Goal: Transaction & Acquisition: Book appointment/travel/reservation

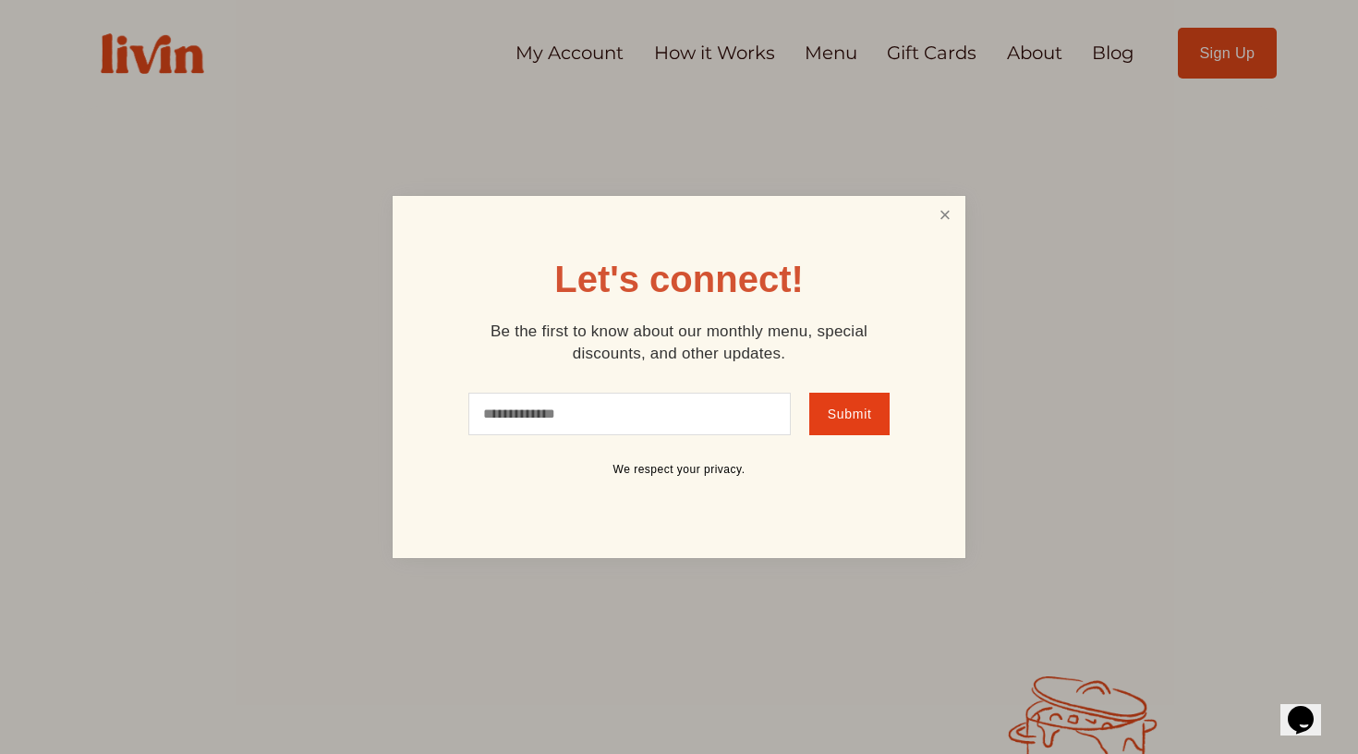
click at [939, 217] on link "Close" at bounding box center [945, 216] width 35 height 34
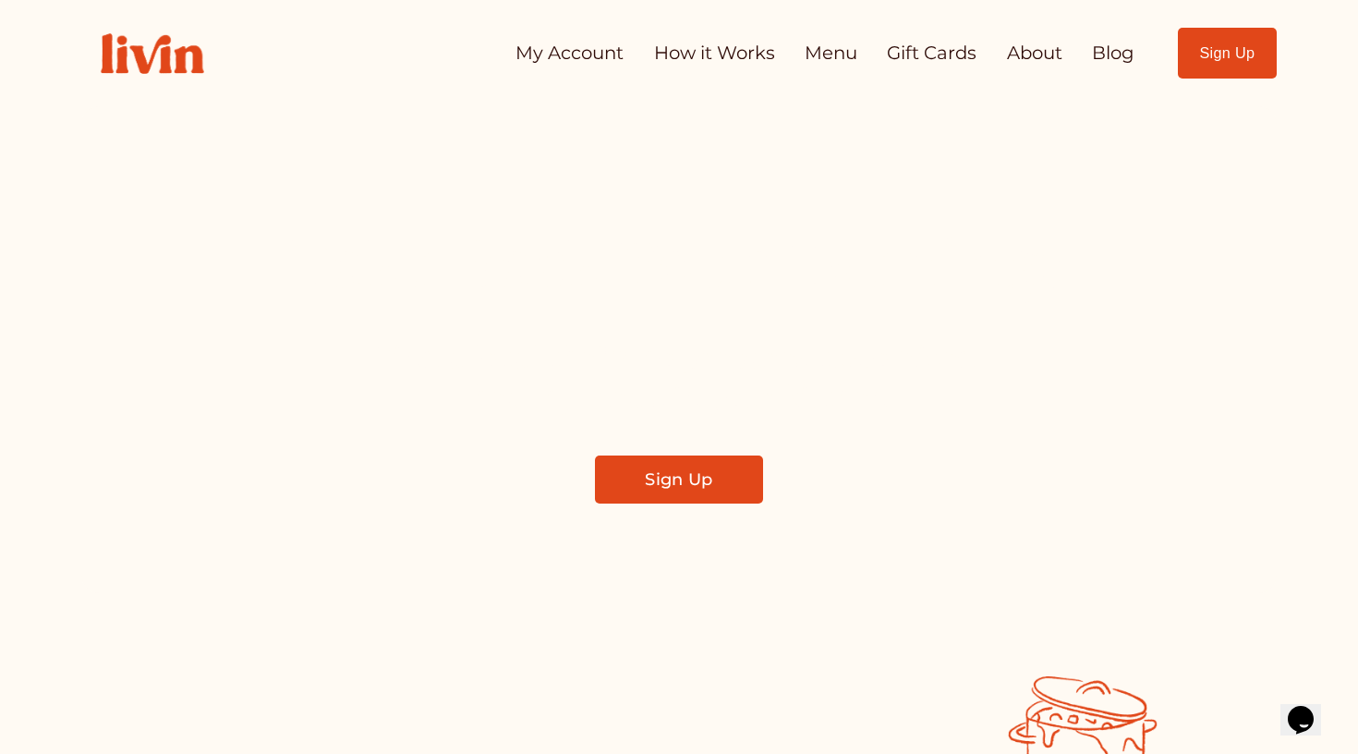
click at [638, 473] on link "Sign Up" at bounding box center [678, 480] width 167 height 48
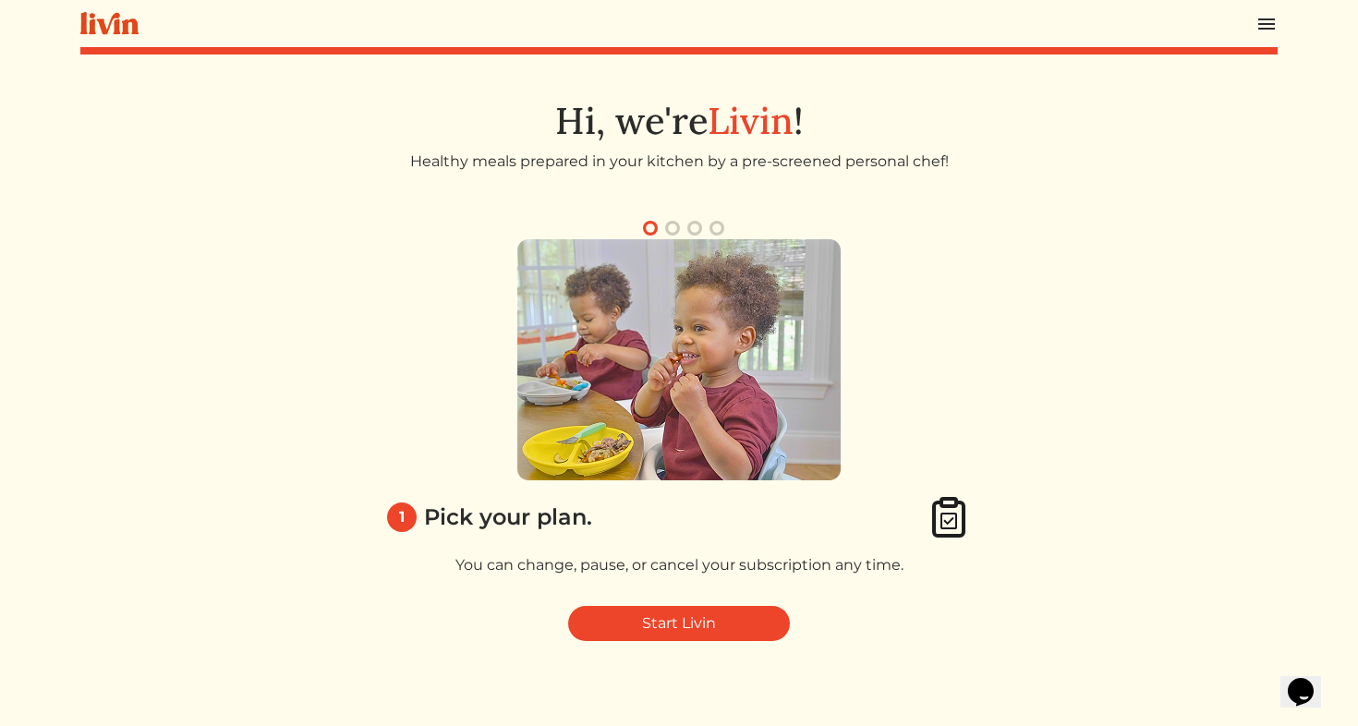
click at [795, 355] on img at bounding box center [678, 359] width 323 height 241
click at [953, 390] on div "1 Pick your plan. You can change, pause, or cancel your subscription any time." at bounding box center [679, 415] width 599 height 352
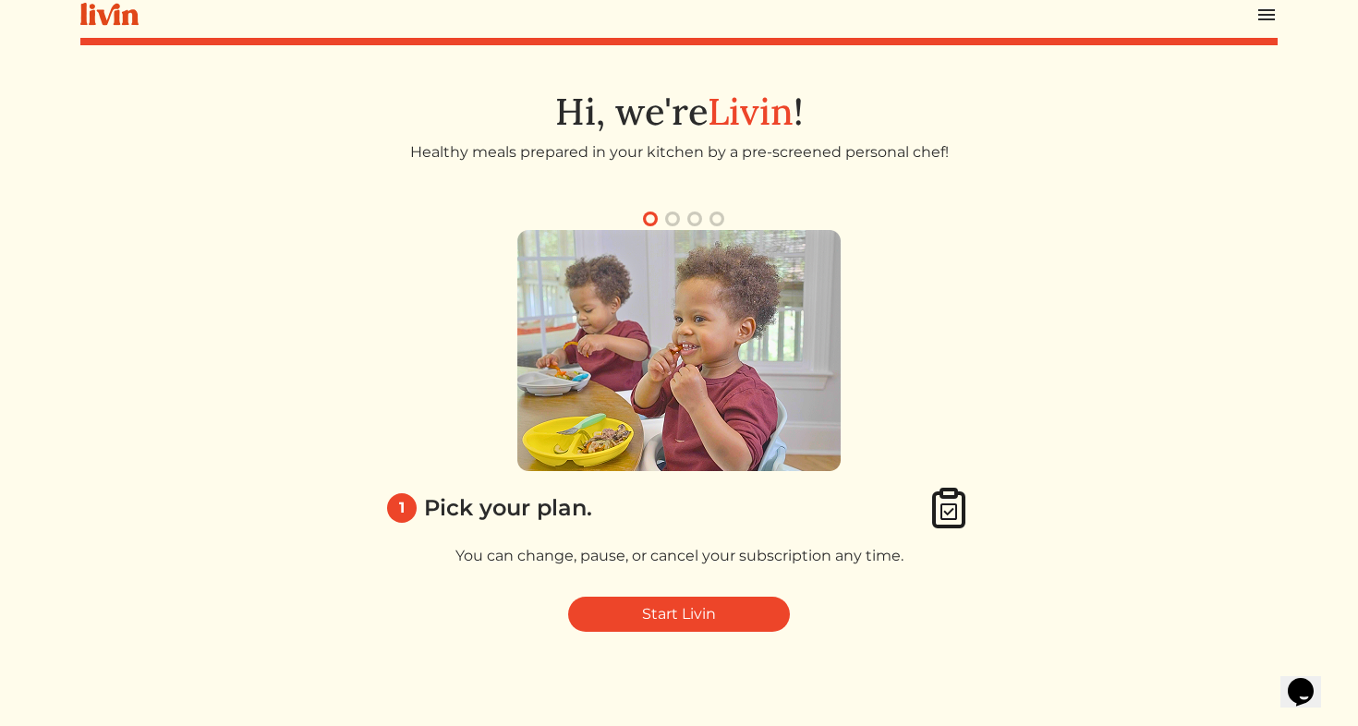
scroll to position [12, 0]
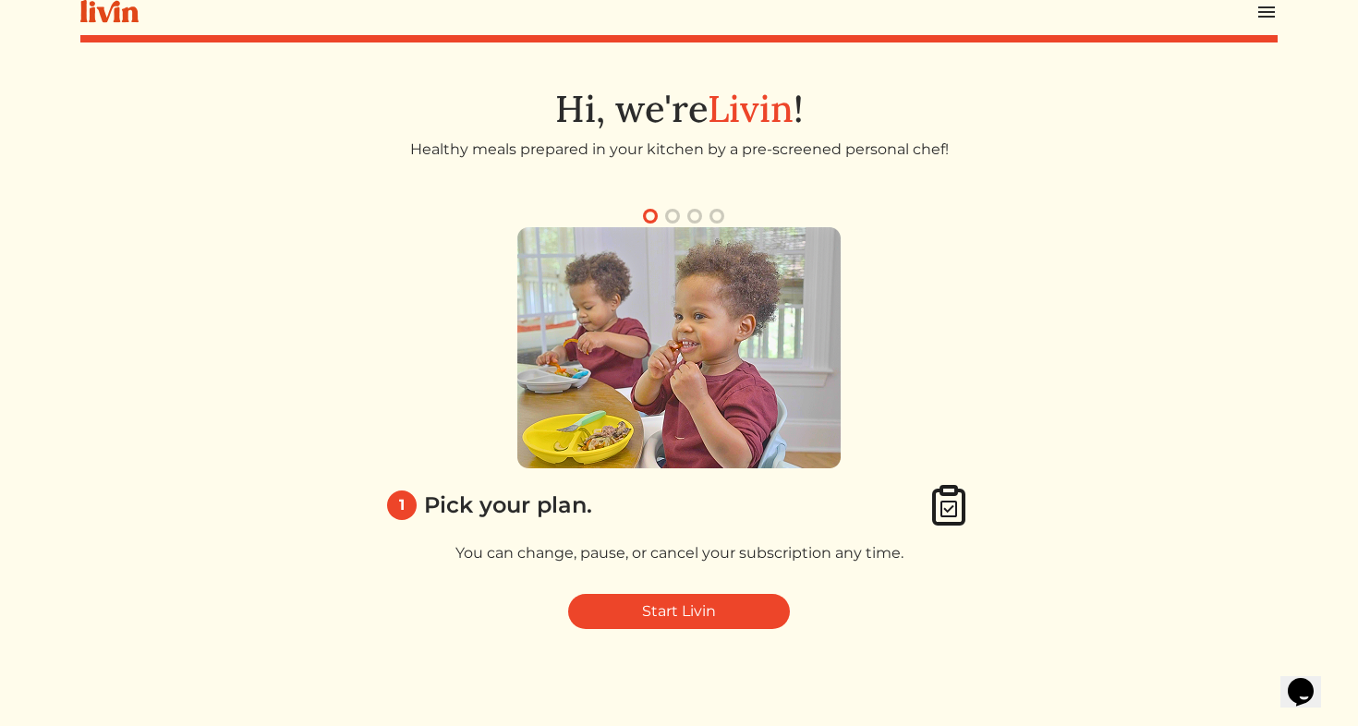
click at [667, 216] on button "button" at bounding box center [673, 216] width 22 height 22
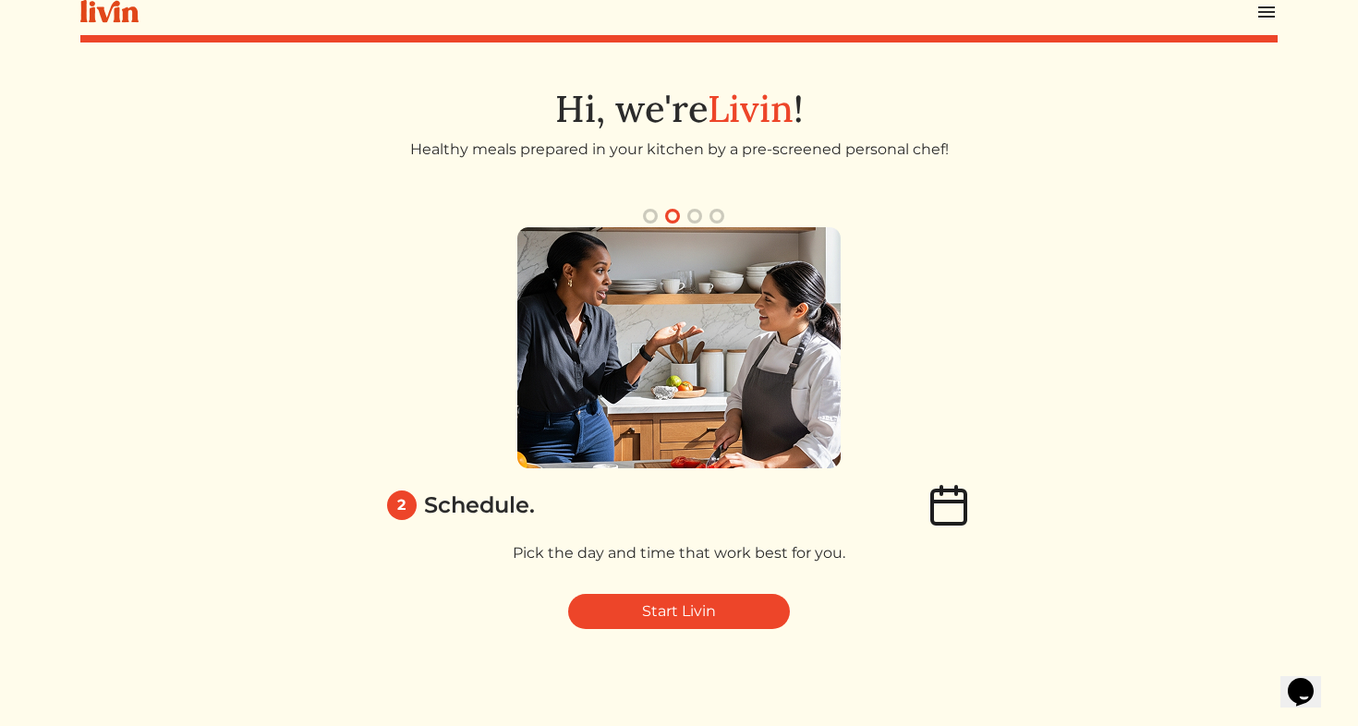
click at [696, 216] on button "button" at bounding box center [695, 216] width 22 height 22
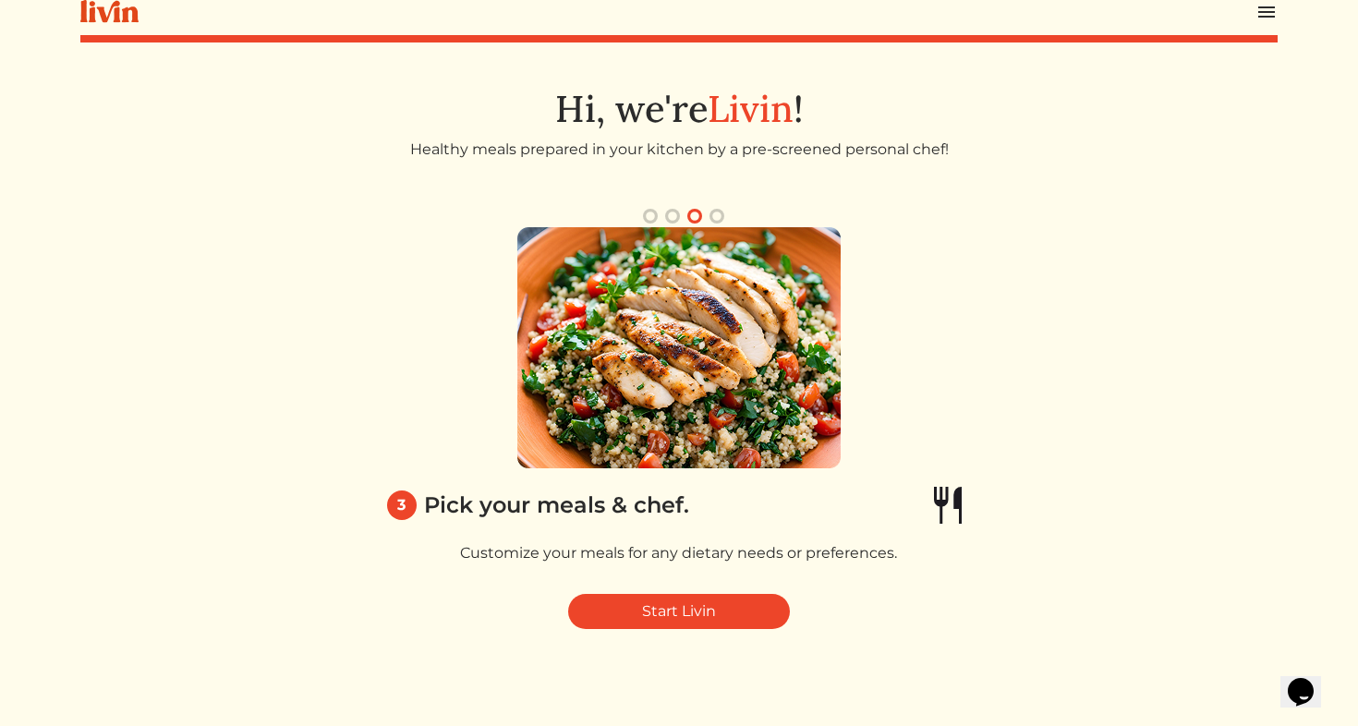
click at [718, 213] on button "button" at bounding box center [717, 216] width 22 height 22
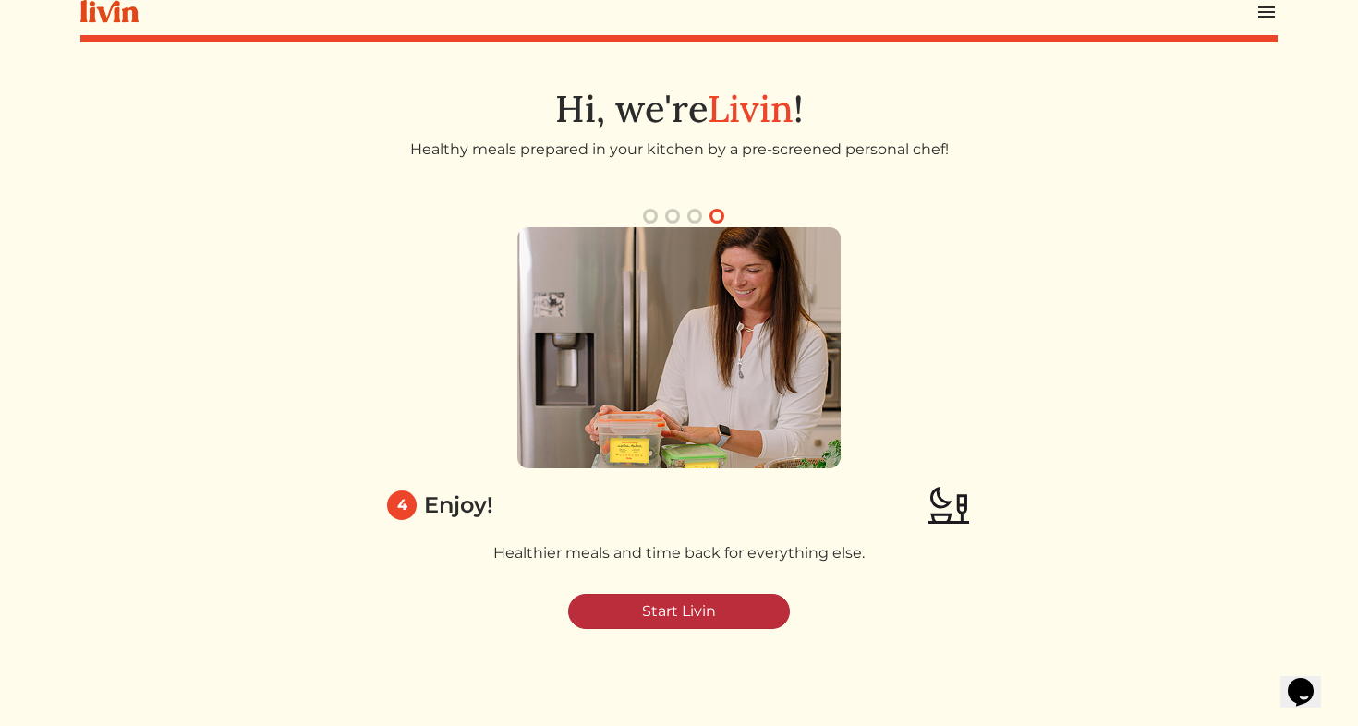
click at [669, 601] on link "Start Livin" at bounding box center [679, 611] width 222 height 35
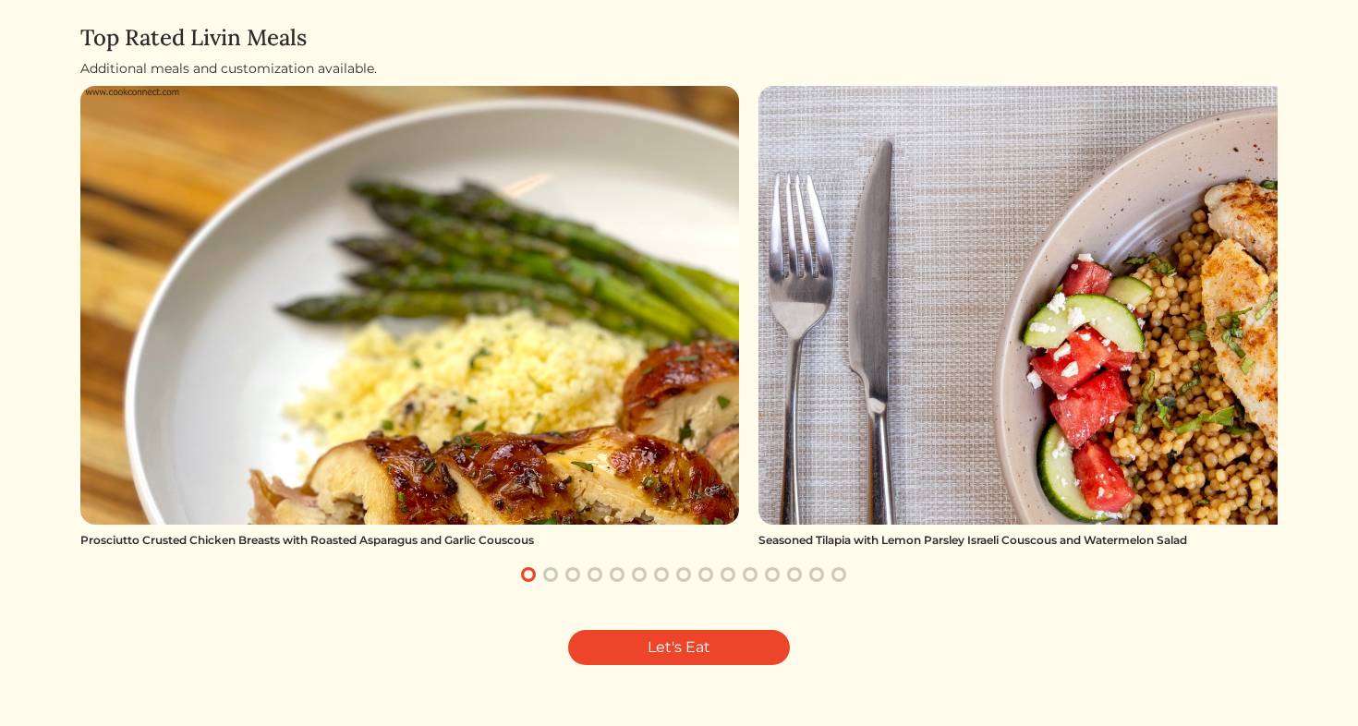
scroll to position [197, 0]
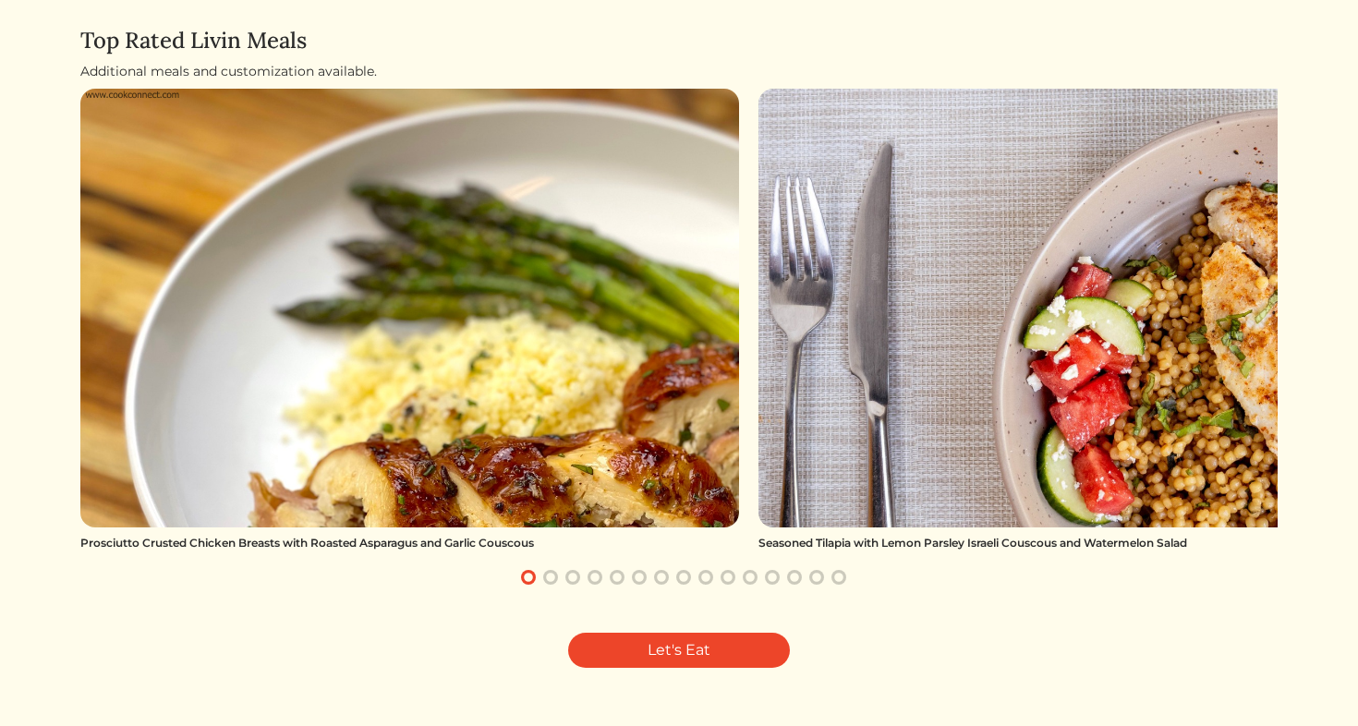
click at [654, 419] on img at bounding box center [409, 308] width 659 height 439
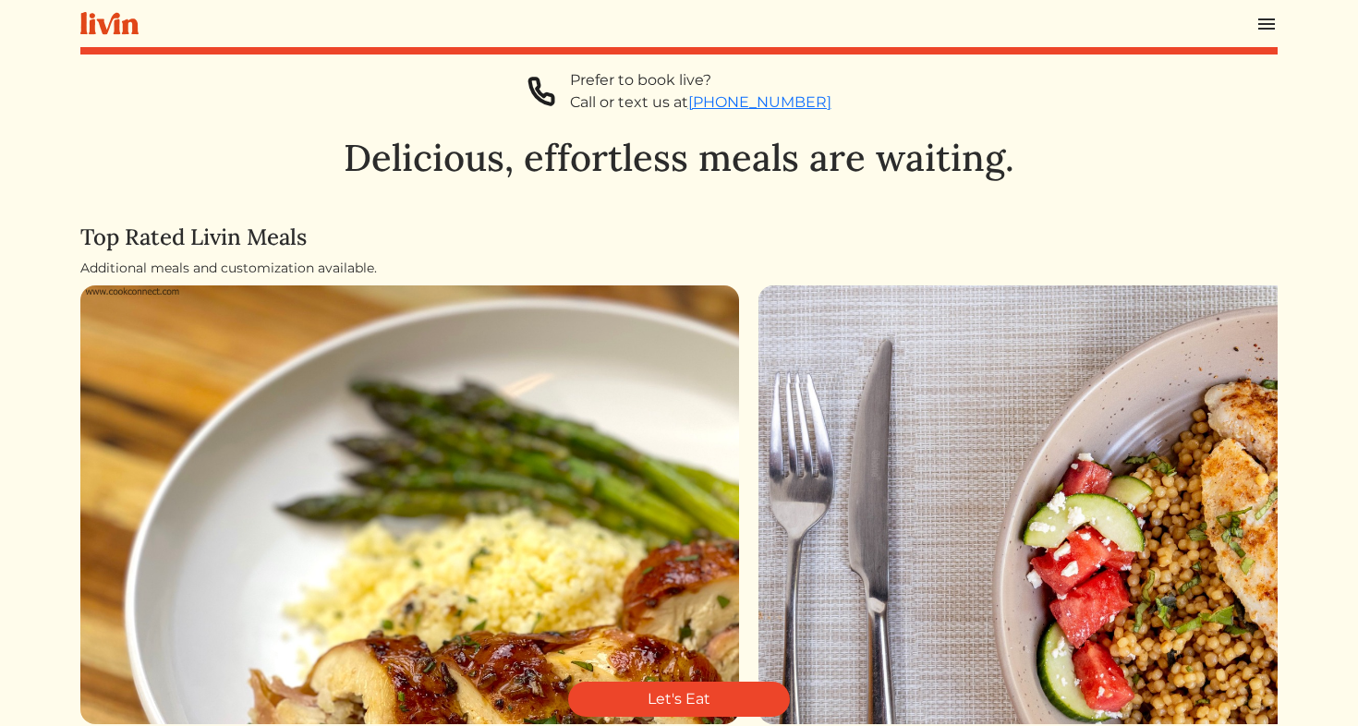
scroll to position [0, 0]
click at [752, 470] on div "Prosciutto Crusted Chicken Breasts with Roasted Asparagus and Garlic Couscous S…" at bounding box center [678, 517] width 1197 height 463
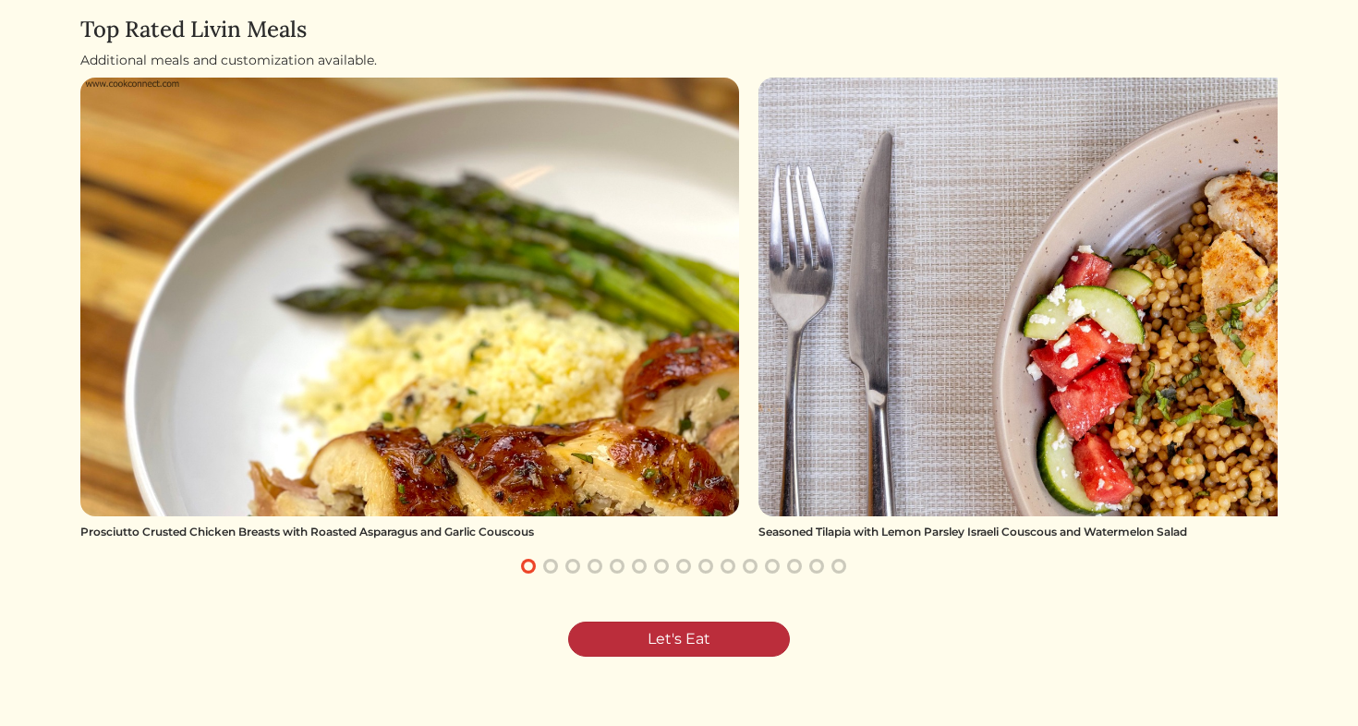
scroll to position [207, 0]
click at [719, 632] on link "Let's Eat" at bounding box center [679, 640] width 222 height 35
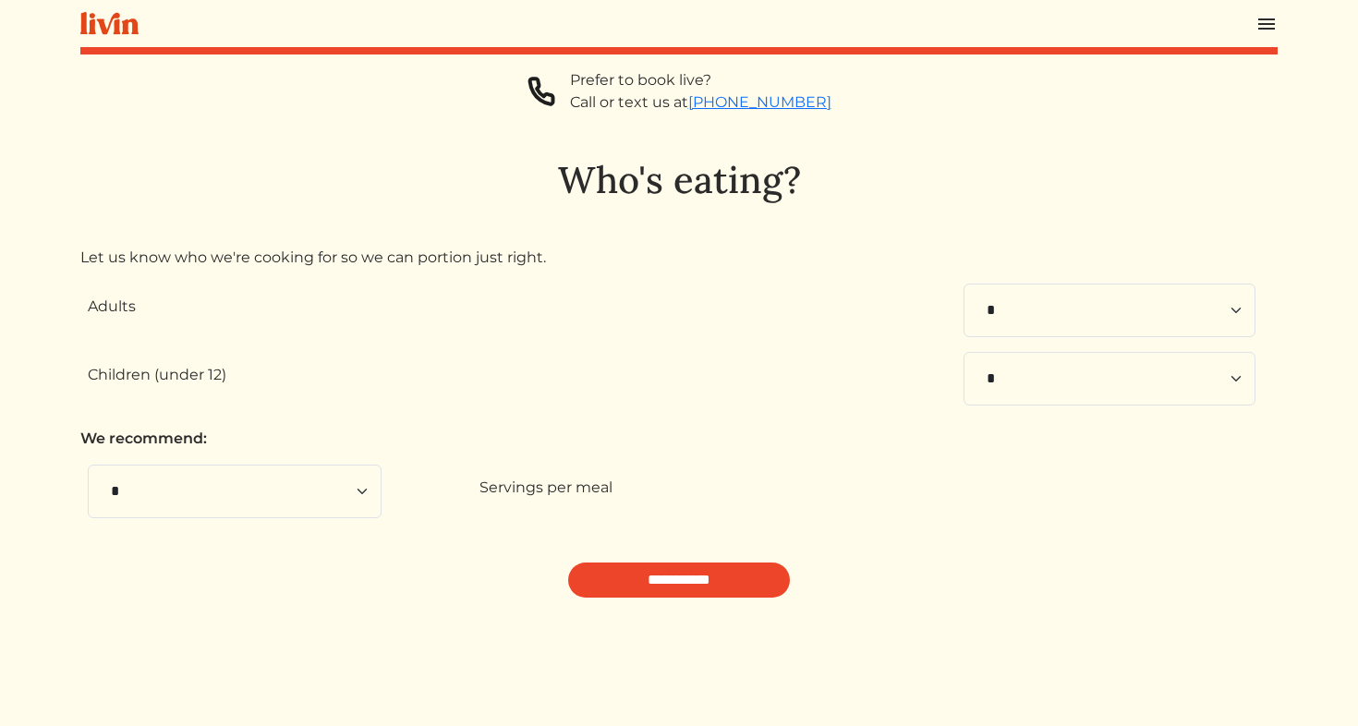
click at [1260, 26] on img at bounding box center [1267, 24] width 22 height 22
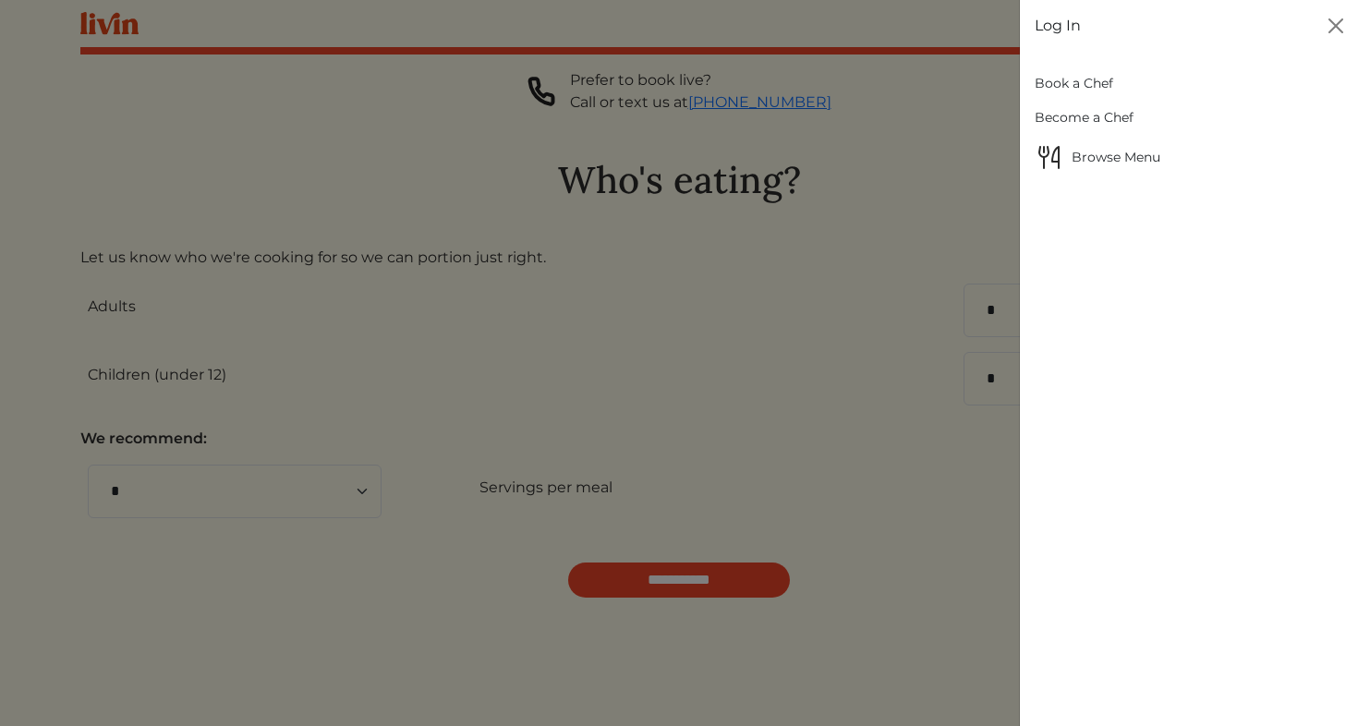
click at [1052, 24] on link "Log In" at bounding box center [1058, 26] width 46 height 22
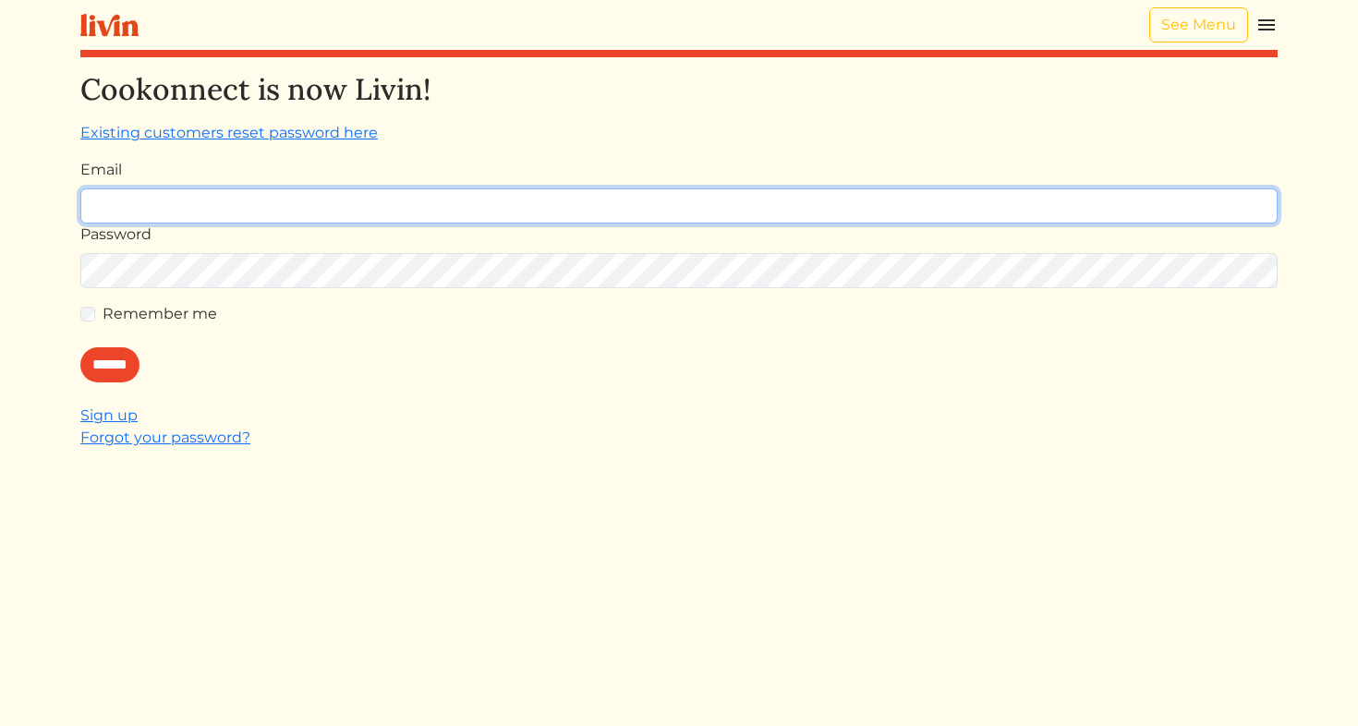
type input "**********"
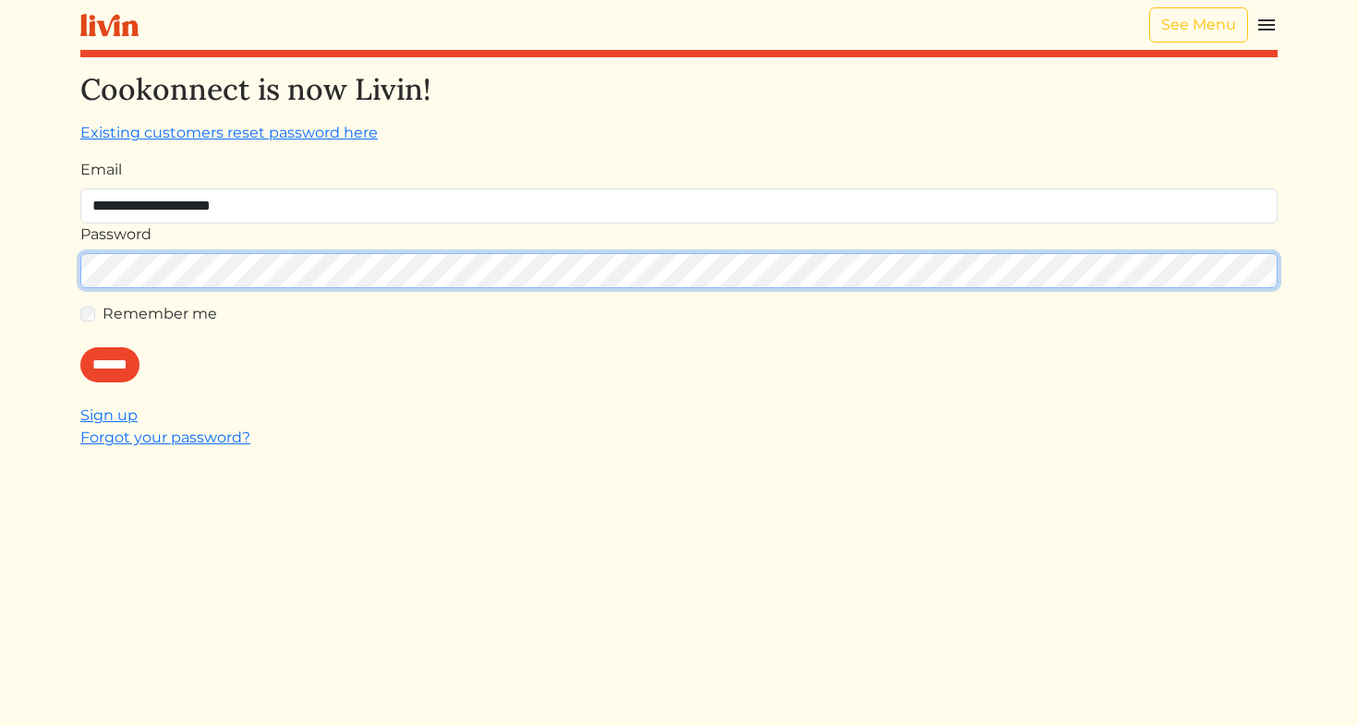
click at [115, 365] on input "******" at bounding box center [109, 364] width 59 height 35
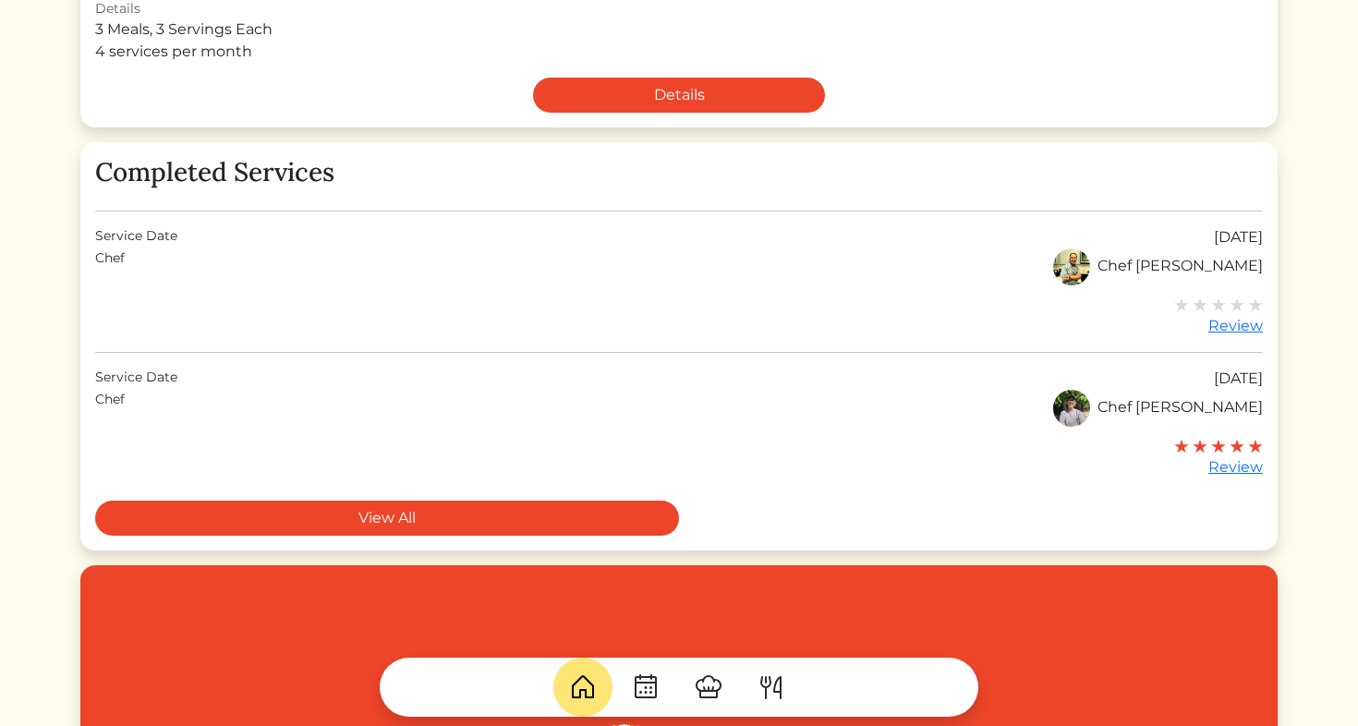
scroll to position [481, 0]
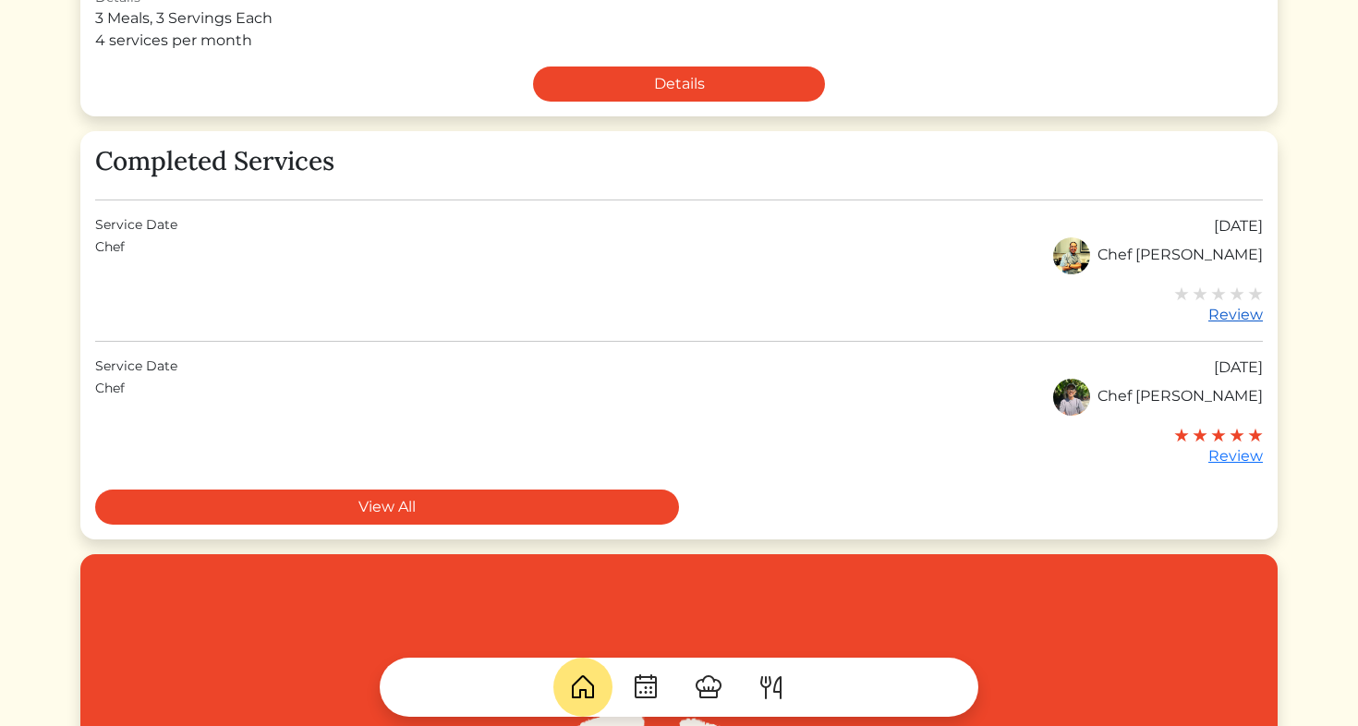
click at [1254, 289] on img at bounding box center [1255, 293] width 15 height 15
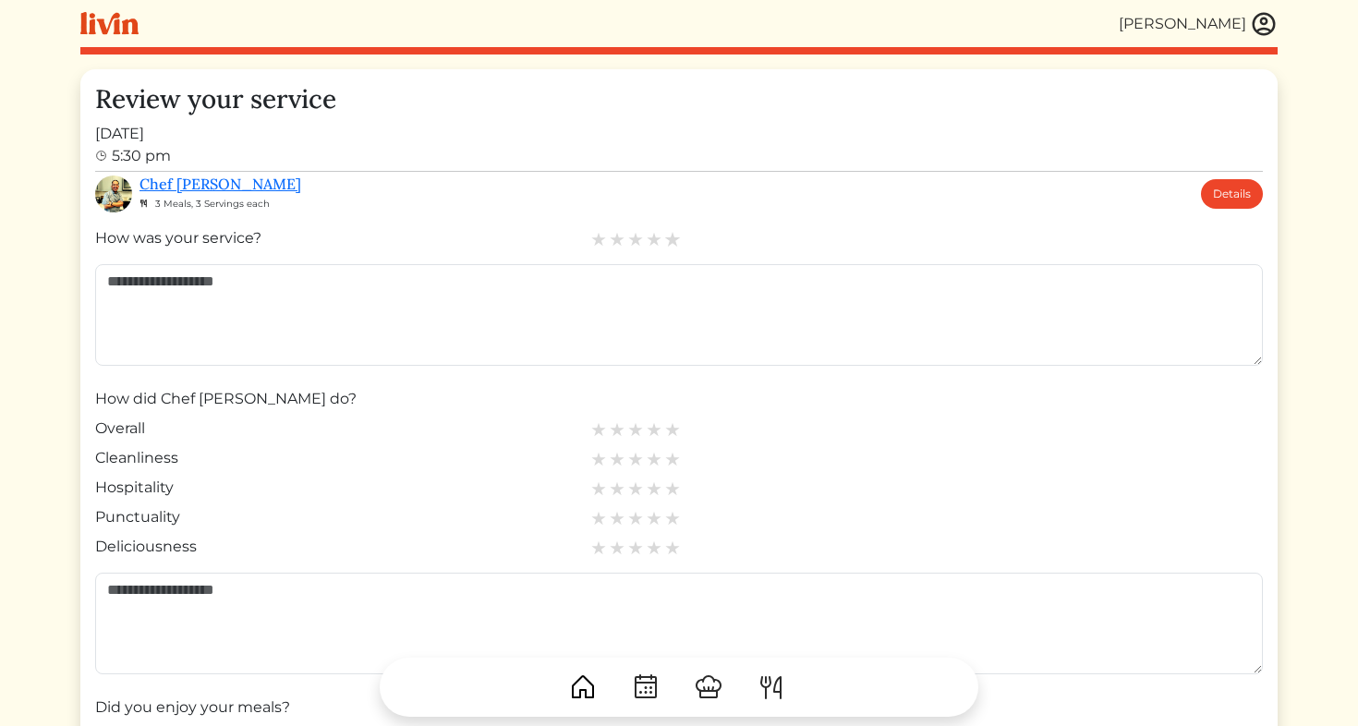
click at [674, 239] on img at bounding box center [672, 239] width 17 height 17
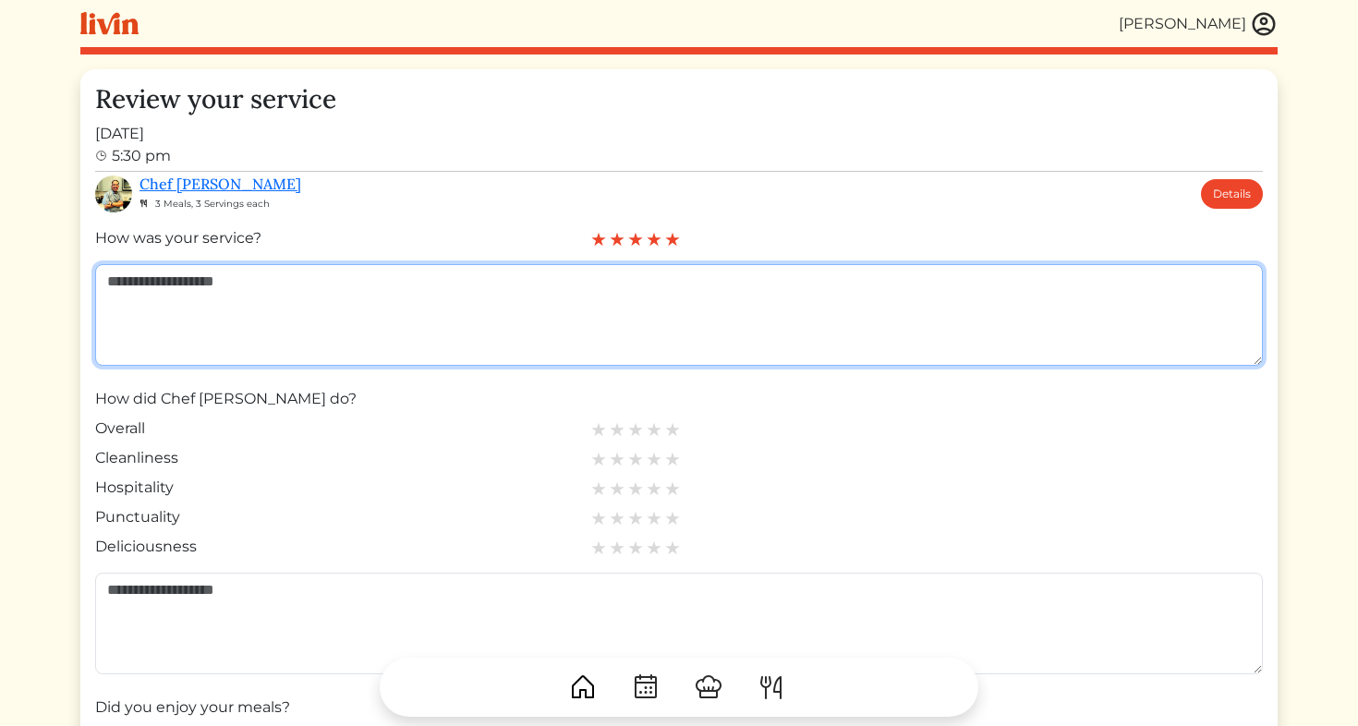
click at [635, 301] on textarea at bounding box center [679, 315] width 1168 height 102
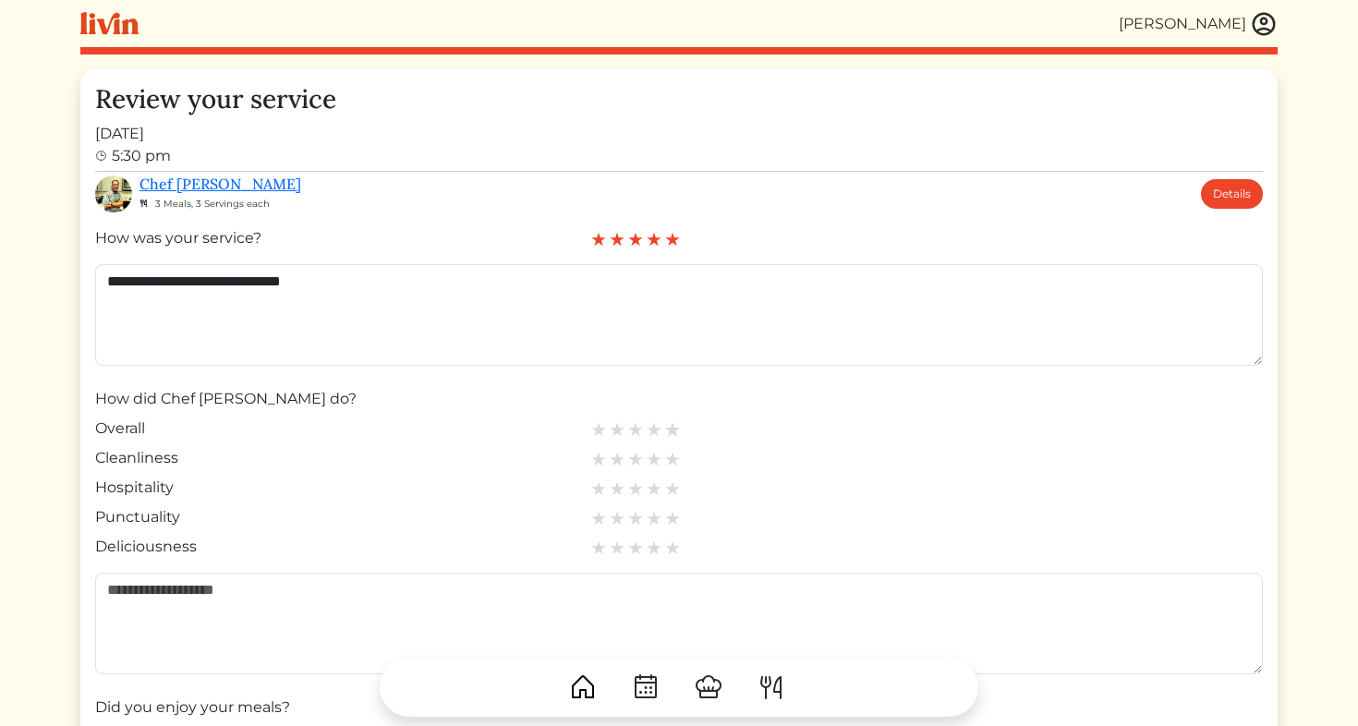
click at [672, 431] on img at bounding box center [672, 429] width 17 height 17
click at [675, 459] on img at bounding box center [672, 459] width 17 height 17
click at [674, 482] on img at bounding box center [672, 488] width 17 height 17
click at [674, 517] on img at bounding box center [672, 518] width 17 height 17
click at [670, 548] on img at bounding box center [672, 548] width 17 height 17
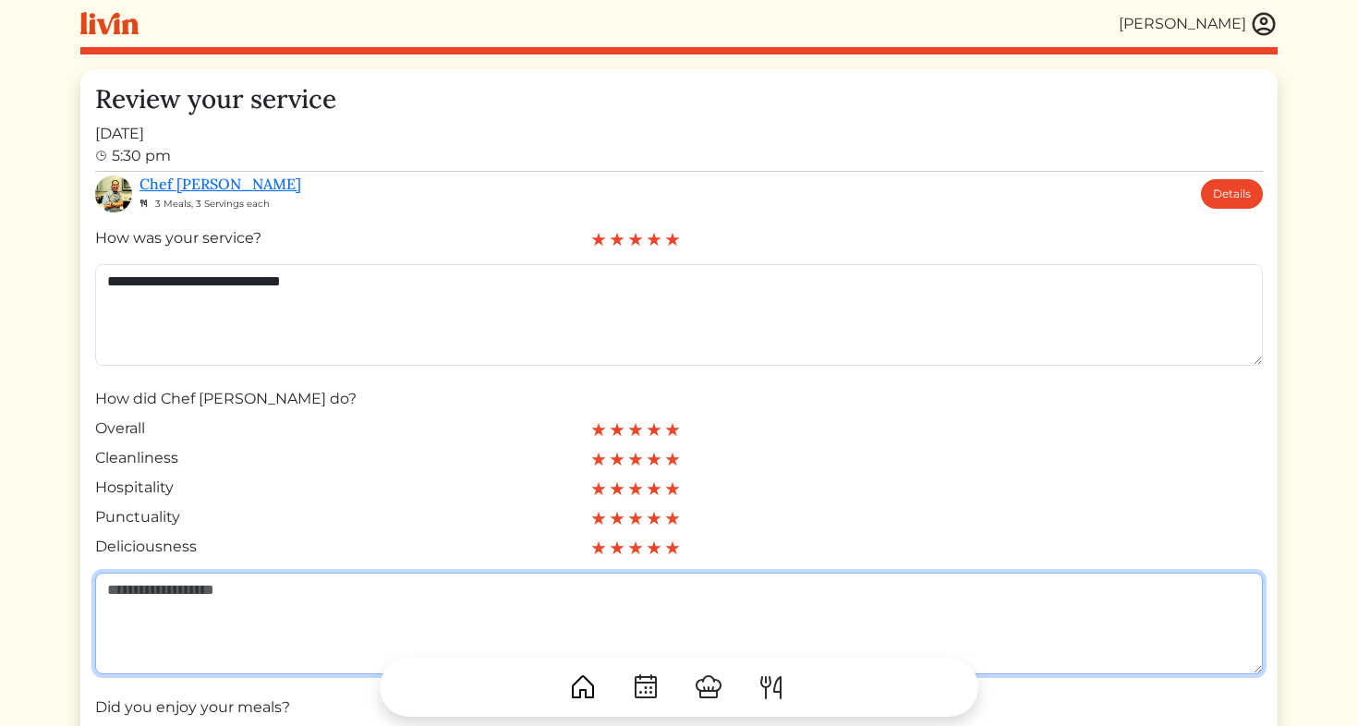
click at [650, 602] on textarea at bounding box center [679, 624] width 1168 height 102
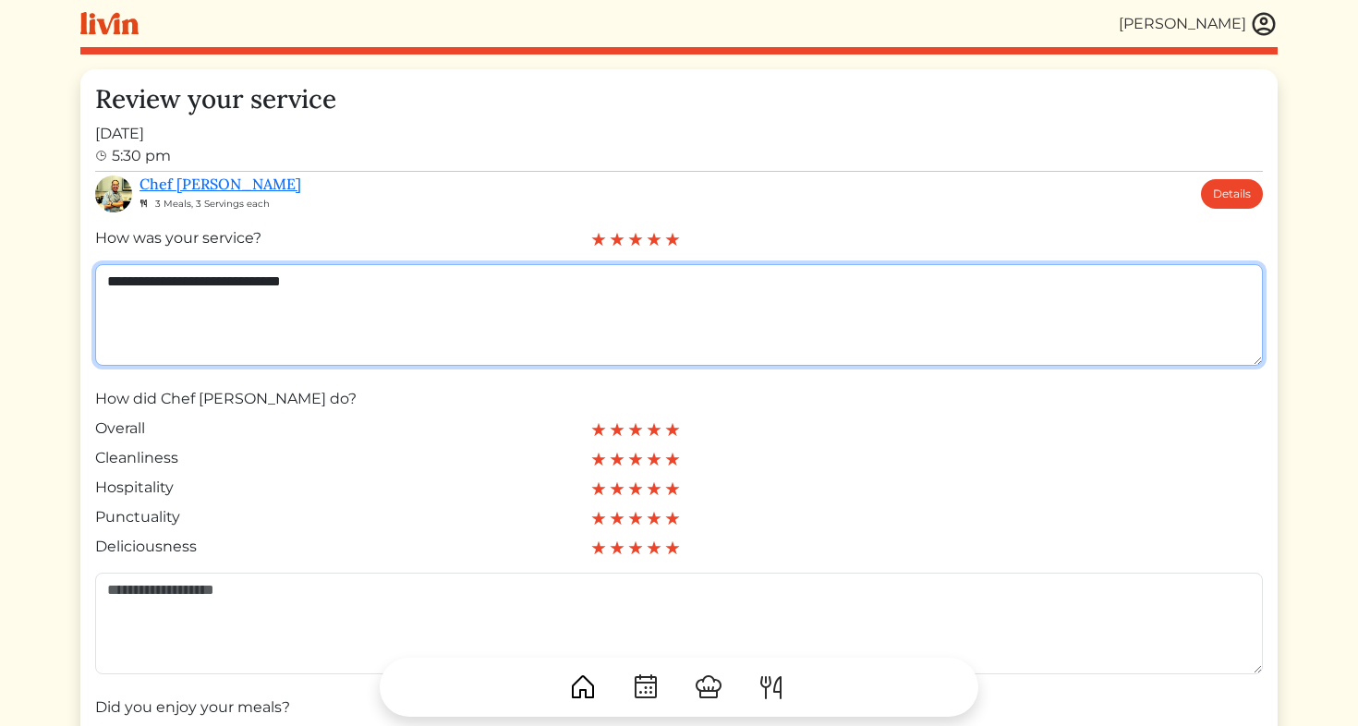
click at [571, 305] on textarea "**********" at bounding box center [679, 315] width 1168 height 102
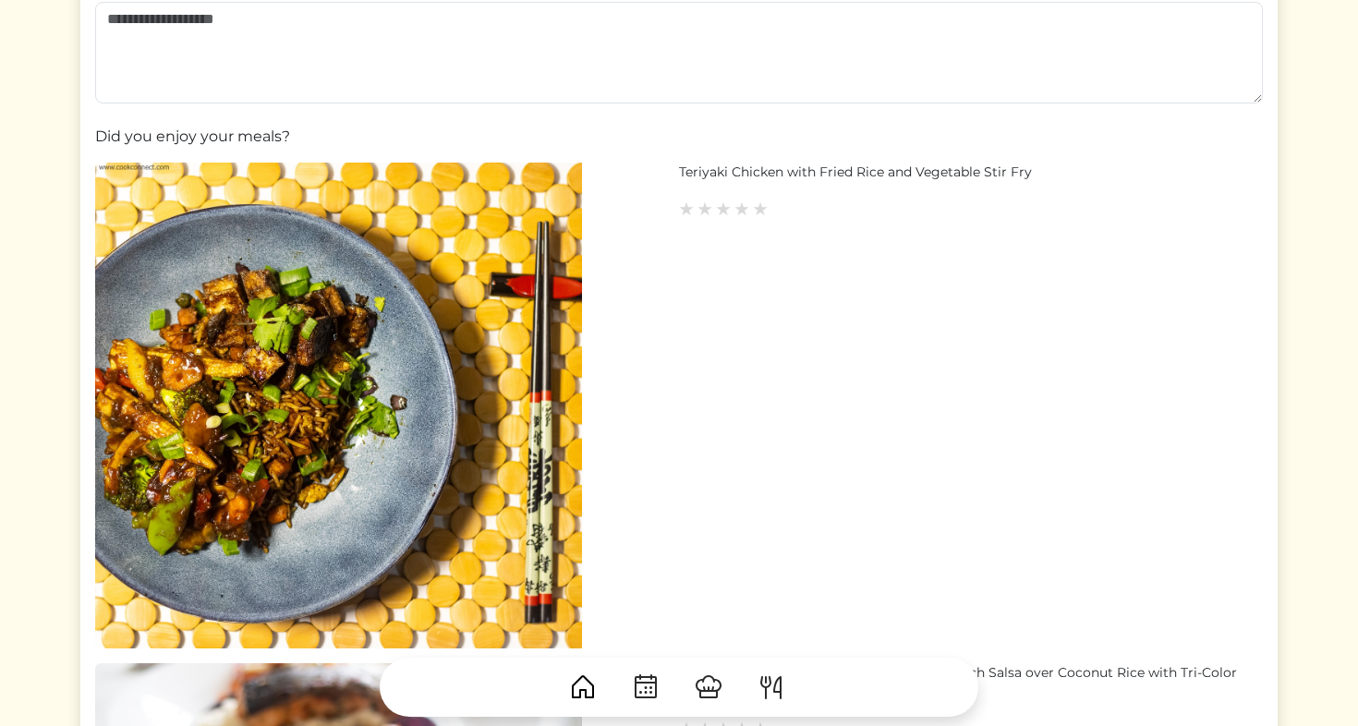
scroll to position [584, 0]
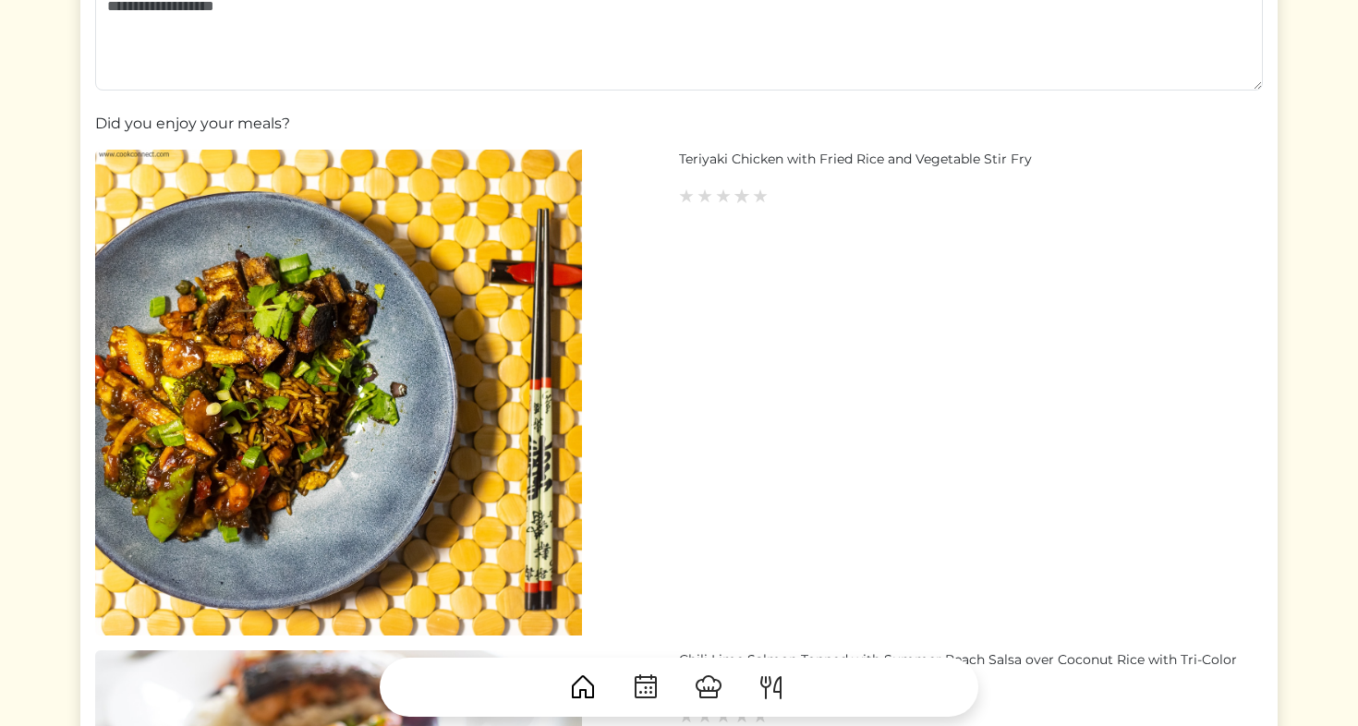
type textarea "**********"
click at [739, 194] on img at bounding box center [742, 196] width 17 height 17
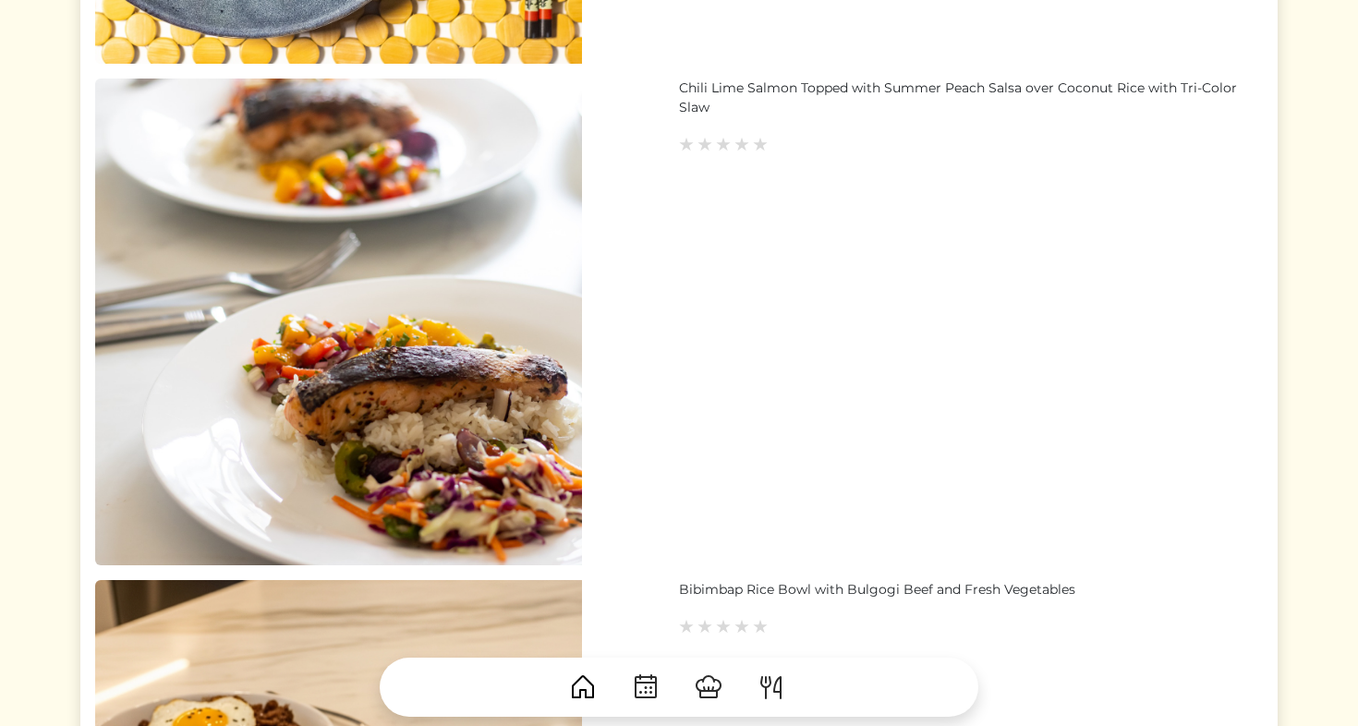
scroll to position [1177, 0]
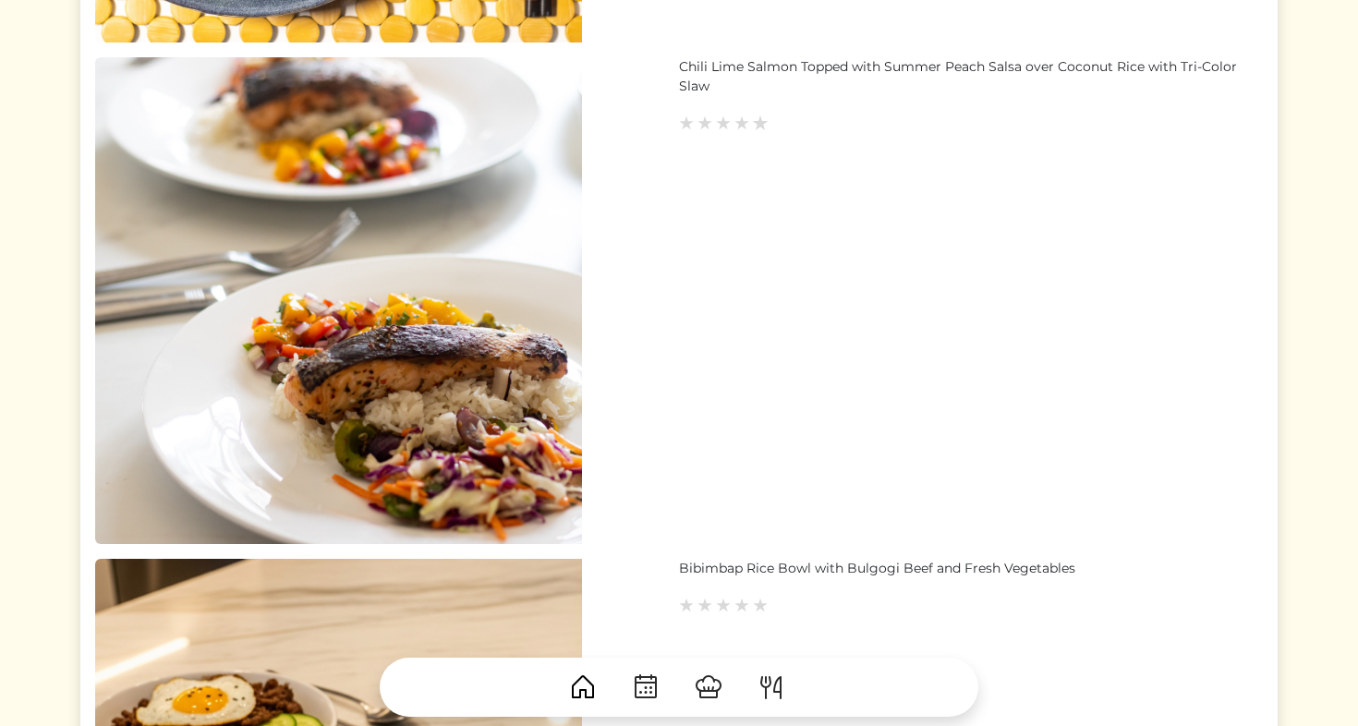
click at [763, 124] on img at bounding box center [760, 123] width 17 height 17
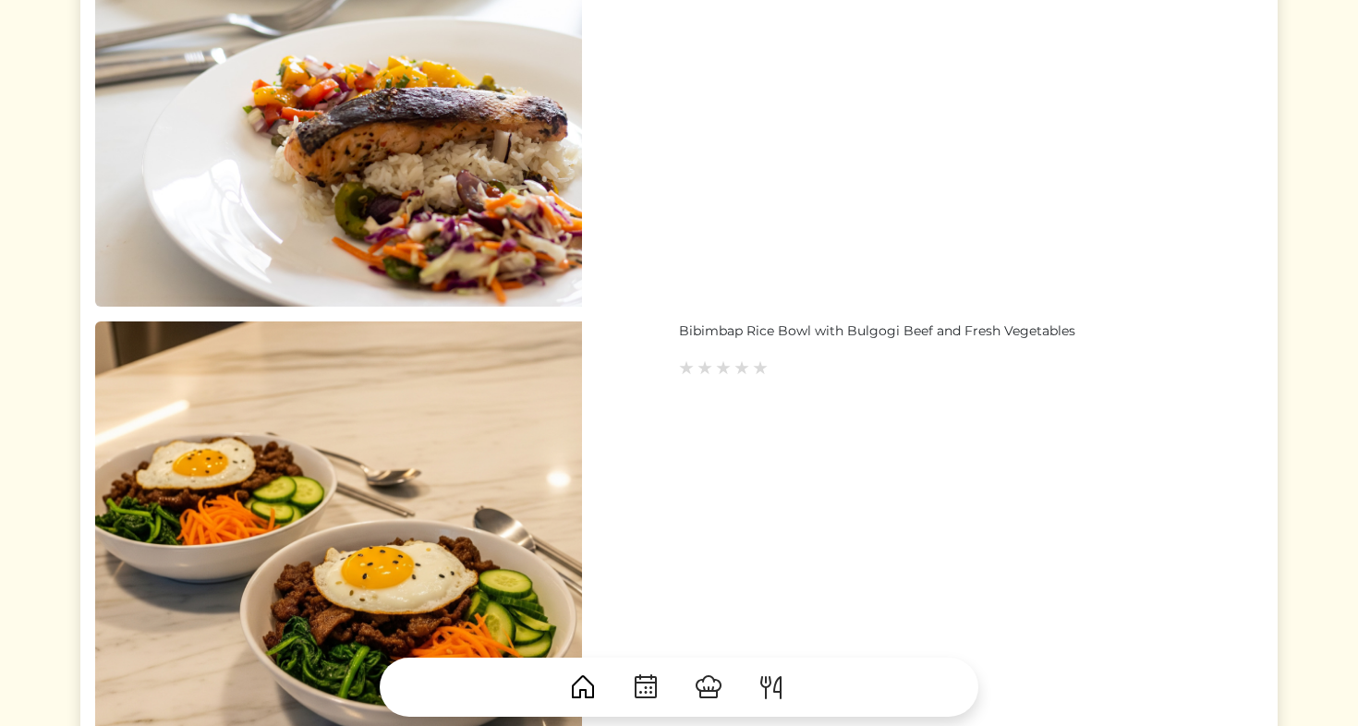
scroll to position [1493, 0]
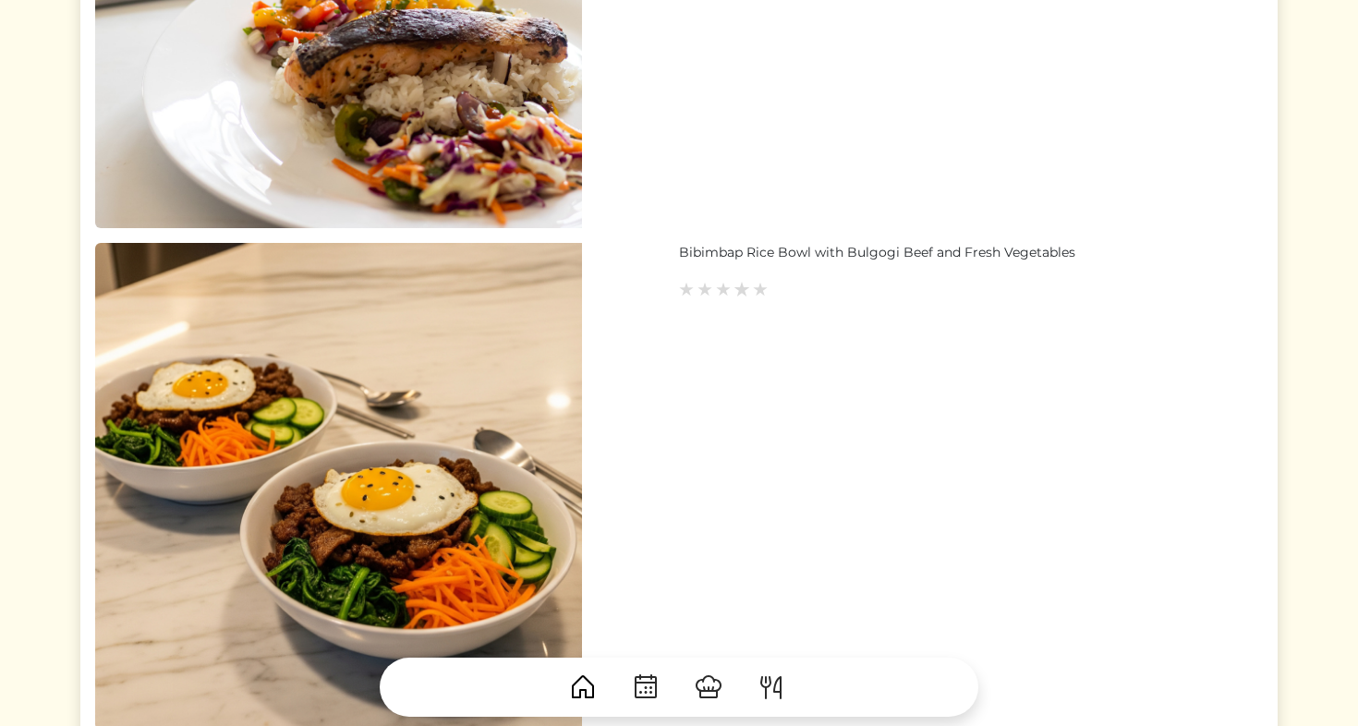
click at [744, 289] on img at bounding box center [742, 289] width 17 height 17
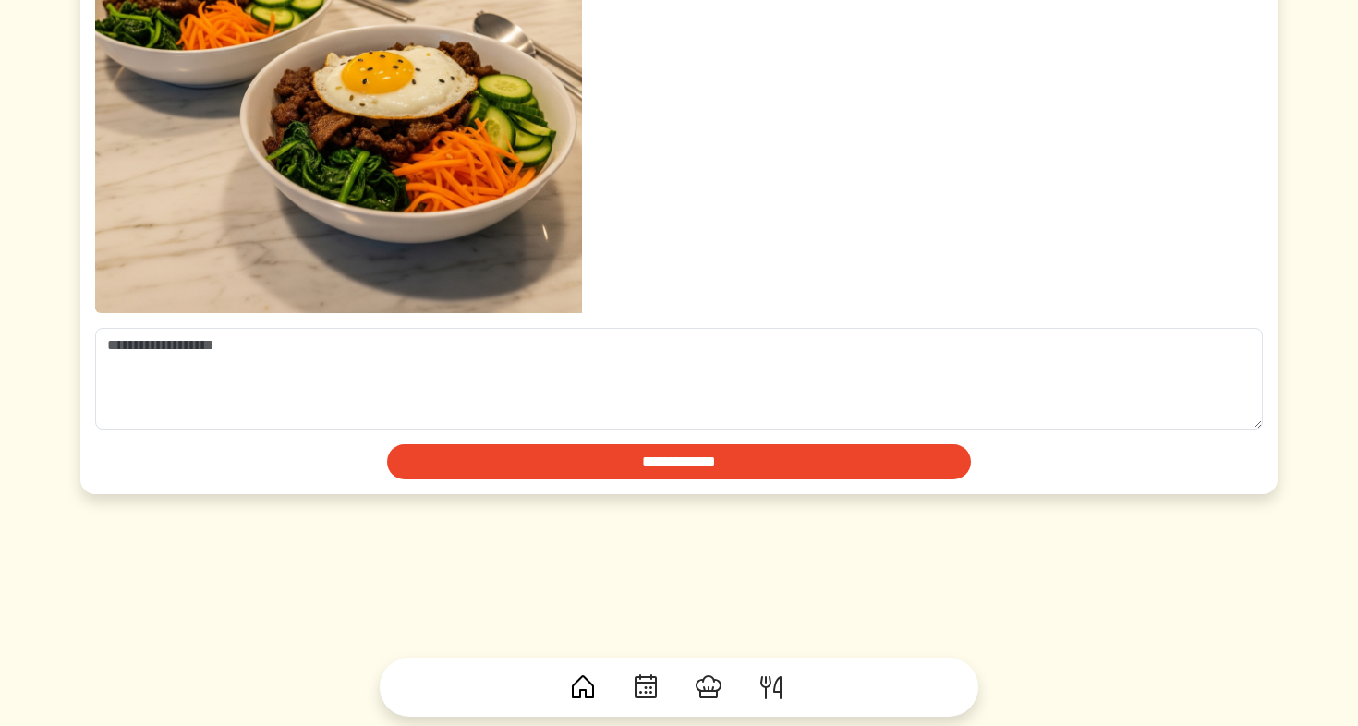
scroll to position [1909, 0]
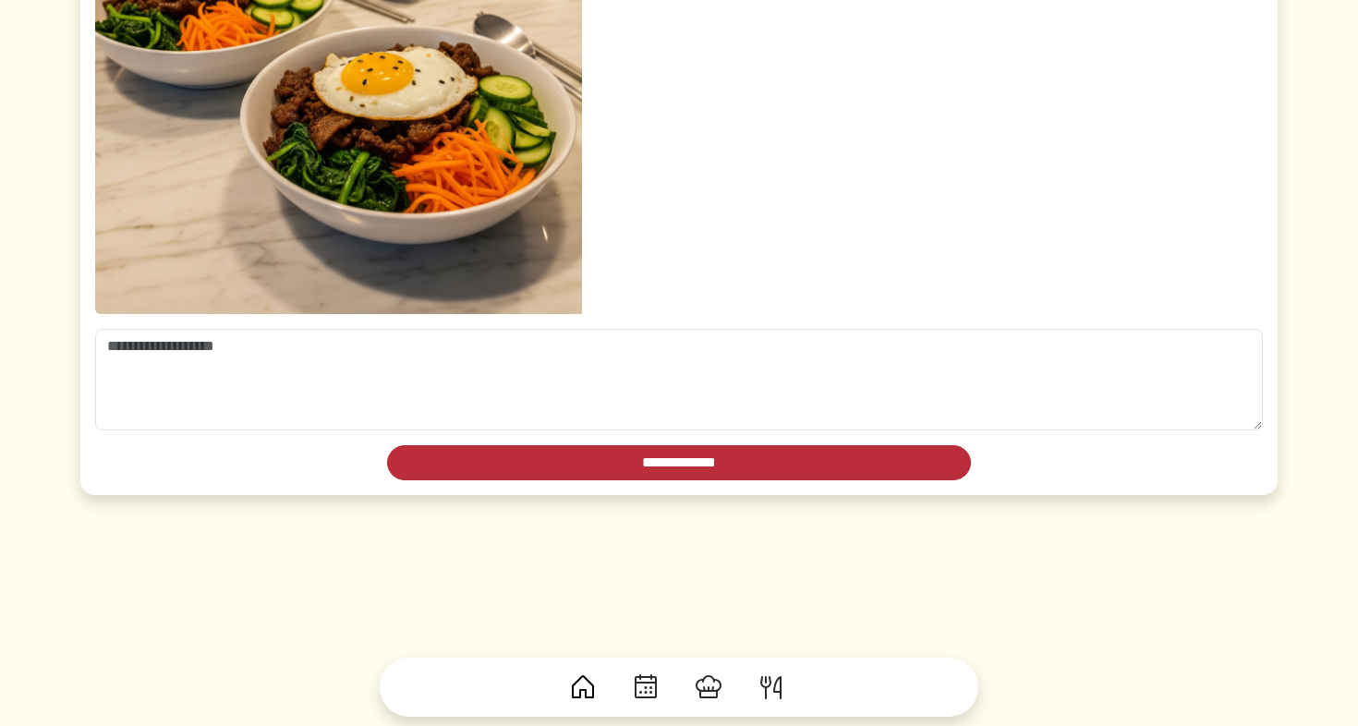
click at [729, 462] on input "**********" at bounding box center [679, 462] width 584 height 35
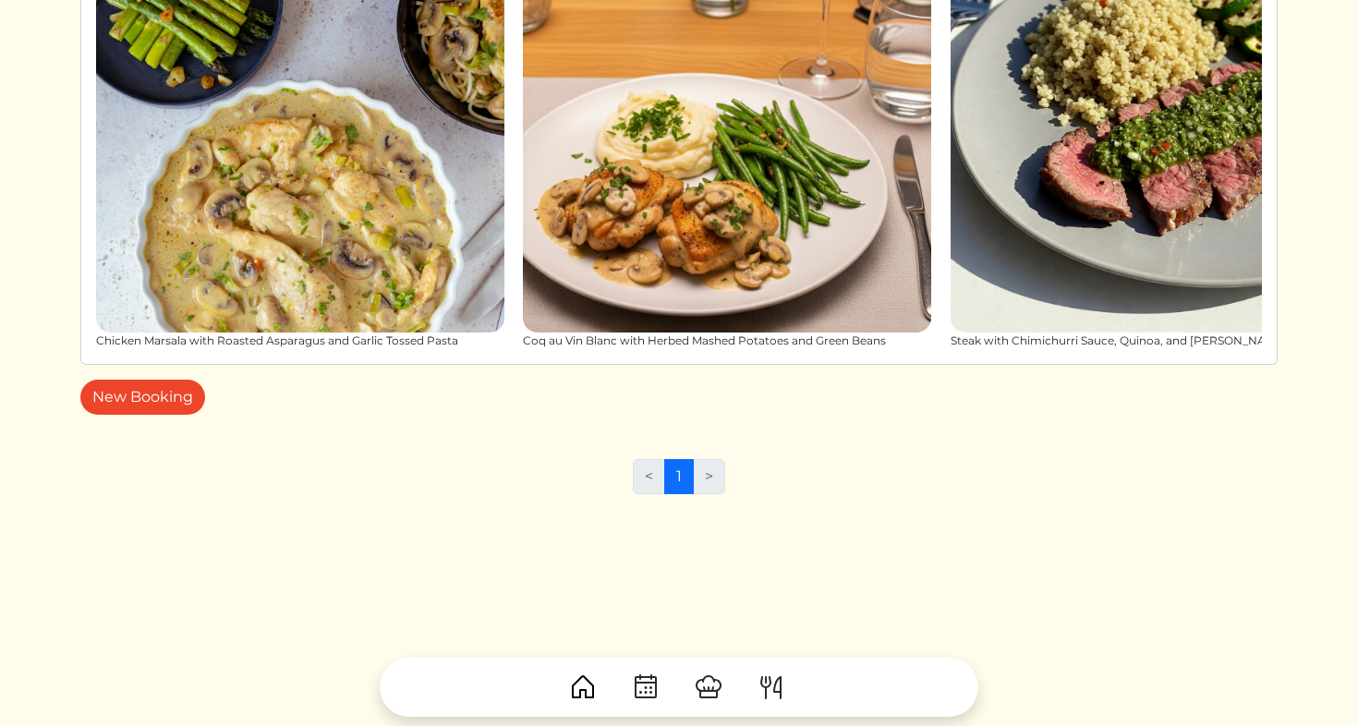
scroll to position [1039, 0]
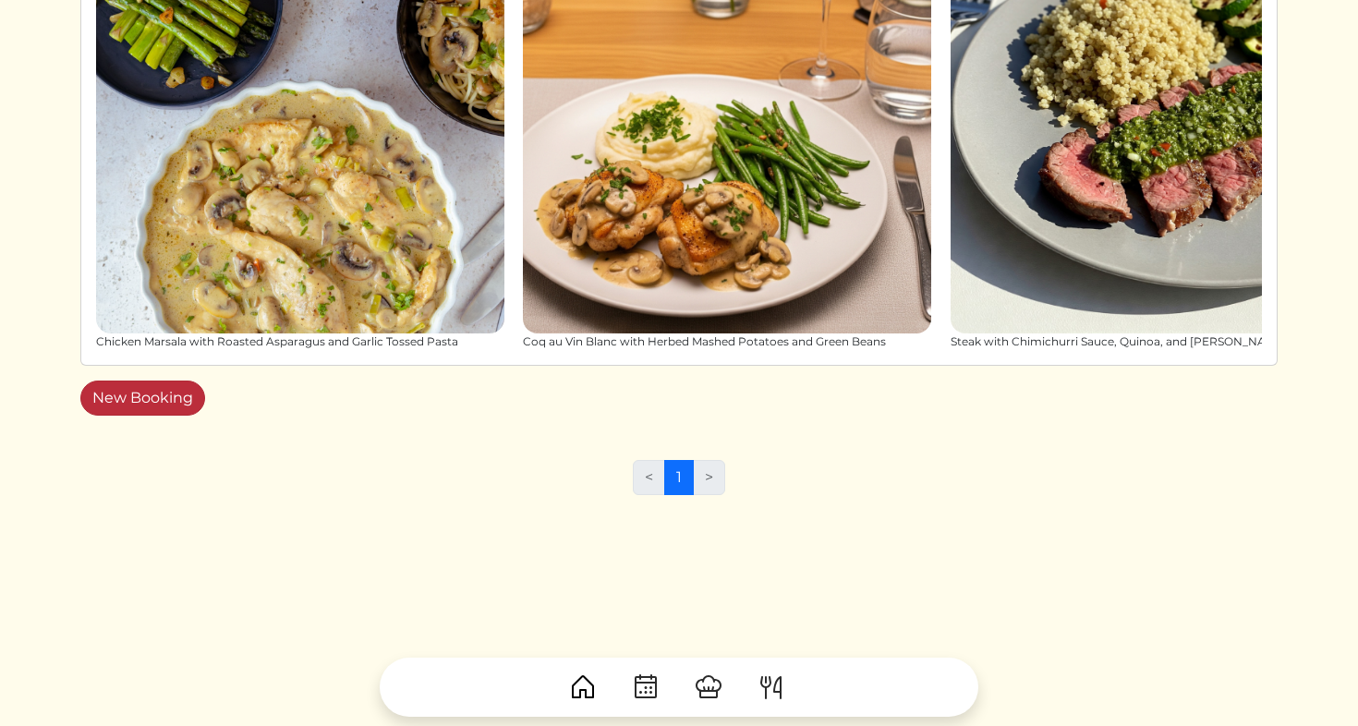
click at [162, 402] on link "New Booking" at bounding box center [142, 398] width 125 height 35
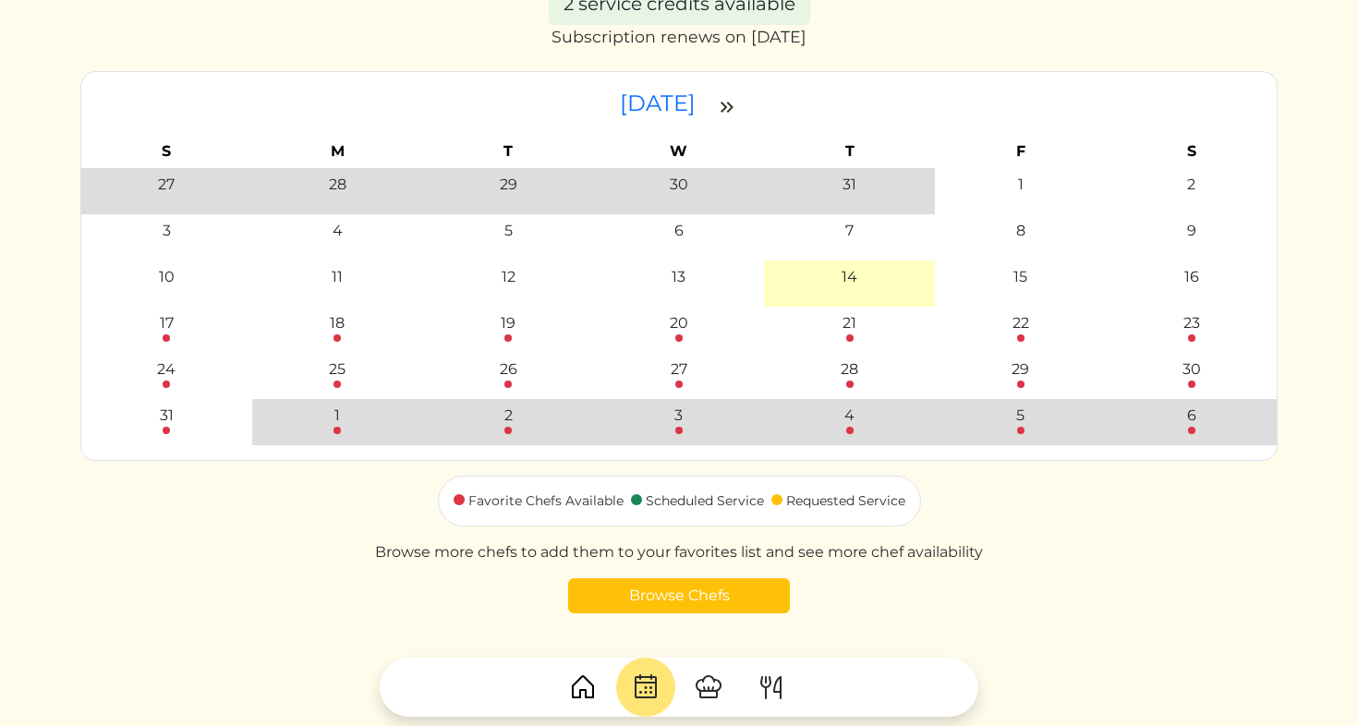
scroll to position [89, 0]
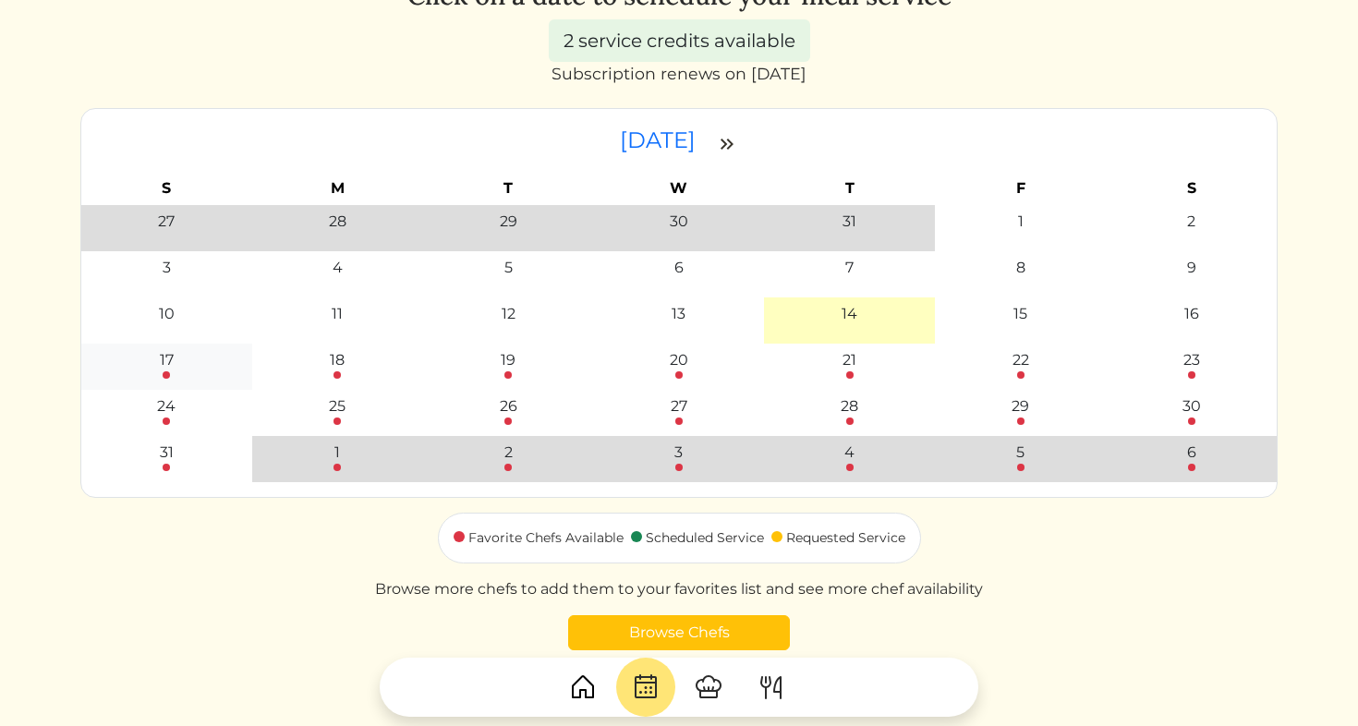
click at [172, 367] on div "17" at bounding box center [167, 360] width 14 height 22
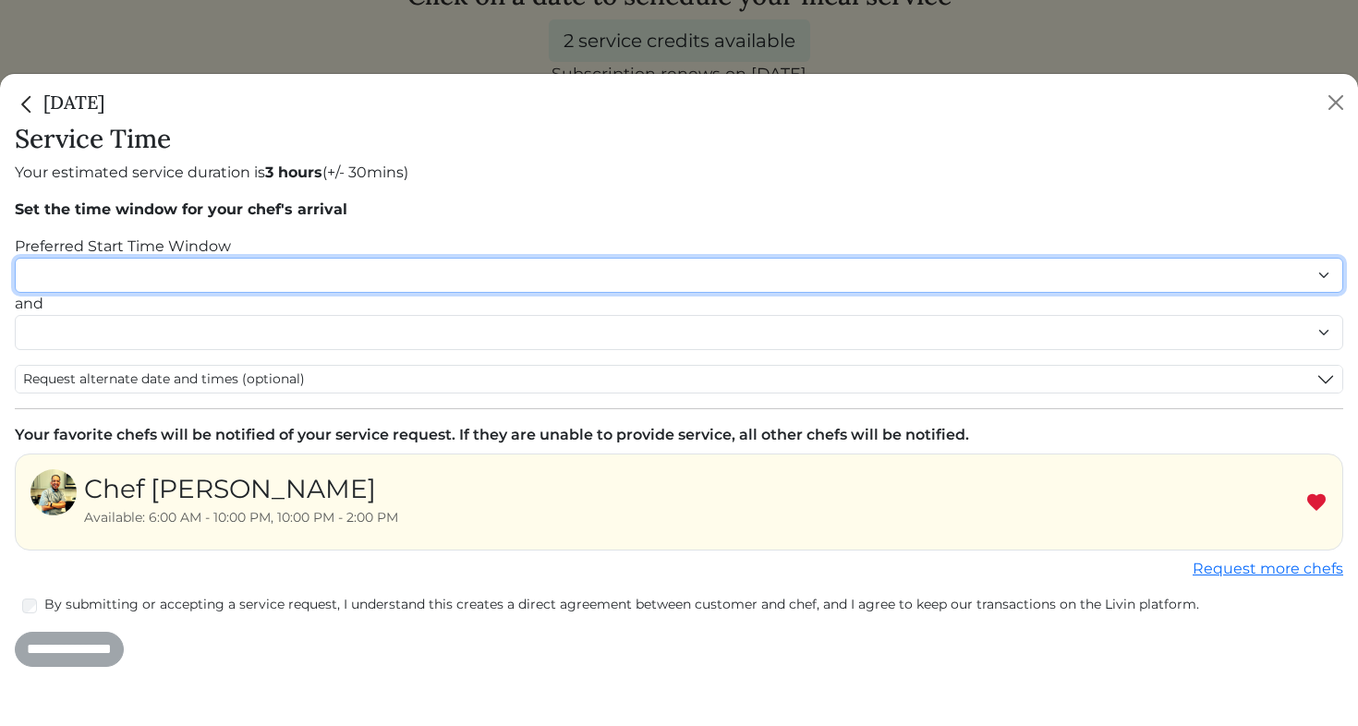
select select "********"
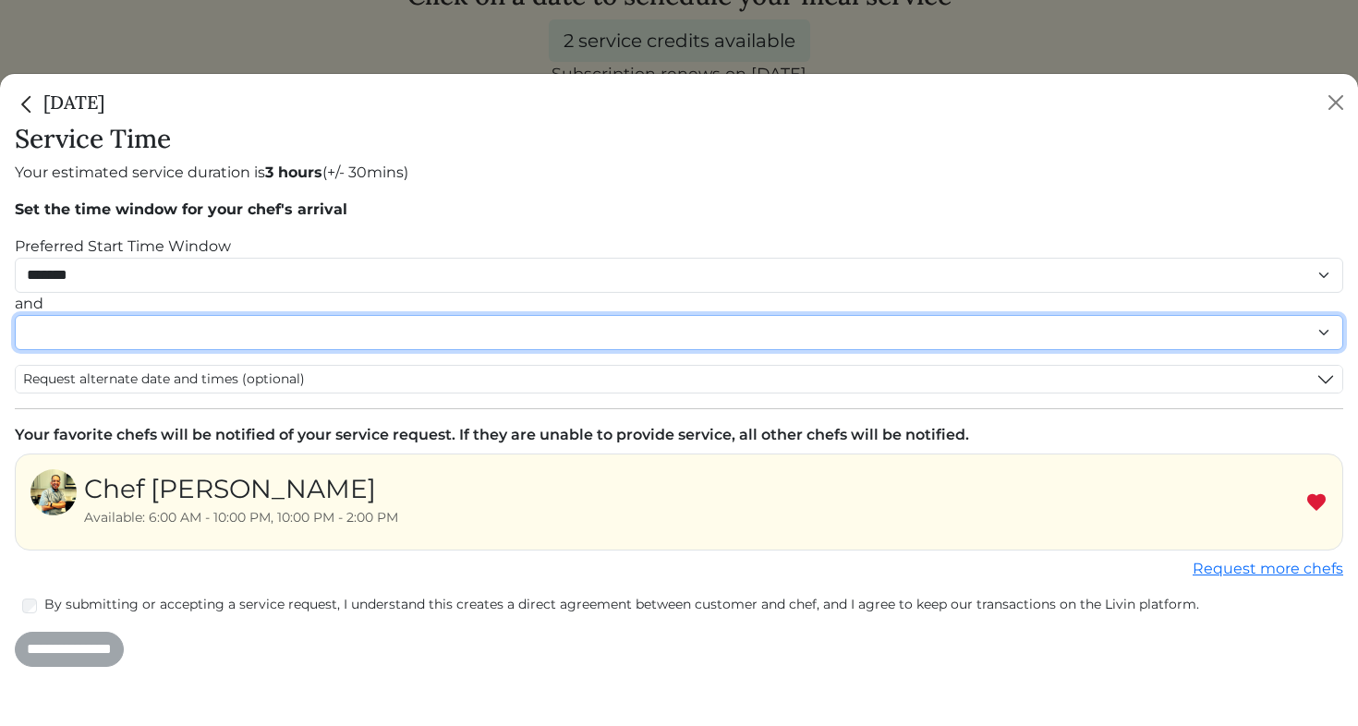
select select "********"
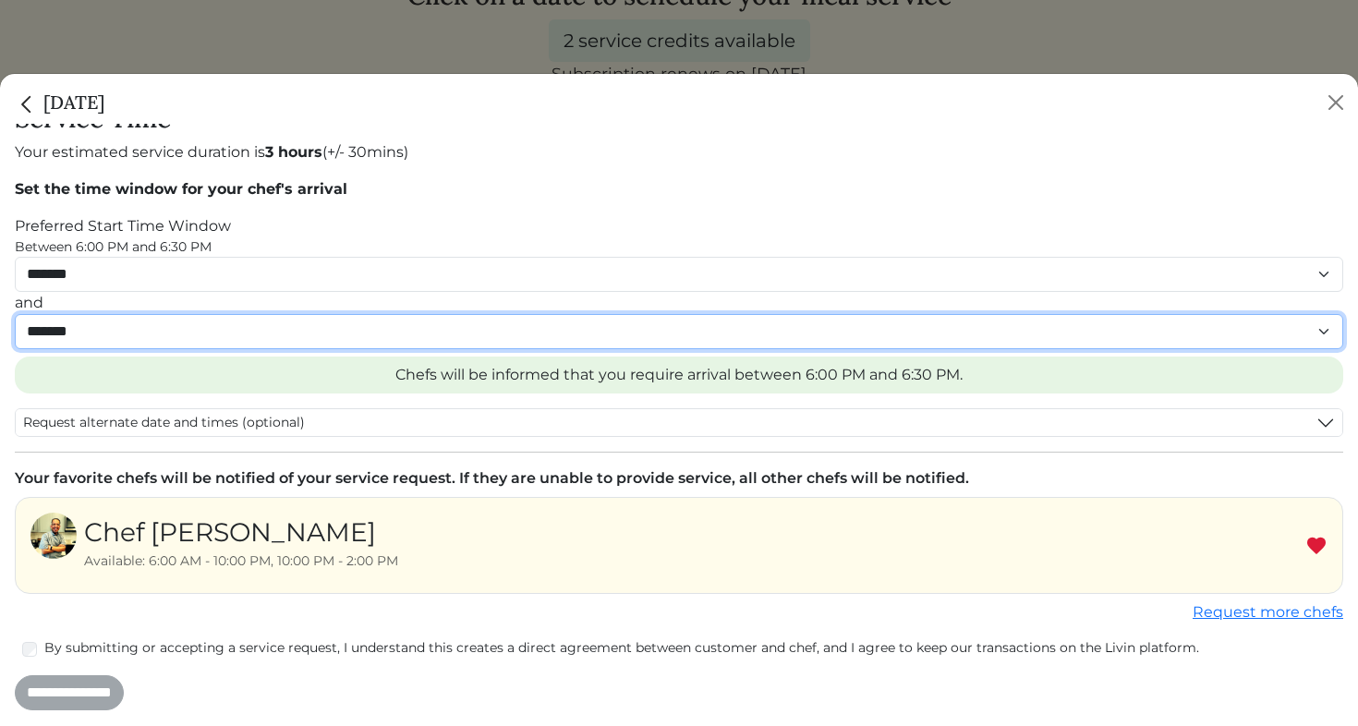
scroll to position [19, 0]
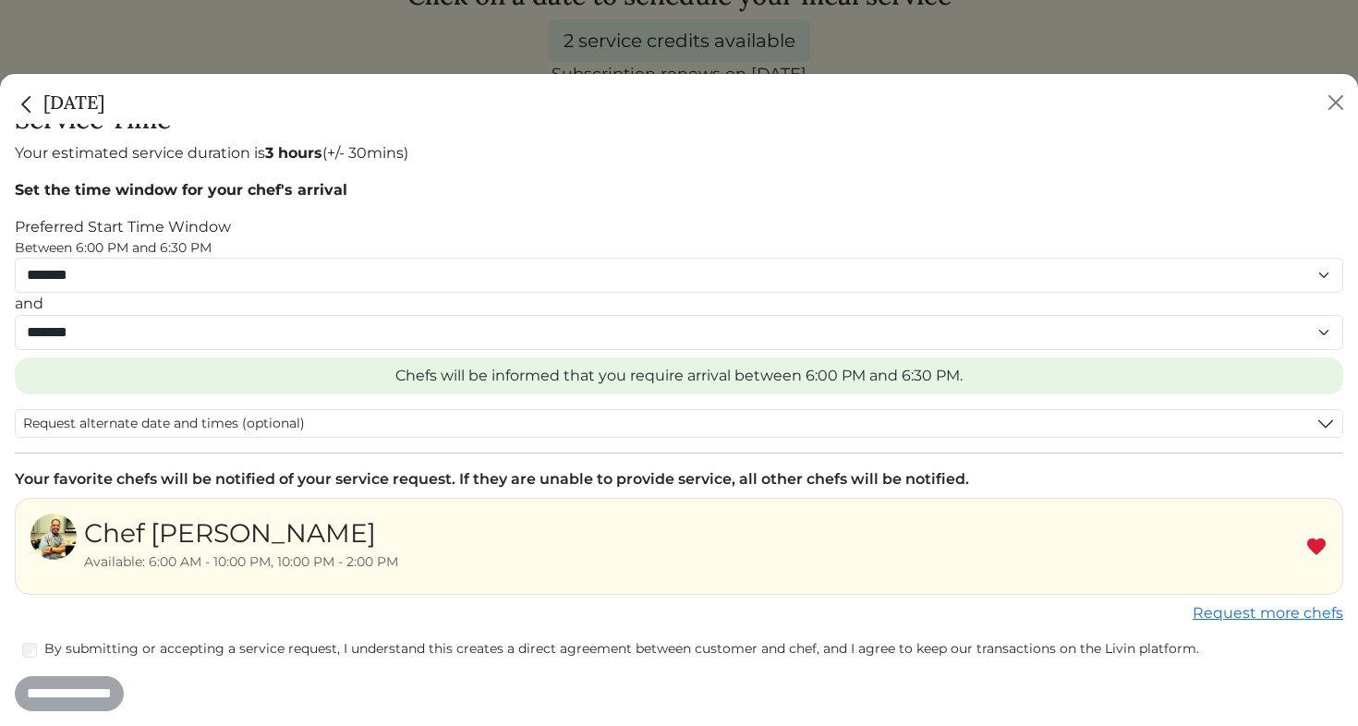
click at [1315, 549] on img at bounding box center [1317, 547] width 22 height 22
click at [1289, 616] on link "Request more chefs" at bounding box center [1268, 613] width 151 height 18
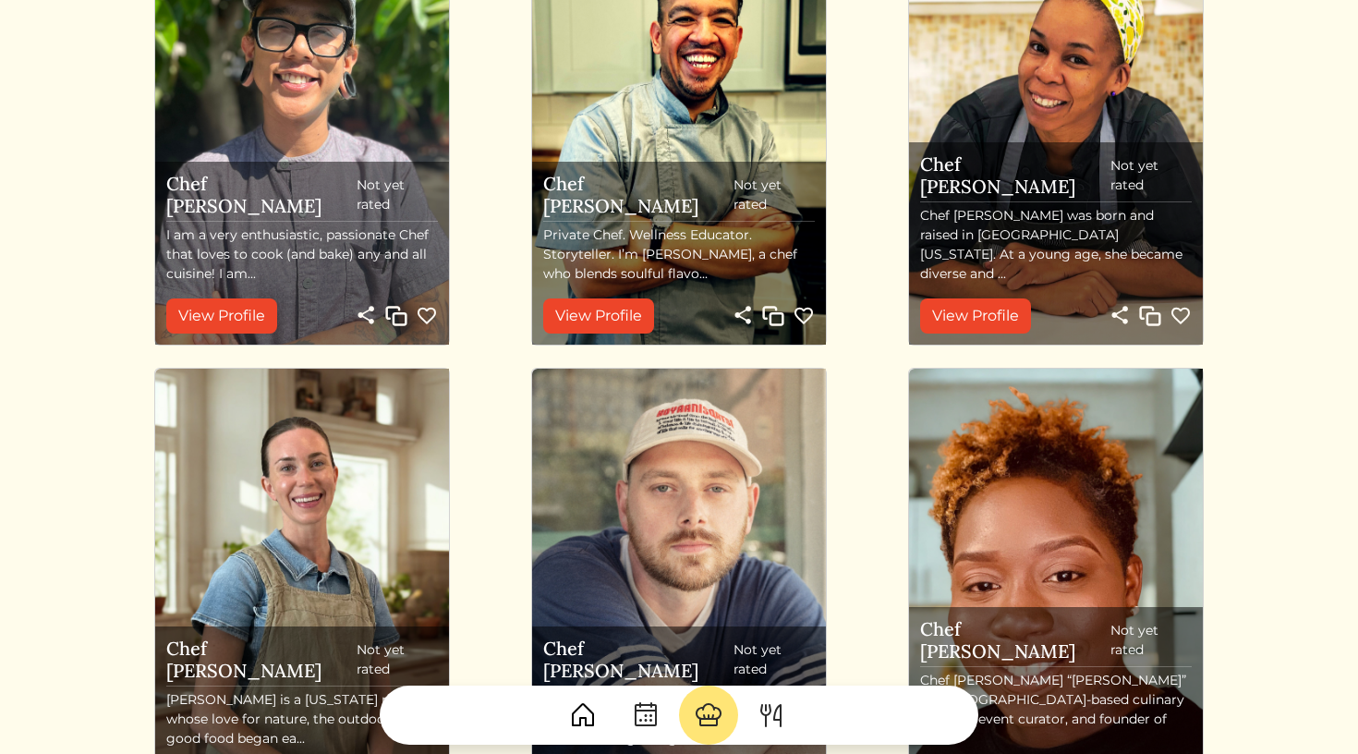
scroll to position [259, 0]
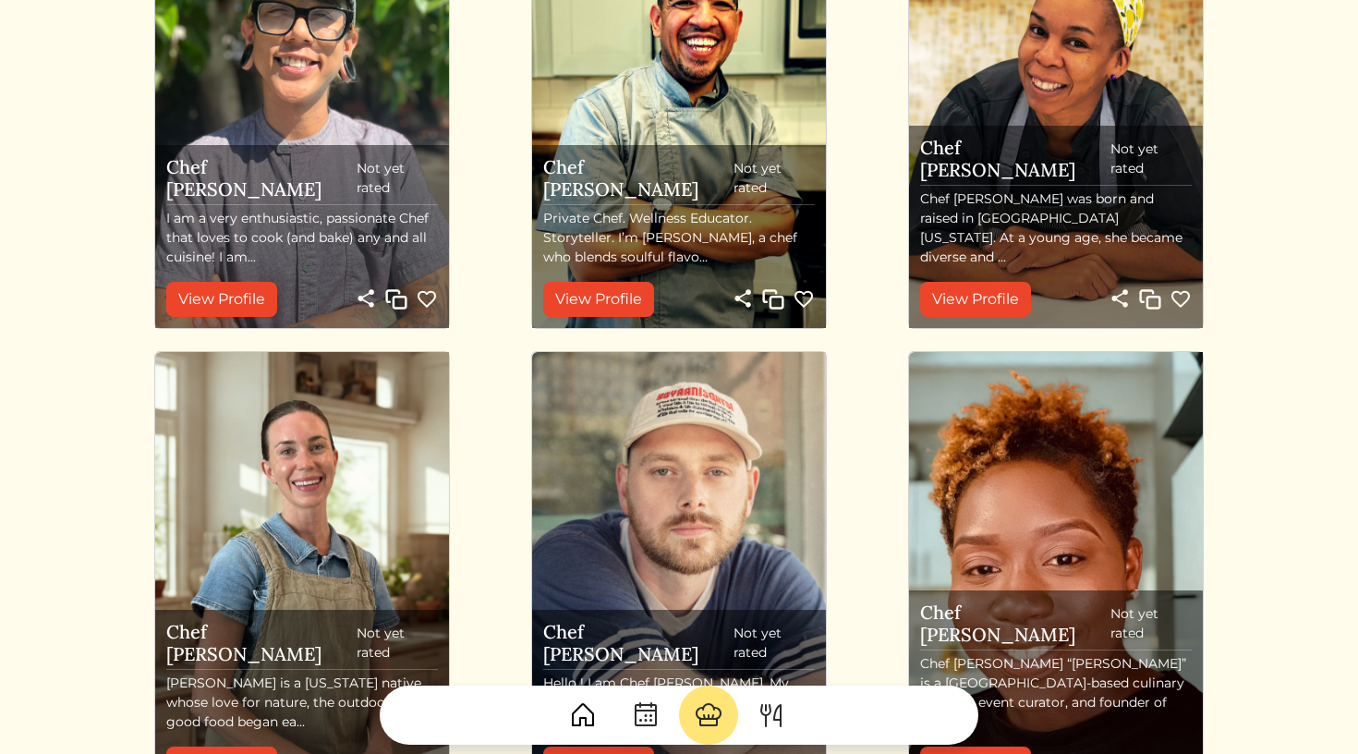
click at [429, 296] on img at bounding box center [427, 299] width 22 height 22
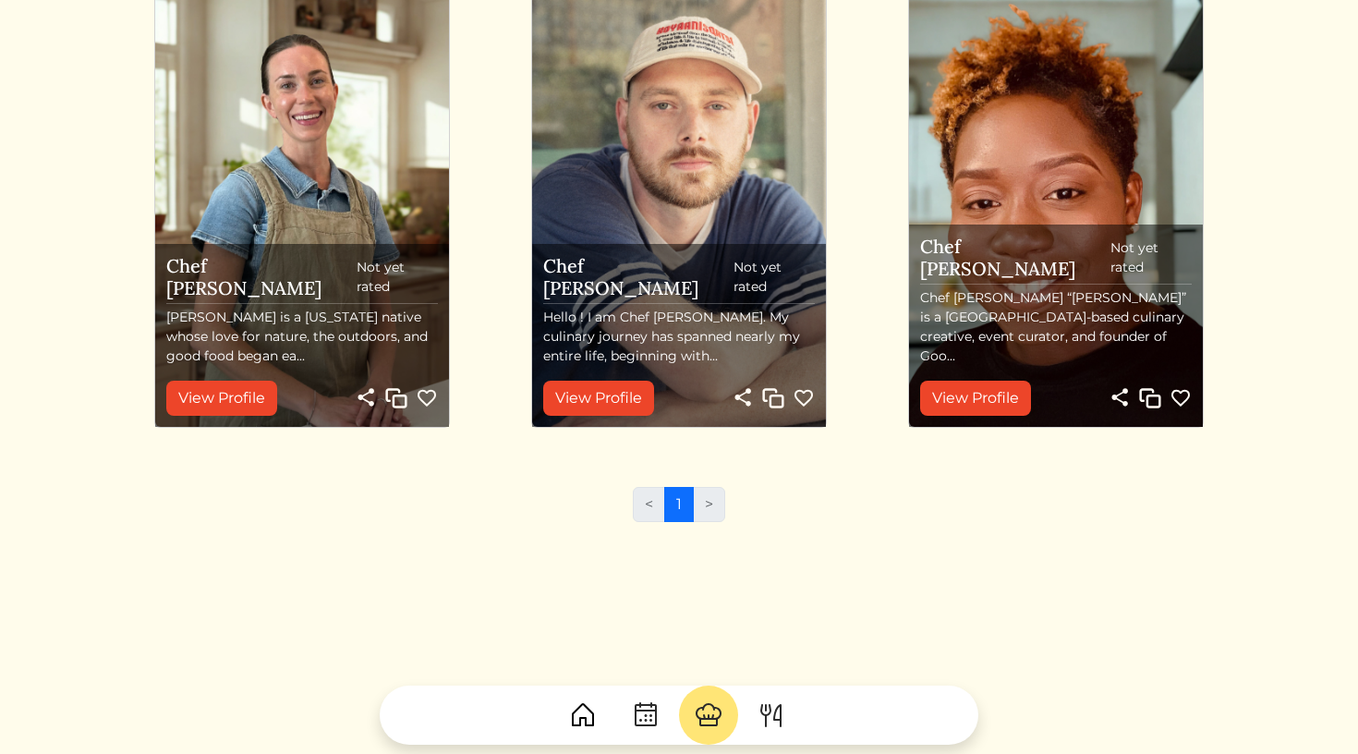
scroll to position [624, 0]
click at [1181, 392] on img at bounding box center [1181, 399] width 22 height 22
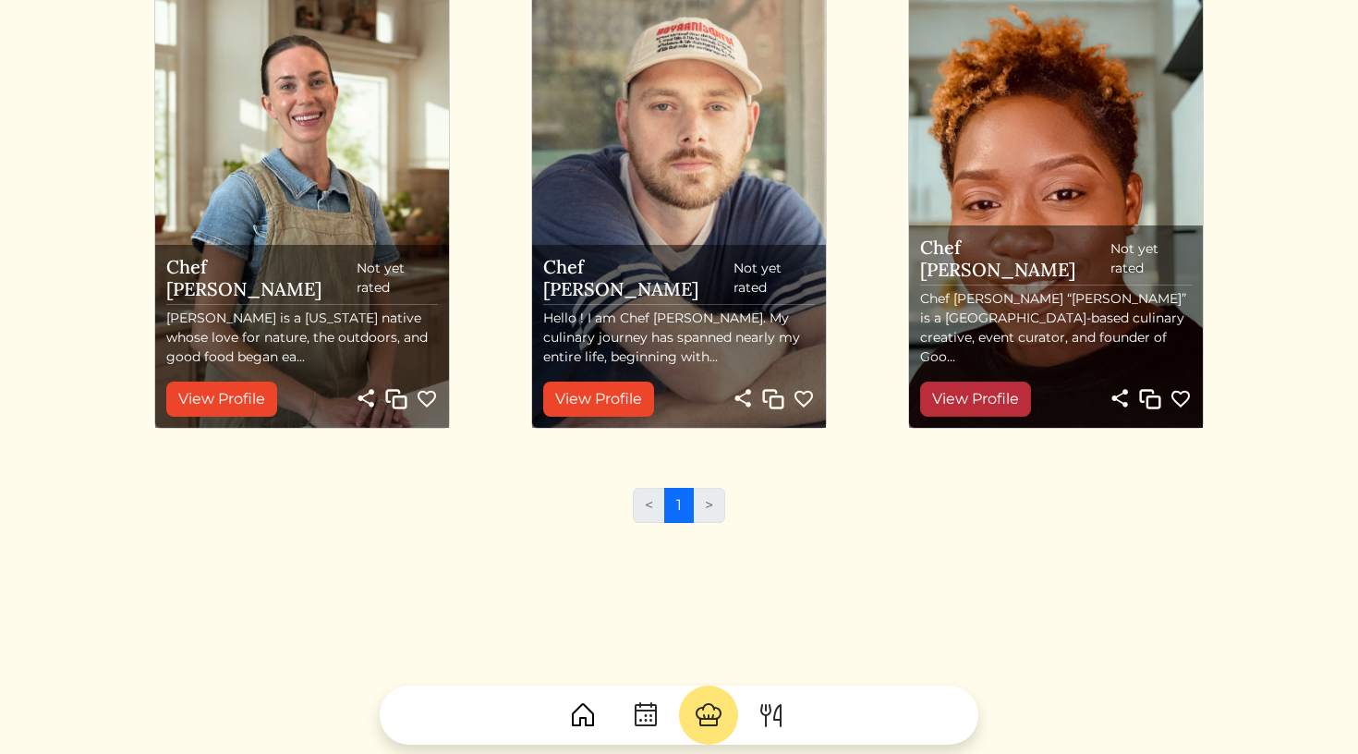
click at [990, 389] on link "View Profile" at bounding box center [975, 399] width 111 height 35
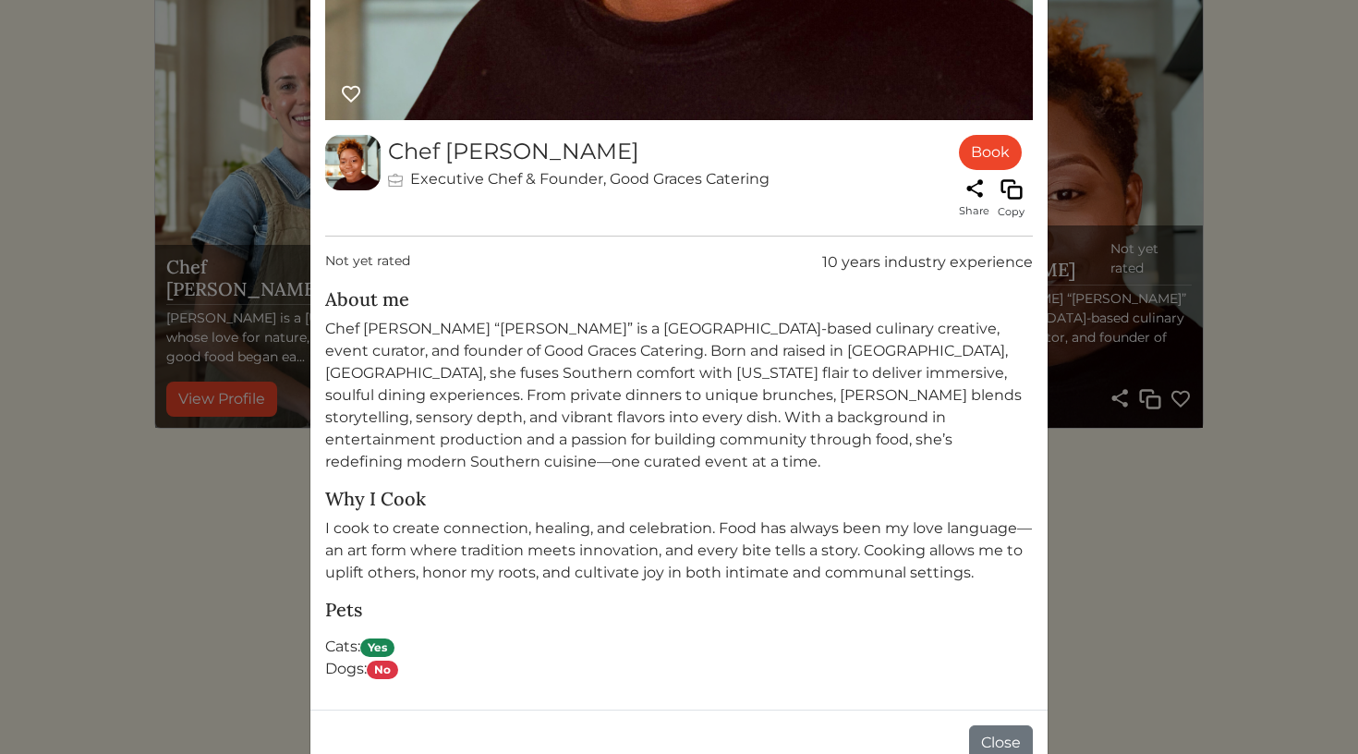
scroll to position [777, 0]
click at [990, 726] on button "Close" at bounding box center [1001, 743] width 64 height 35
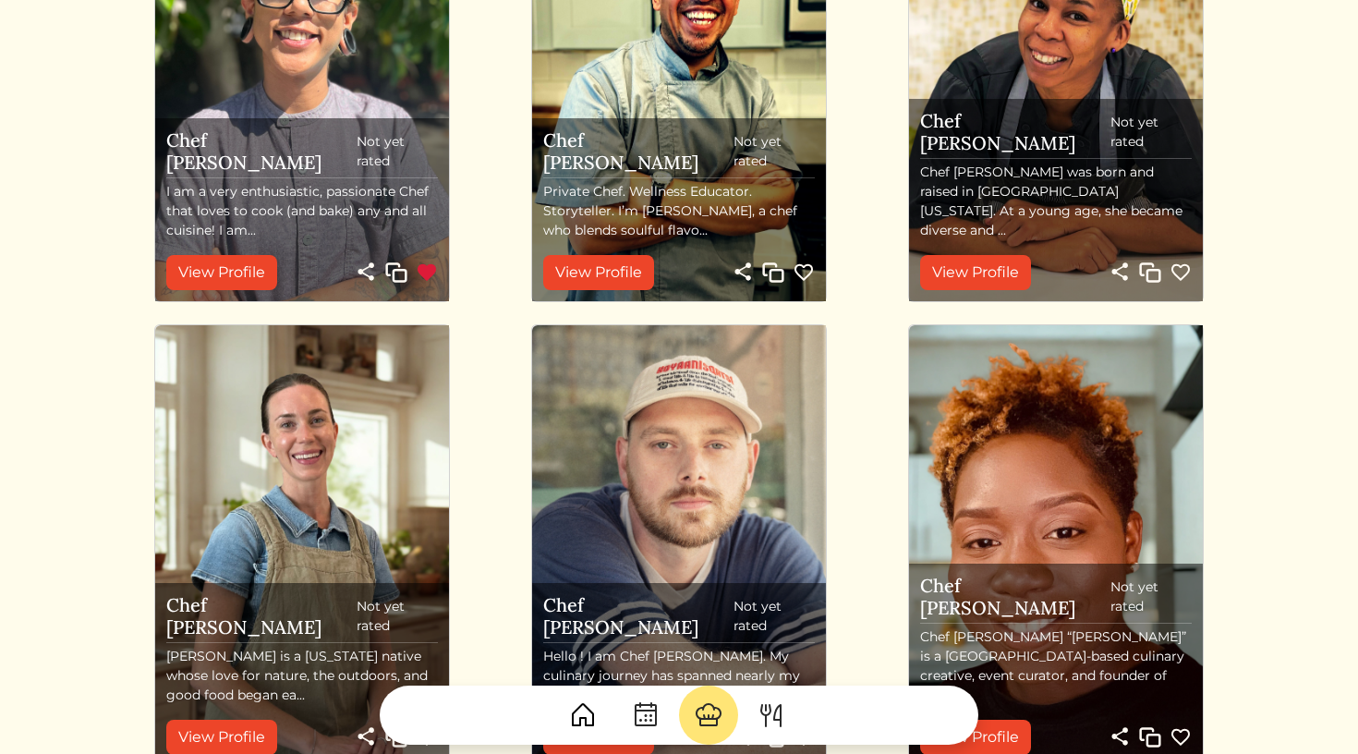
scroll to position [337, 0]
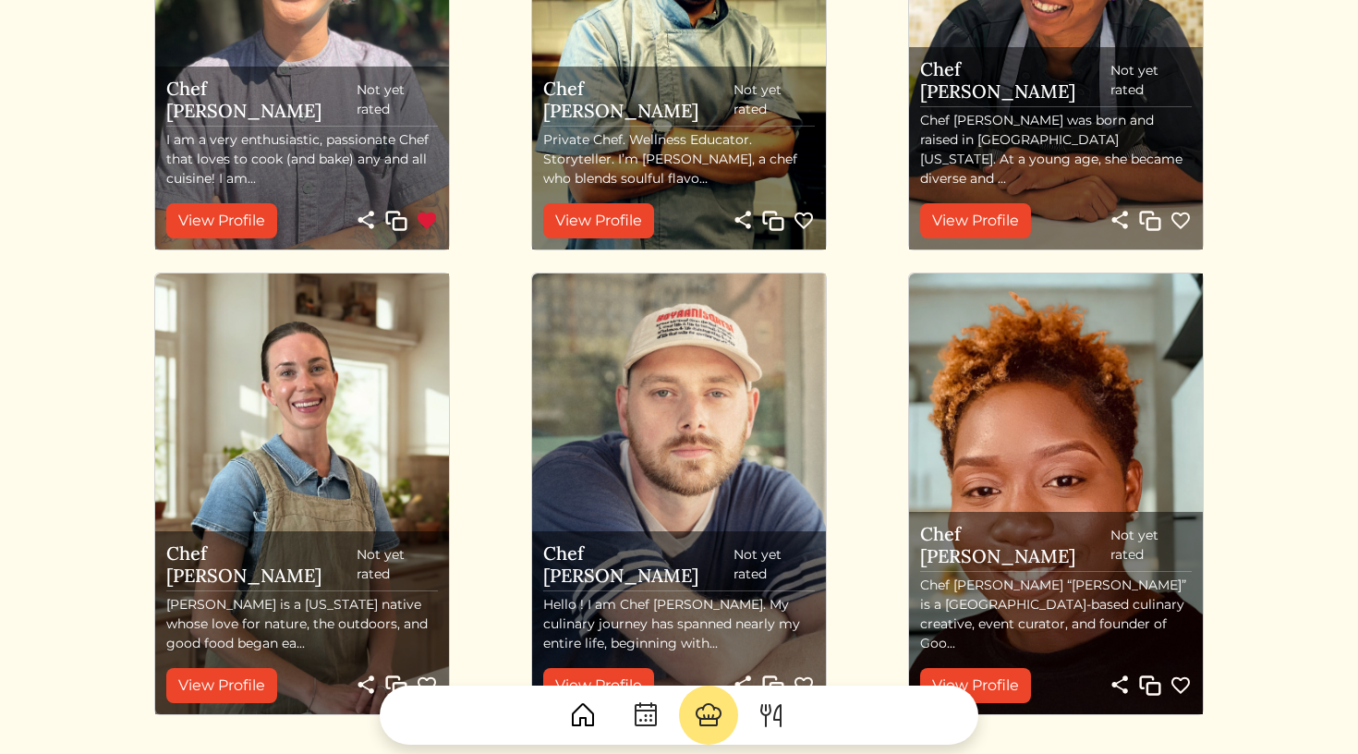
click at [1185, 217] on img at bounding box center [1181, 221] width 22 height 22
click at [1011, 214] on link "View Profile" at bounding box center [975, 220] width 111 height 35
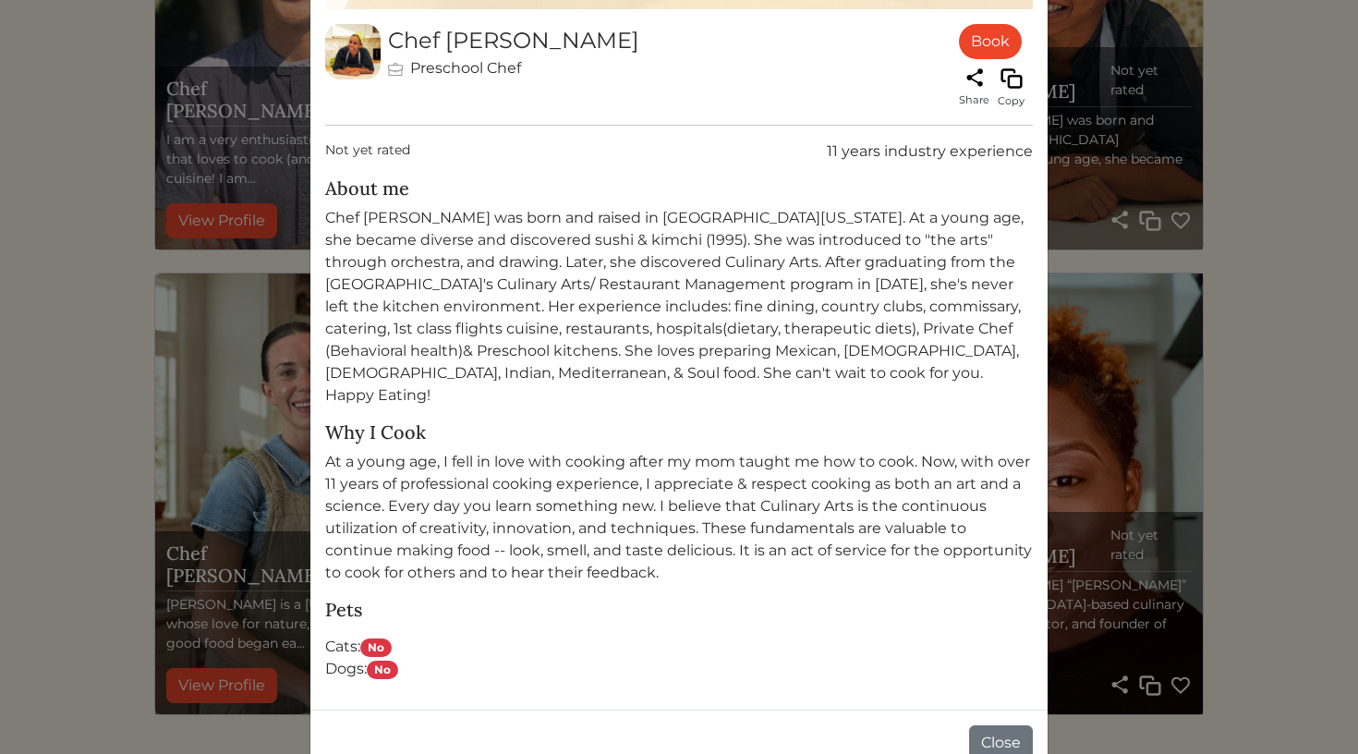
scroll to position [888, 0]
click at [996, 43] on link "Book" at bounding box center [990, 42] width 63 height 35
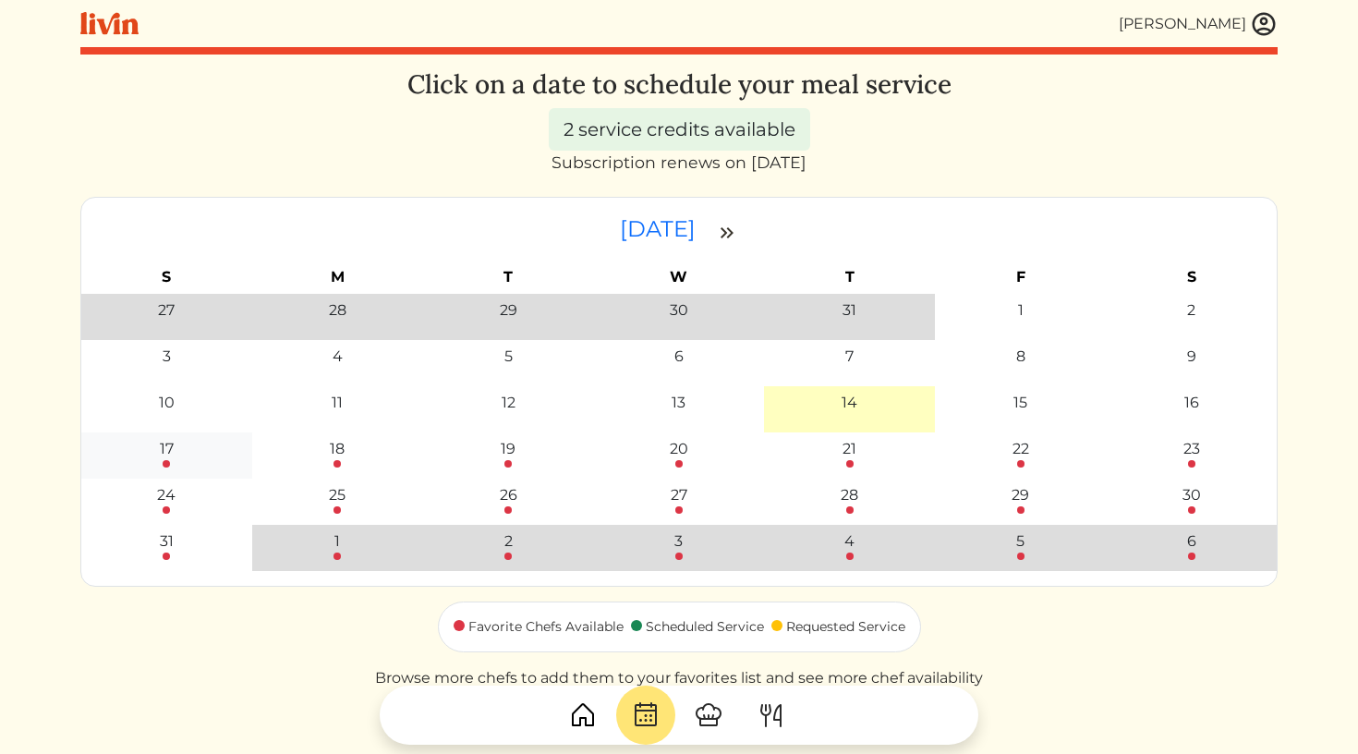
click at [162, 457] on div "17" at bounding box center [167, 449] width 14 height 22
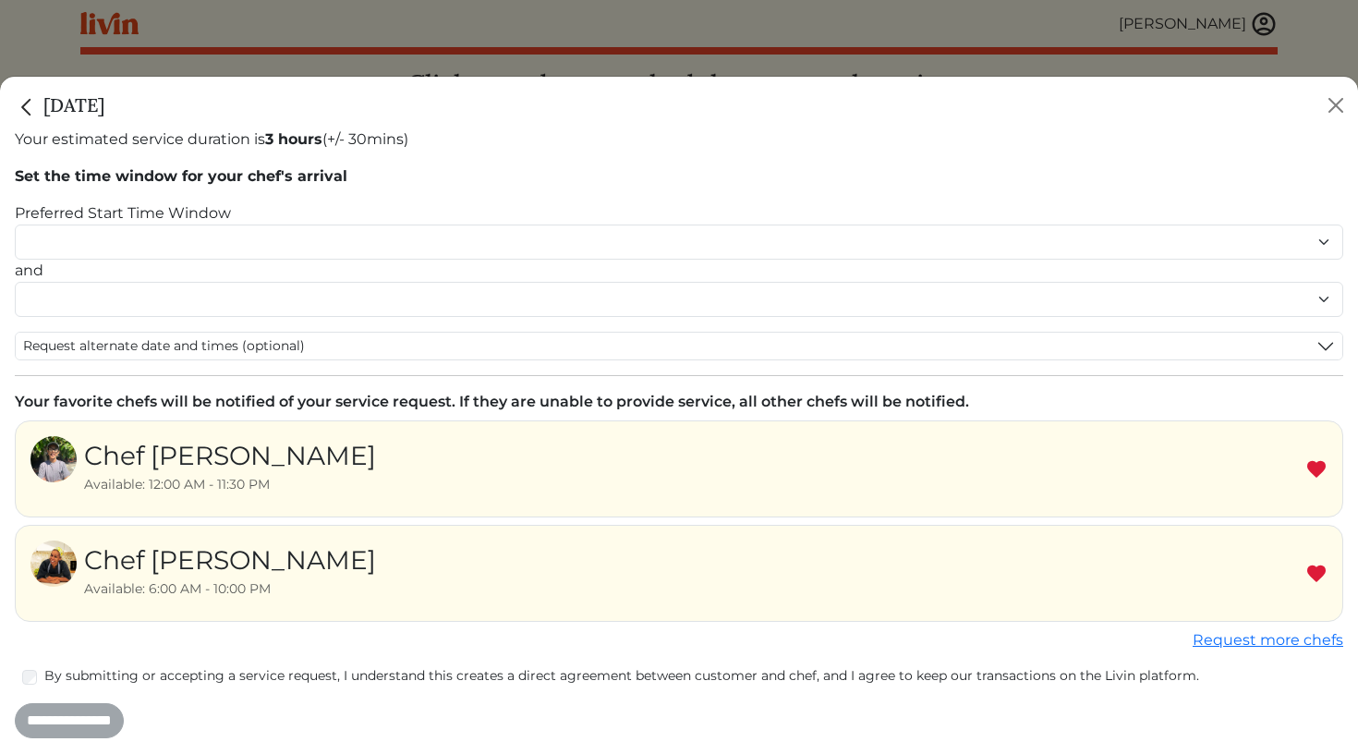
scroll to position [35, 0]
click at [1224, 644] on link "Request more chefs" at bounding box center [1268, 641] width 151 height 18
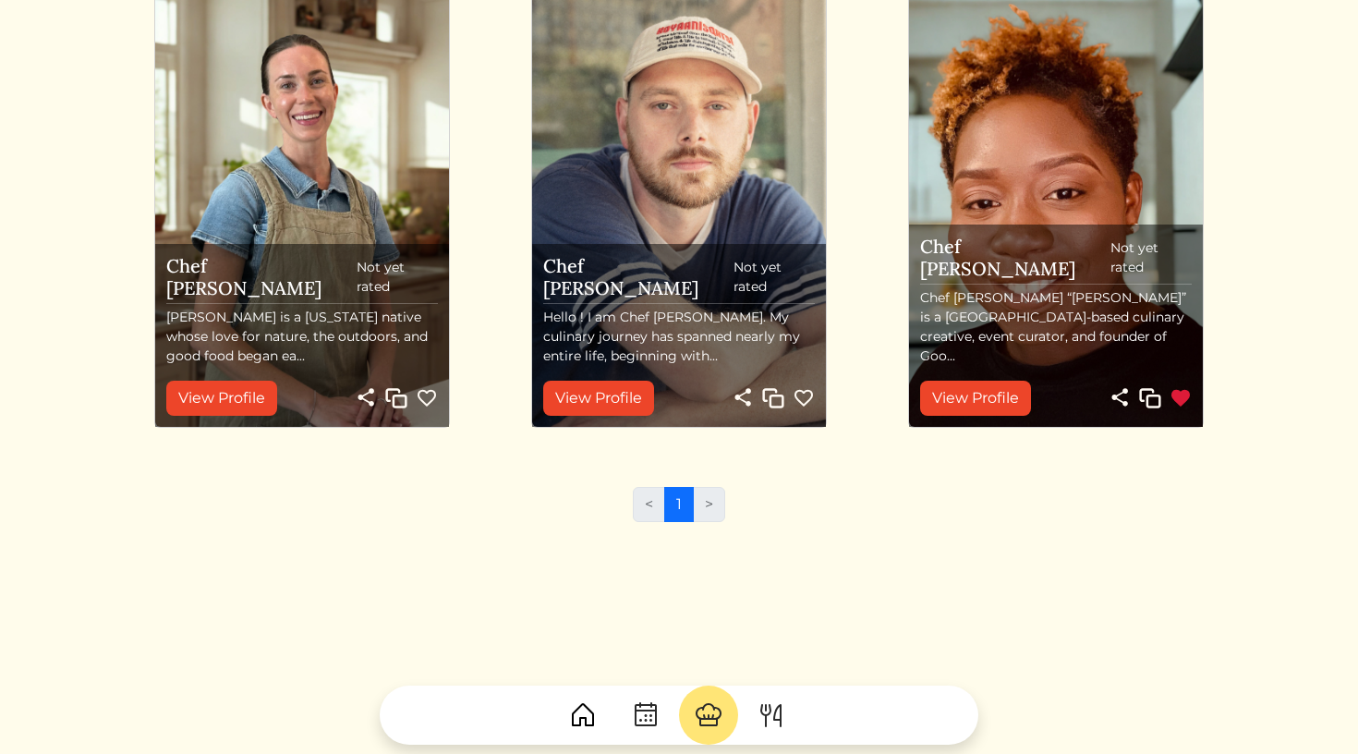
scroll to position [624, 0]
click at [431, 400] on img at bounding box center [427, 399] width 22 height 22
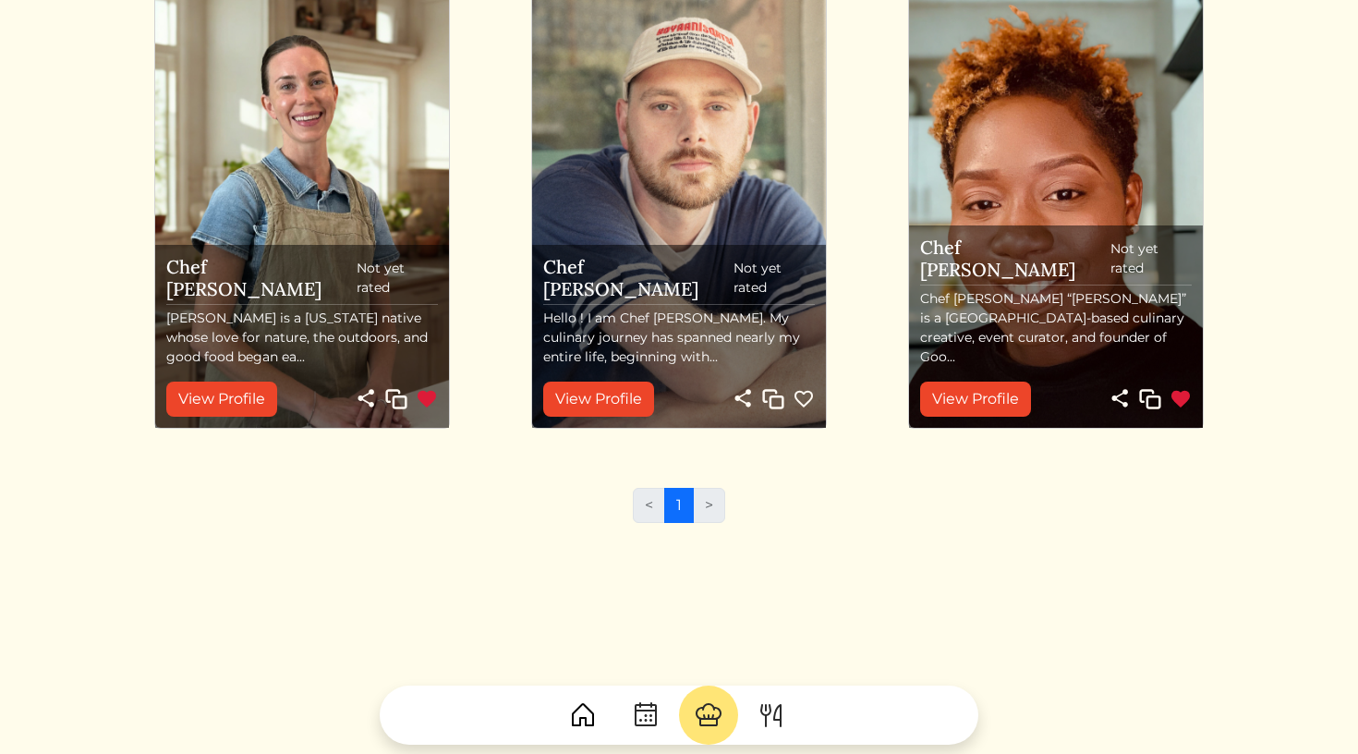
click at [686, 507] on link "1" at bounding box center [679, 505] width 30 height 35
click at [709, 507] on li ">" at bounding box center [709, 505] width 31 height 35
click at [707, 711] on img at bounding box center [709, 715] width 30 height 30
click at [241, 386] on link "View Profile" at bounding box center [221, 399] width 111 height 35
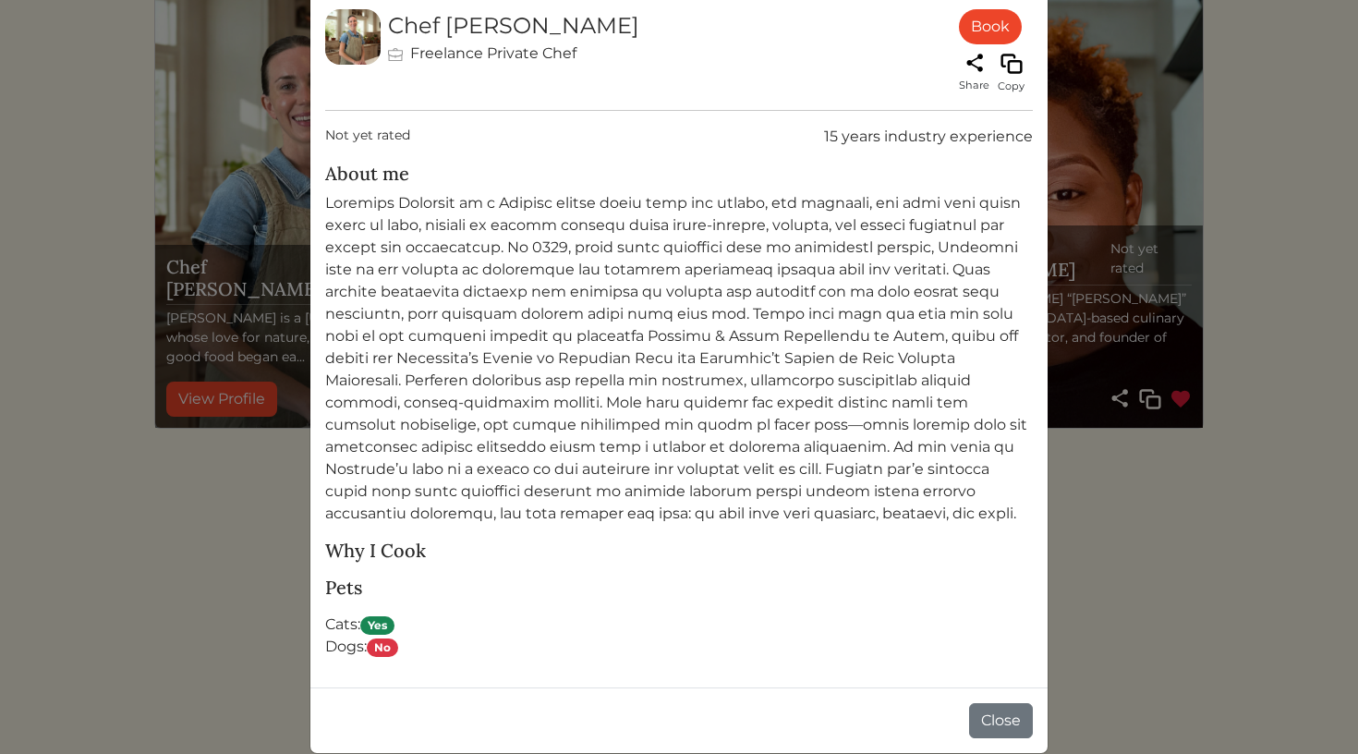
scroll to position [903, 0]
click at [1010, 717] on button "Close" at bounding box center [1001, 721] width 64 height 35
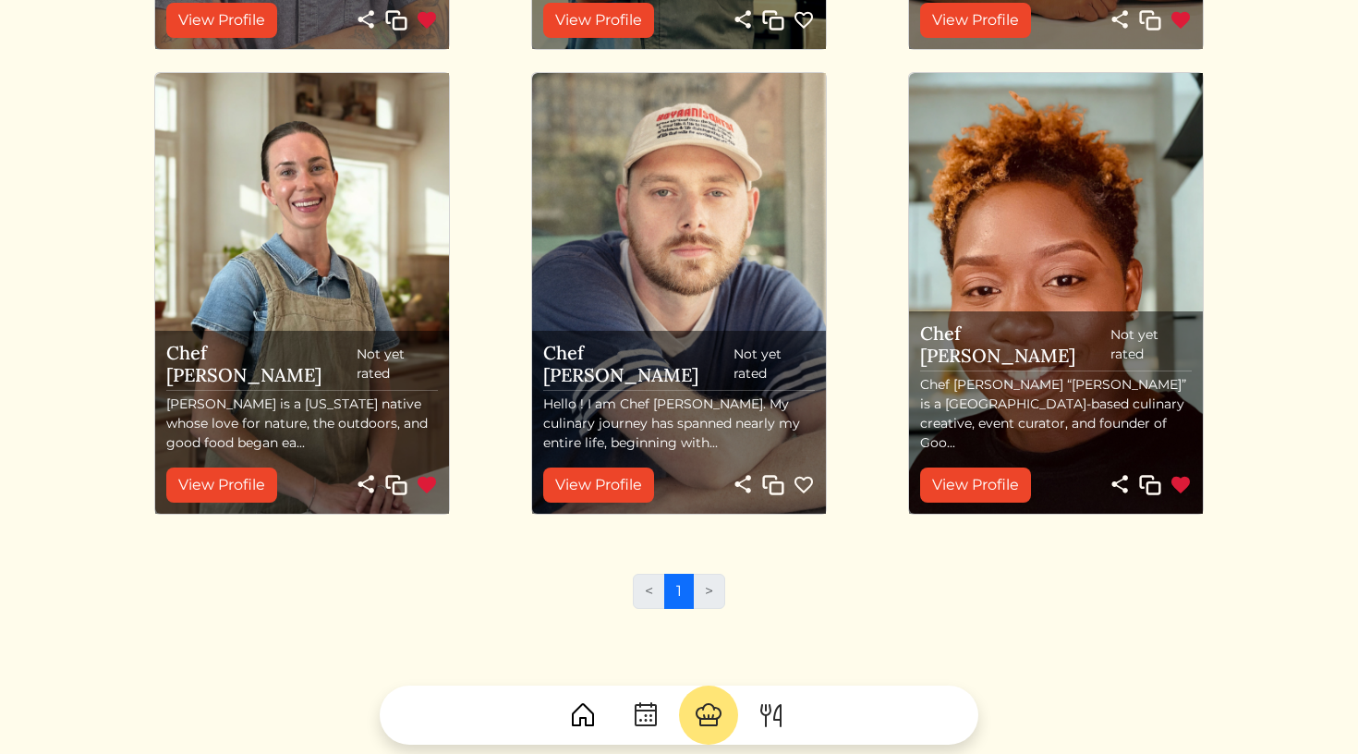
scroll to position [624, 0]
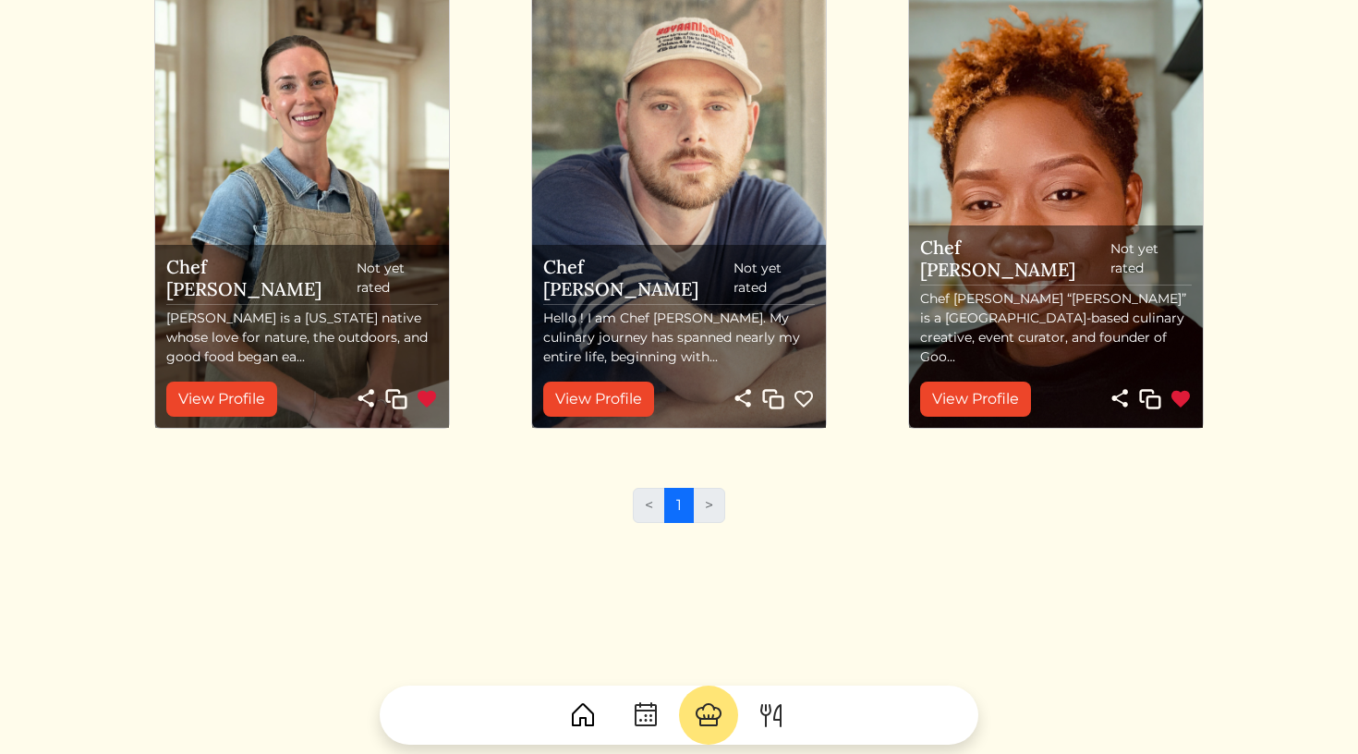
click at [427, 396] on img at bounding box center [427, 399] width 22 height 22
click at [974, 396] on link "View Profile" at bounding box center [975, 399] width 111 height 35
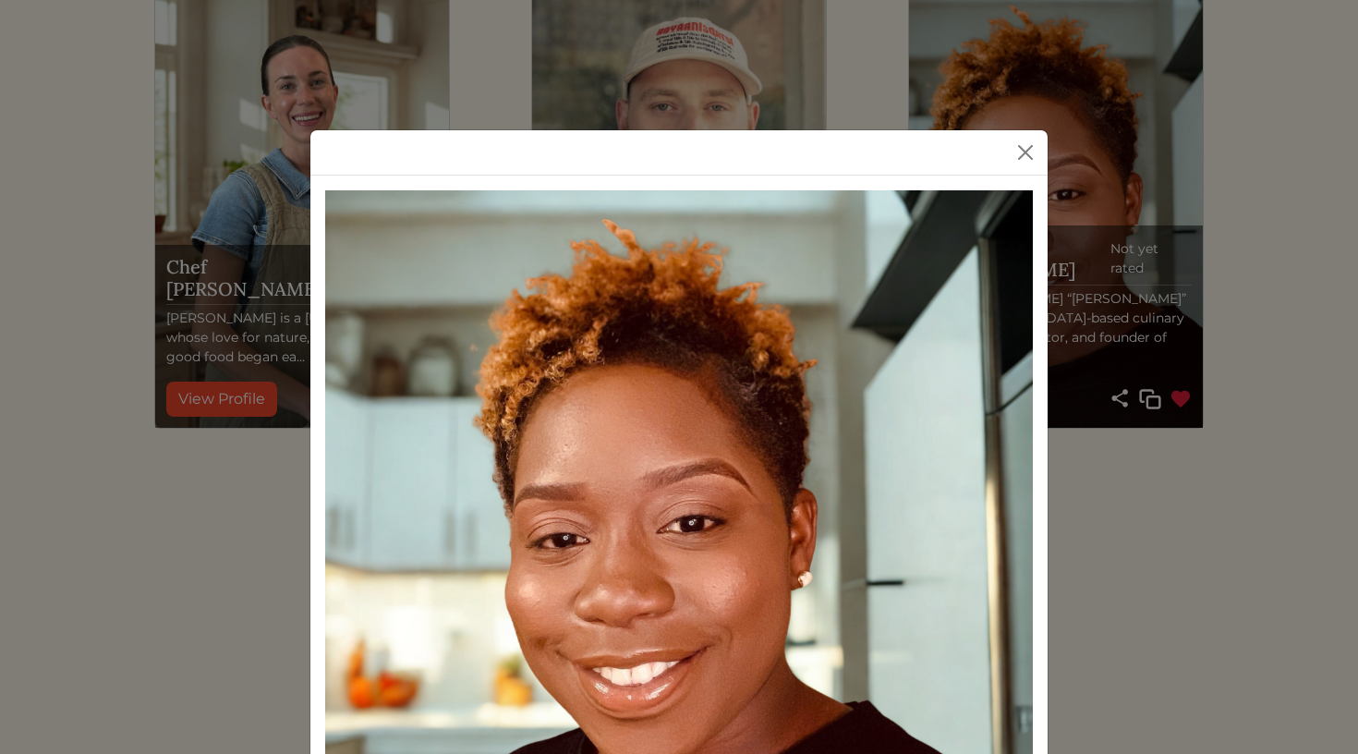
scroll to position [0, 0]
click at [1033, 148] on button "Close" at bounding box center [1026, 153] width 30 height 30
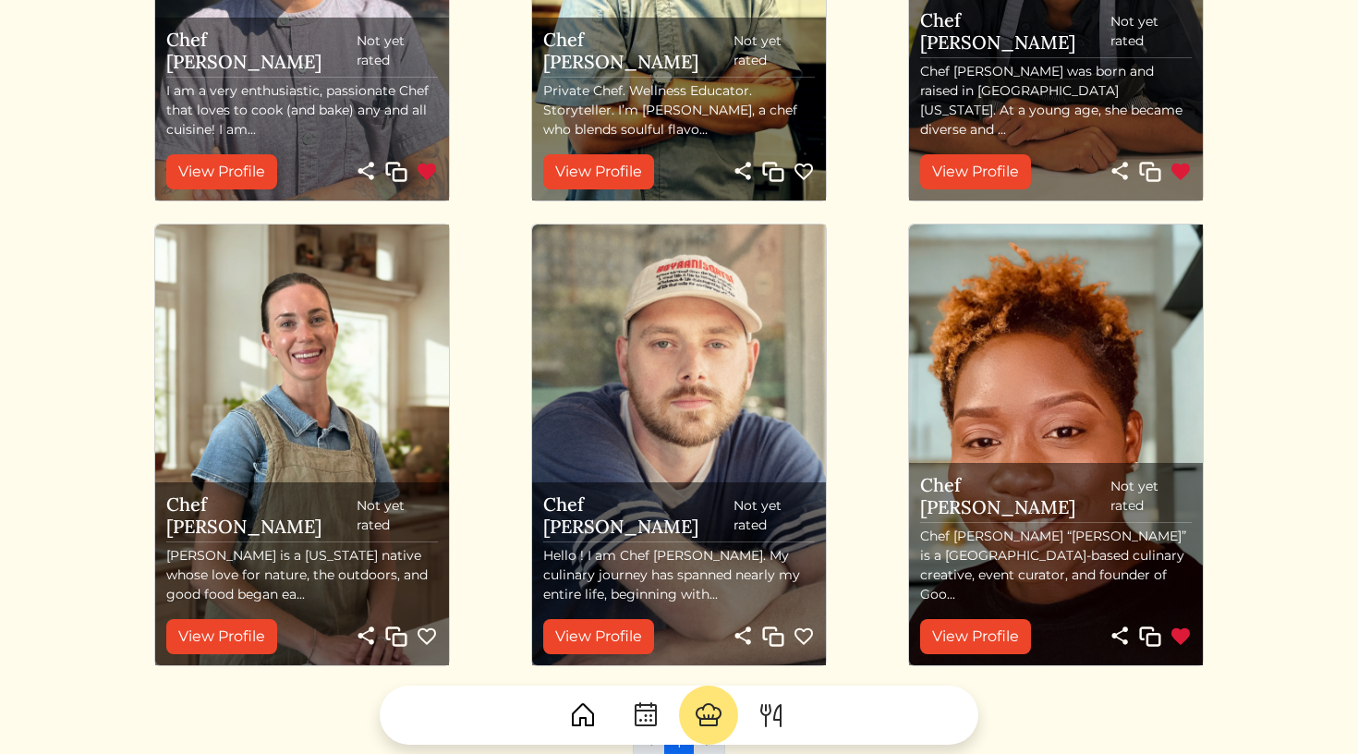
scroll to position [427, 0]
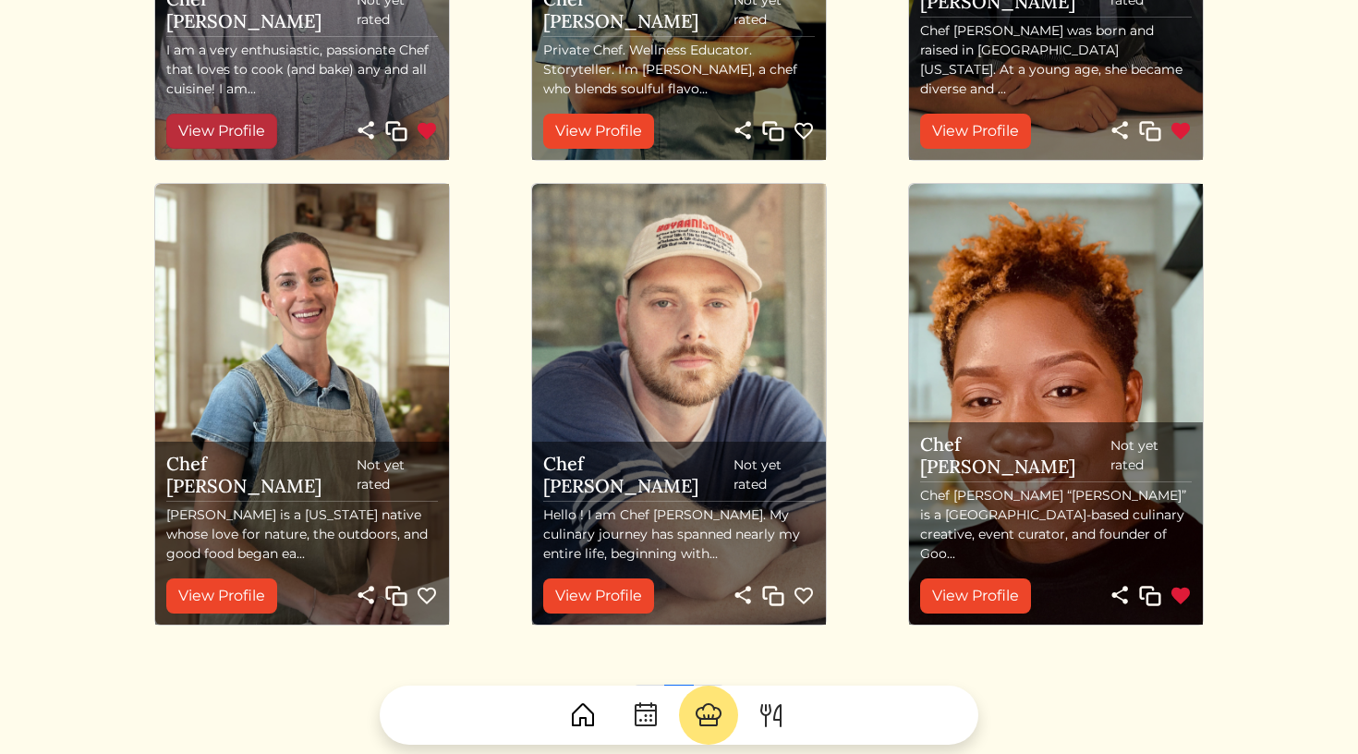
click at [262, 128] on link "View Profile" at bounding box center [221, 131] width 111 height 35
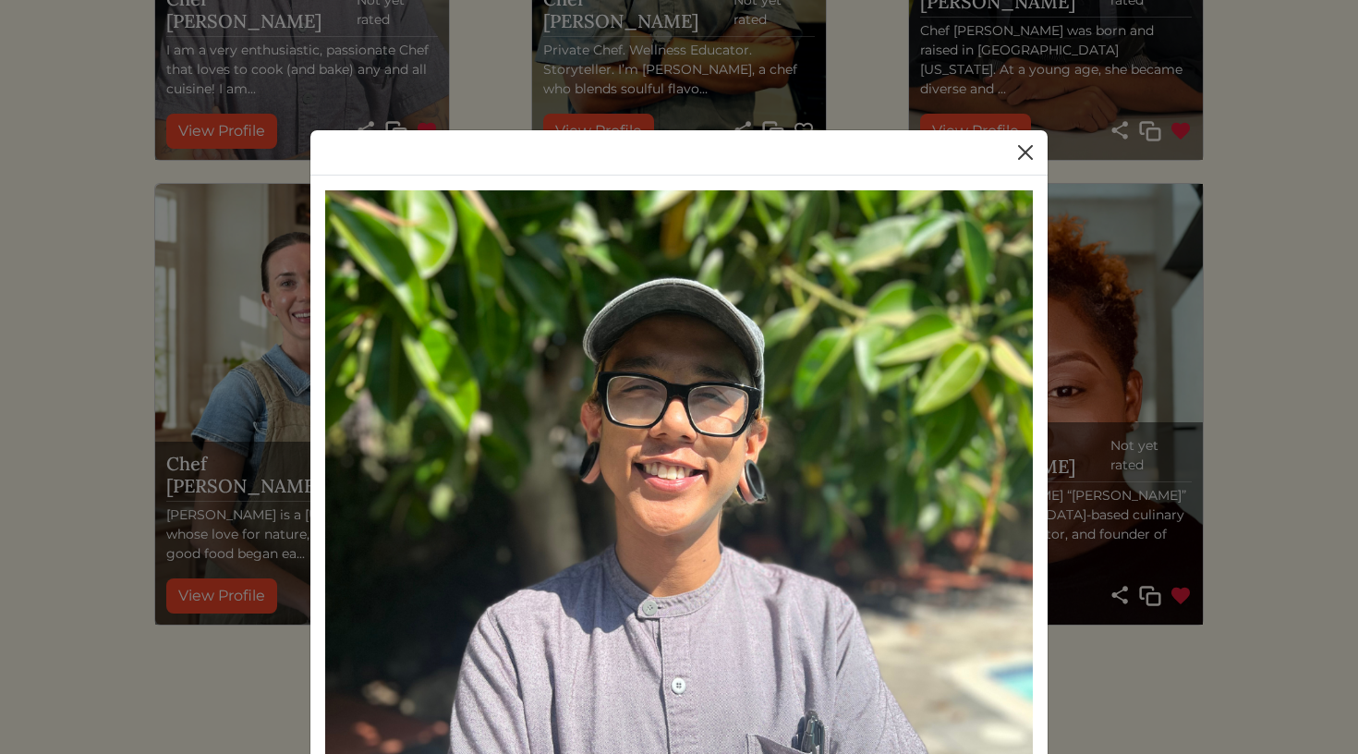
scroll to position [0, 0]
click at [1026, 151] on button "Close" at bounding box center [1026, 153] width 30 height 30
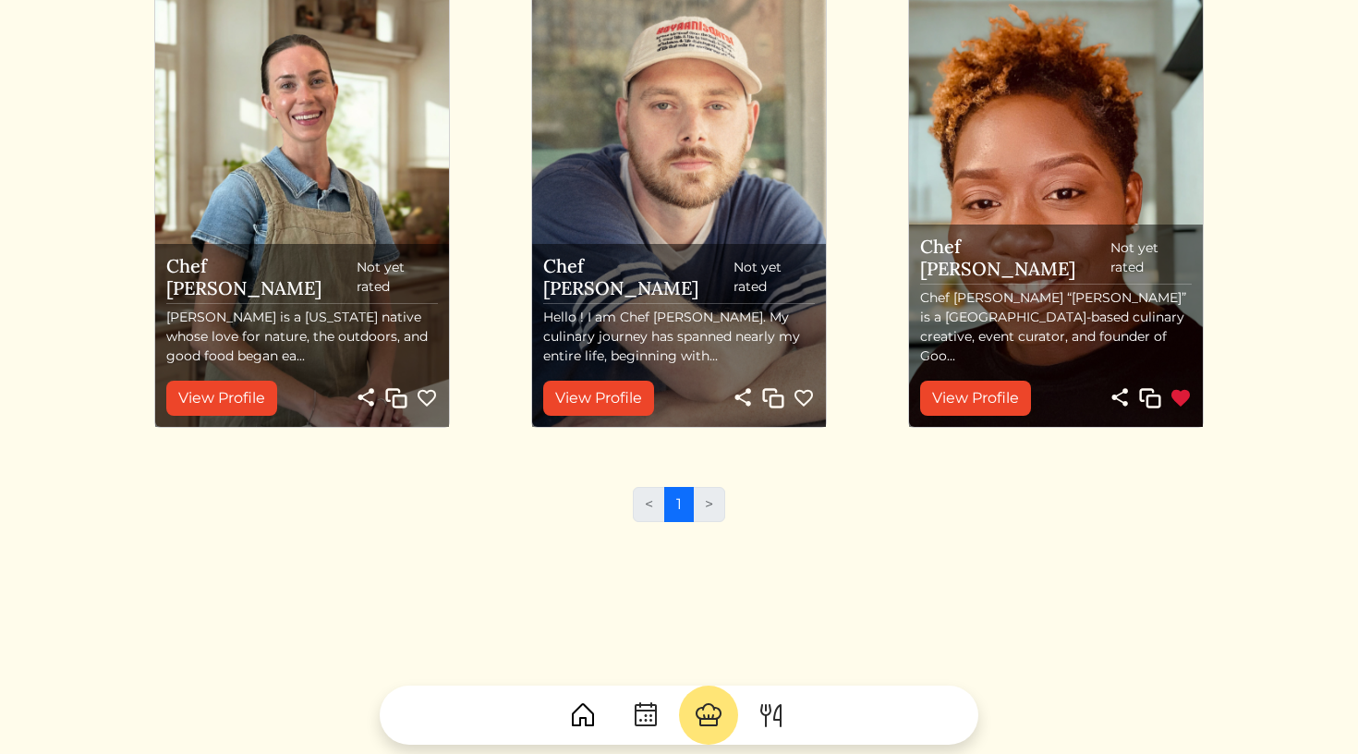
scroll to position [624, 0]
click at [711, 702] on img at bounding box center [709, 715] width 30 height 30
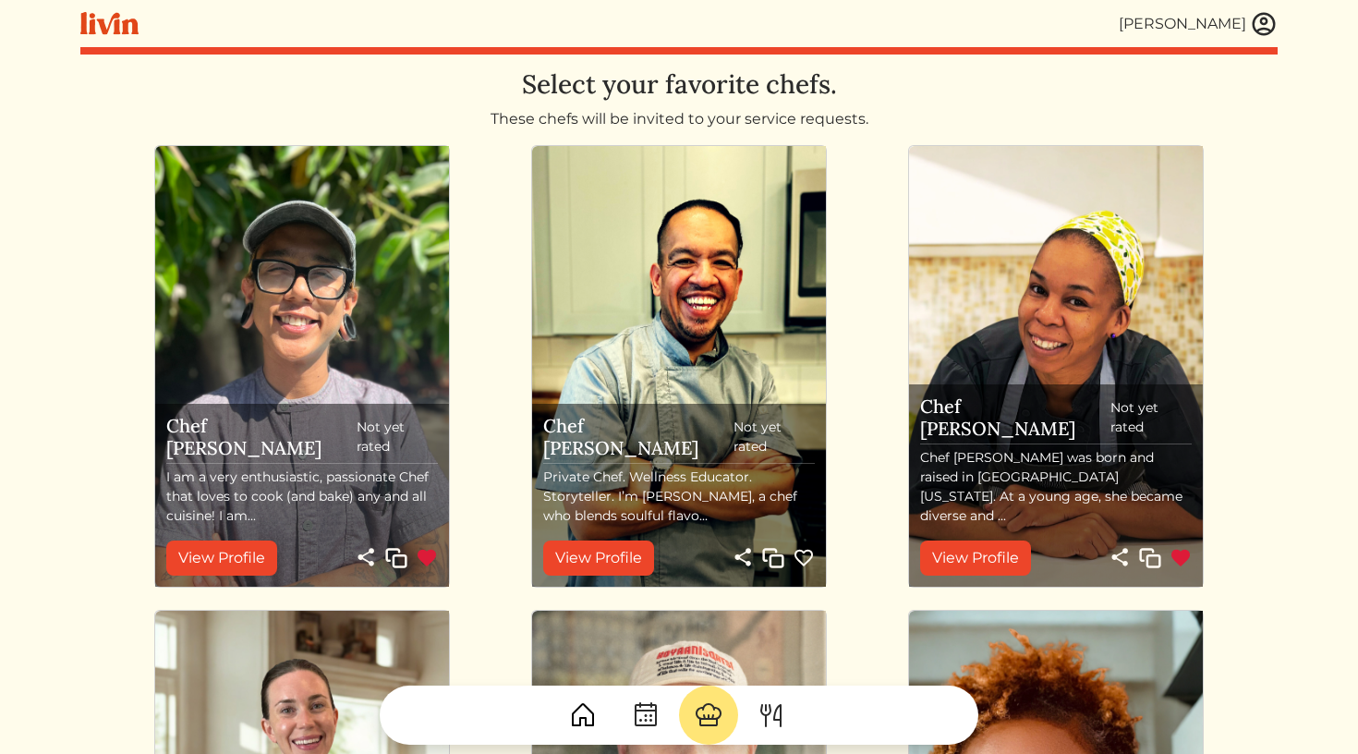
click at [638, 717] on img at bounding box center [646, 715] width 30 height 30
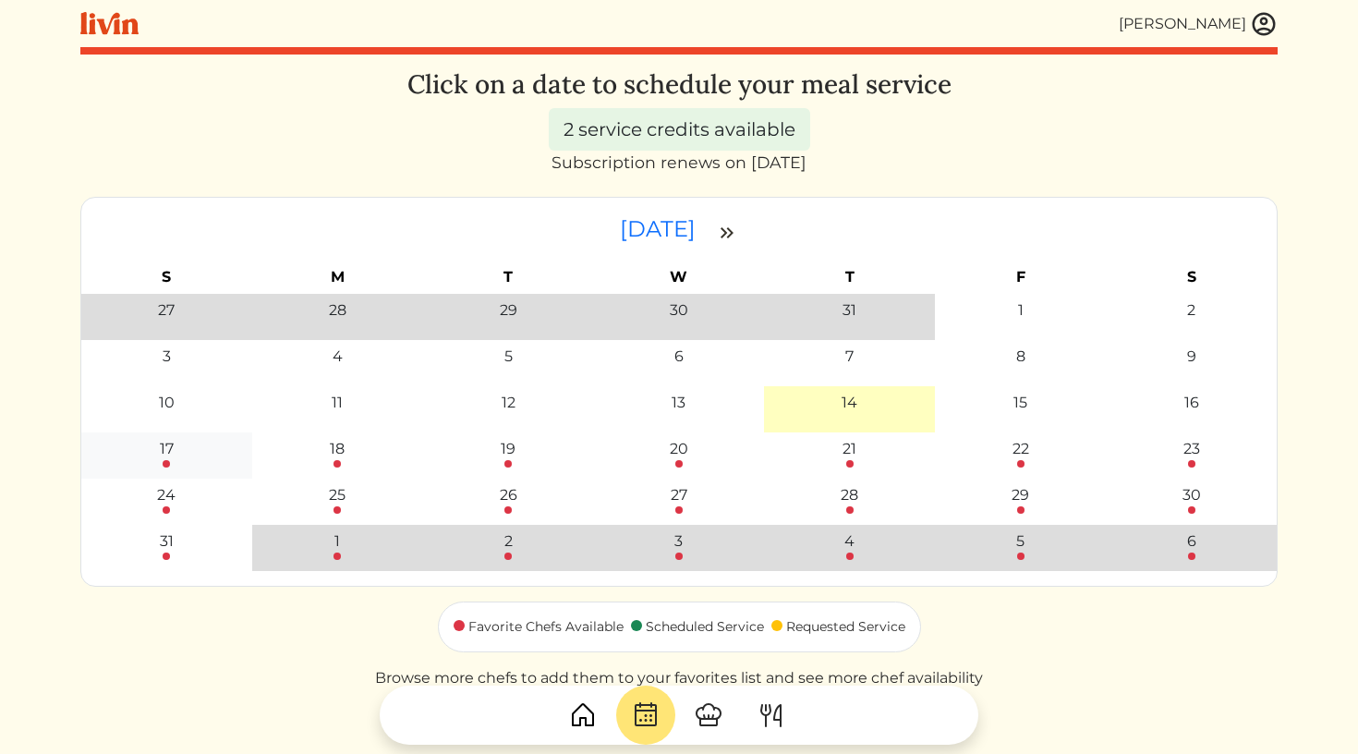
click at [161, 459] on link "17" at bounding box center [167, 453] width 14 height 30
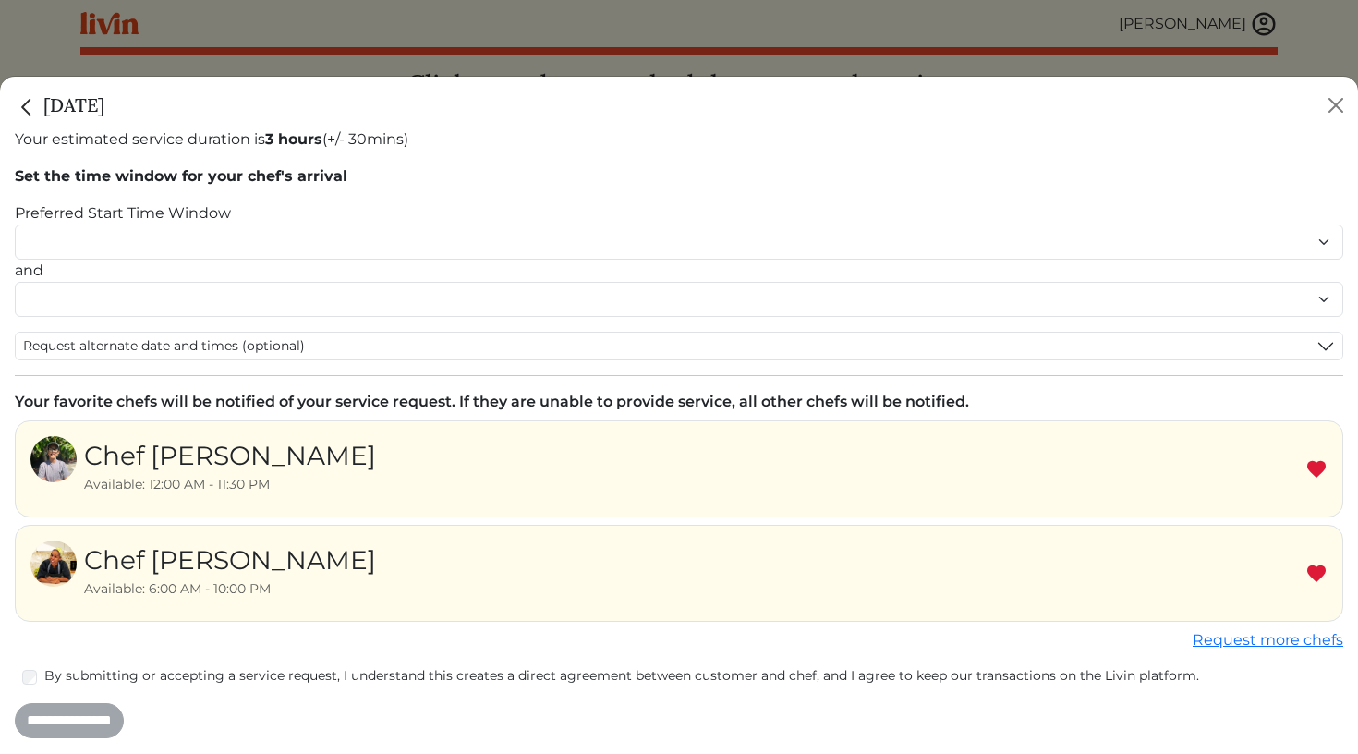
scroll to position [35, 0]
click at [81, 681] on label "By submitting or accepting a service request, I understand this creates a direc…" at bounding box center [693, 676] width 1299 height 19
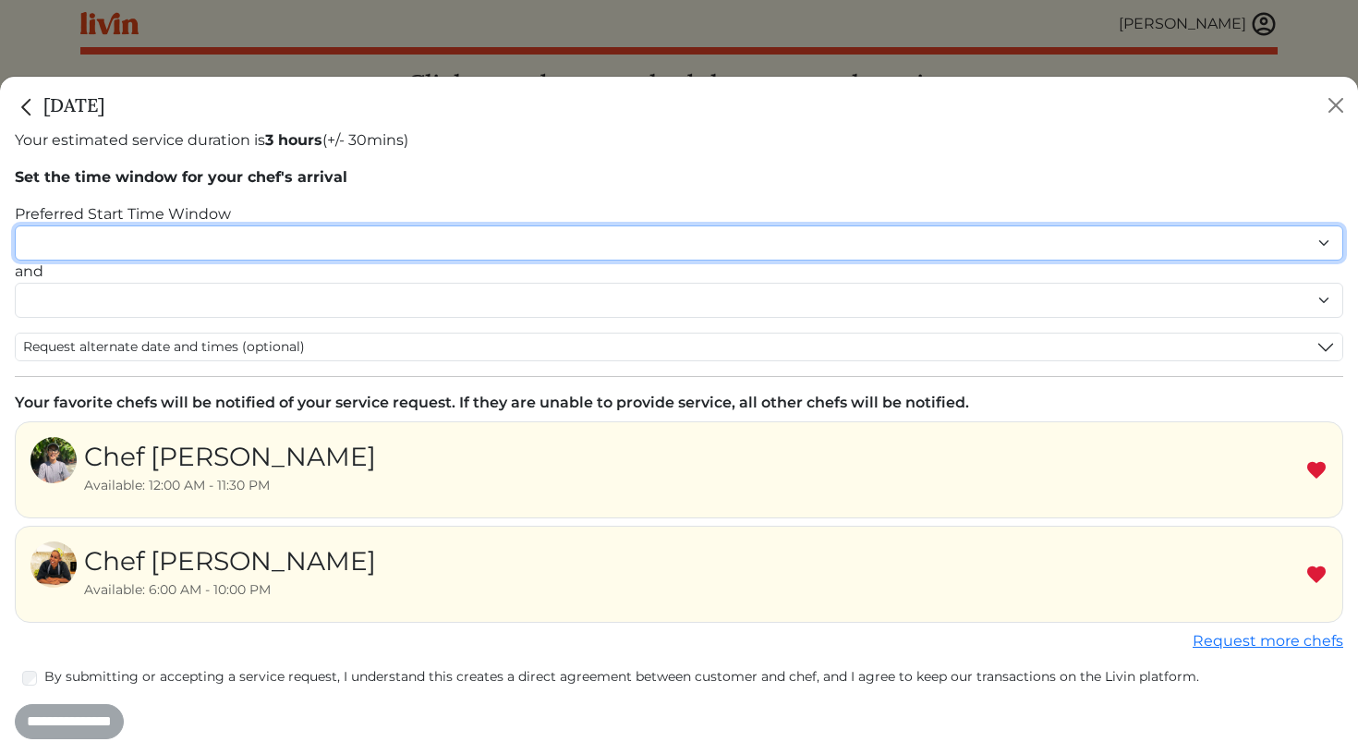
select select "********"
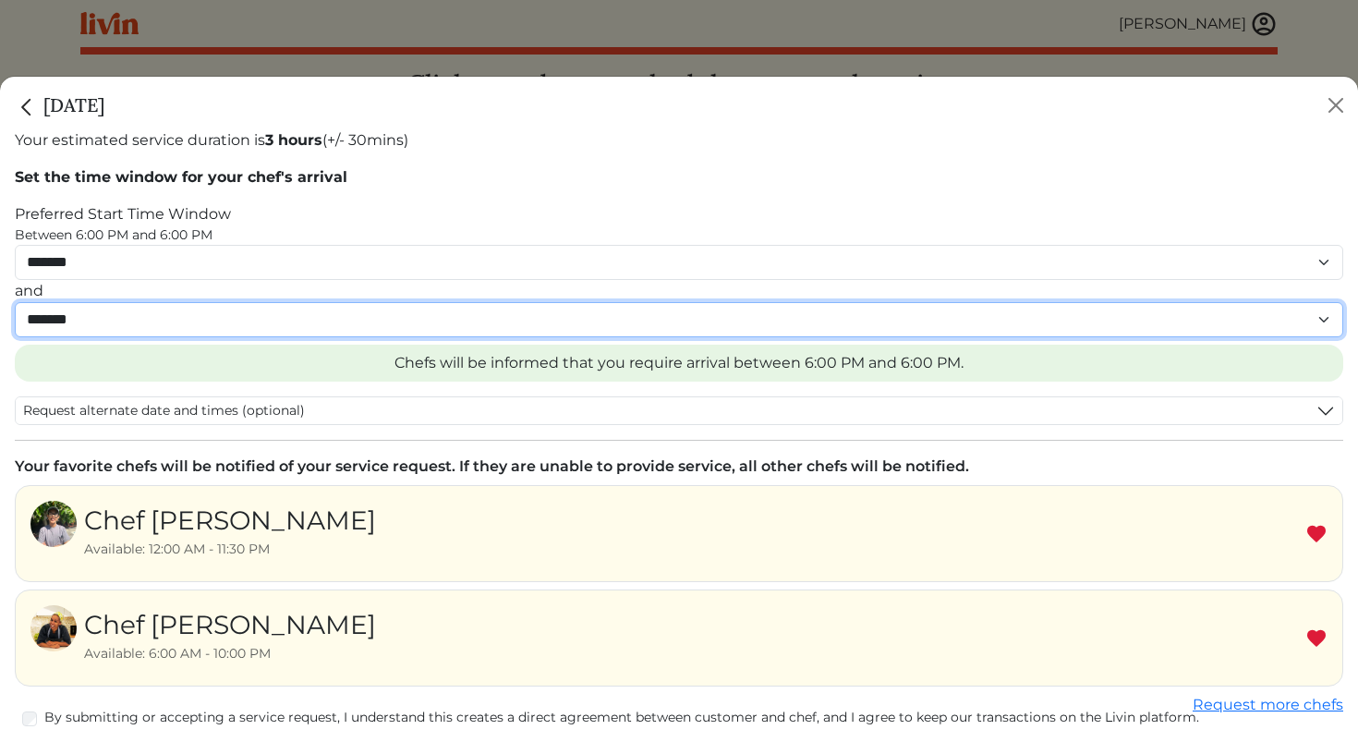
select select "********"
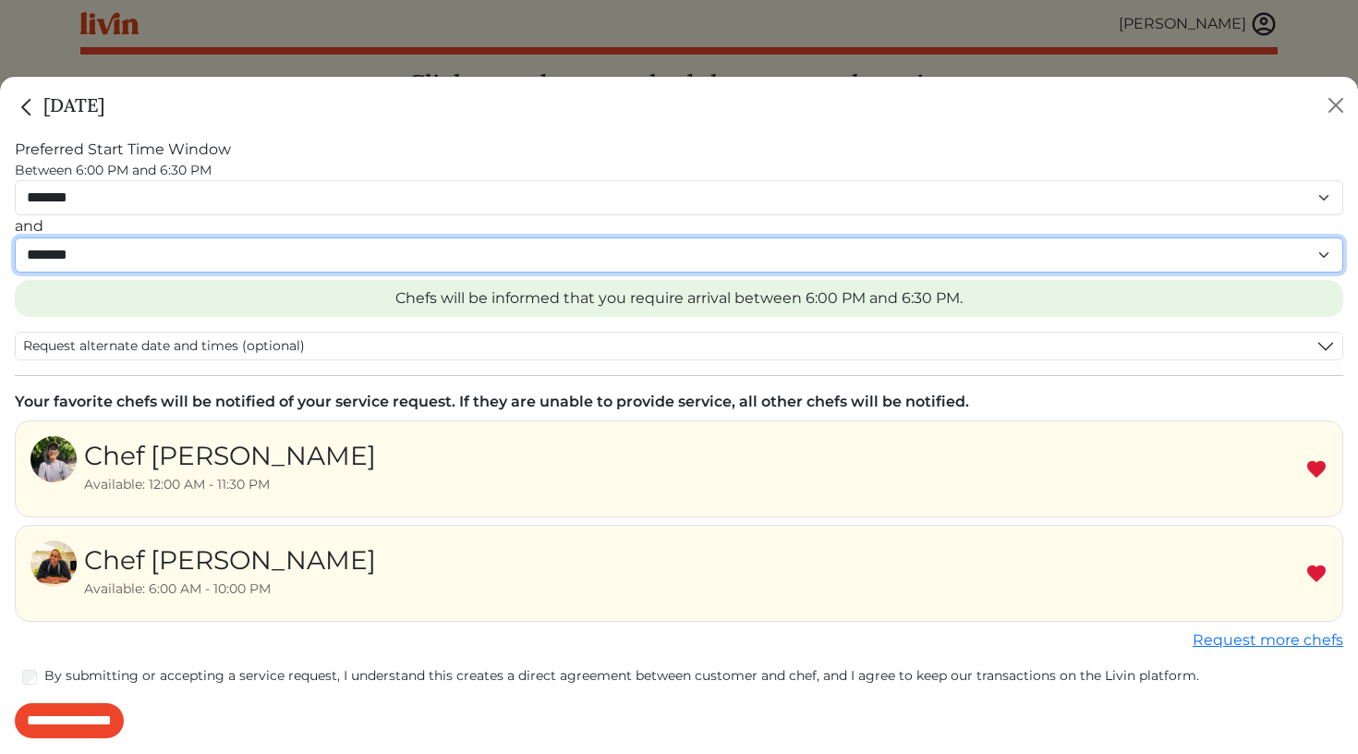
scroll to position [99, 0]
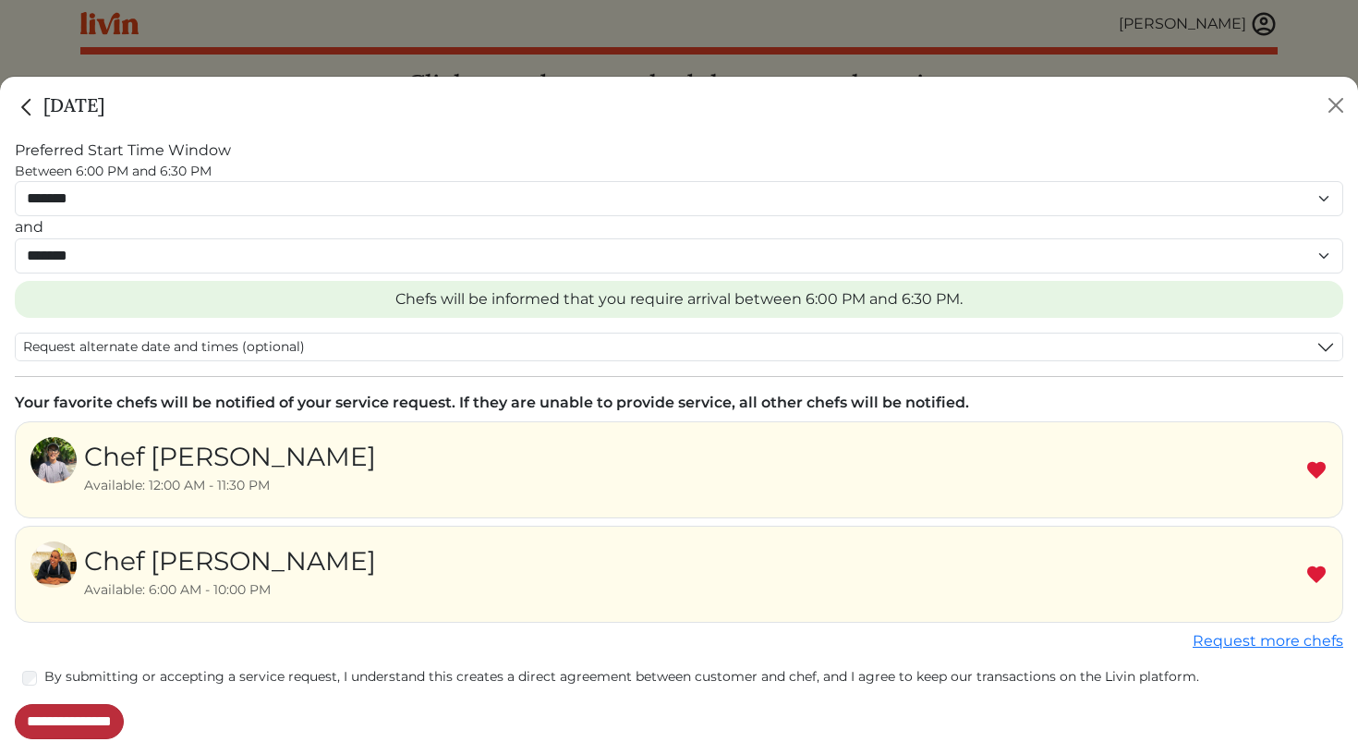
click at [124, 723] on input "**********" at bounding box center [69, 721] width 109 height 35
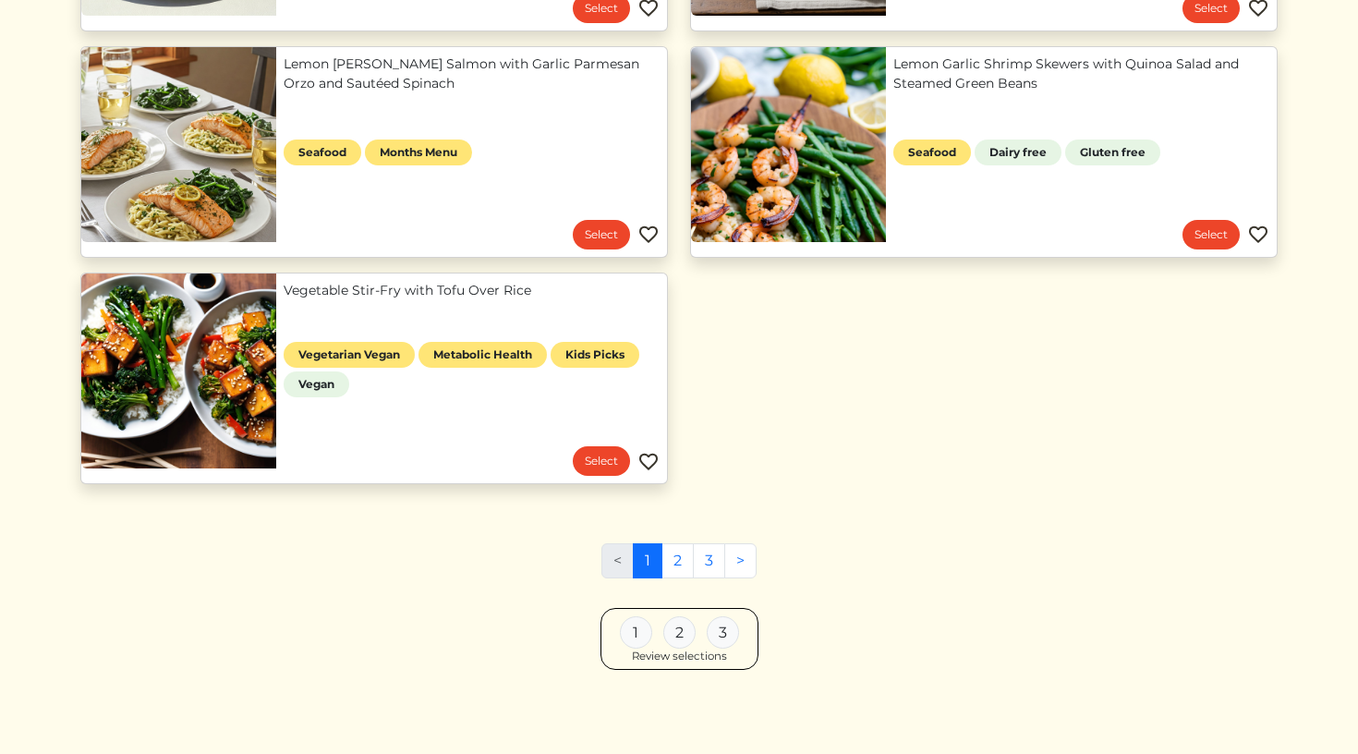
scroll to position [876, 0]
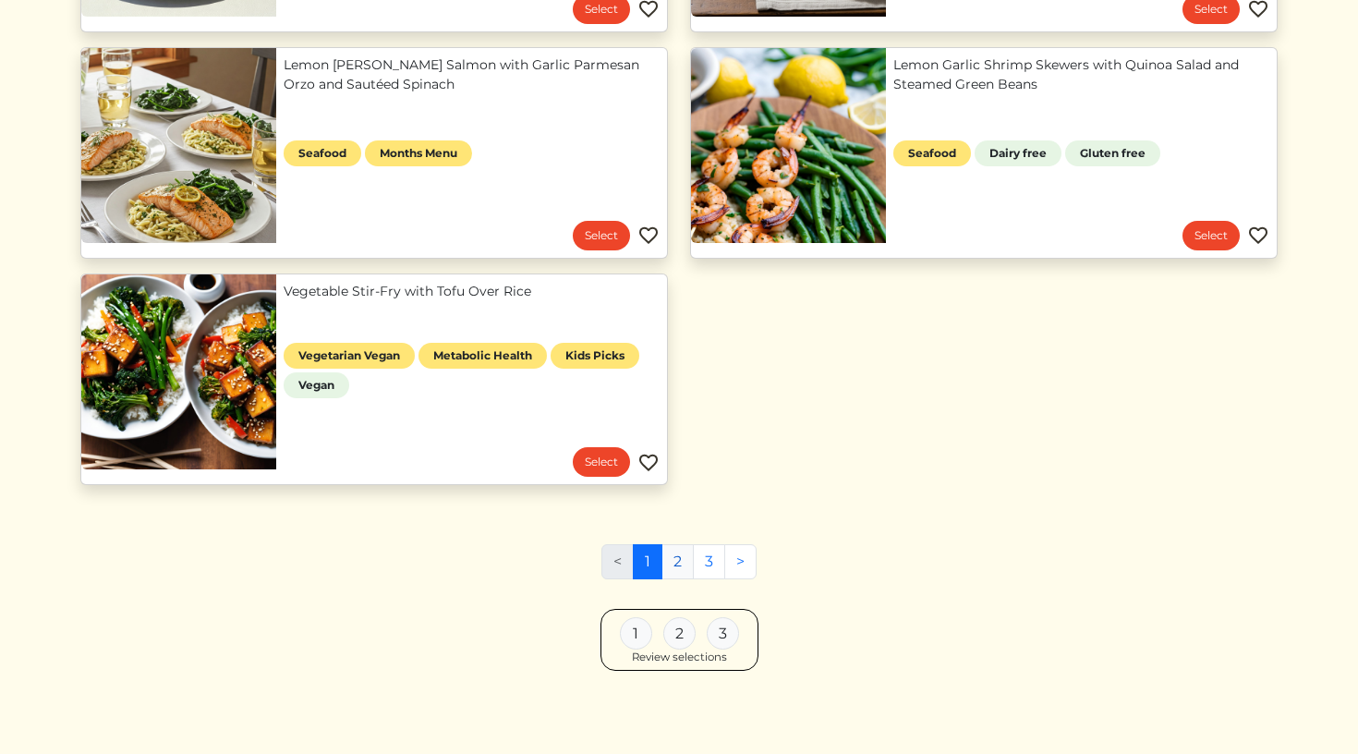
click at [677, 565] on link "2" at bounding box center [678, 561] width 32 height 35
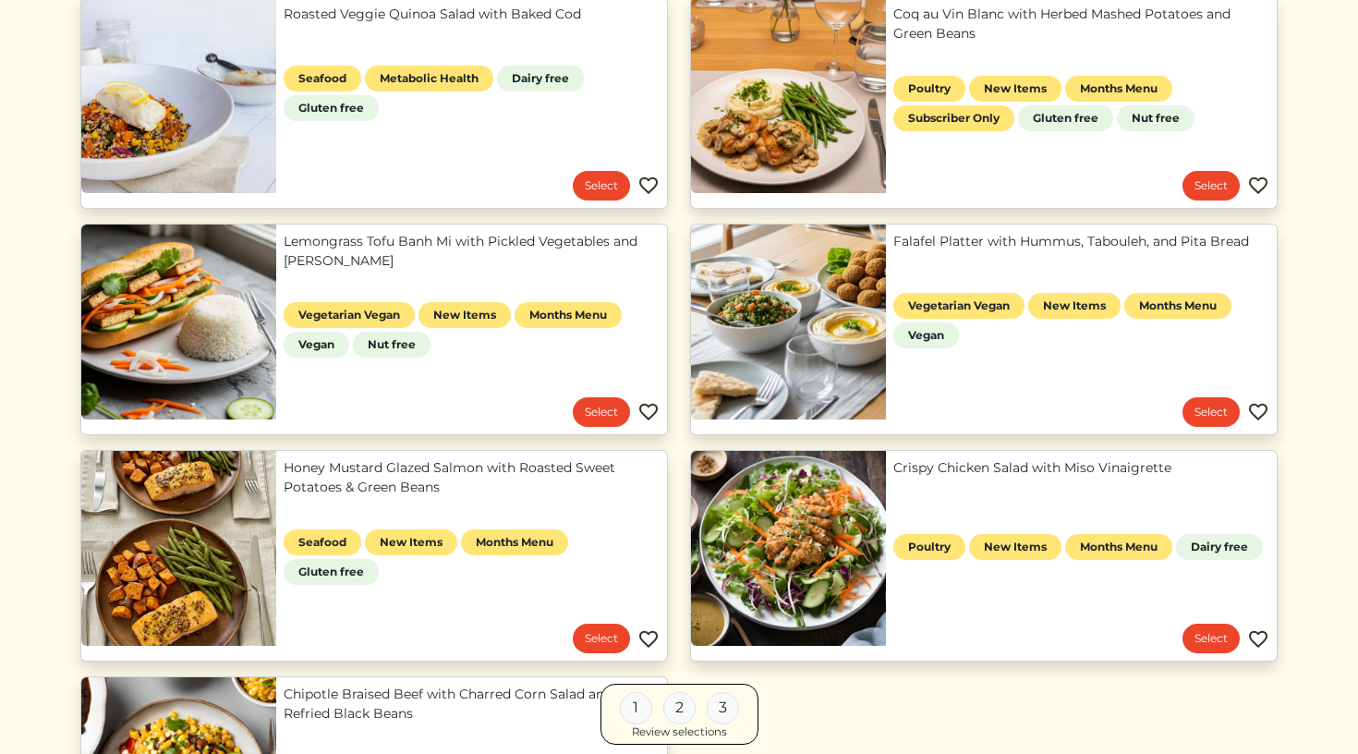
scroll to position [1373, 0]
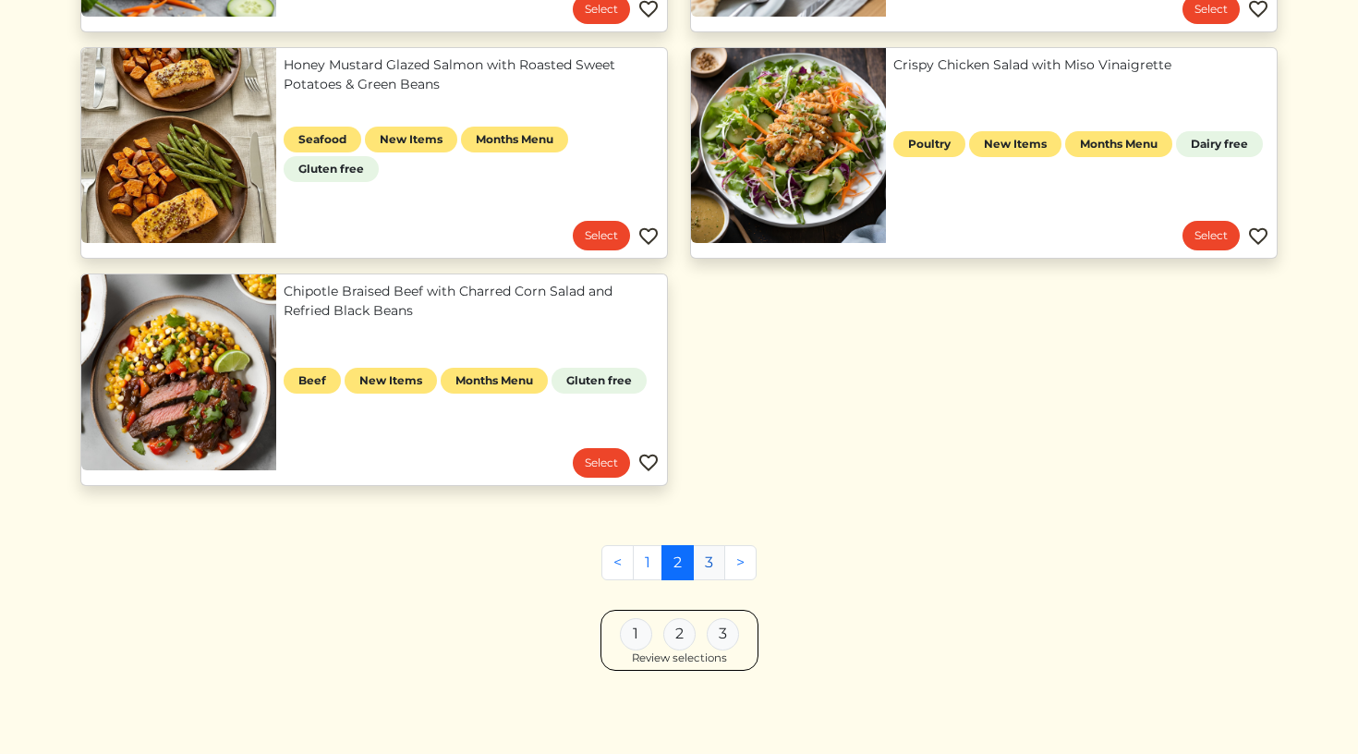
click at [709, 564] on link "3" at bounding box center [709, 562] width 32 height 35
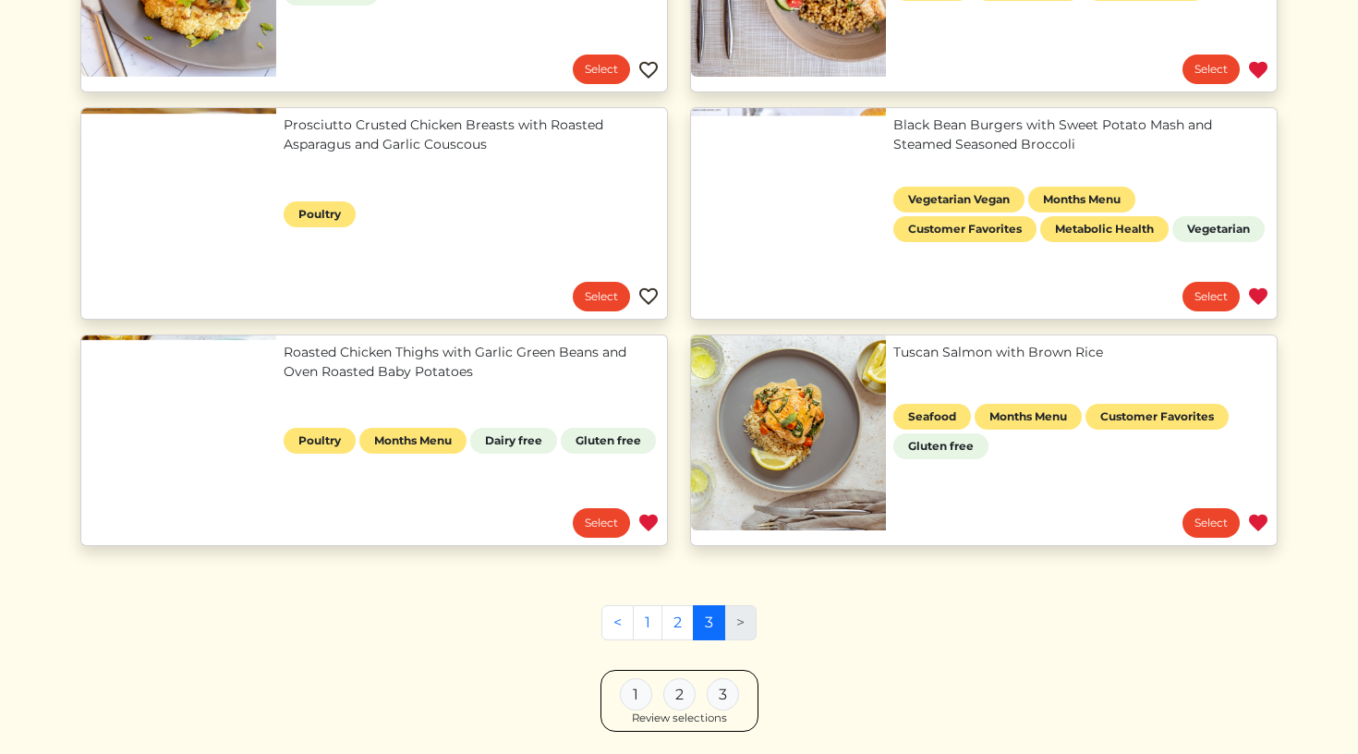
scroll to position [1273, 0]
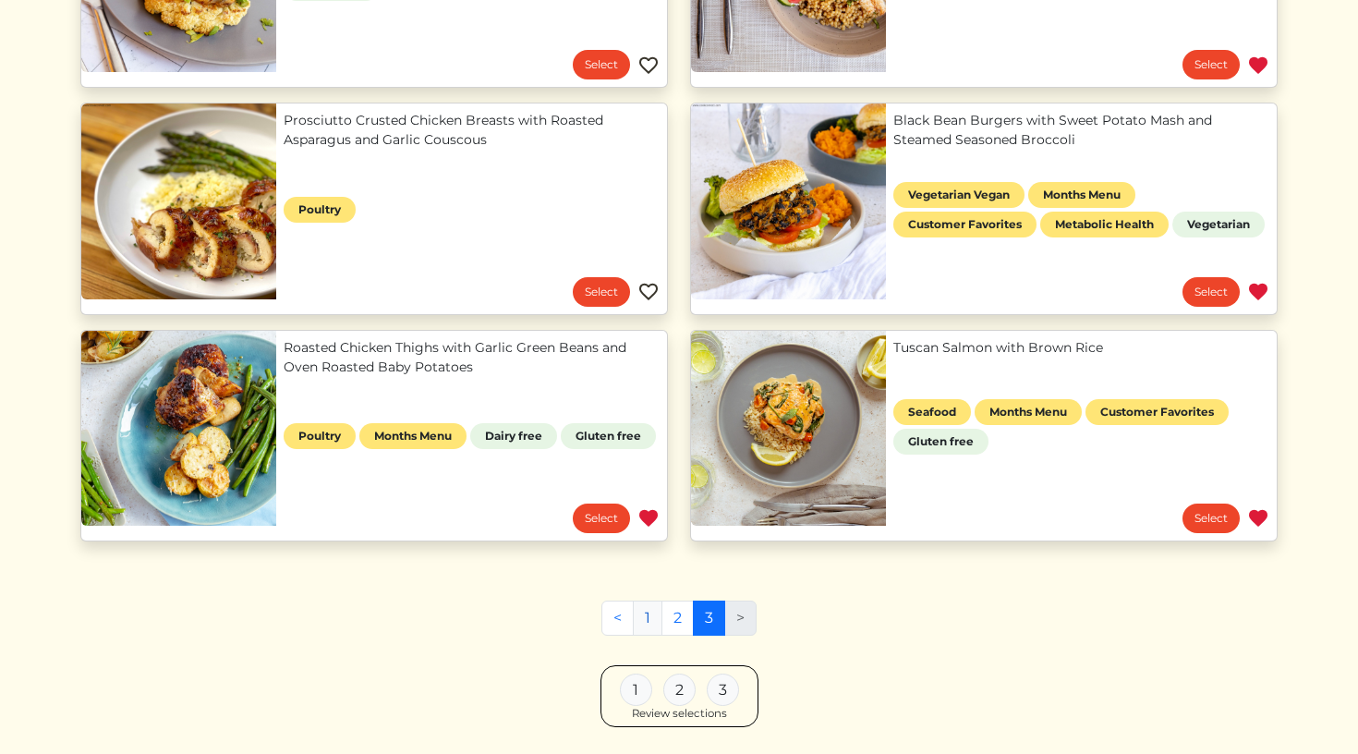
click at [649, 611] on link "1" at bounding box center [648, 618] width 30 height 35
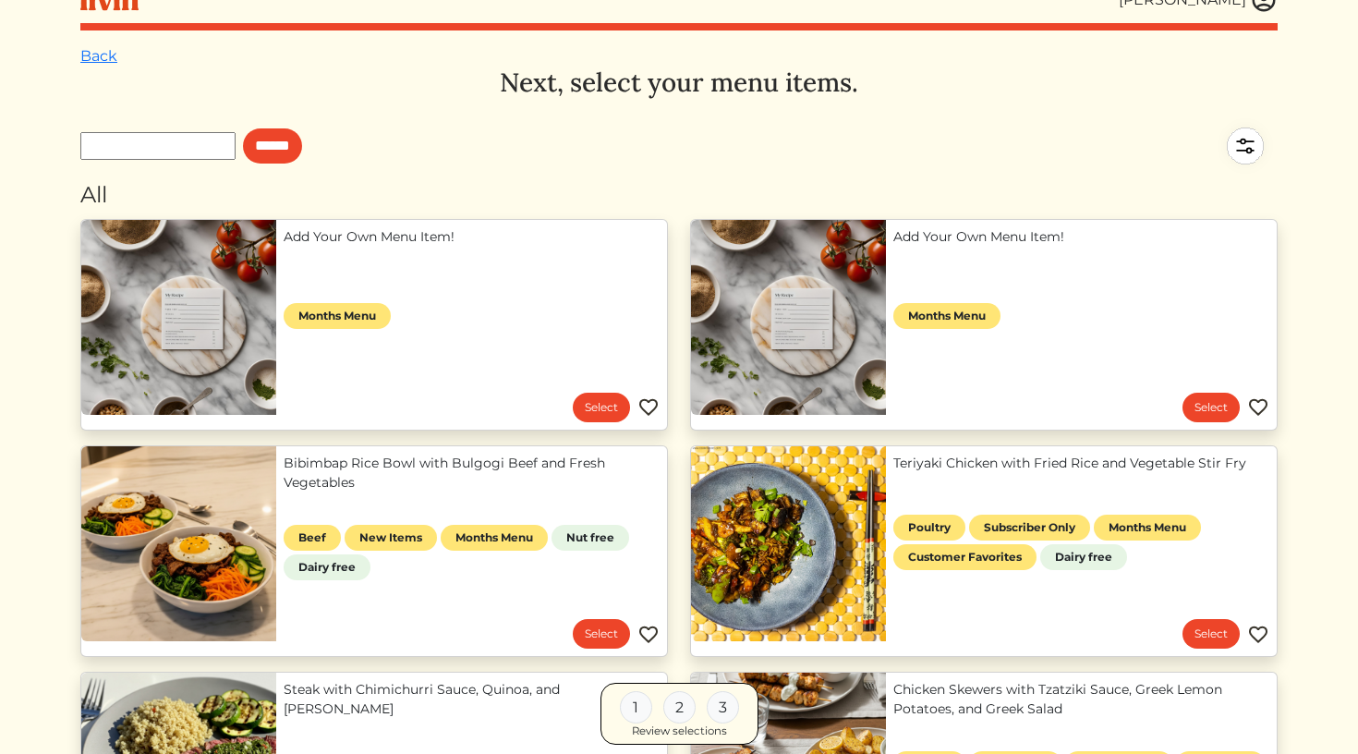
scroll to position [26, 0]
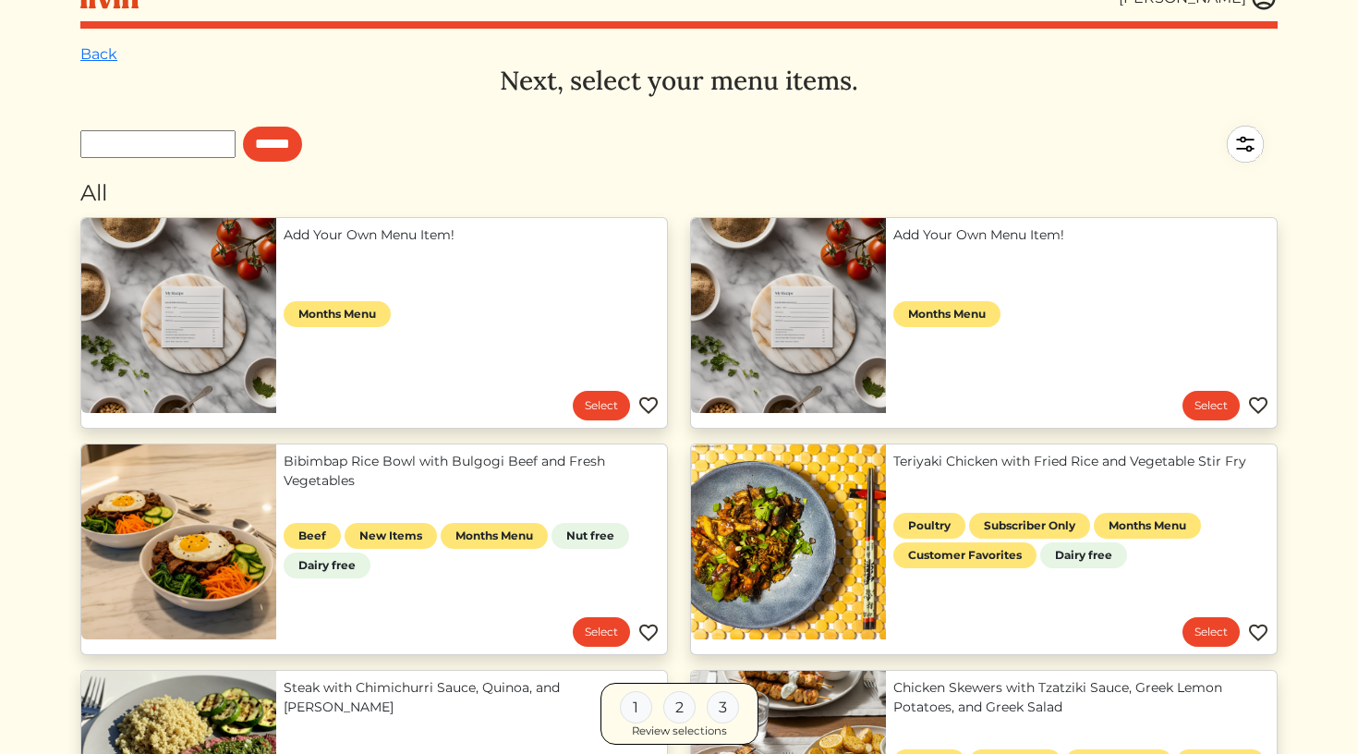
click at [607, 491] on link "Bibimbap Rice Bowl with Bulgogi Beef and Fresh Vegetables" at bounding box center [472, 471] width 376 height 39
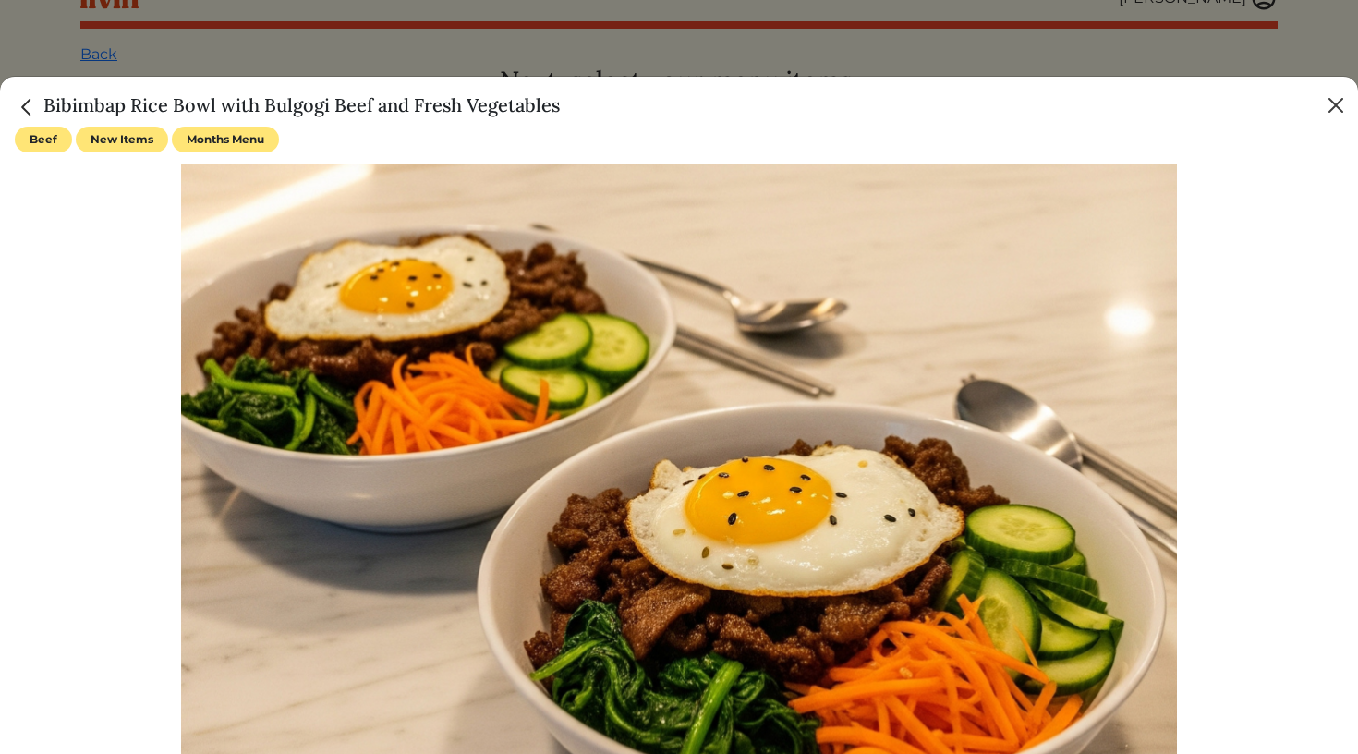
click at [1332, 104] on button "Close" at bounding box center [1336, 106] width 30 height 30
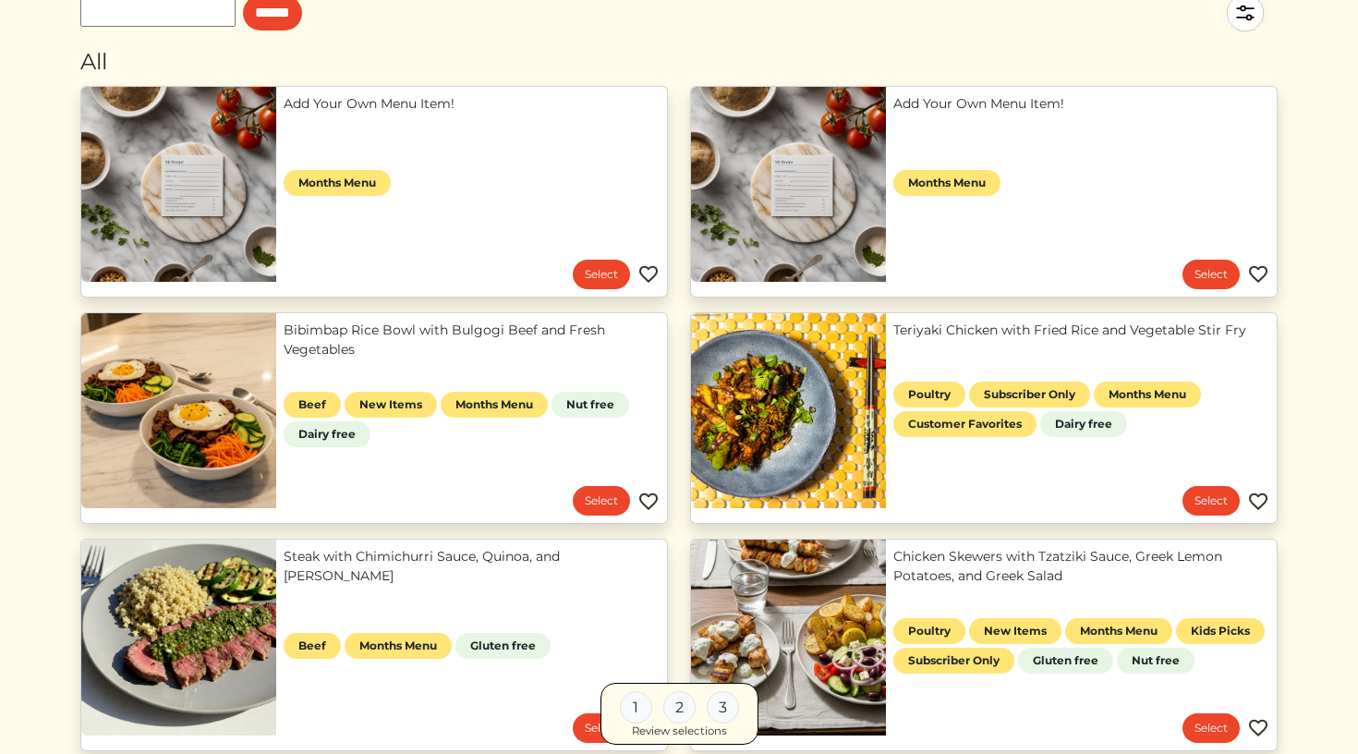
scroll to position [91, 0]
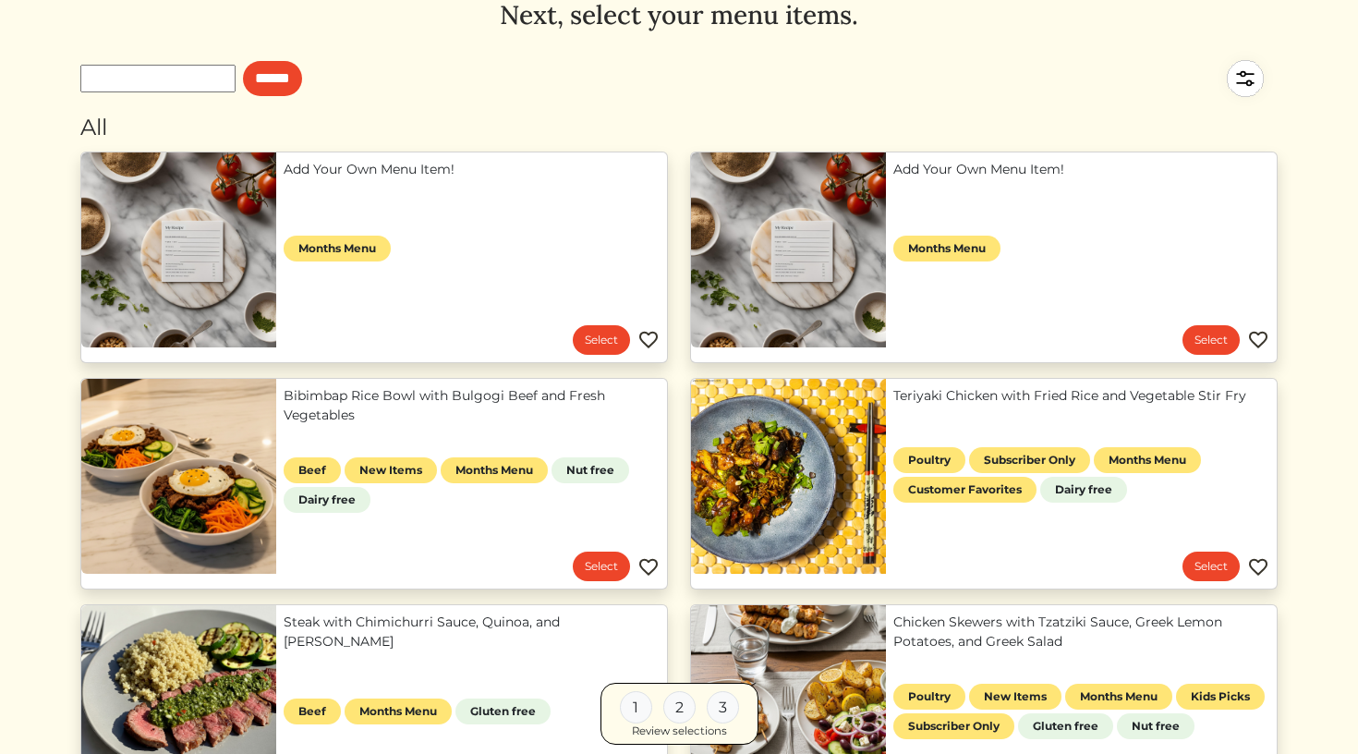
click at [633, 709] on div "1" at bounding box center [636, 707] width 32 height 32
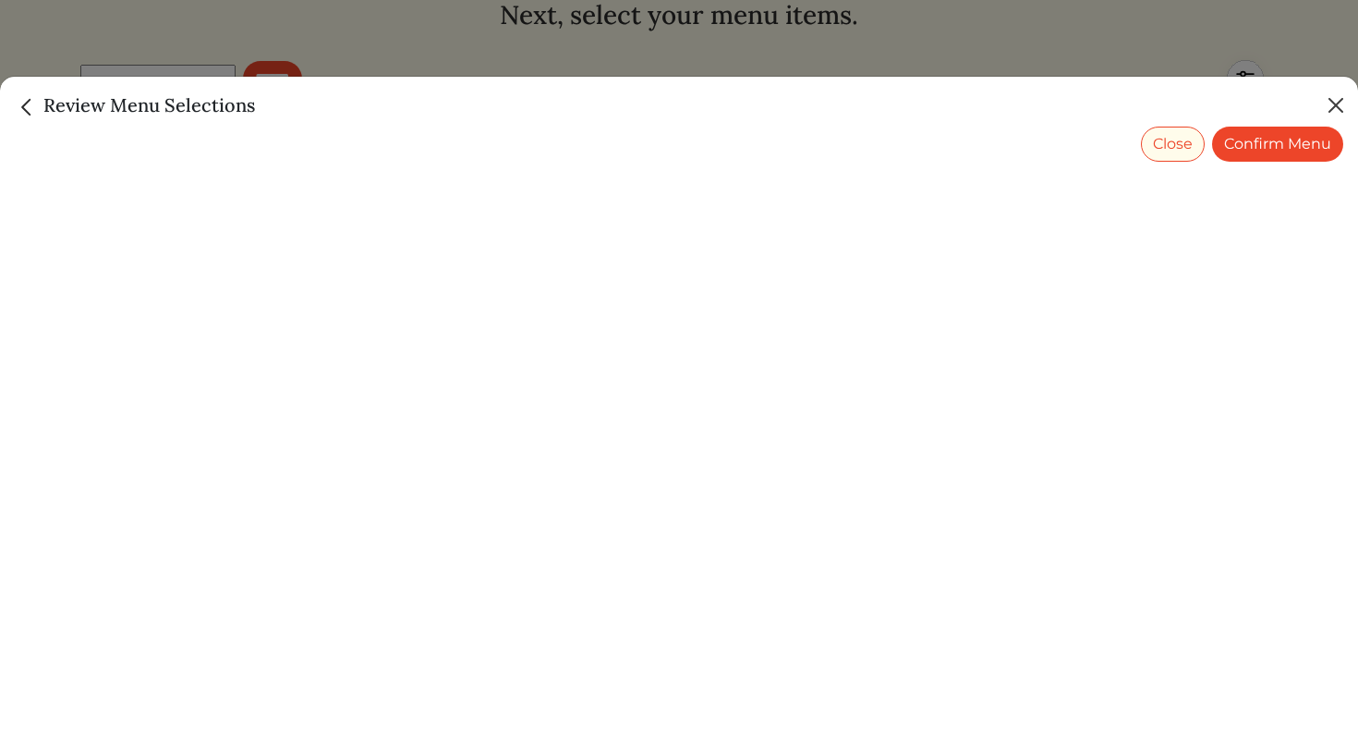
click at [1349, 98] on button "Close" at bounding box center [1336, 106] width 30 height 30
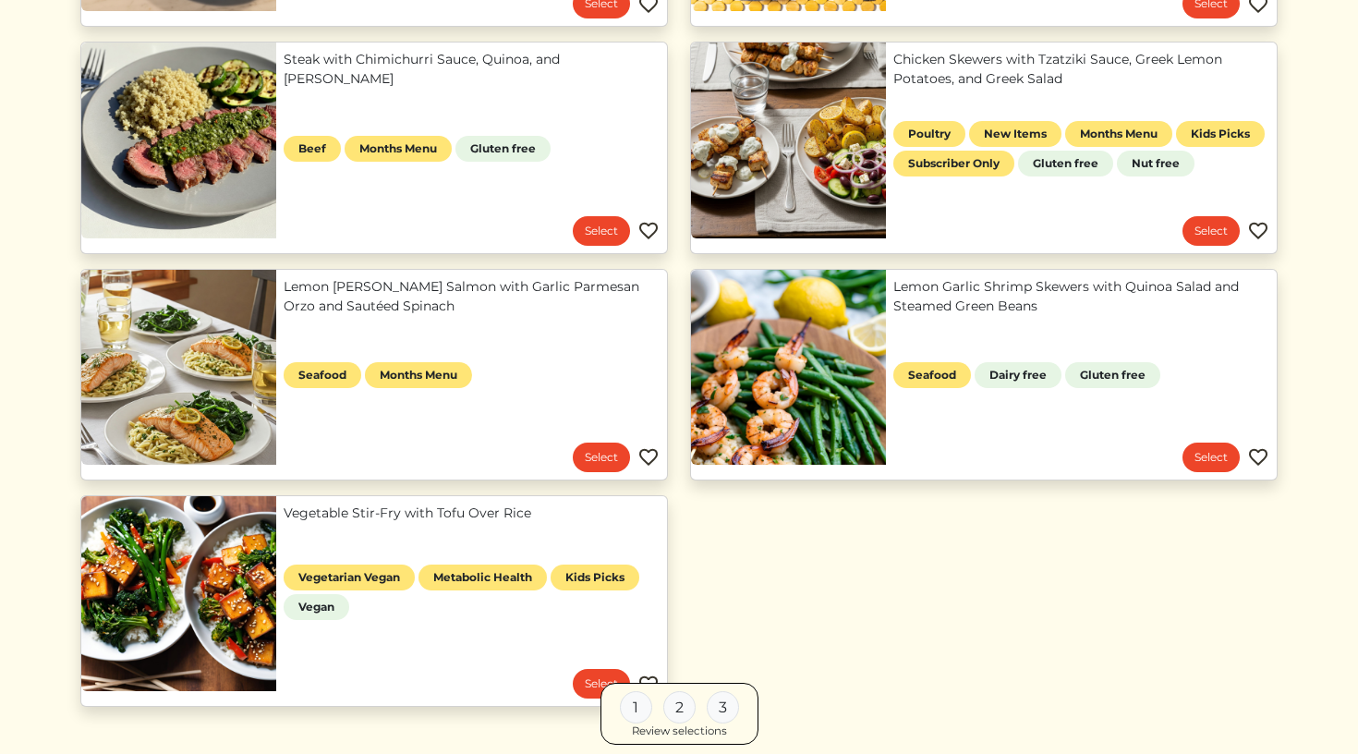
scroll to position [655, 0]
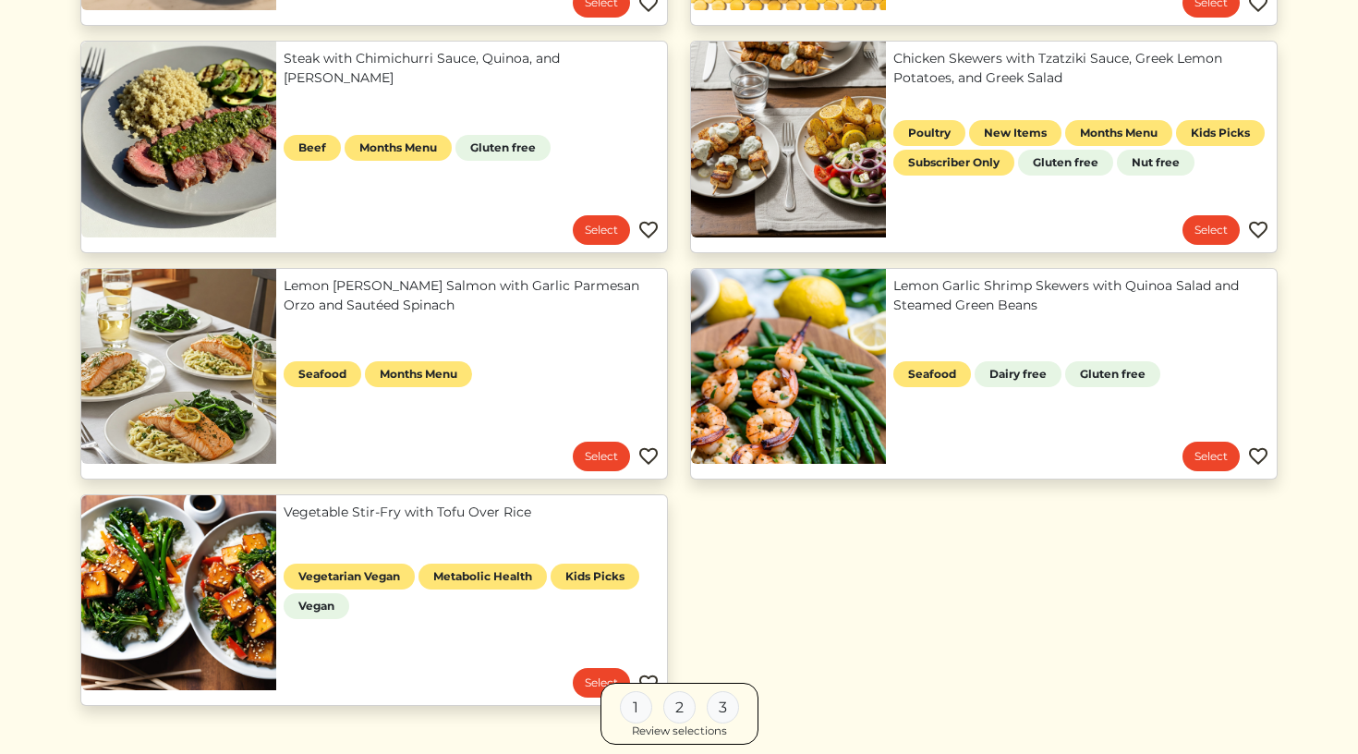
click at [679, 712] on div "2" at bounding box center [679, 707] width 32 height 32
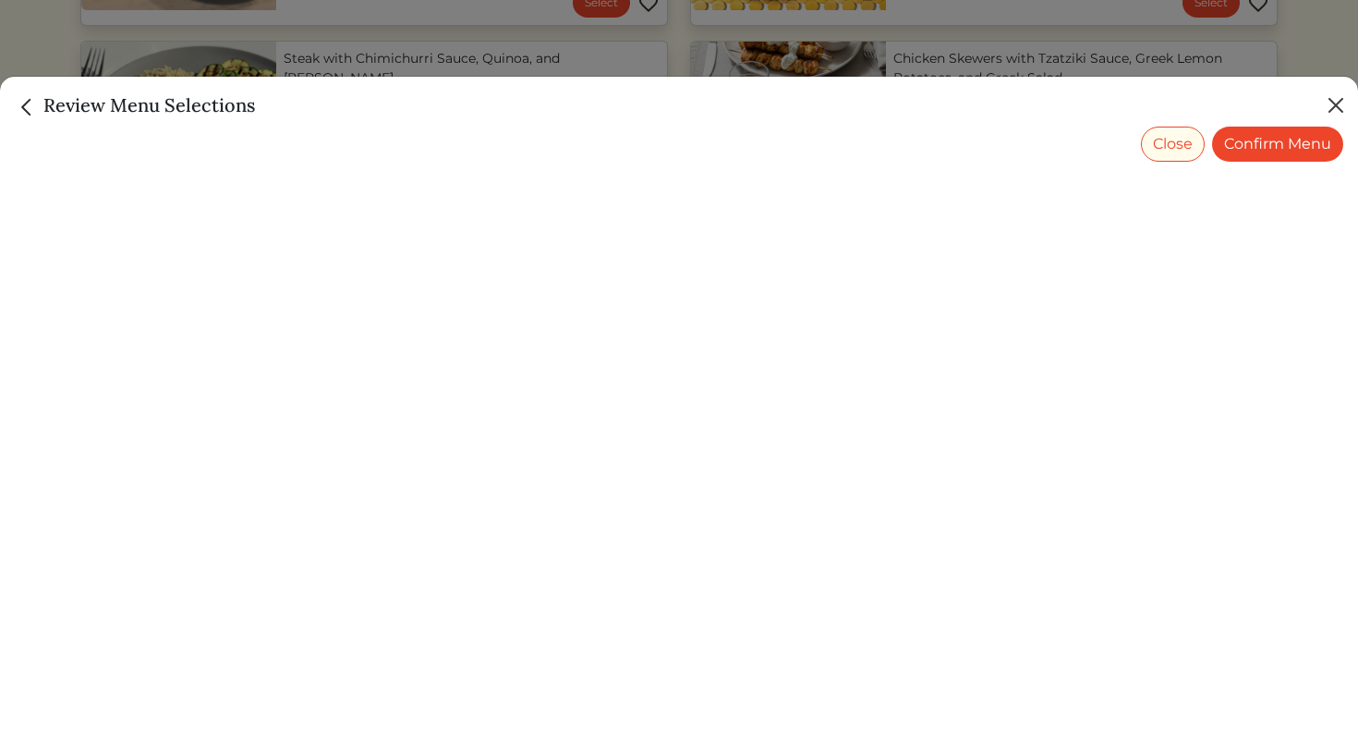
click at [1331, 102] on button "Close" at bounding box center [1336, 106] width 30 height 30
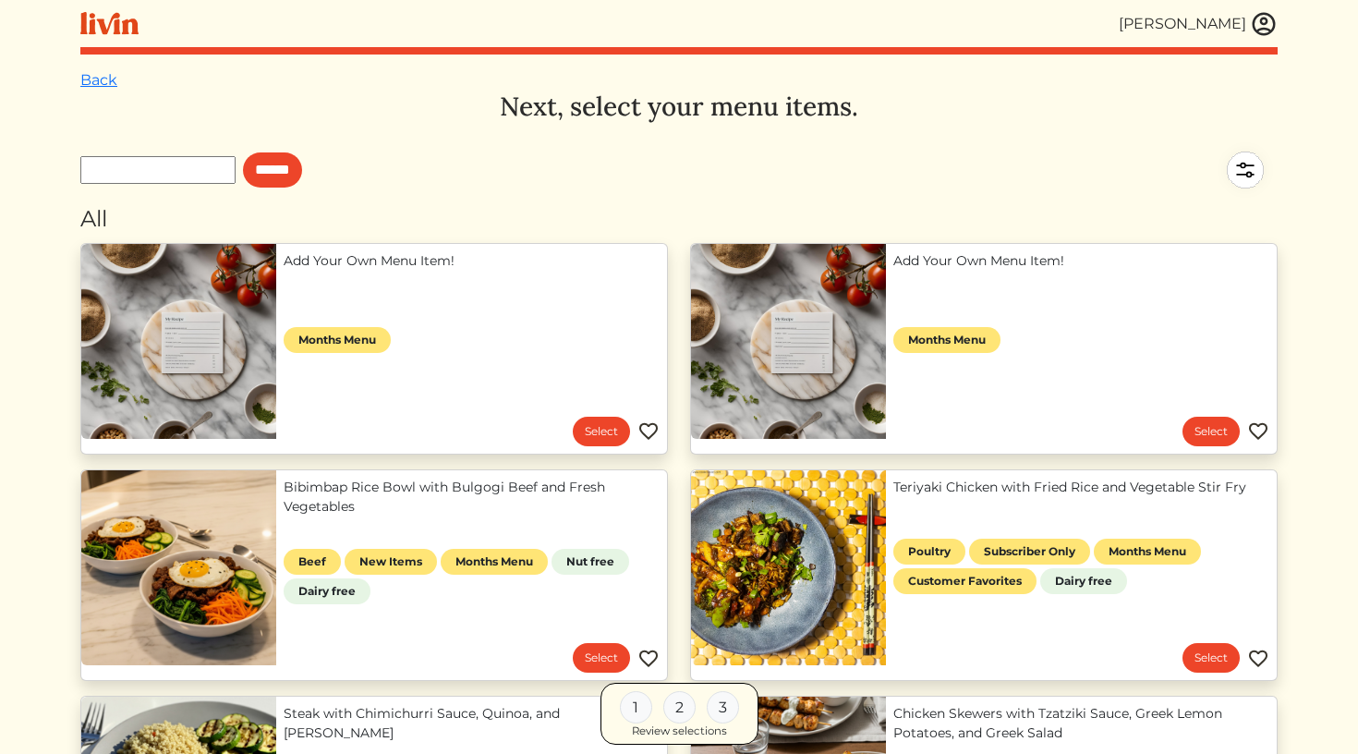
scroll to position [0, 0]
click at [90, 223] on div "All" at bounding box center [678, 218] width 1197 height 33
click at [89, 81] on link "Back" at bounding box center [98, 80] width 37 height 18
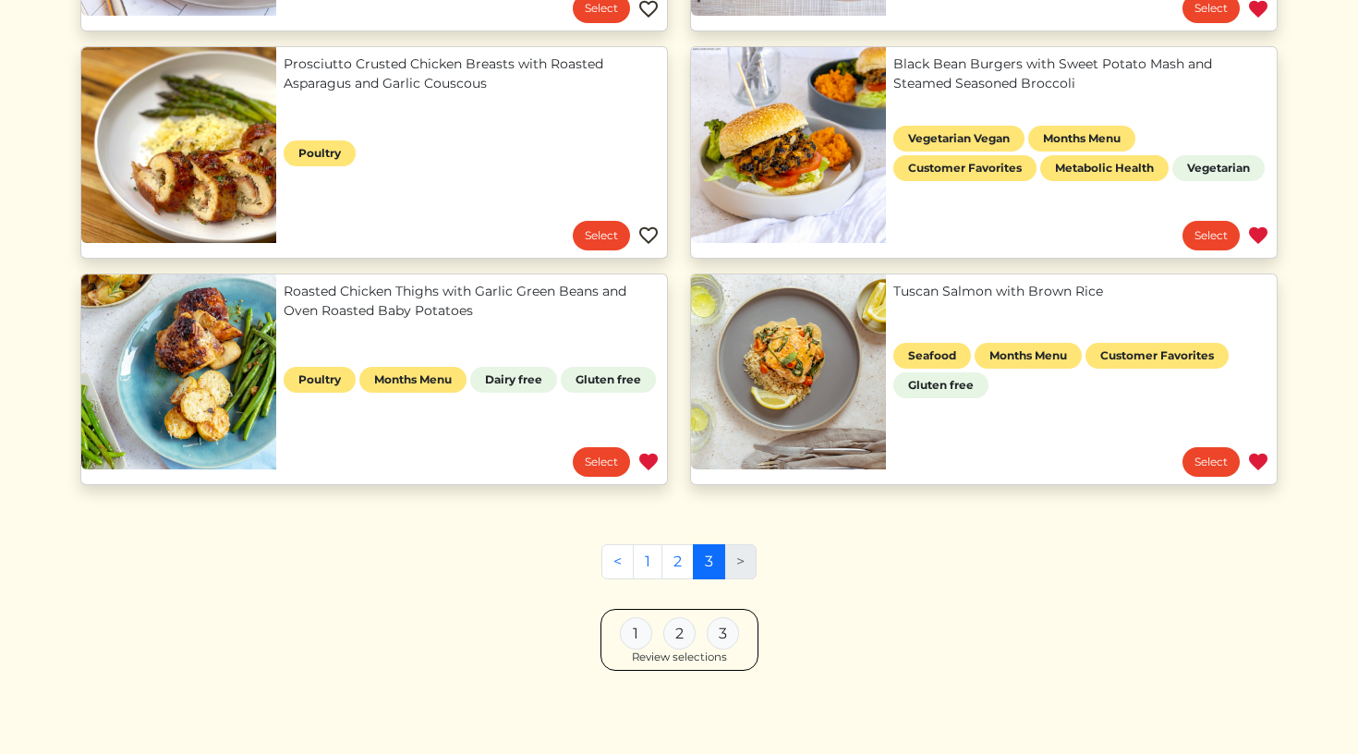
scroll to position [1329, 0]
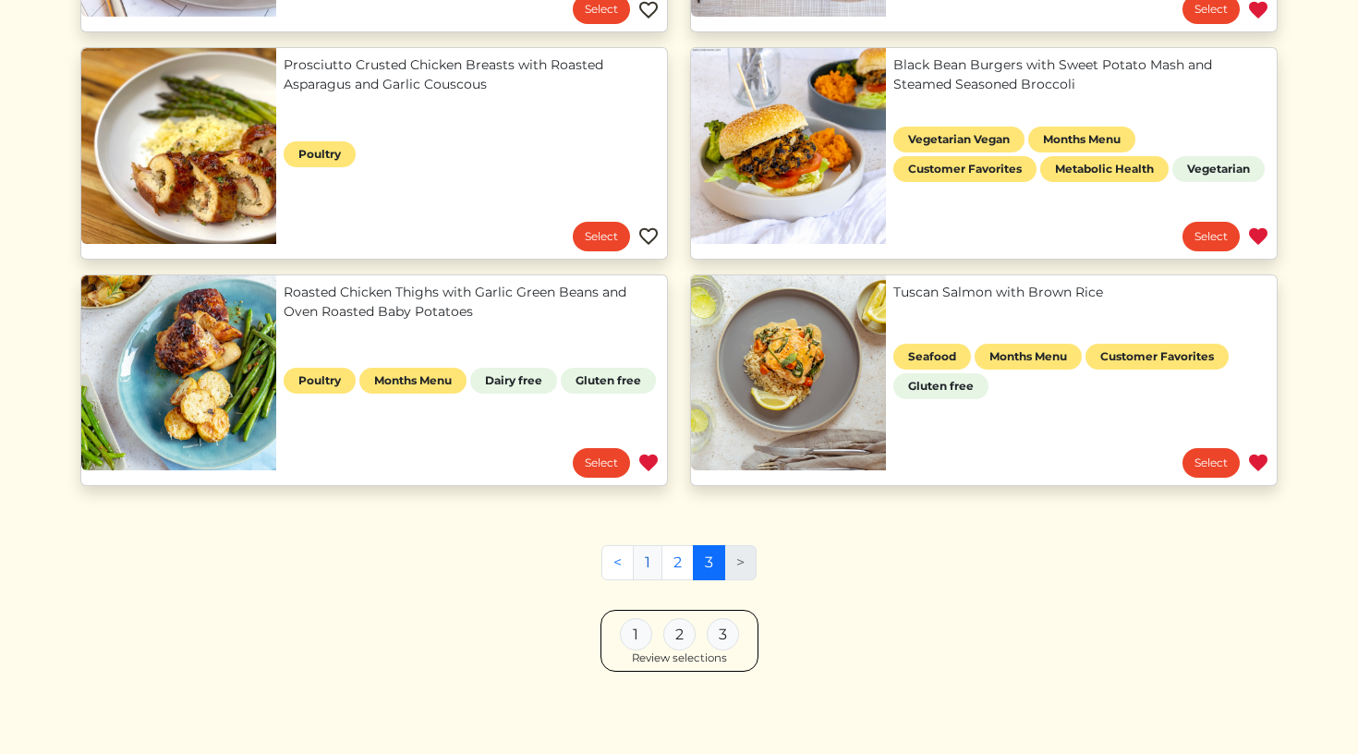
click at [650, 567] on link "1" at bounding box center [648, 562] width 30 height 35
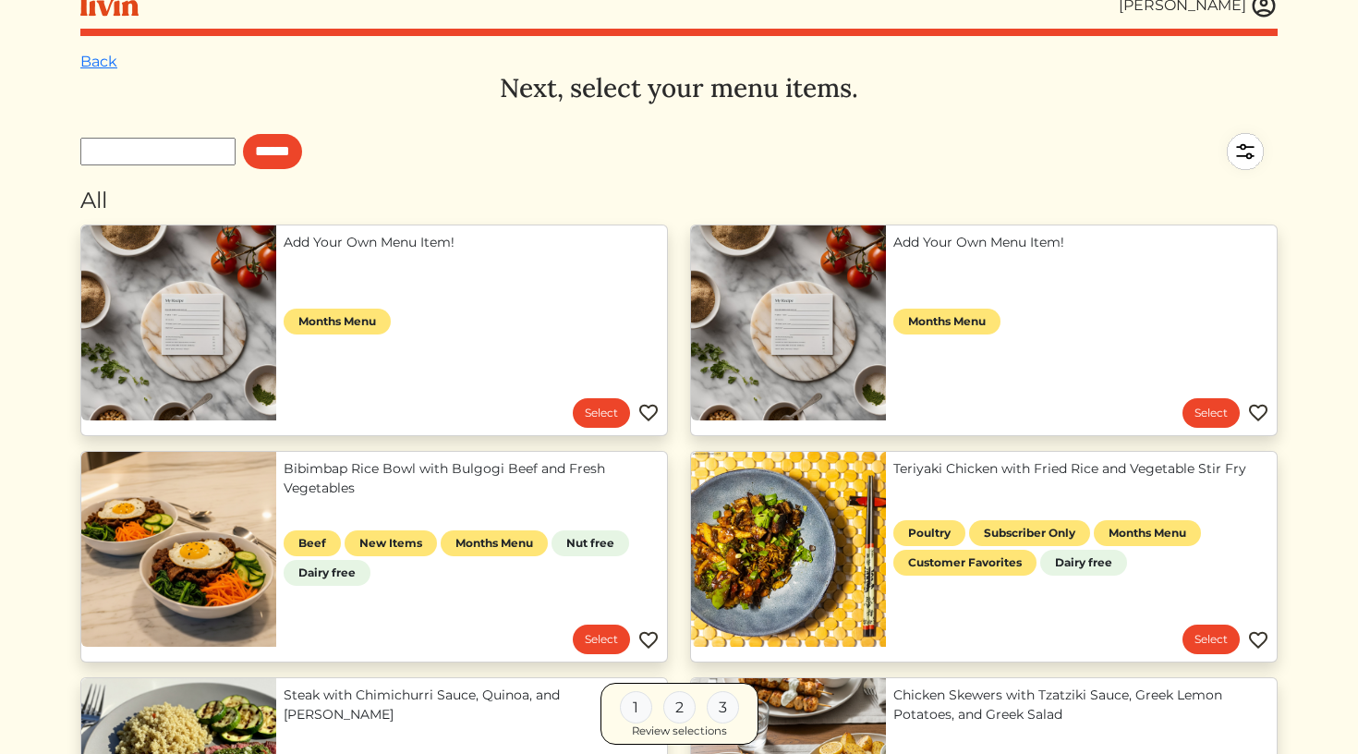
scroll to position [22, 0]
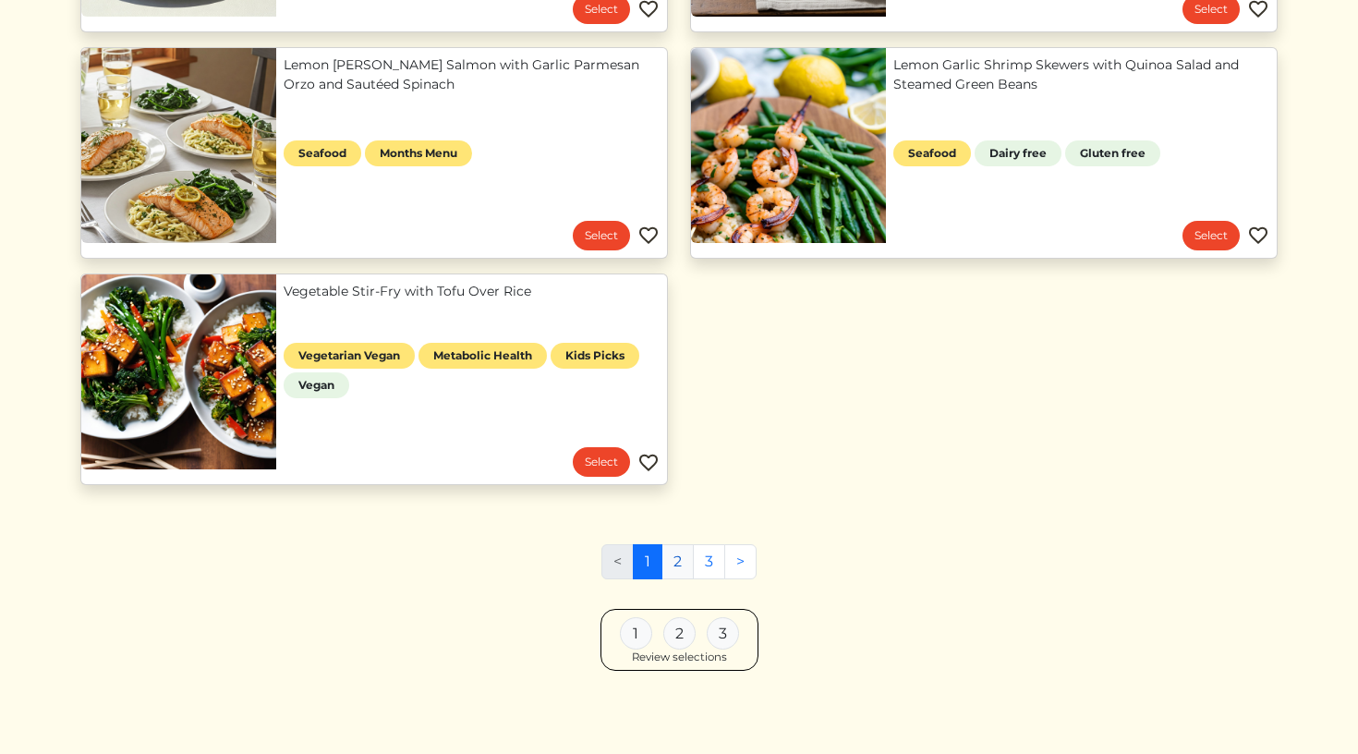
click at [675, 569] on link "2" at bounding box center [678, 561] width 32 height 35
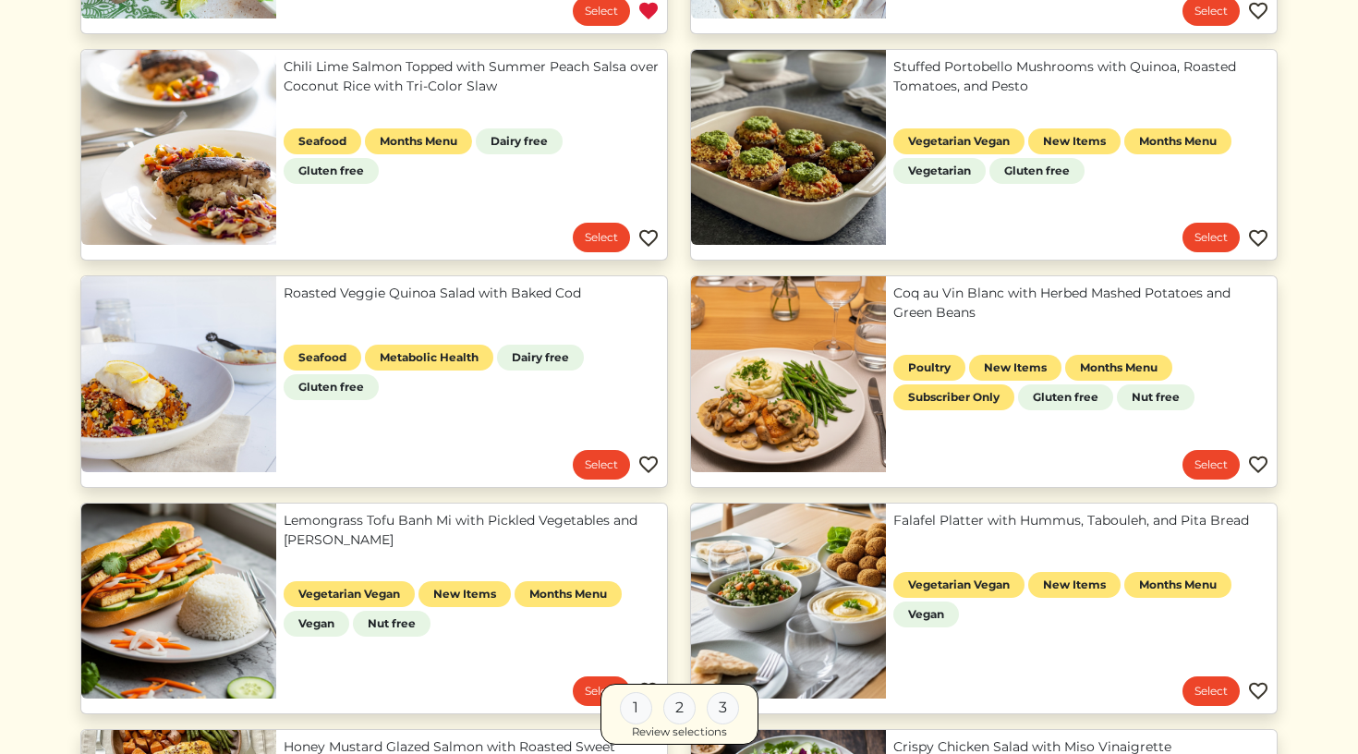
scroll to position [1103, 0]
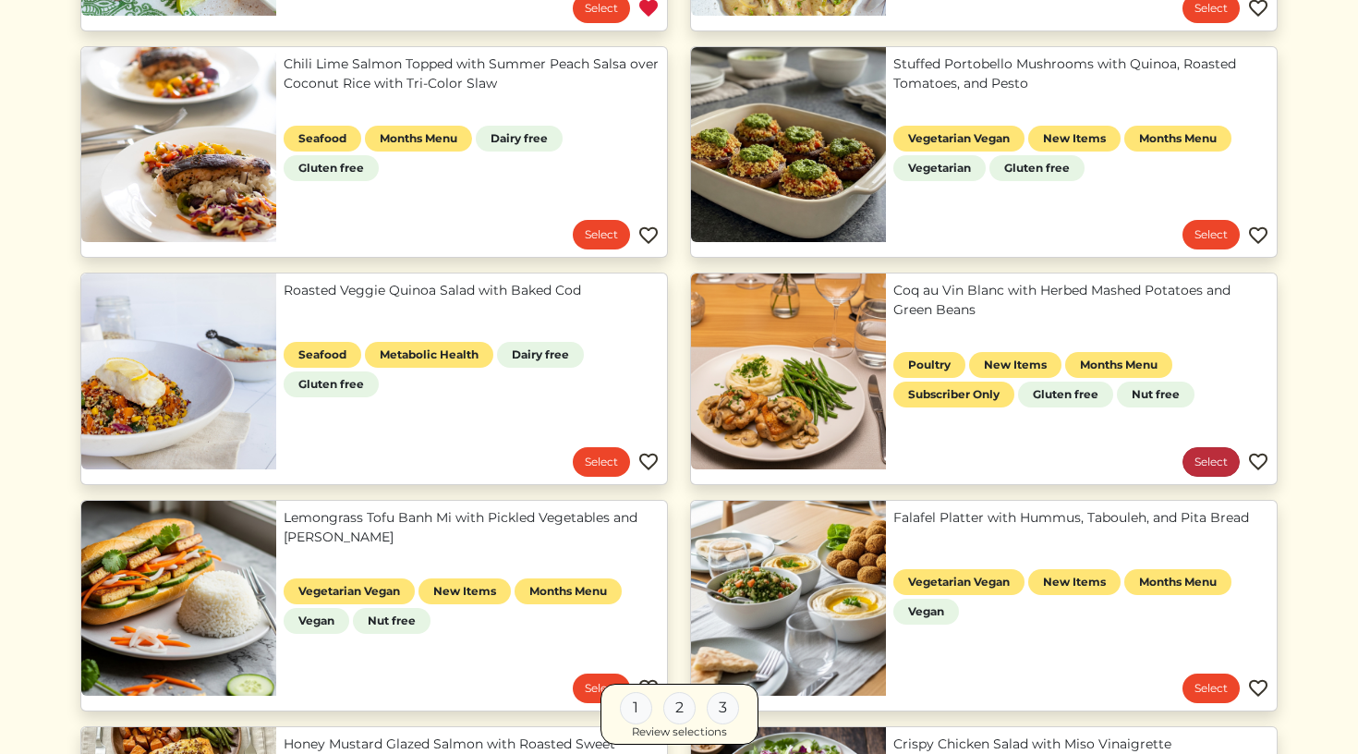
click at [1209, 462] on link "Select" at bounding box center [1211, 462] width 57 height 30
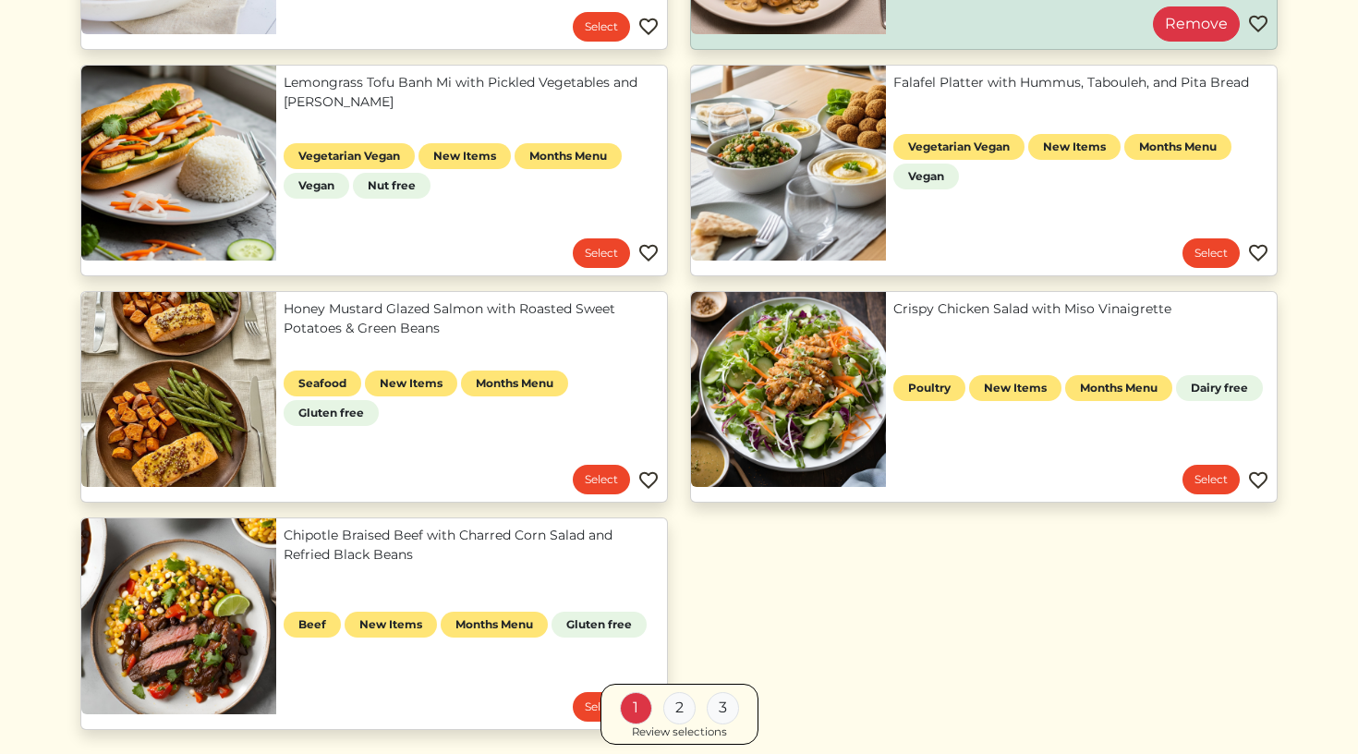
scroll to position [1566, 0]
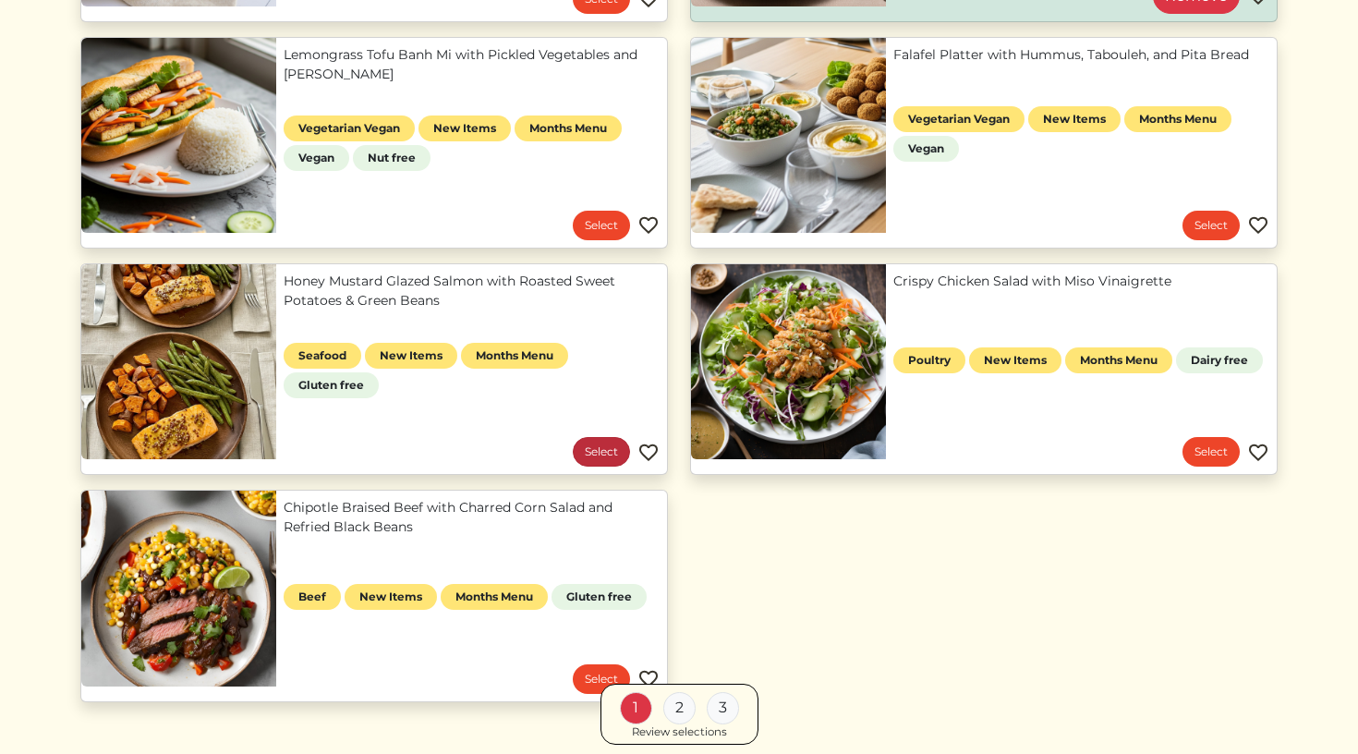
click at [600, 461] on link "Select" at bounding box center [601, 452] width 57 height 30
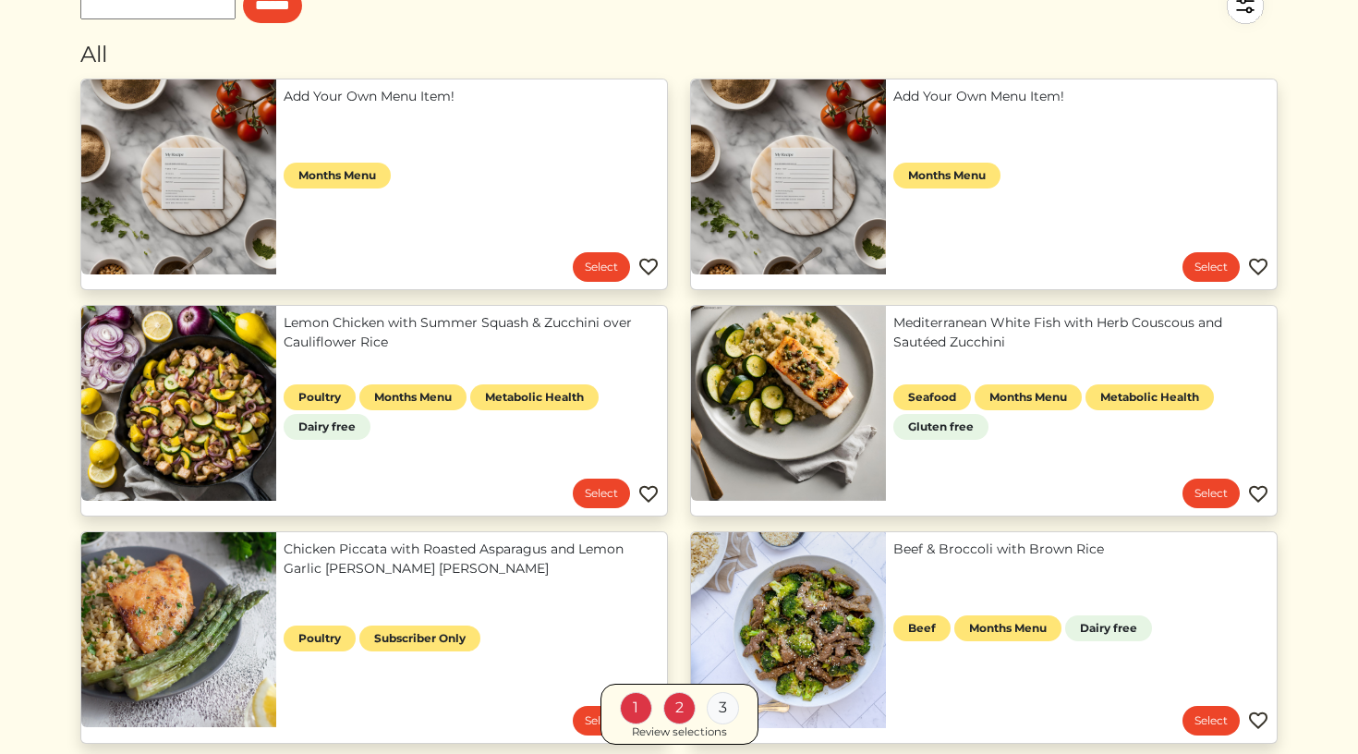
scroll to position [157, 0]
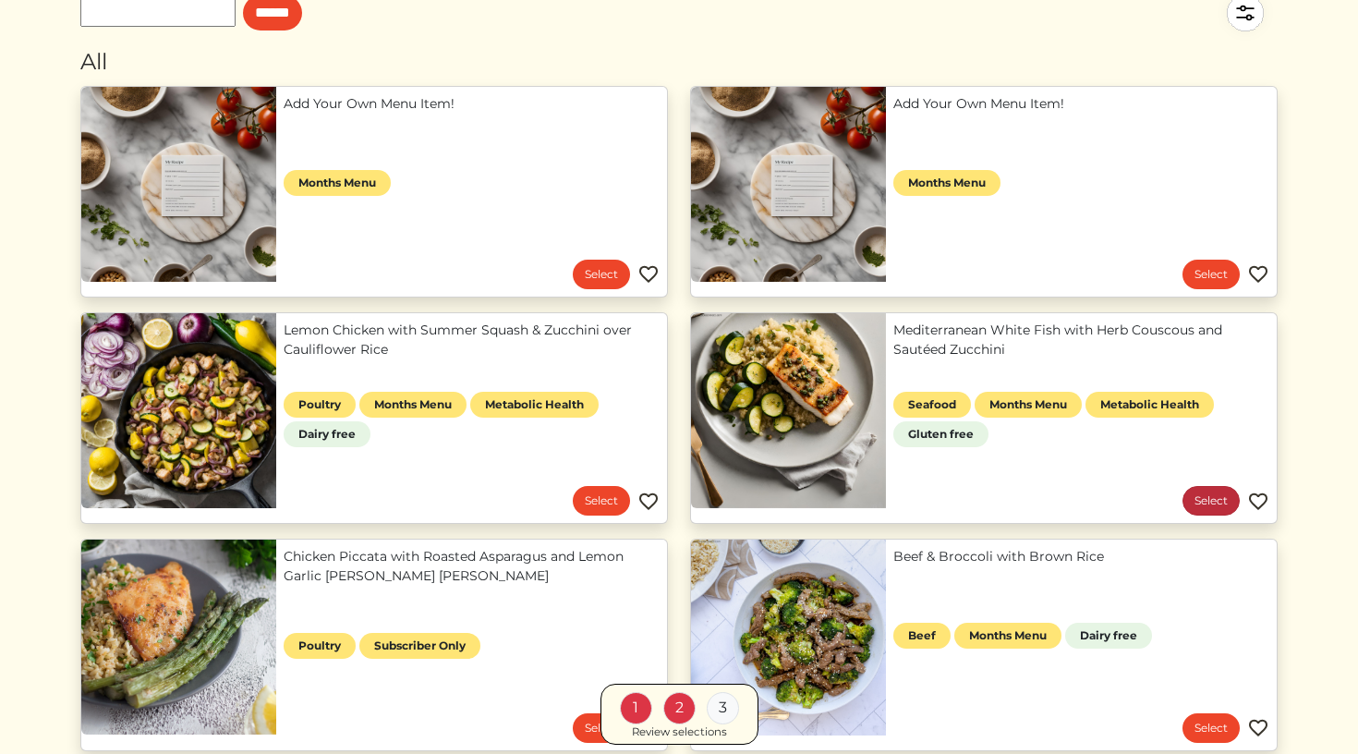
click at [1220, 502] on link "Select" at bounding box center [1211, 501] width 57 height 30
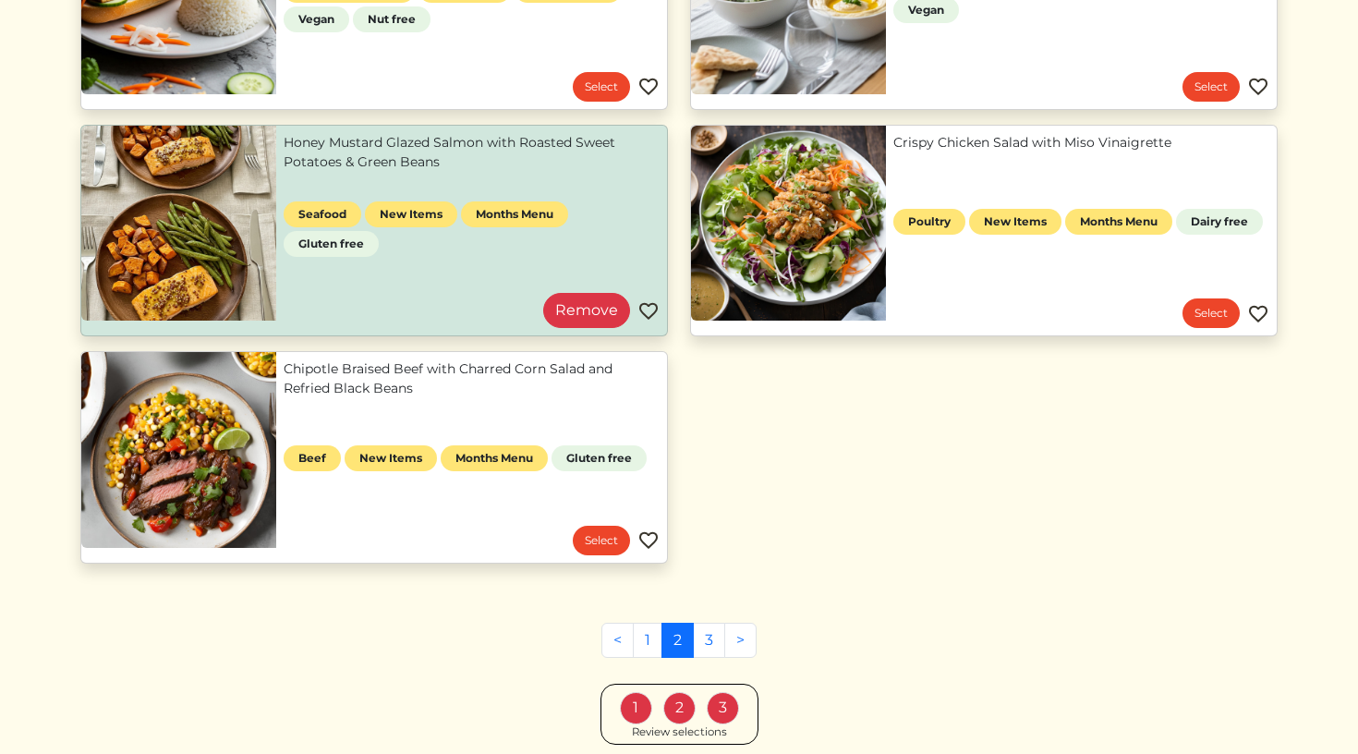
scroll to position [1714, 0]
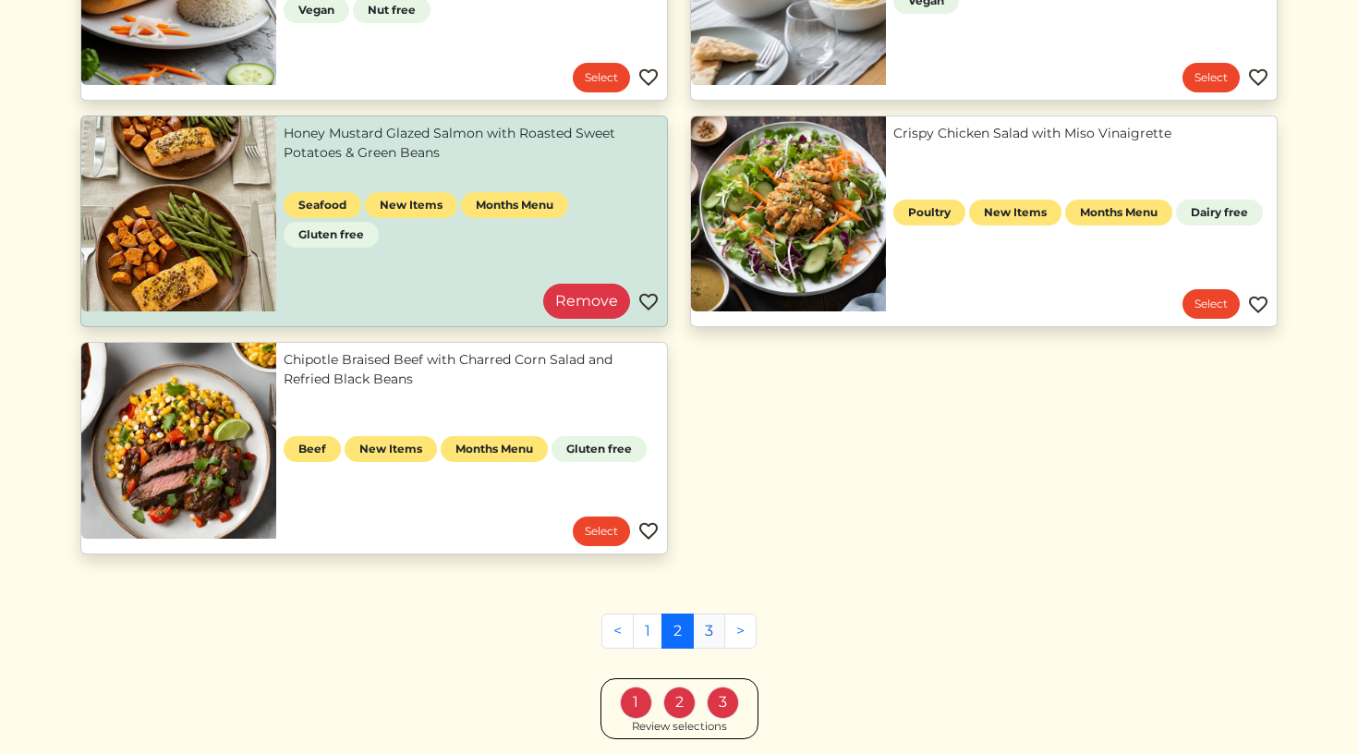
click at [708, 634] on link "3" at bounding box center [709, 631] width 32 height 35
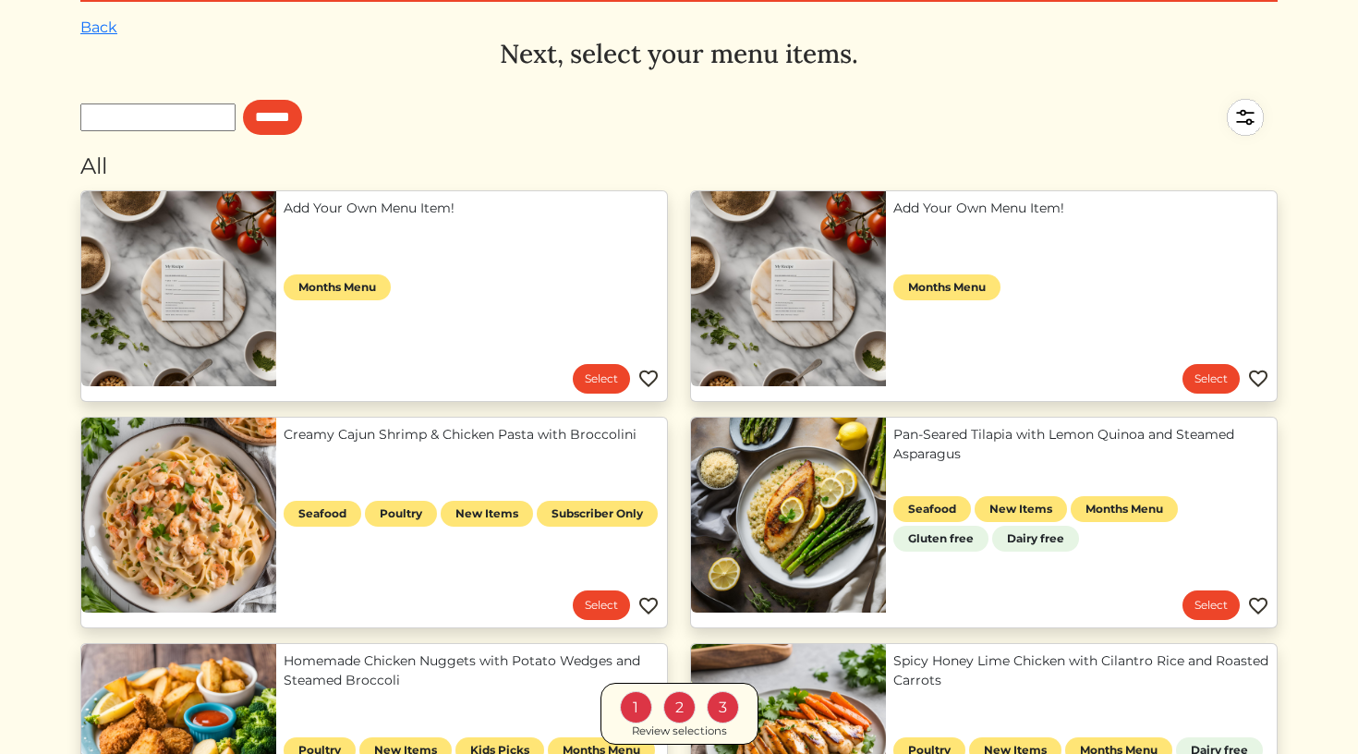
scroll to position [49, 0]
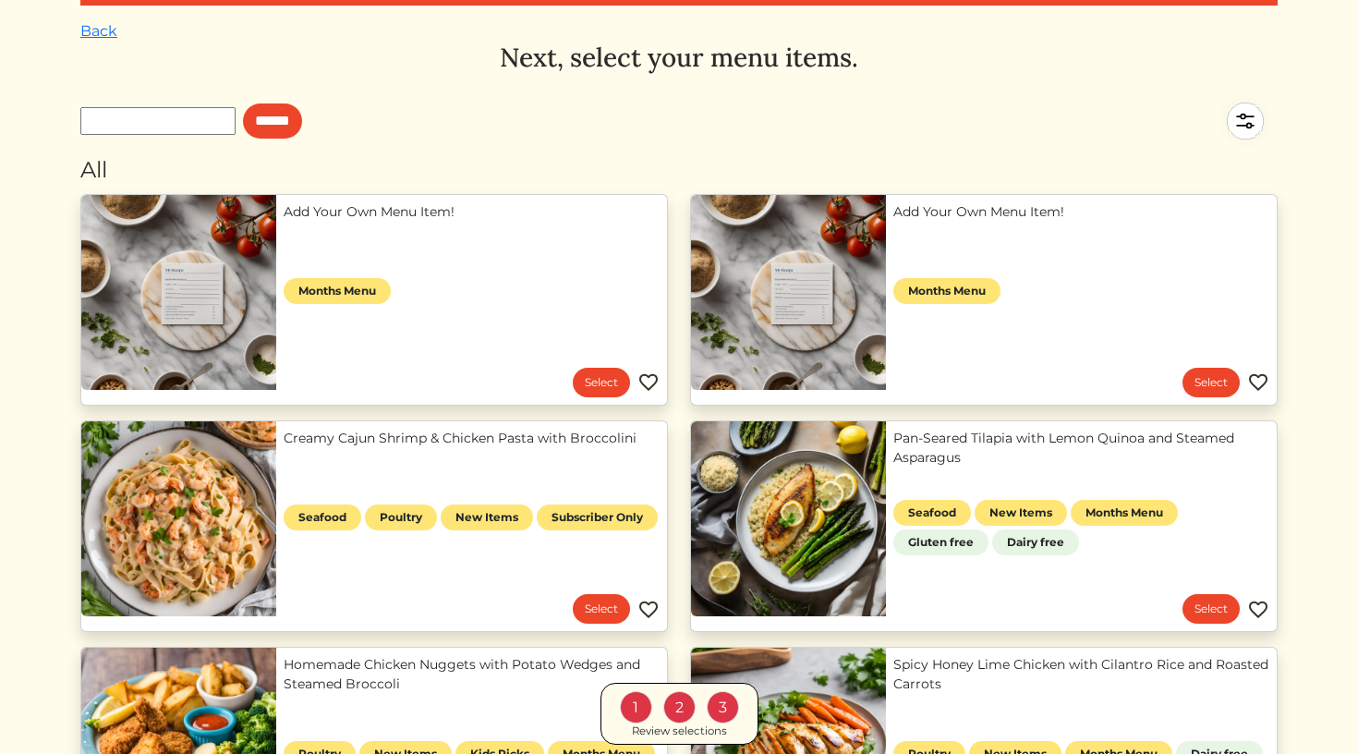
click at [953, 222] on link "Add Your Own Menu Item!" at bounding box center [1081, 211] width 376 height 19
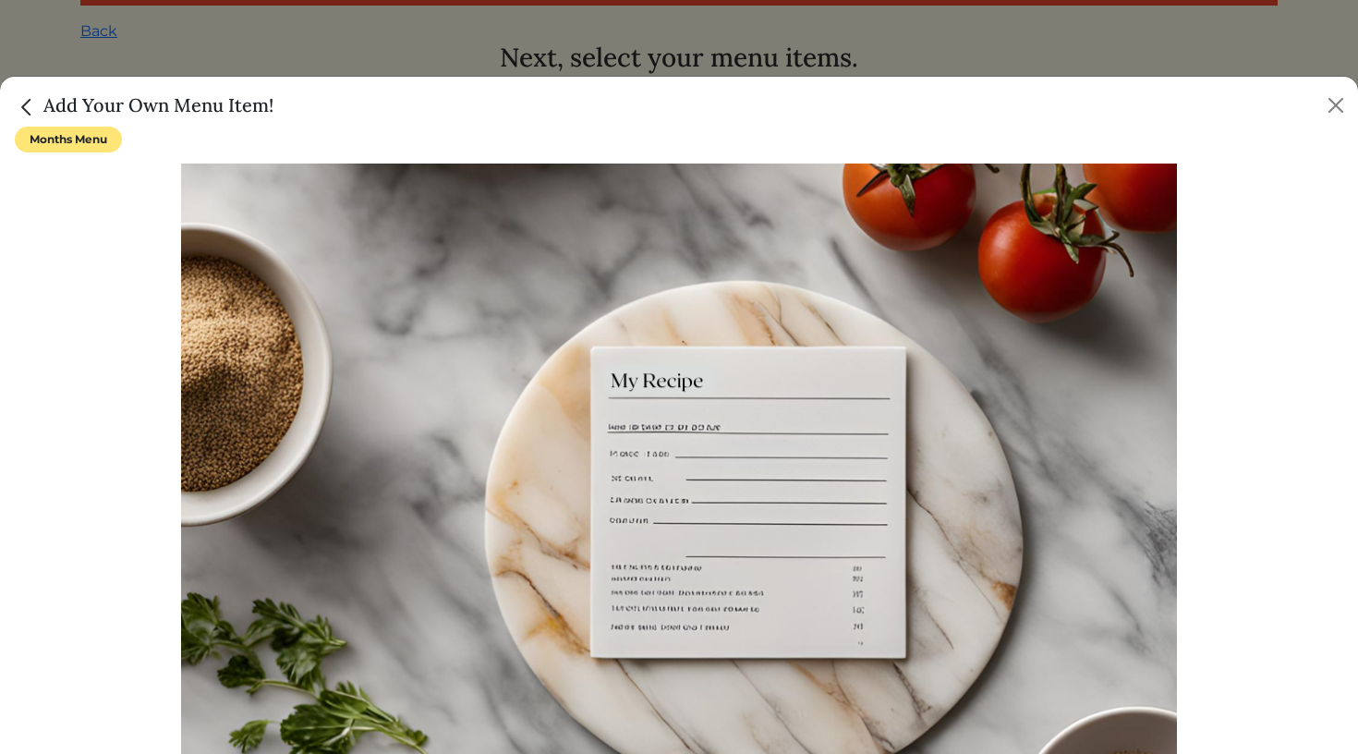
click at [791, 431] on img at bounding box center [679, 496] width 997 height 664
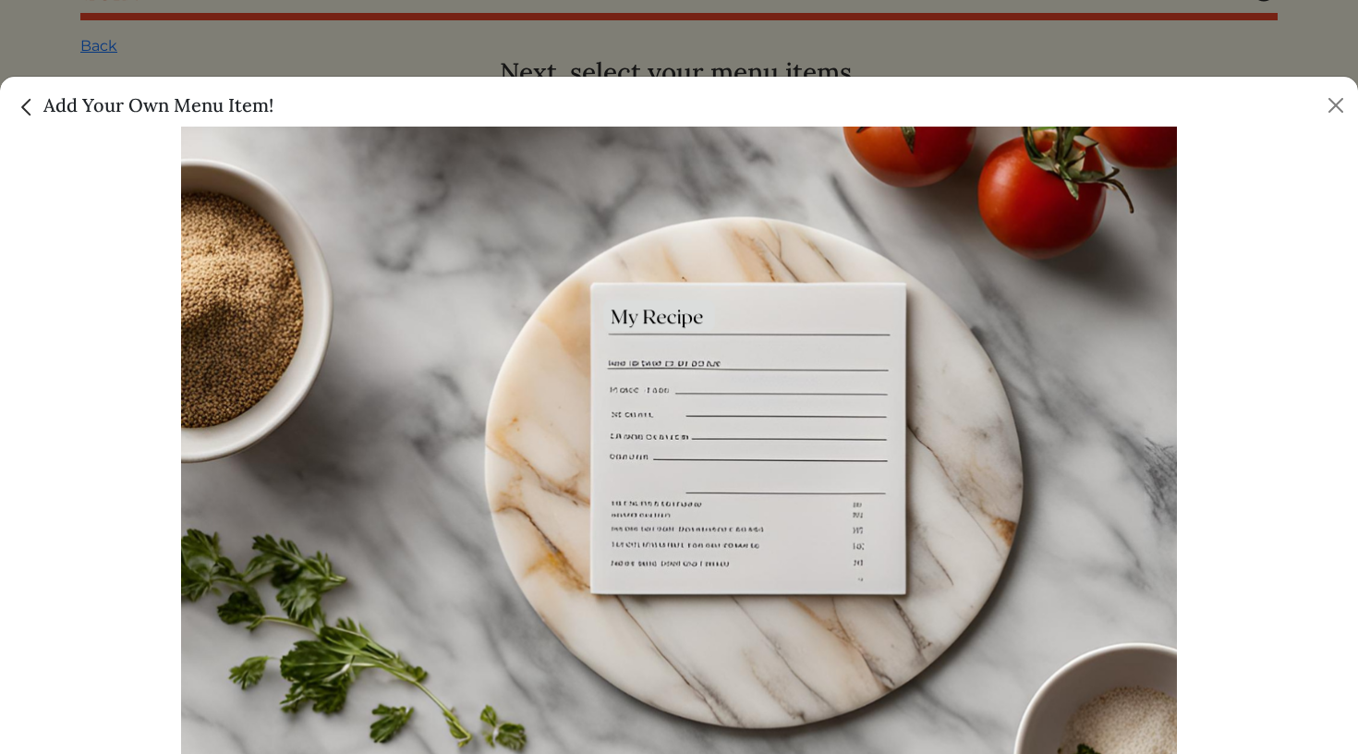
scroll to position [0, 0]
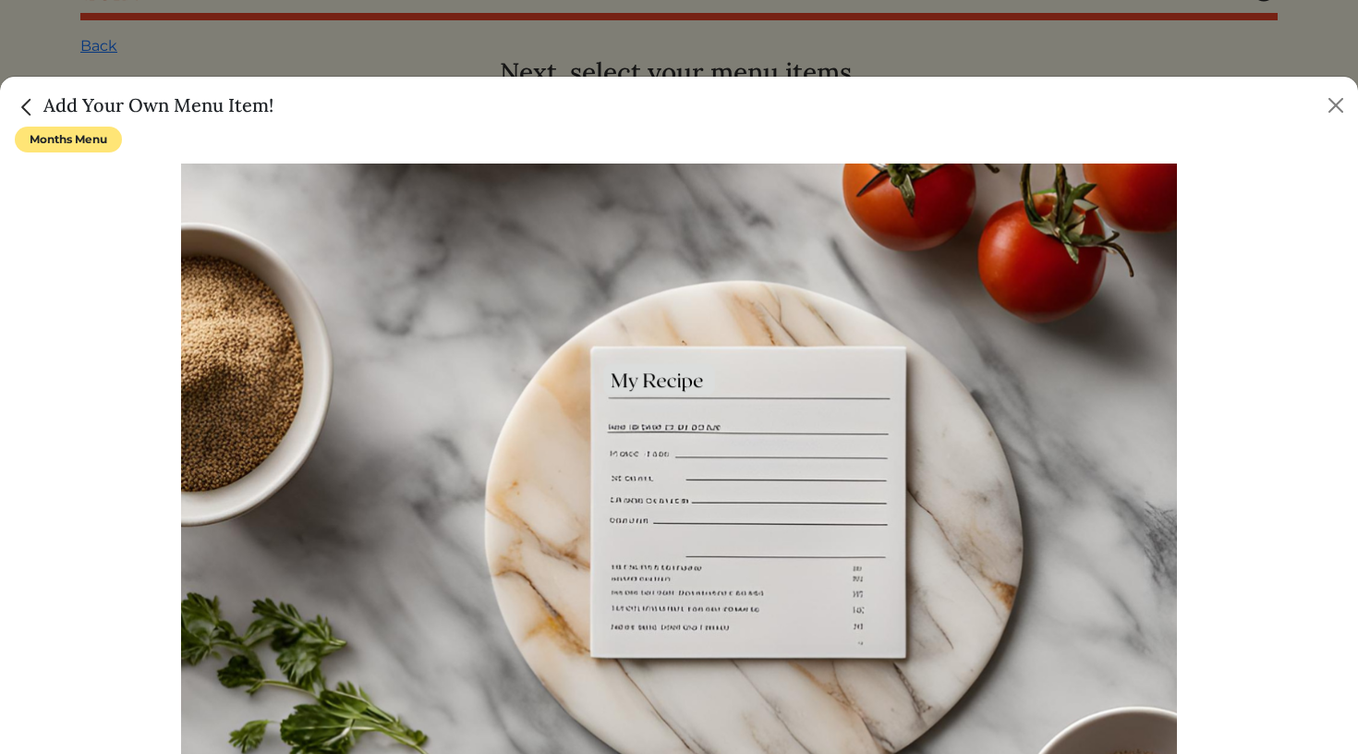
click at [25, 108] on img "Close" at bounding box center [27, 107] width 24 height 24
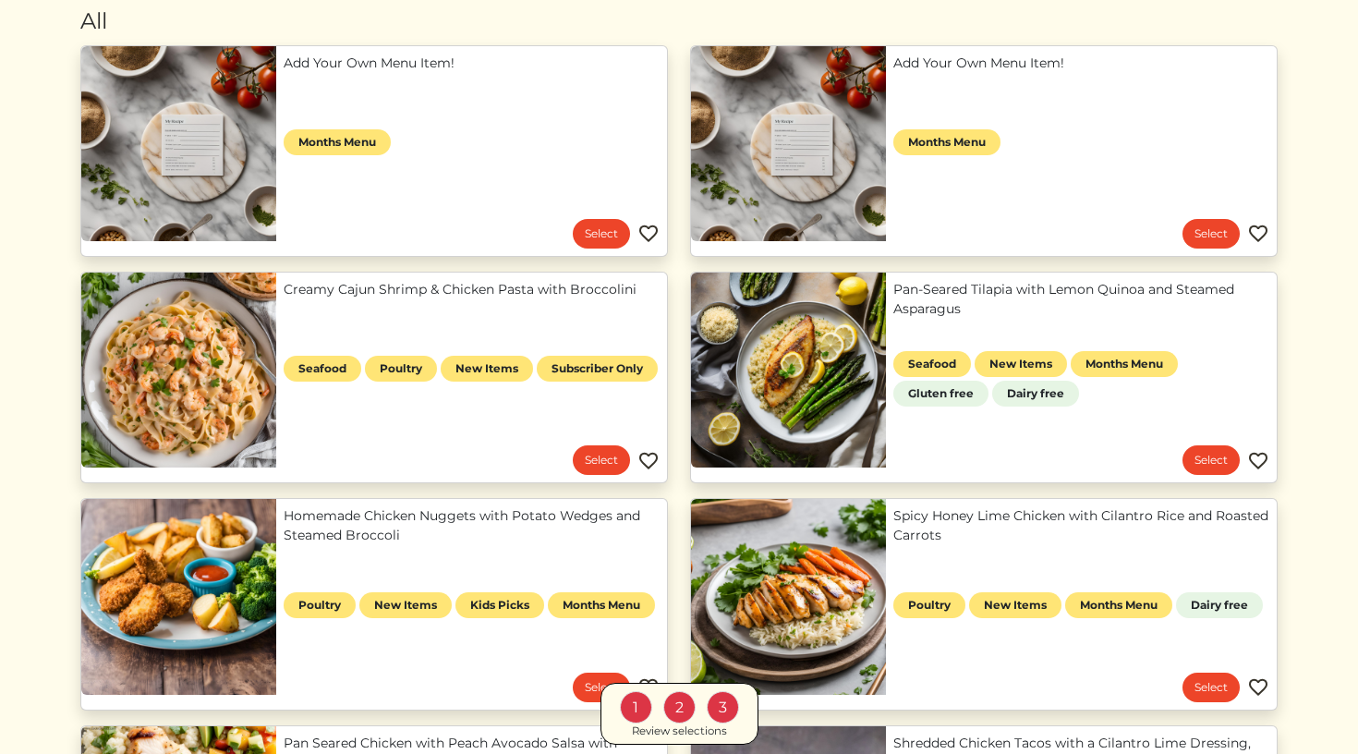
scroll to position [204, 0]
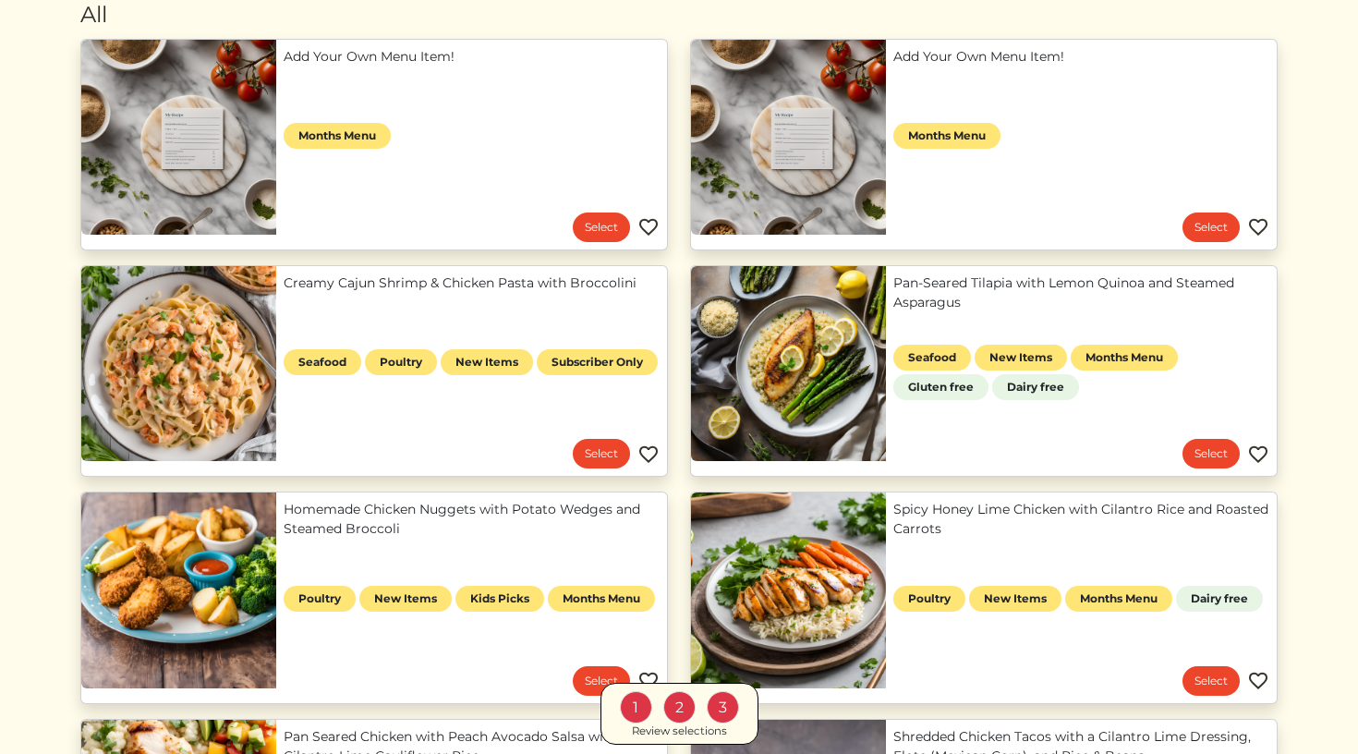
click at [1211, 686] on div "1 2 3 Review selections" at bounding box center [678, 714] width 1197 height 62
click at [1211, 679] on link "Select" at bounding box center [1211, 681] width 57 height 30
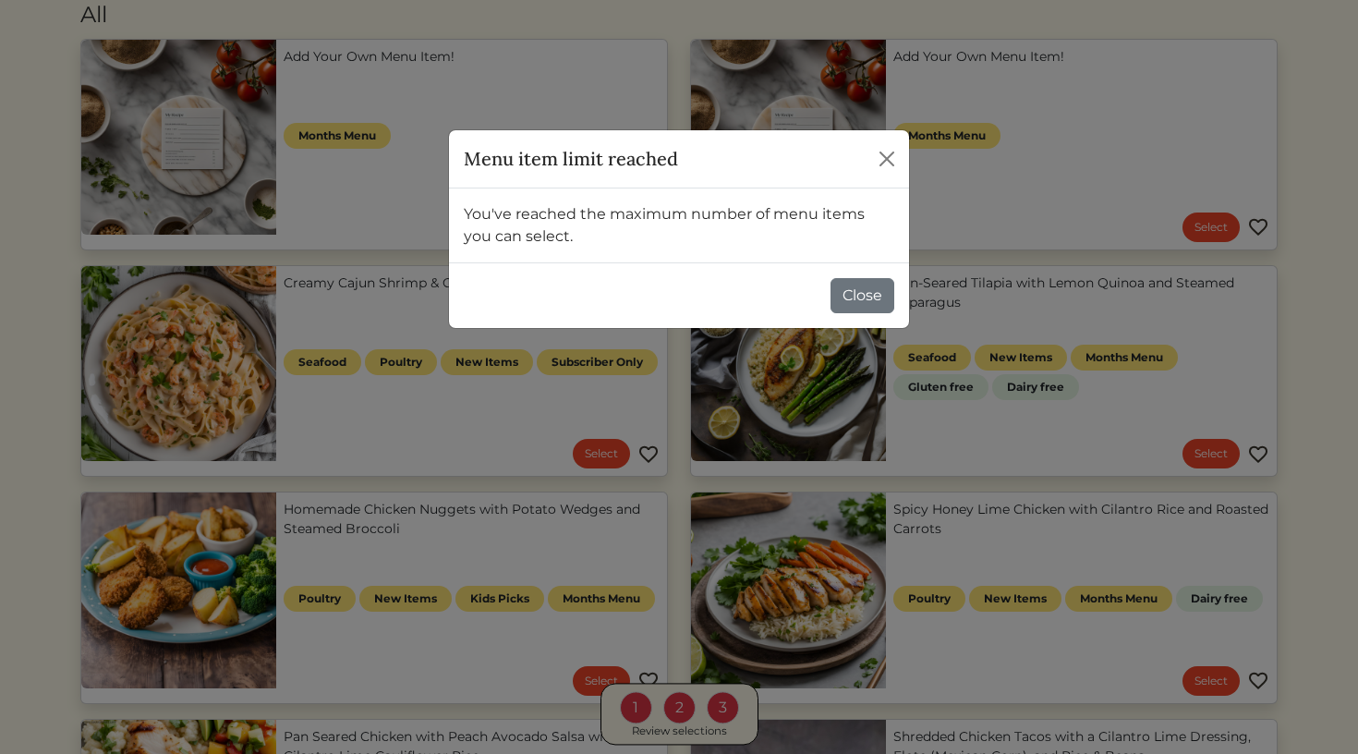
scroll to position [0, 0]
click at [862, 305] on button "Close" at bounding box center [863, 295] width 64 height 35
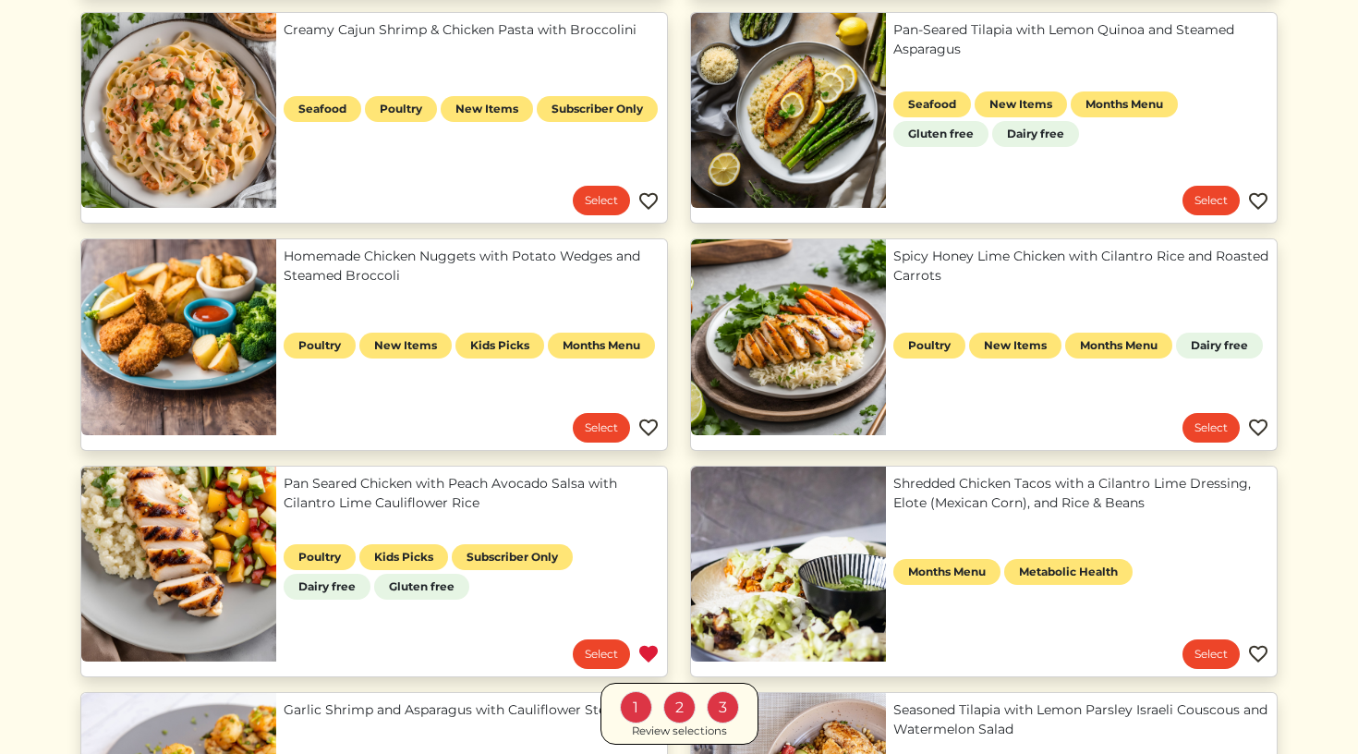
scroll to position [335, 0]
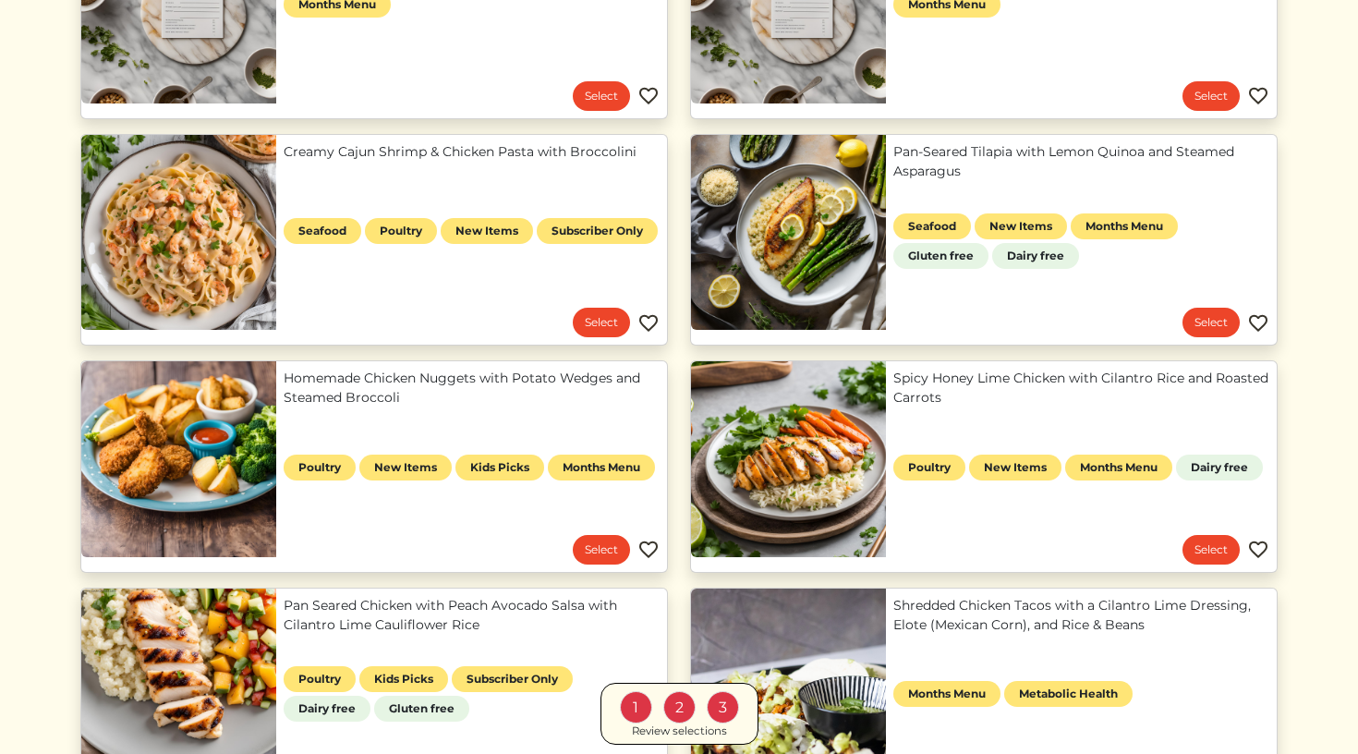
click at [687, 731] on div "Review selections" at bounding box center [679, 731] width 95 height 17
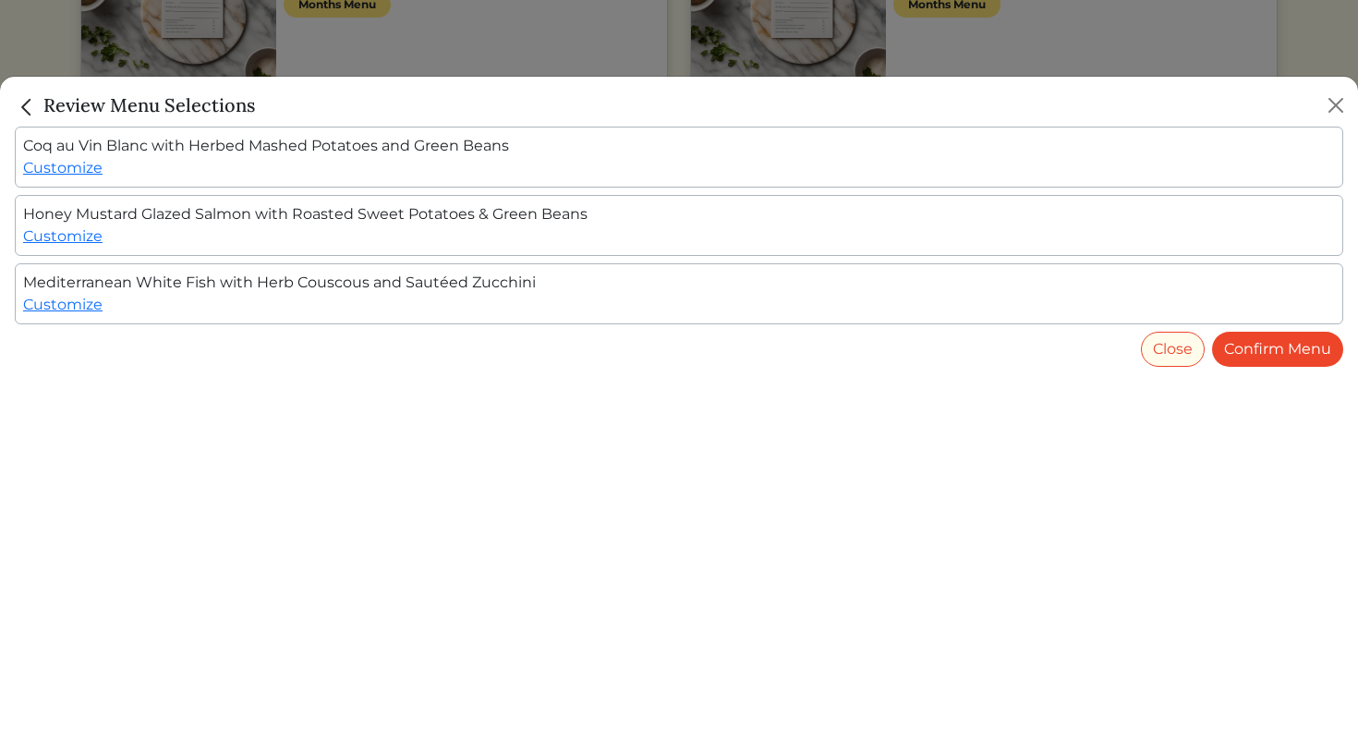
click at [29, 107] on img "Close" at bounding box center [27, 107] width 24 height 24
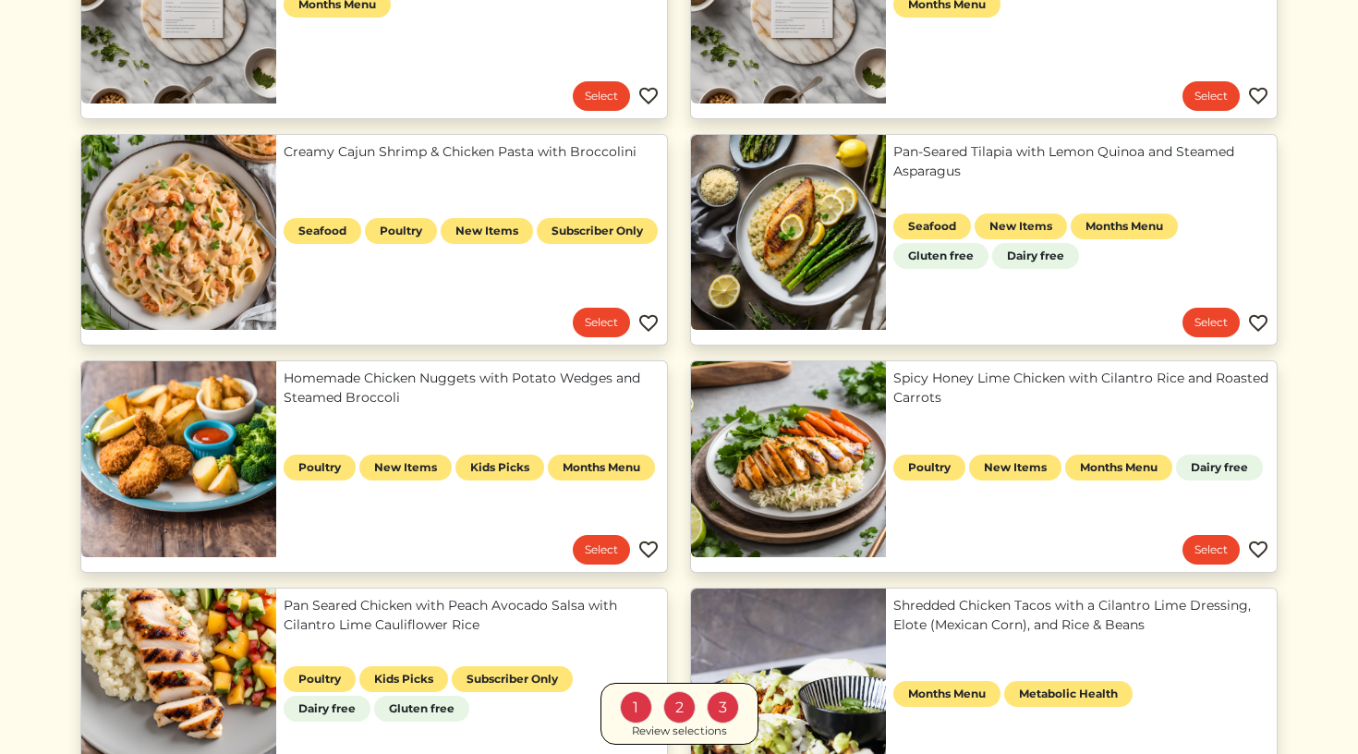
click at [677, 725] on div "Review selections" at bounding box center [679, 731] width 95 height 17
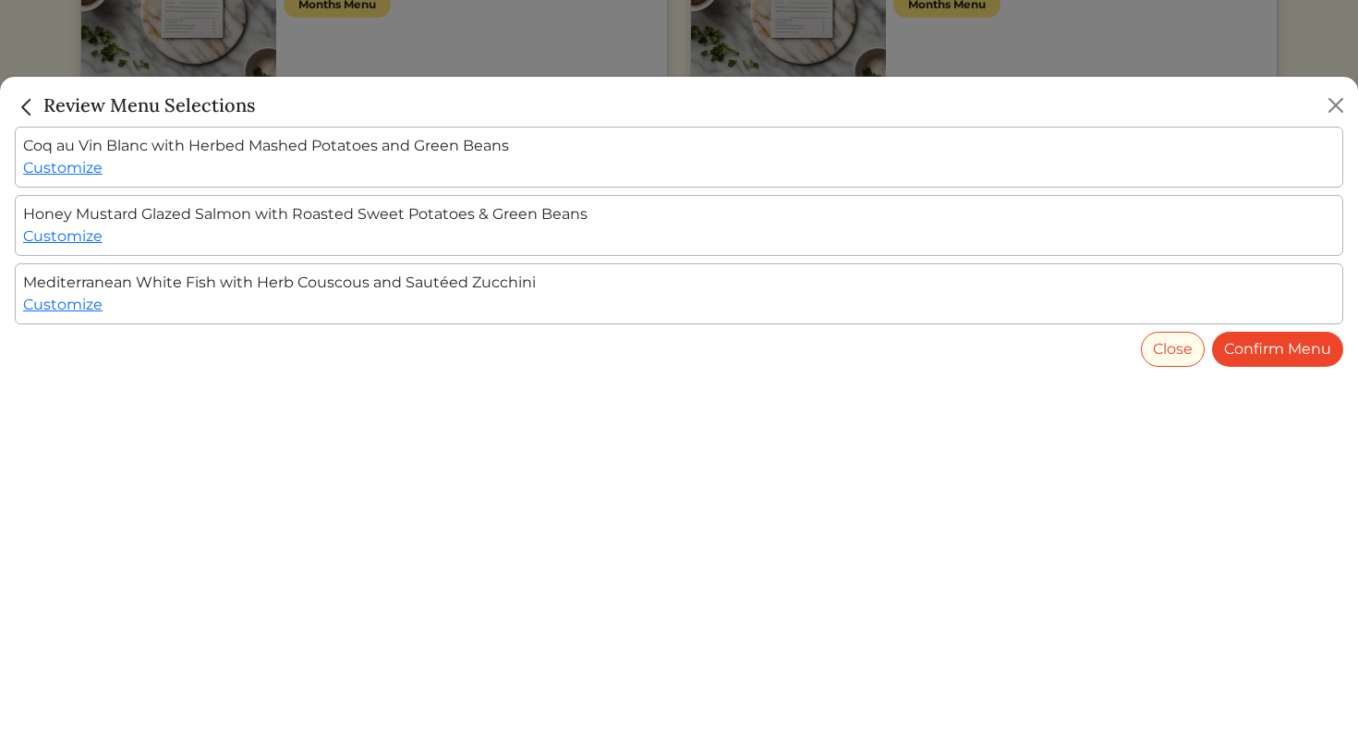
click at [26, 111] on img "Close" at bounding box center [27, 107] width 24 height 24
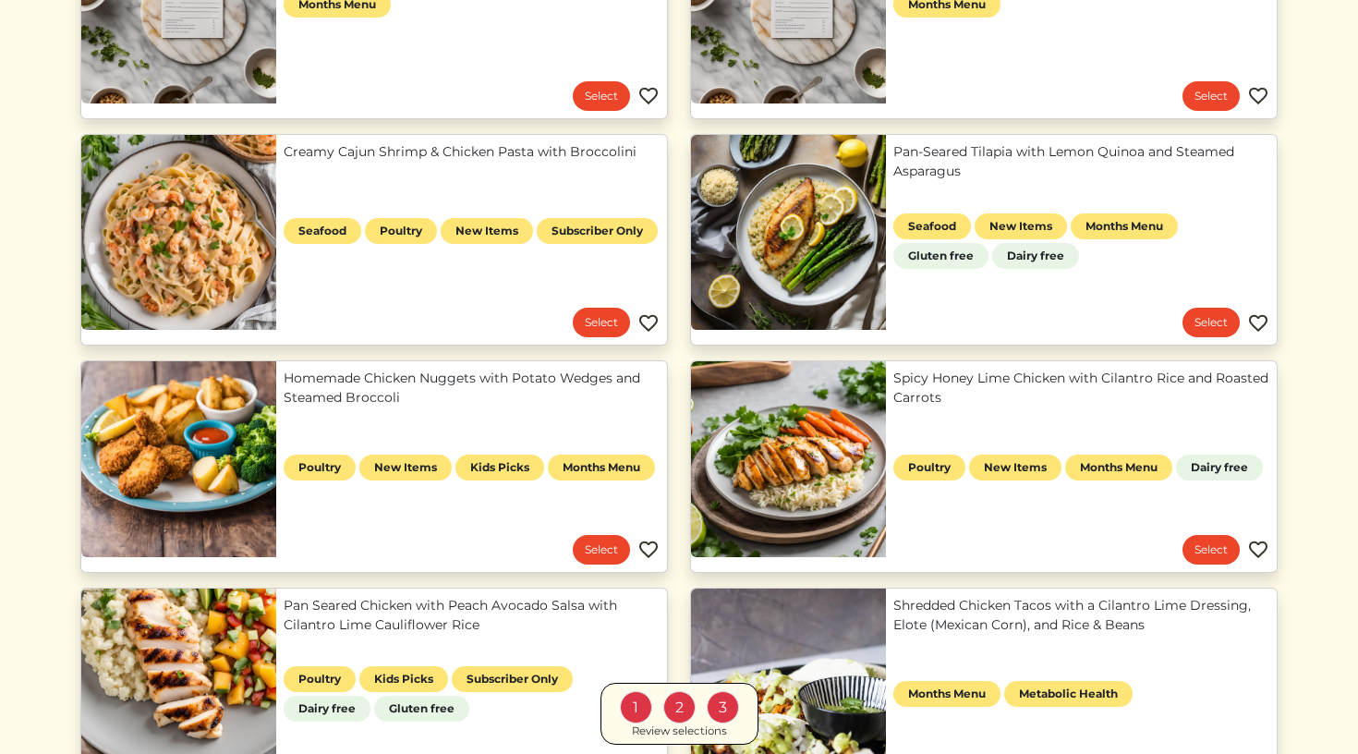
click at [698, 712] on div "1 2 3" at bounding box center [679, 707] width 127 height 32
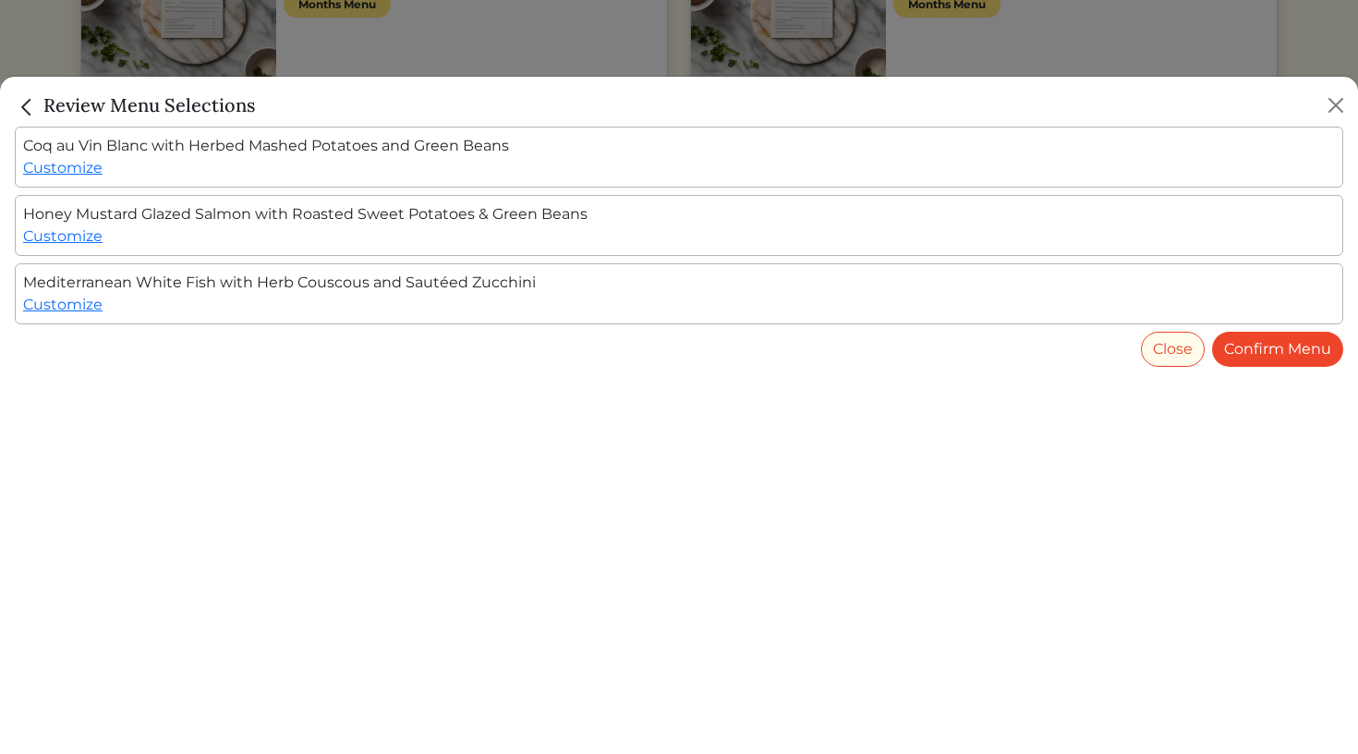
click at [1046, 289] on div "Mediterranean White Fish with Herb Couscous and Sautéed Zucchini Customize" at bounding box center [679, 293] width 1329 height 61
click at [1179, 351] on button "Close" at bounding box center [1173, 349] width 64 height 35
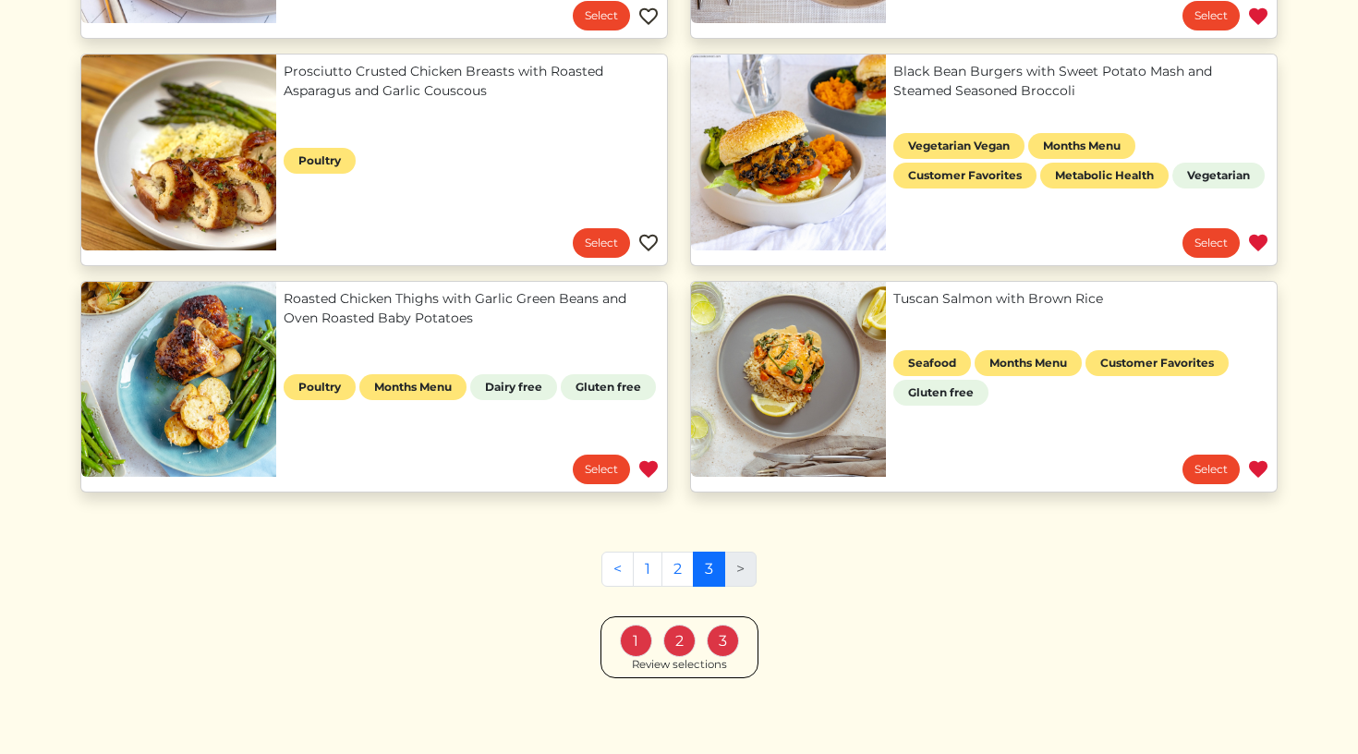
scroll to position [1324, 0]
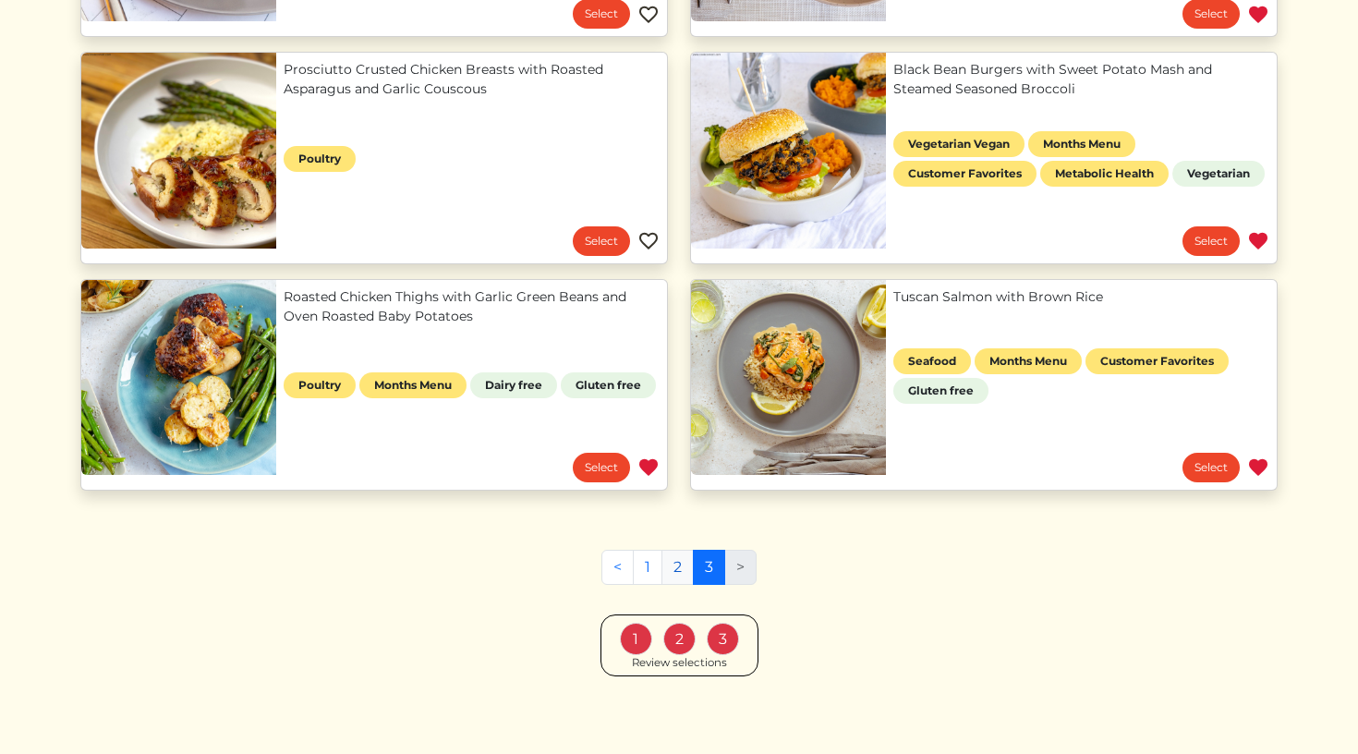
click at [682, 569] on link "2" at bounding box center [678, 567] width 32 height 35
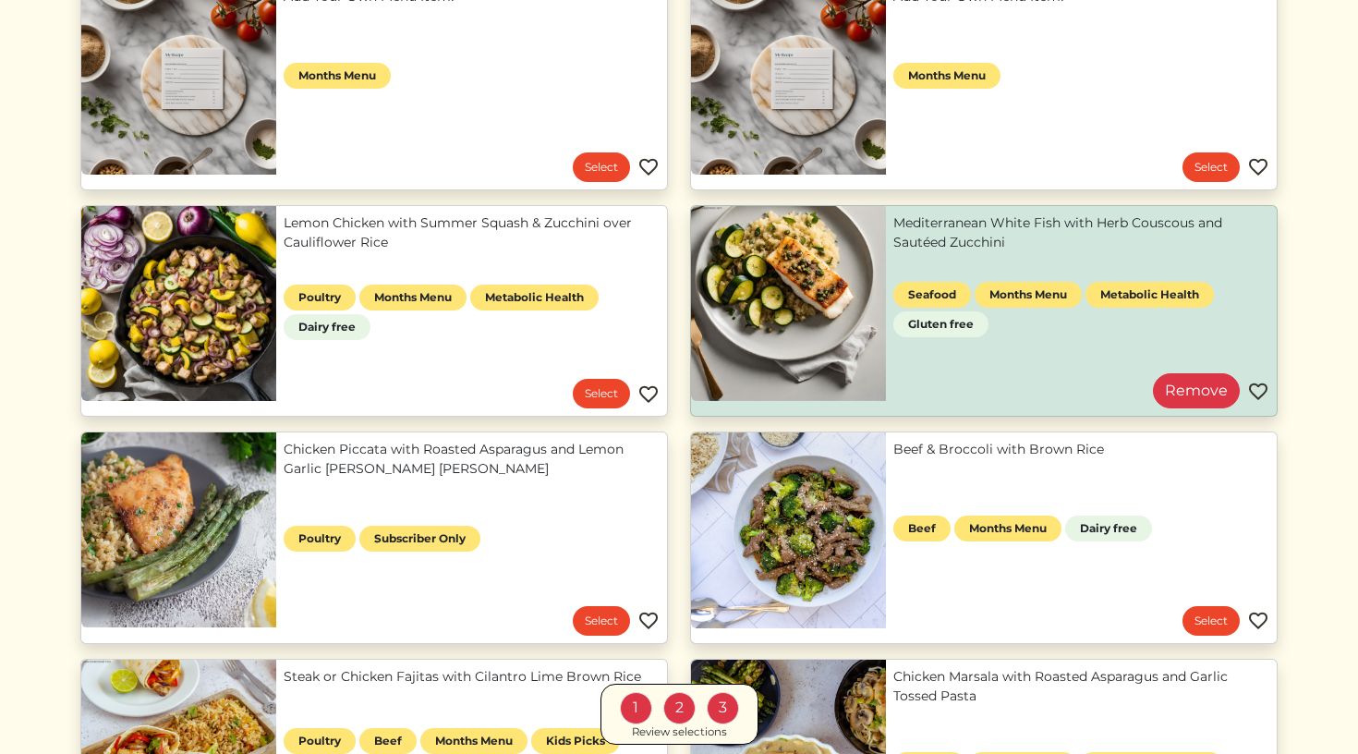
scroll to position [253, 0]
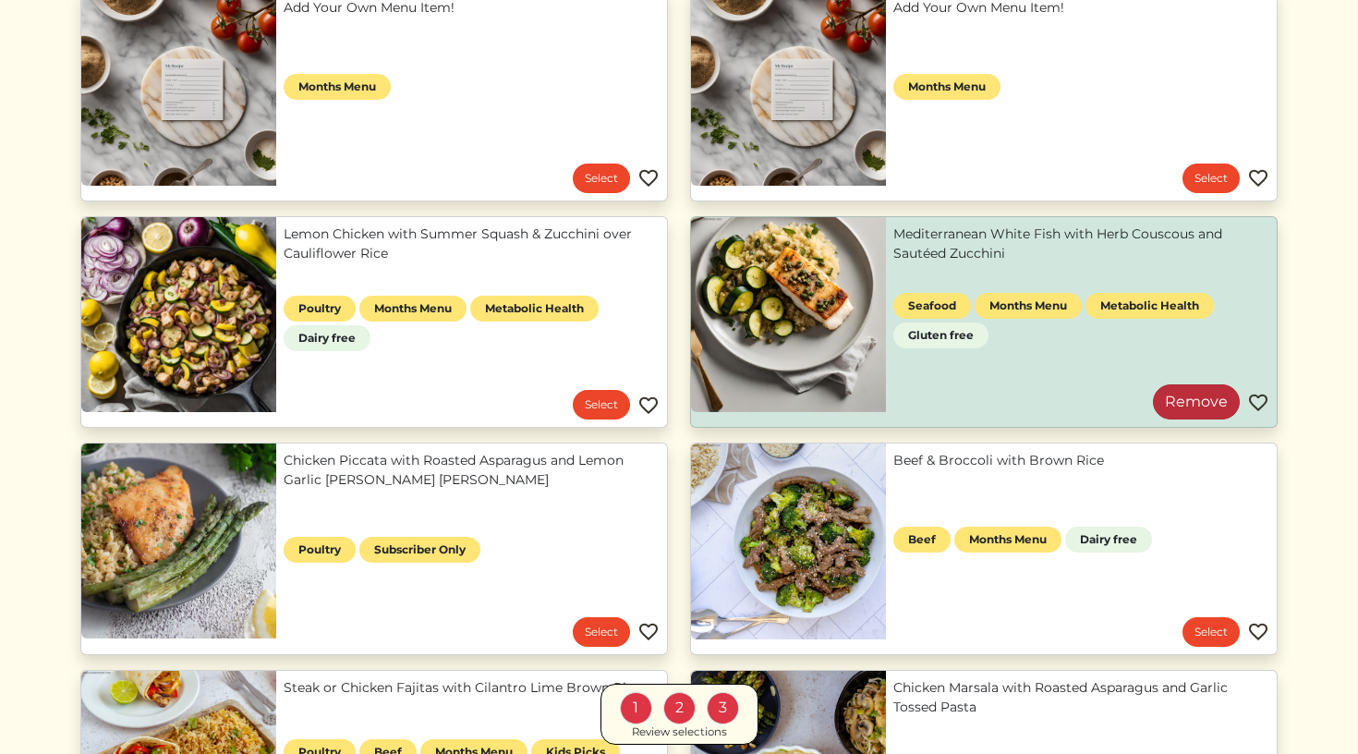
click at [1185, 407] on link "Remove" at bounding box center [1196, 401] width 87 height 35
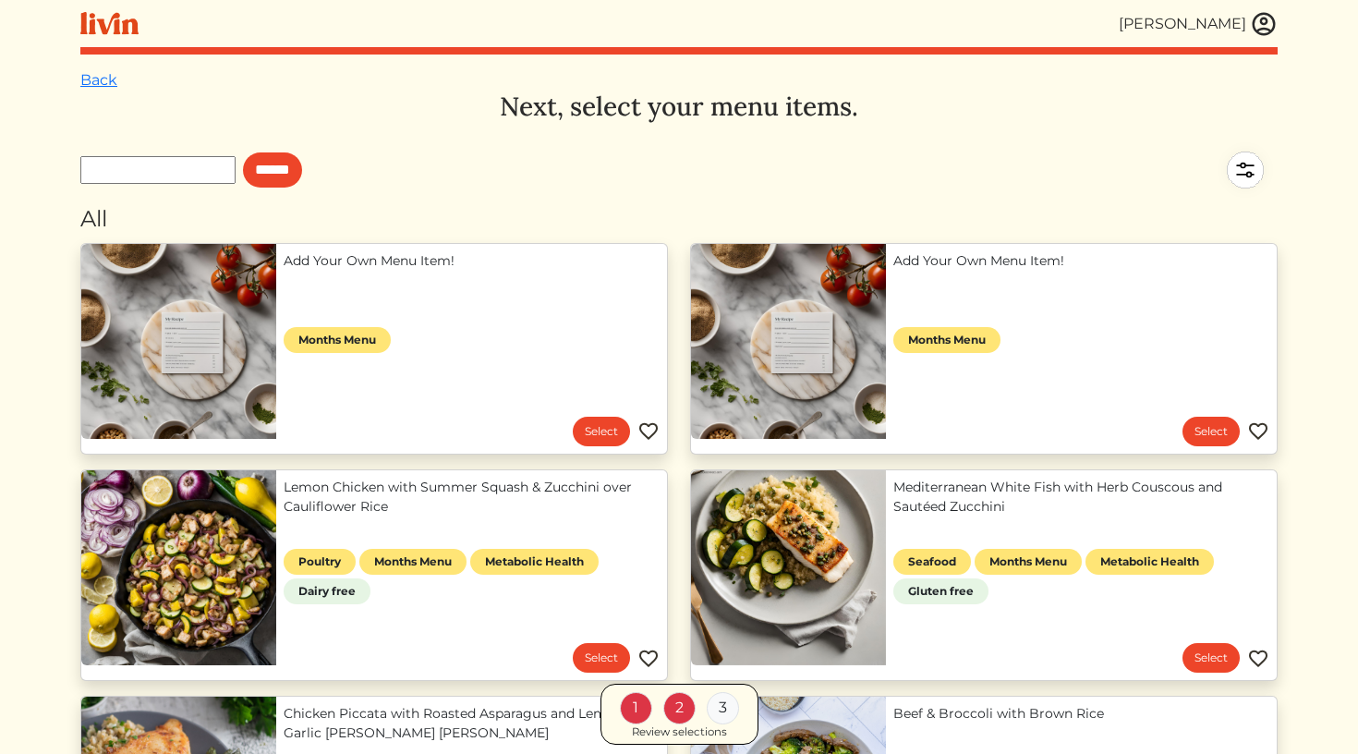
scroll to position [0, 0]
click at [1208, 435] on link "Select" at bounding box center [1211, 432] width 57 height 30
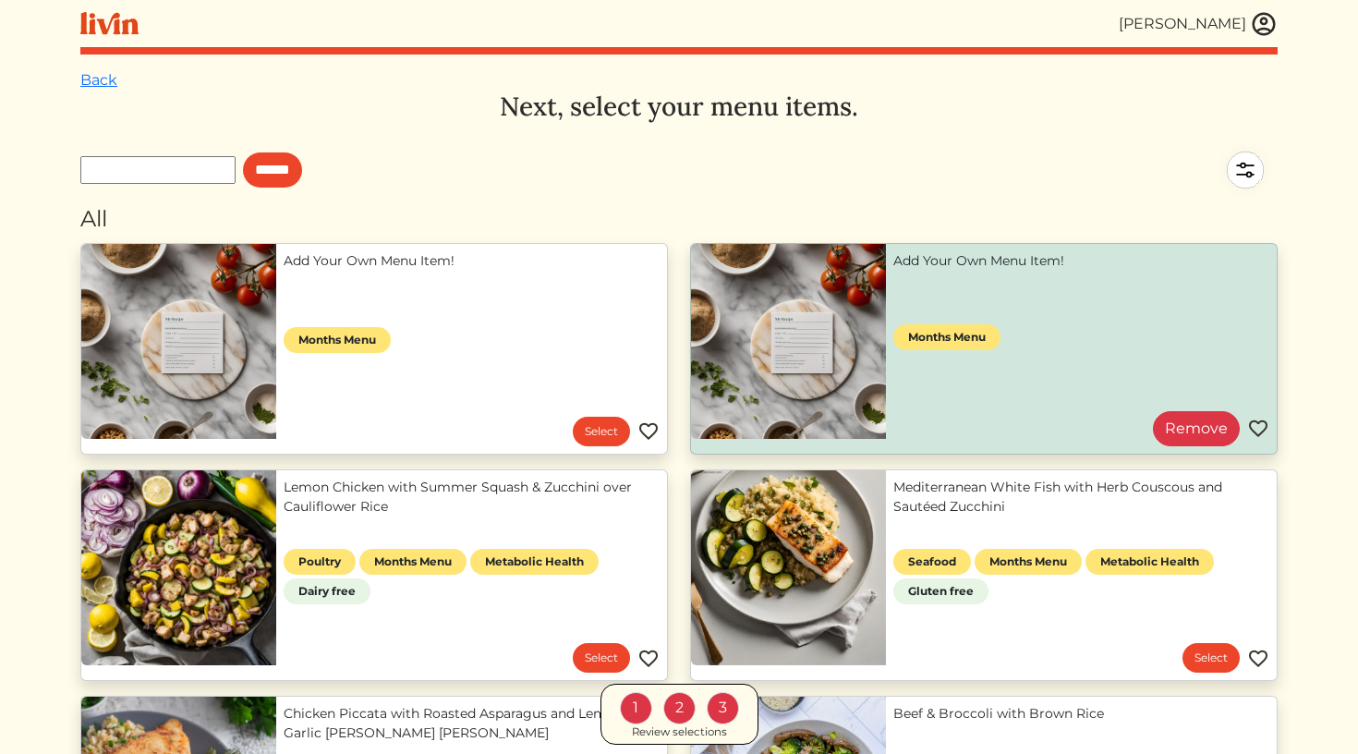
click at [1033, 261] on link "Add Your Own Menu Item!" at bounding box center [1081, 260] width 376 height 19
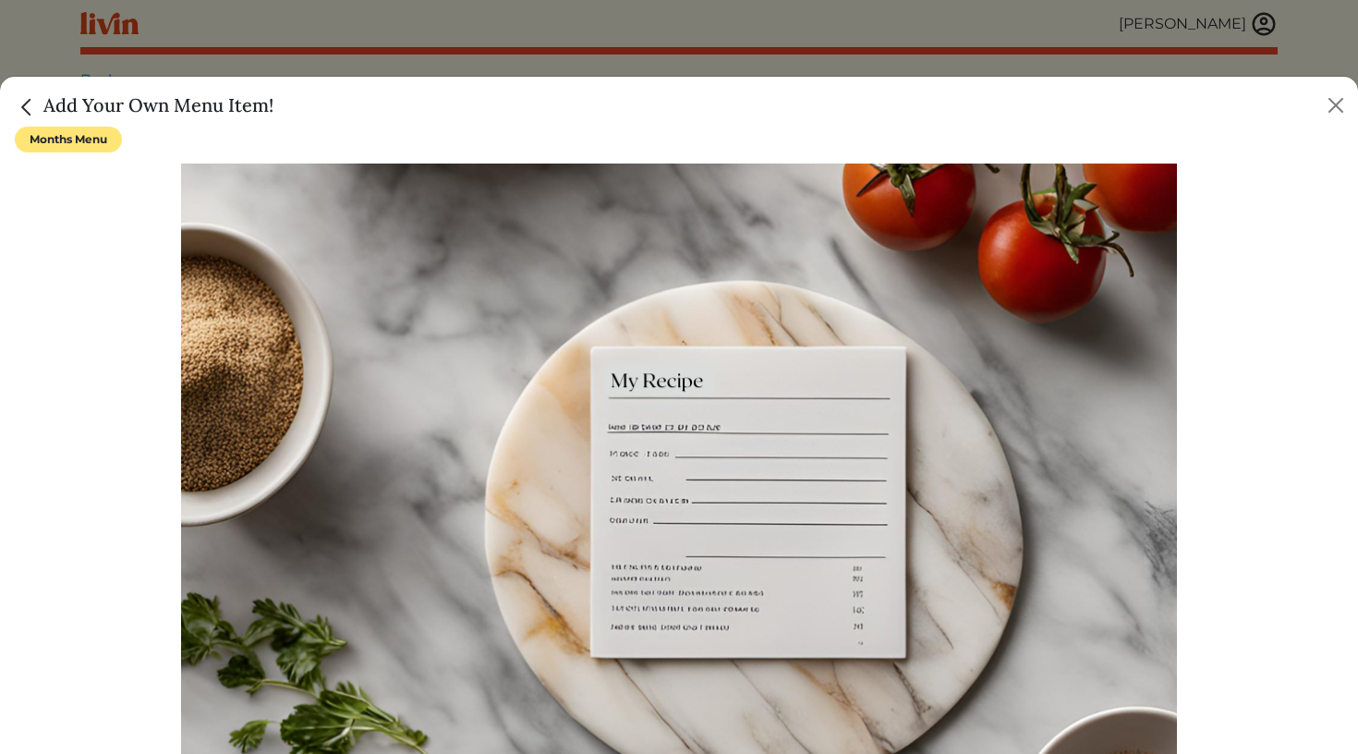
click at [676, 434] on img at bounding box center [679, 496] width 997 height 664
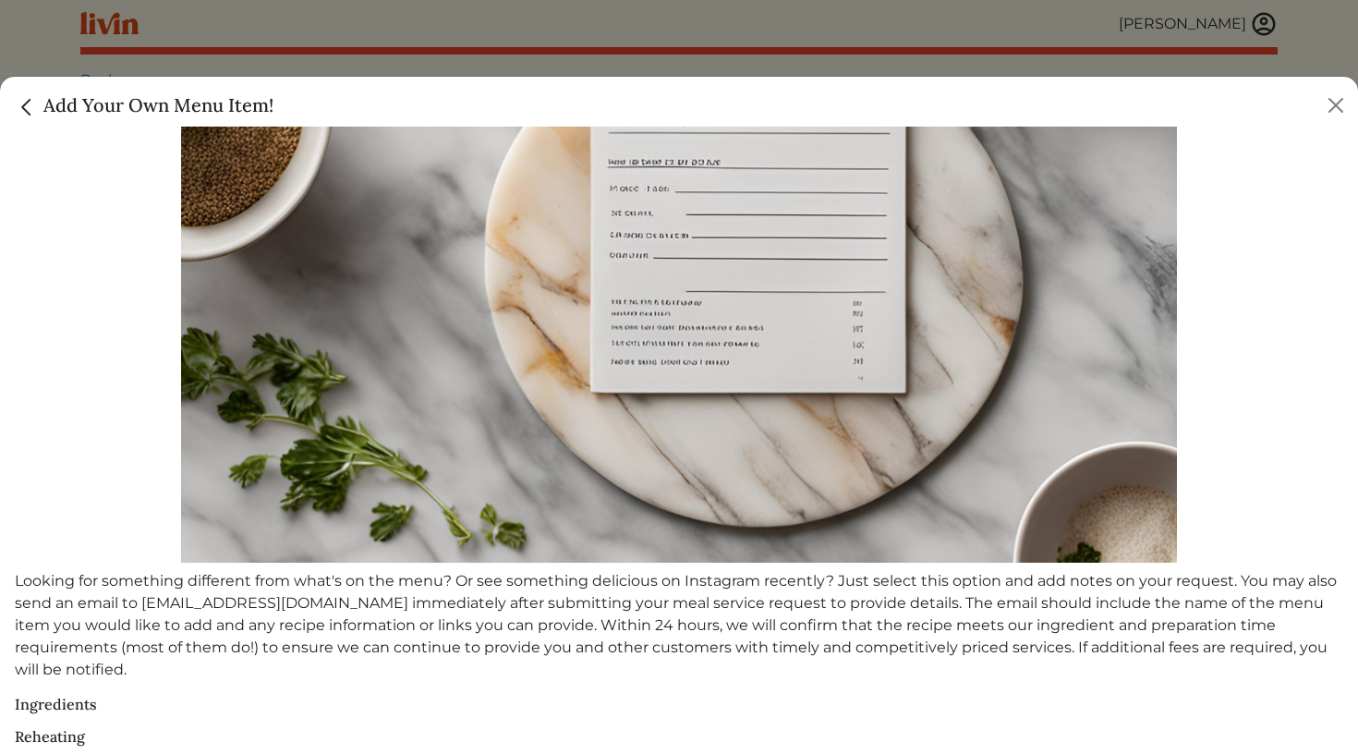
scroll to position [264, 0]
click at [91, 697] on h6 "Ingredients" at bounding box center [679, 706] width 1329 height 18
click at [34, 106] on img "Close" at bounding box center [27, 107] width 24 height 24
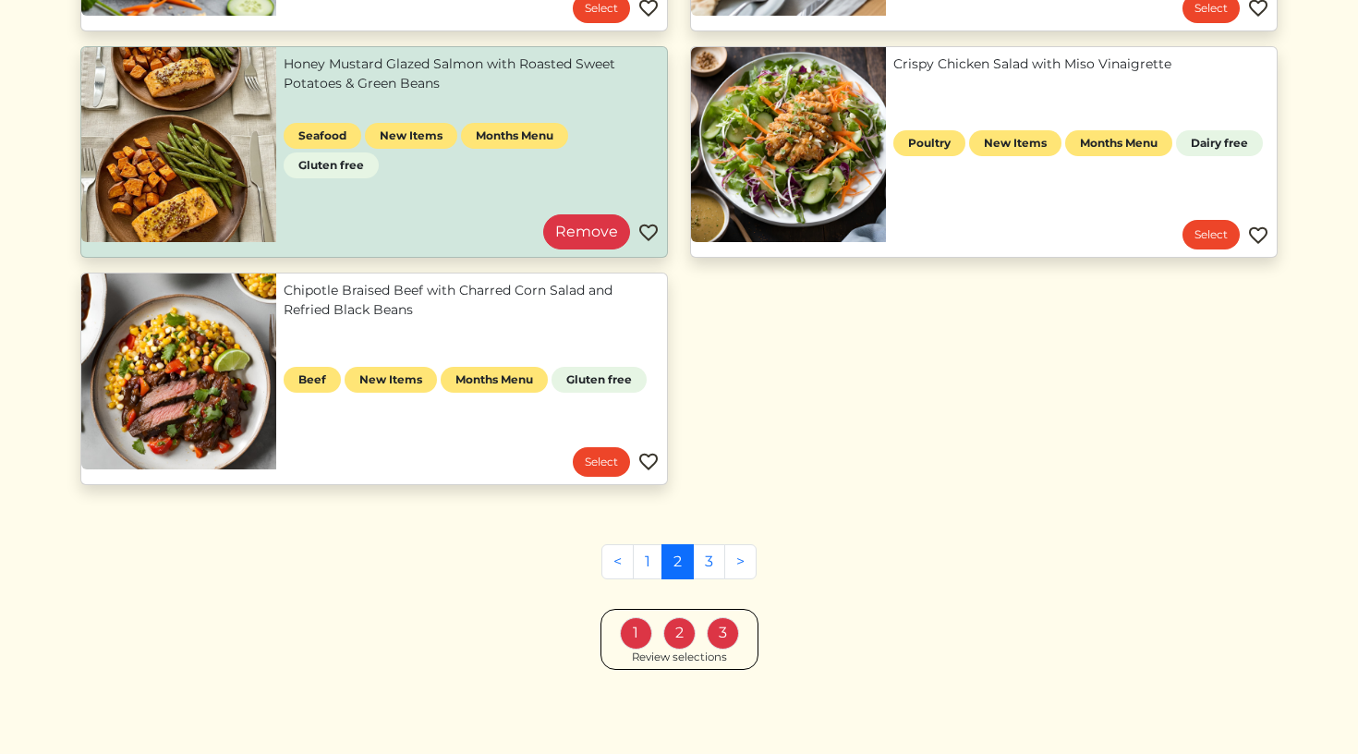
scroll to position [1782, 0]
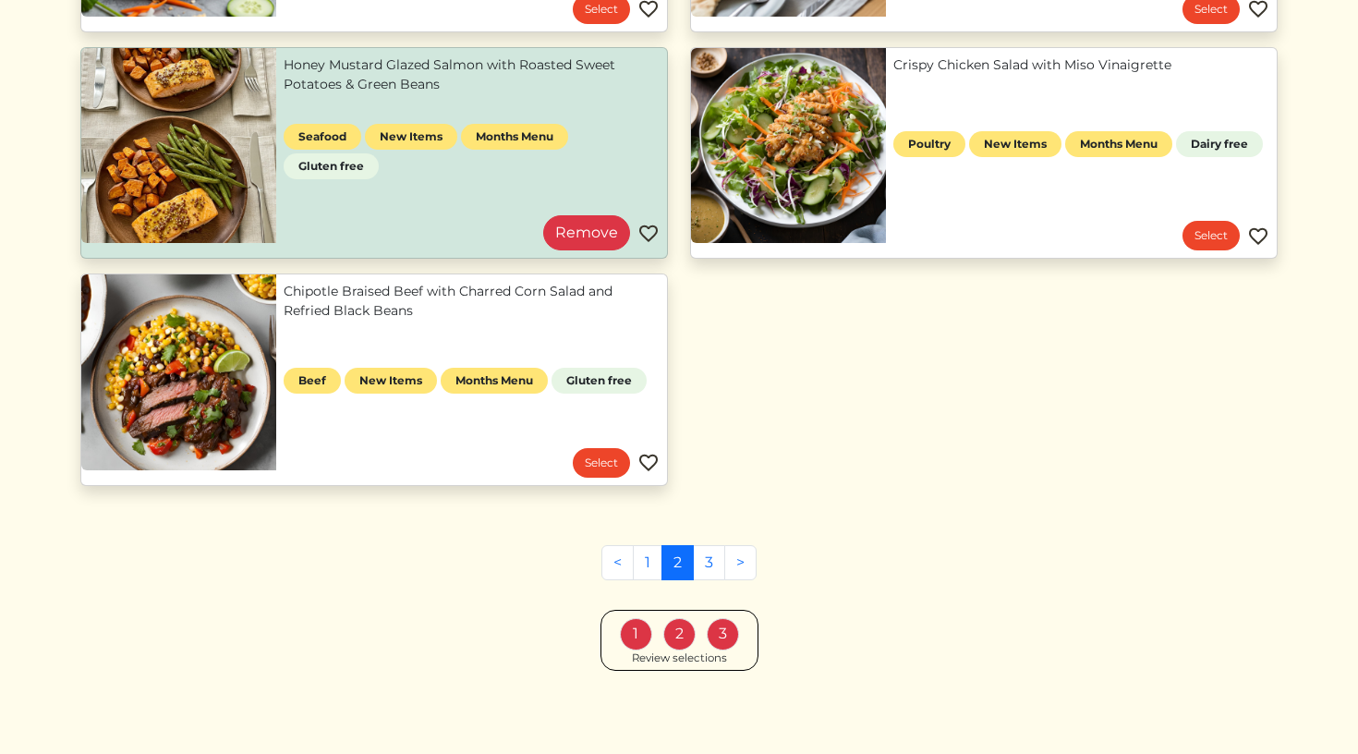
click at [664, 658] on div "Review selections" at bounding box center [679, 658] width 95 height 17
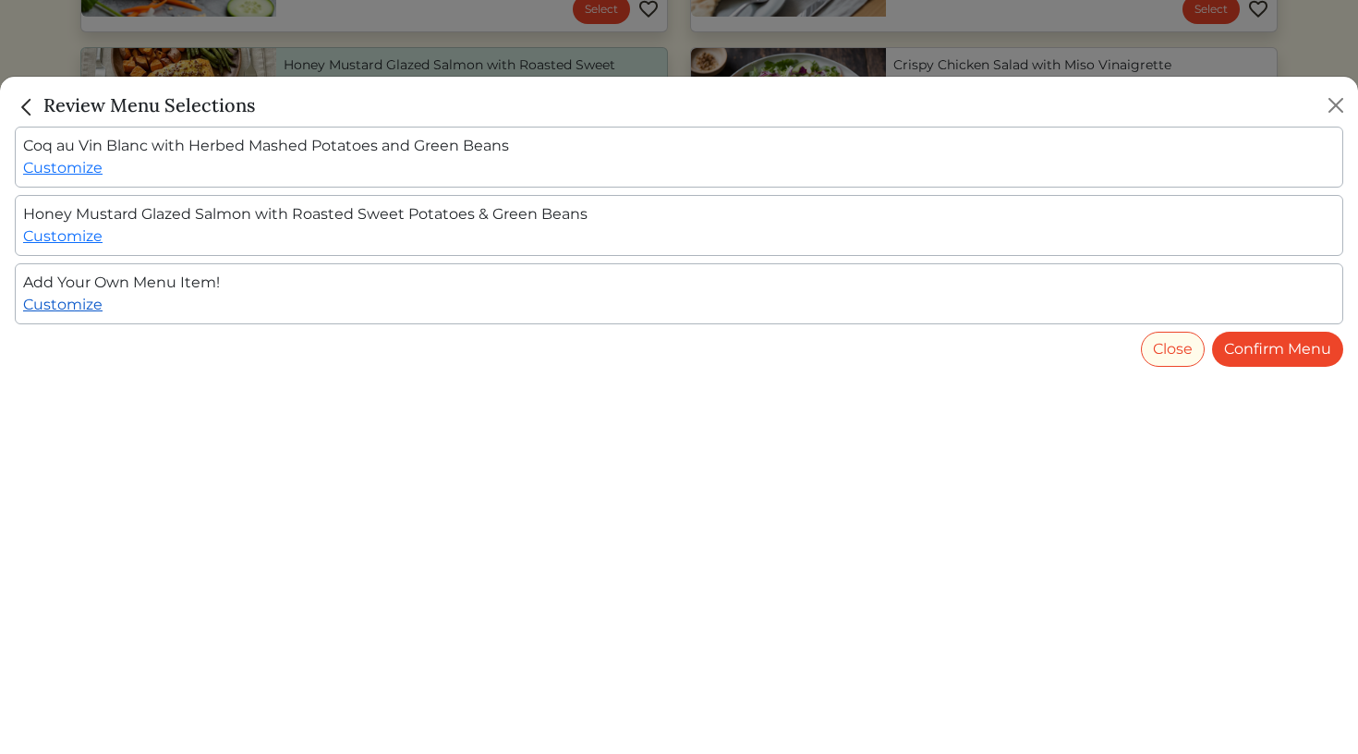
click at [76, 301] on link "Customize" at bounding box center [62, 305] width 79 height 18
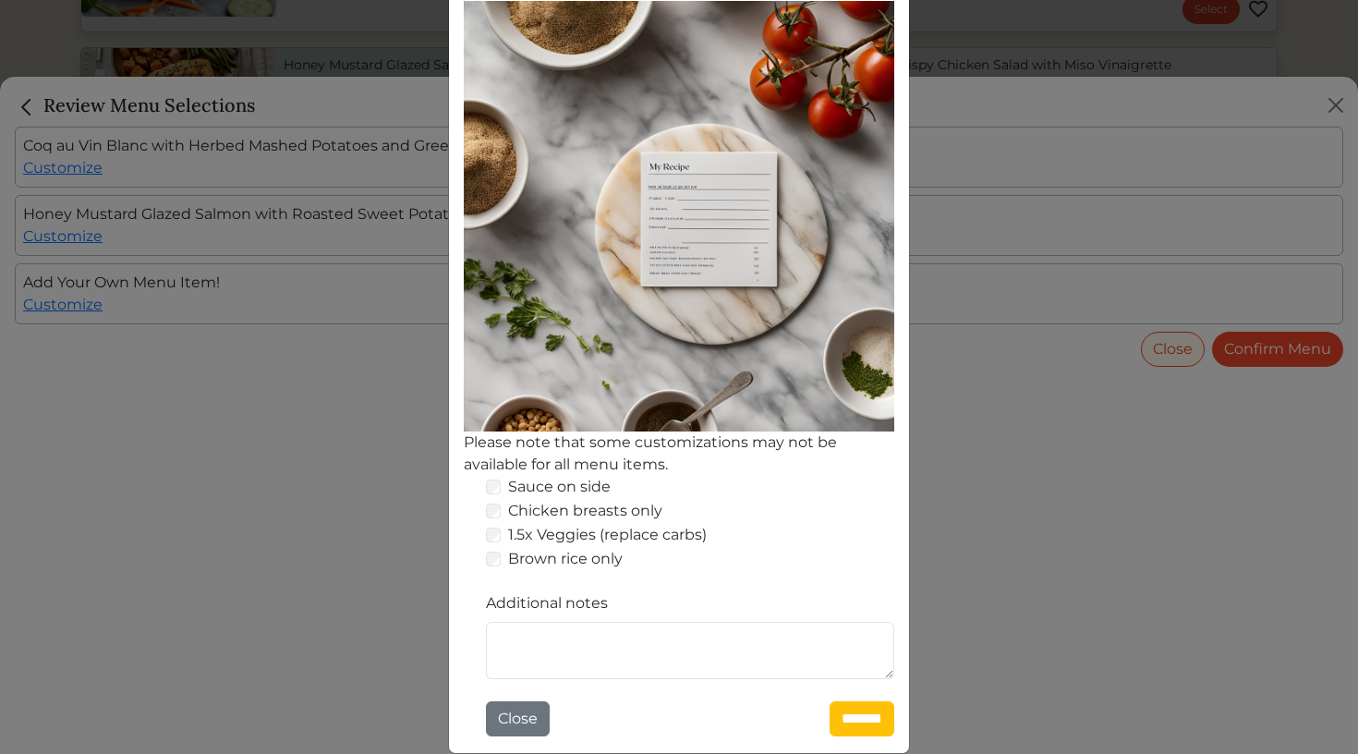
scroll to position [202, 0]
click at [626, 664] on textarea "Additional notes" at bounding box center [690, 650] width 408 height 57
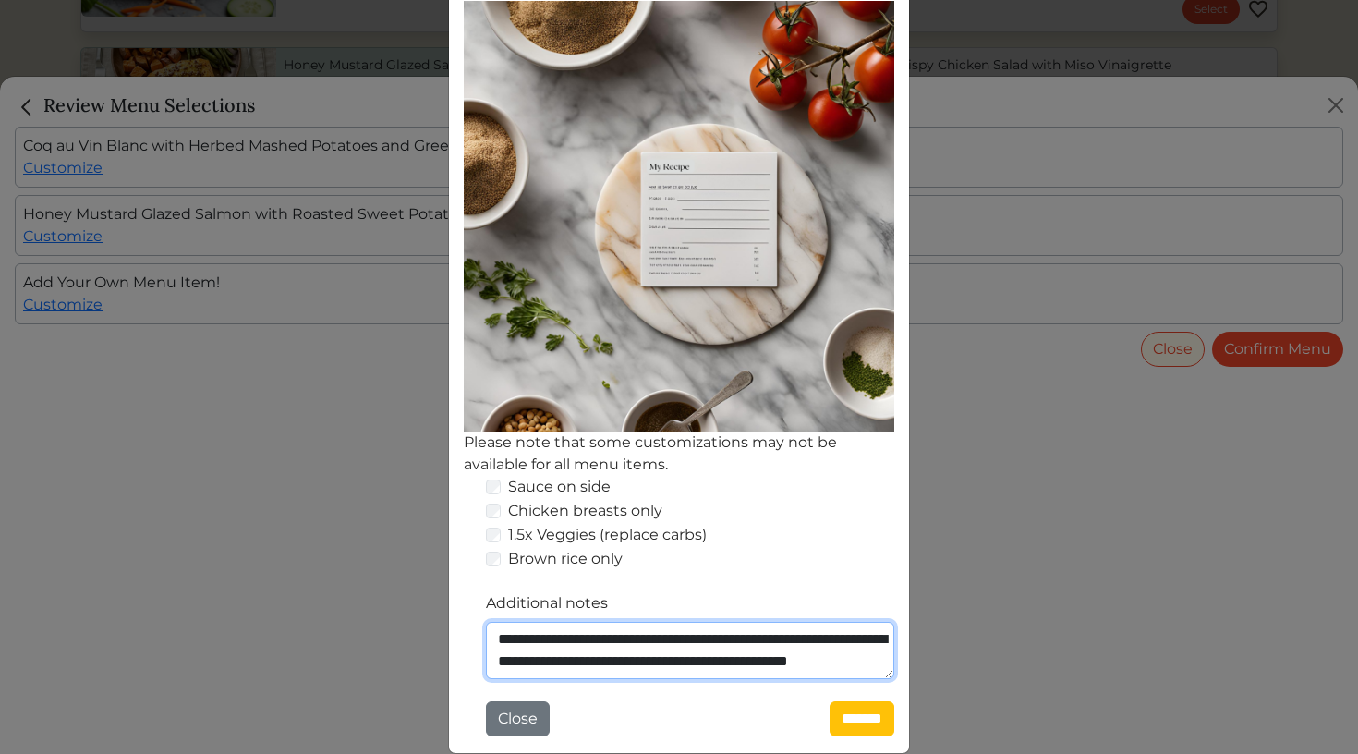
scroll to position [7, 0]
type textarea "**********"
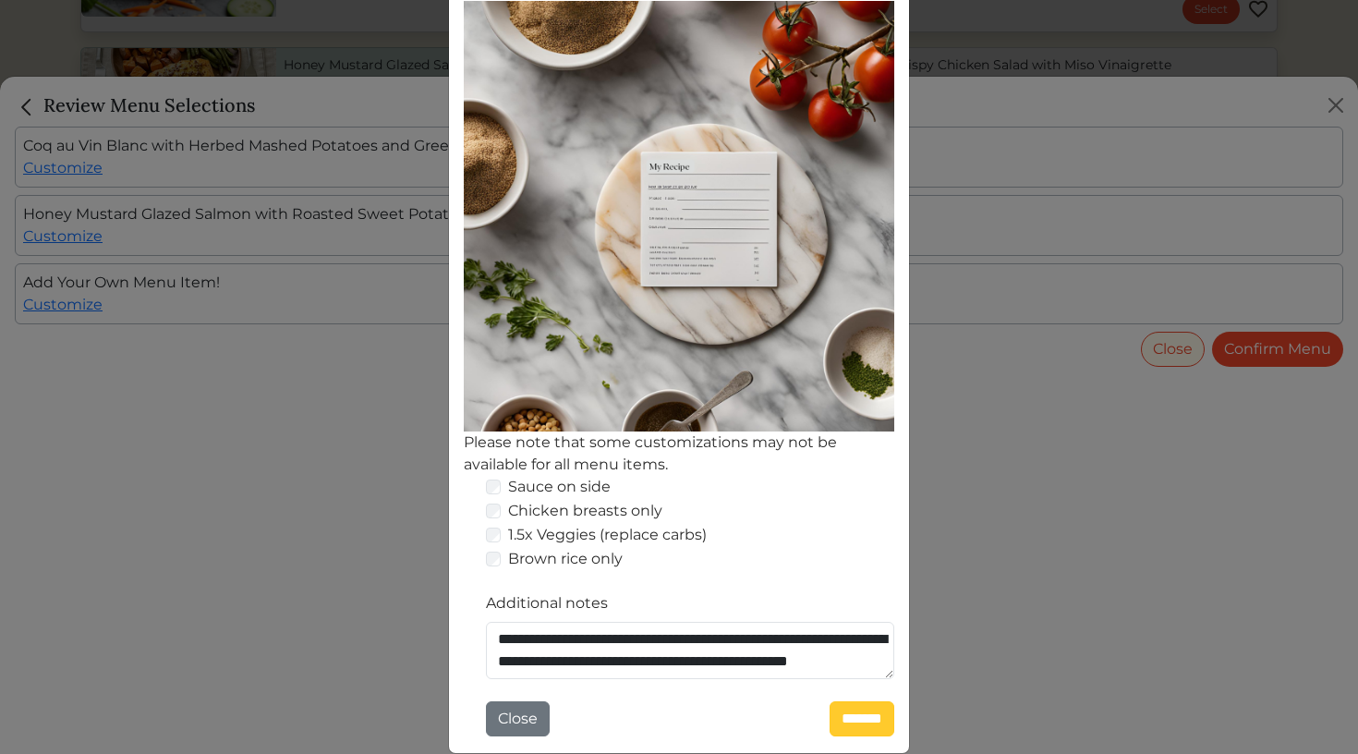
click at [844, 718] on input "*******" at bounding box center [862, 718] width 65 height 35
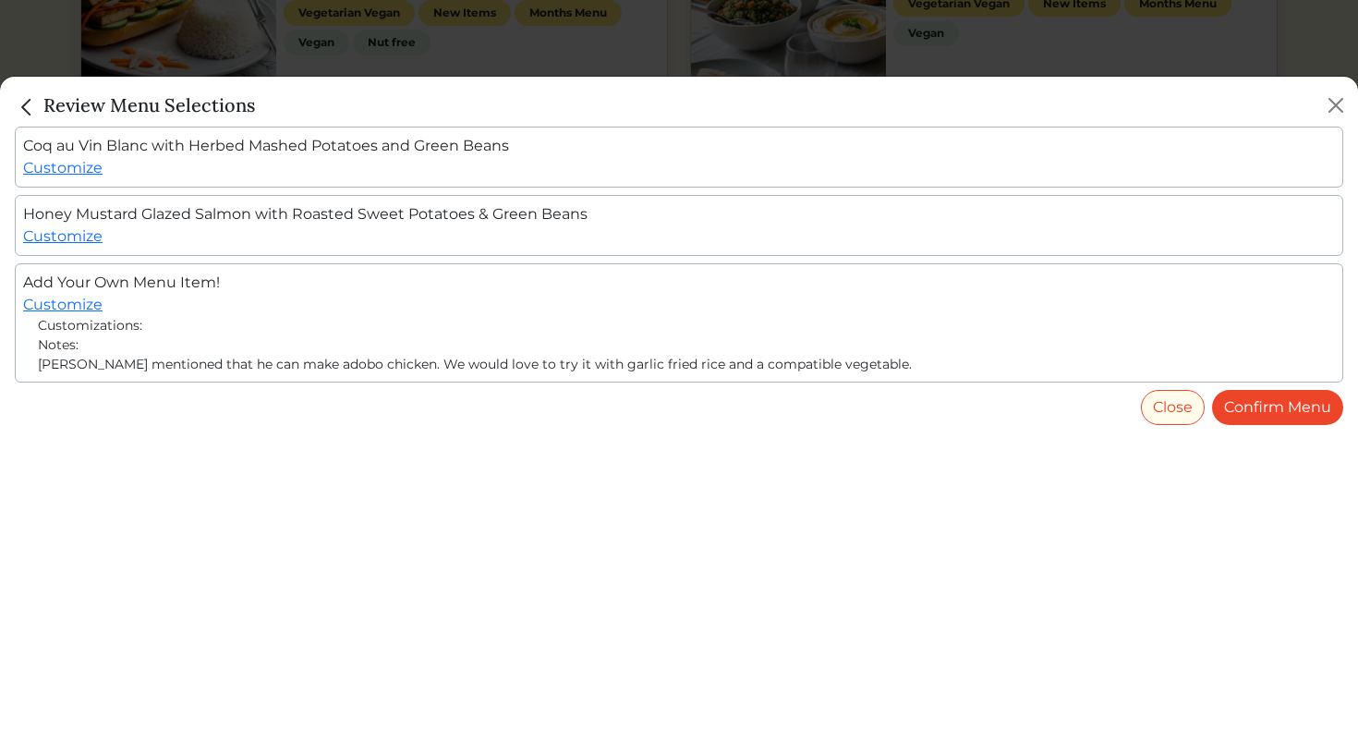
scroll to position [1782, 0]
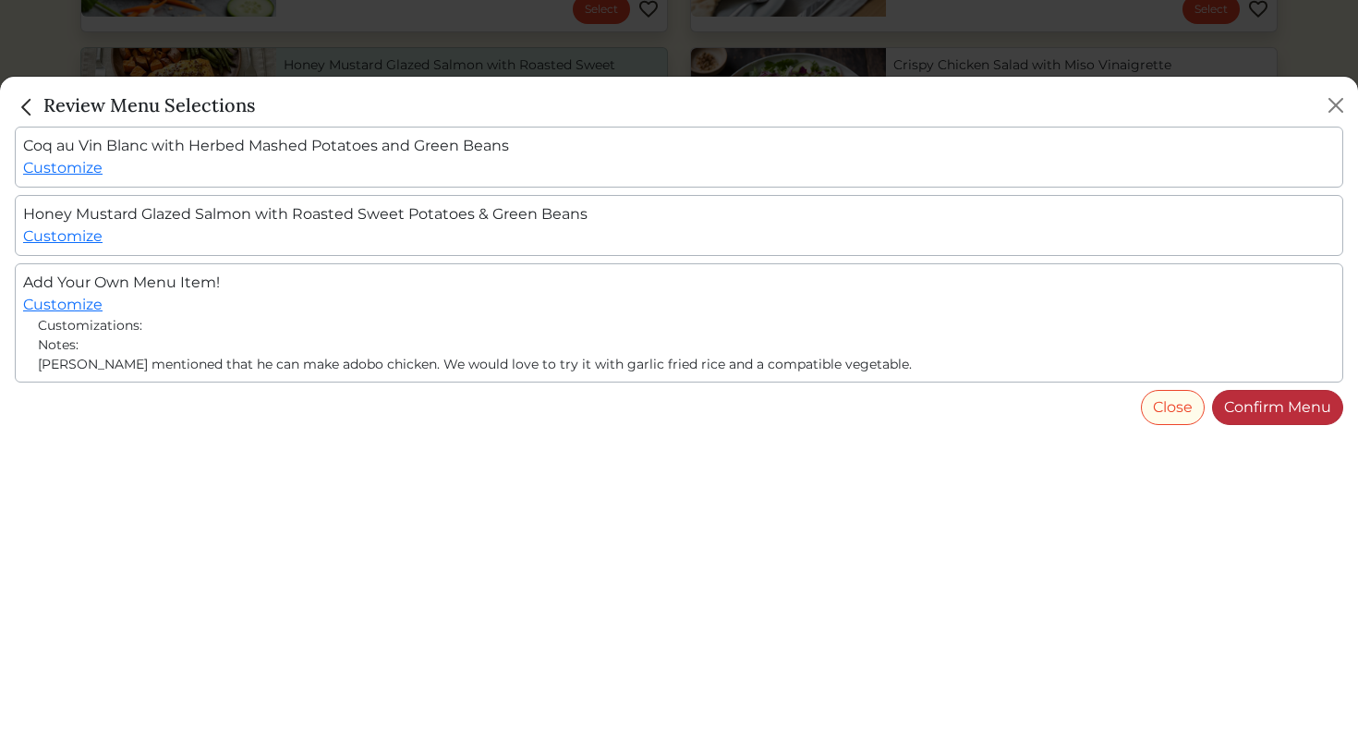
click at [1244, 403] on link "Confirm Menu" at bounding box center [1277, 407] width 131 height 35
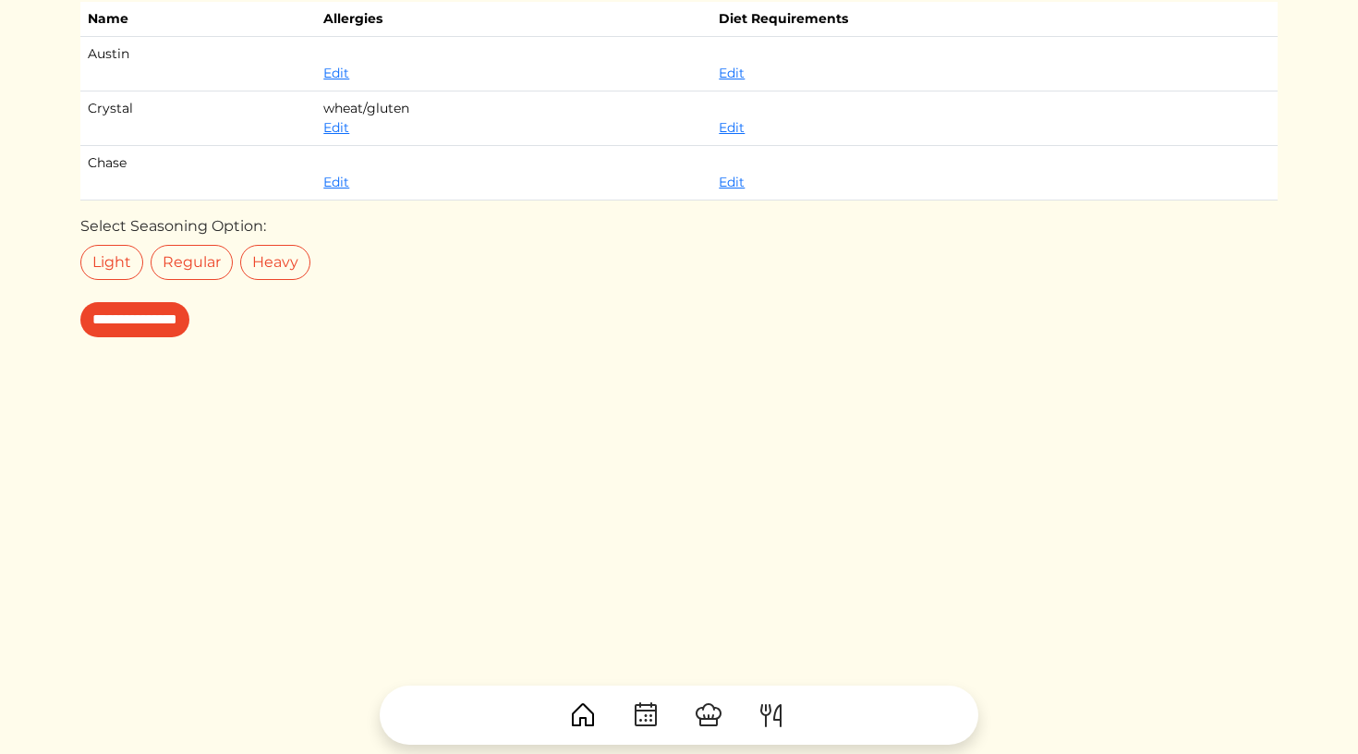
scroll to position [143, 0]
click at [711, 714] on img at bounding box center [709, 715] width 30 height 30
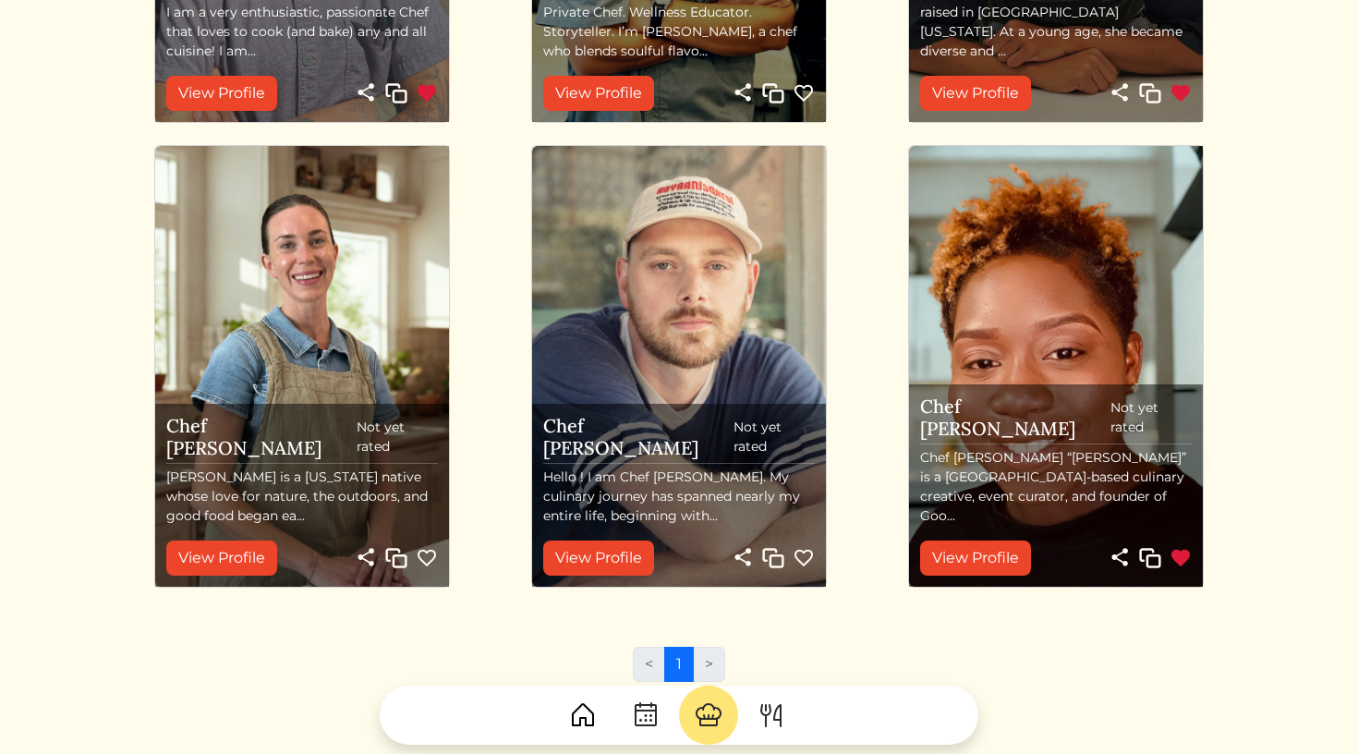
scroll to position [480, 0]
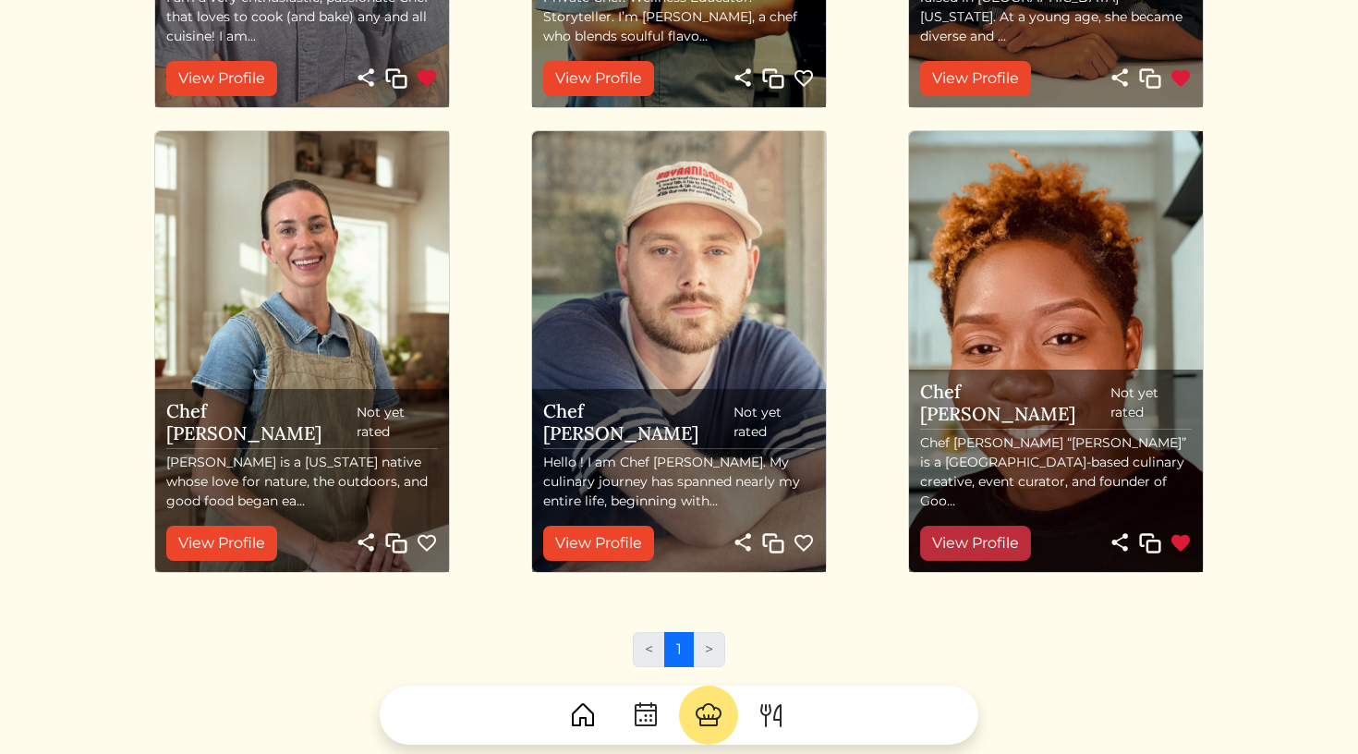
click at [953, 553] on link "View Profile" at bounding box center [975, 543] width 111 height 35
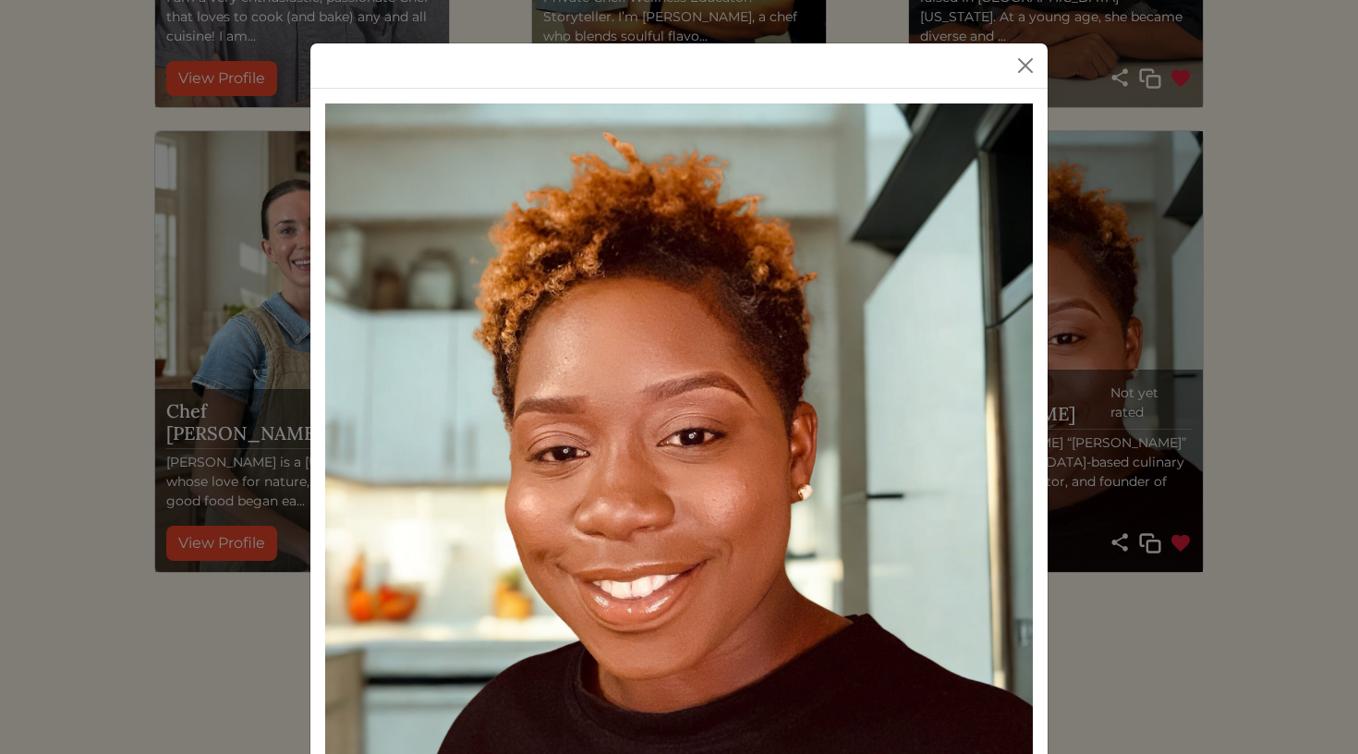
scroll to position [39, 0]
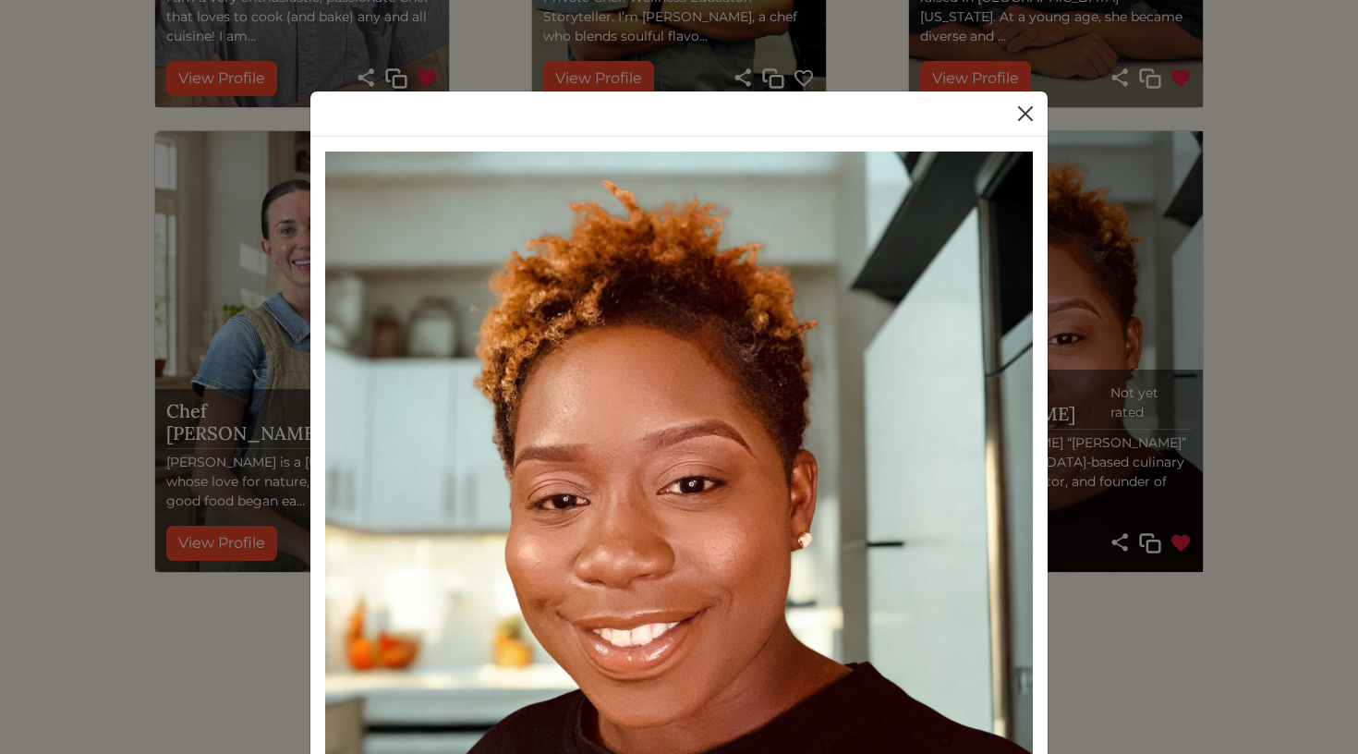
click at [1027, 122] on button "Close" at bounding box center [1026, 114] width 30 height 30
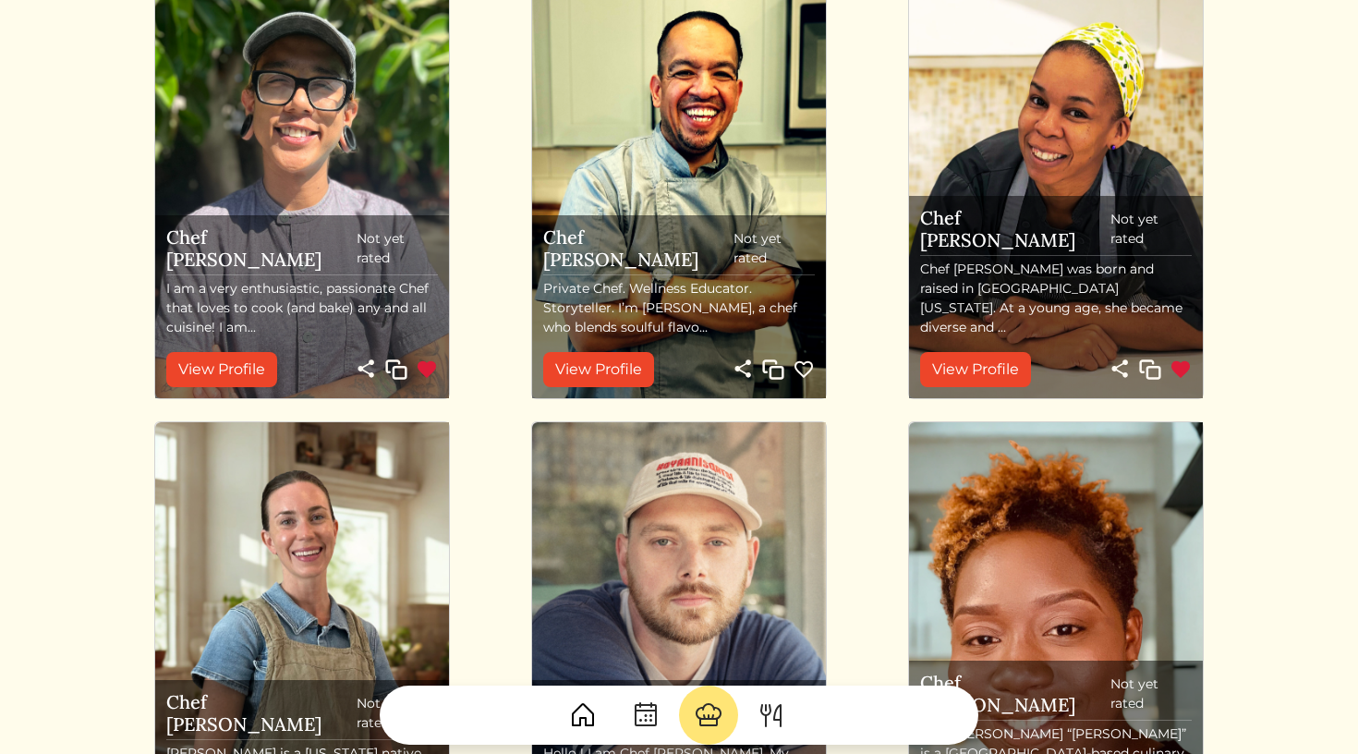
scroll to position [188, 0]
click at [972, 307] on p "Chef [PERSON_NAME] was born and raised in [GEOGRAPHIC_DATA][US_STATE]. At a you…" at bounding box center [1056, 300] width 272 height 78
click at [971, 364] on link "View Profile" at bounding box center [975, 370] width 111 height 35
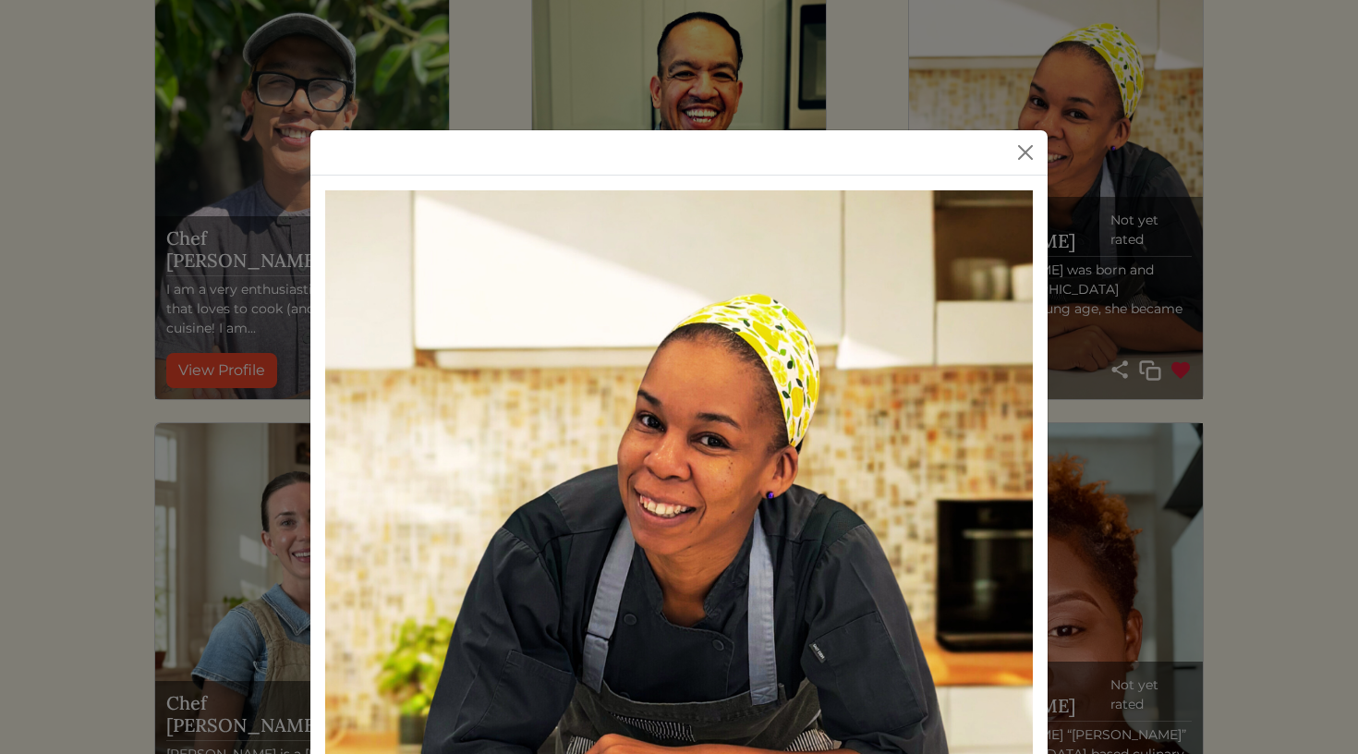
scroll to position [0, 0]
click at [1029, 153] on button "Close" at bounding box center [1026, 153] width 30 height 30
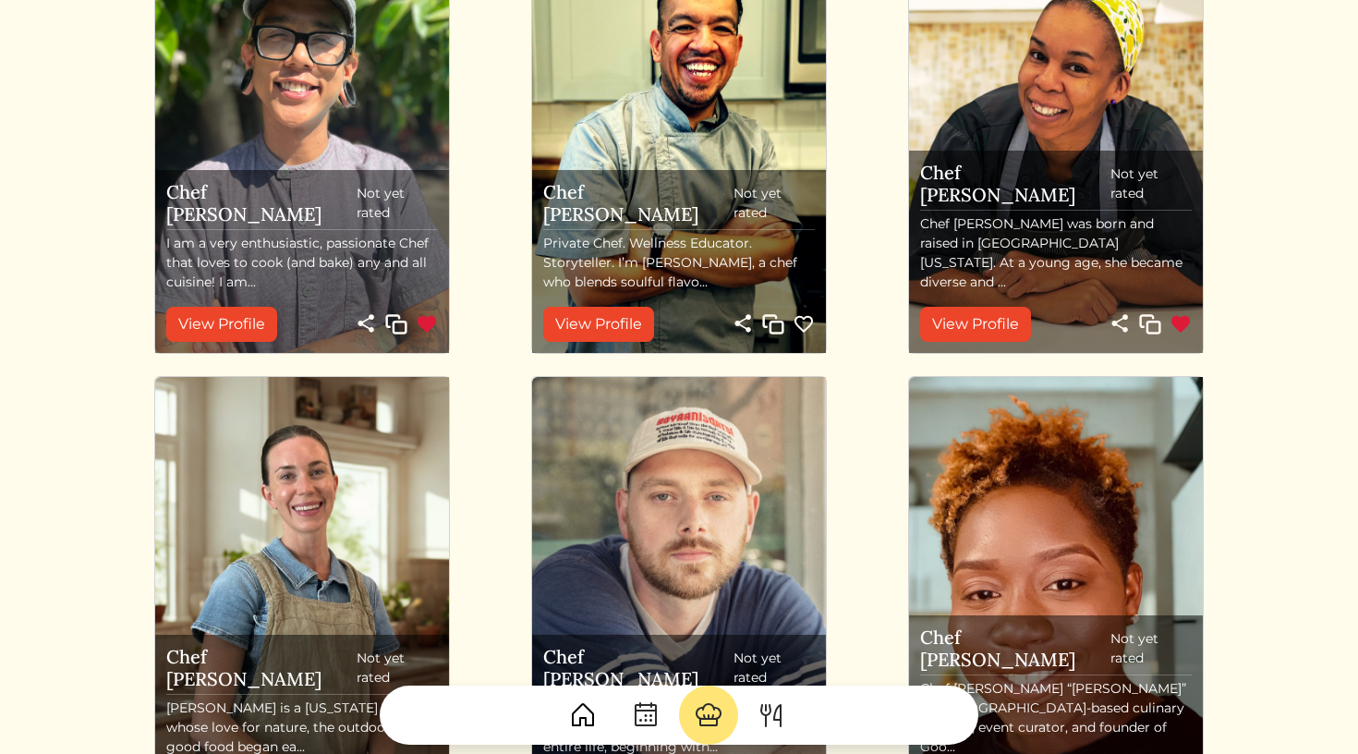
scroll to position [208, 0]
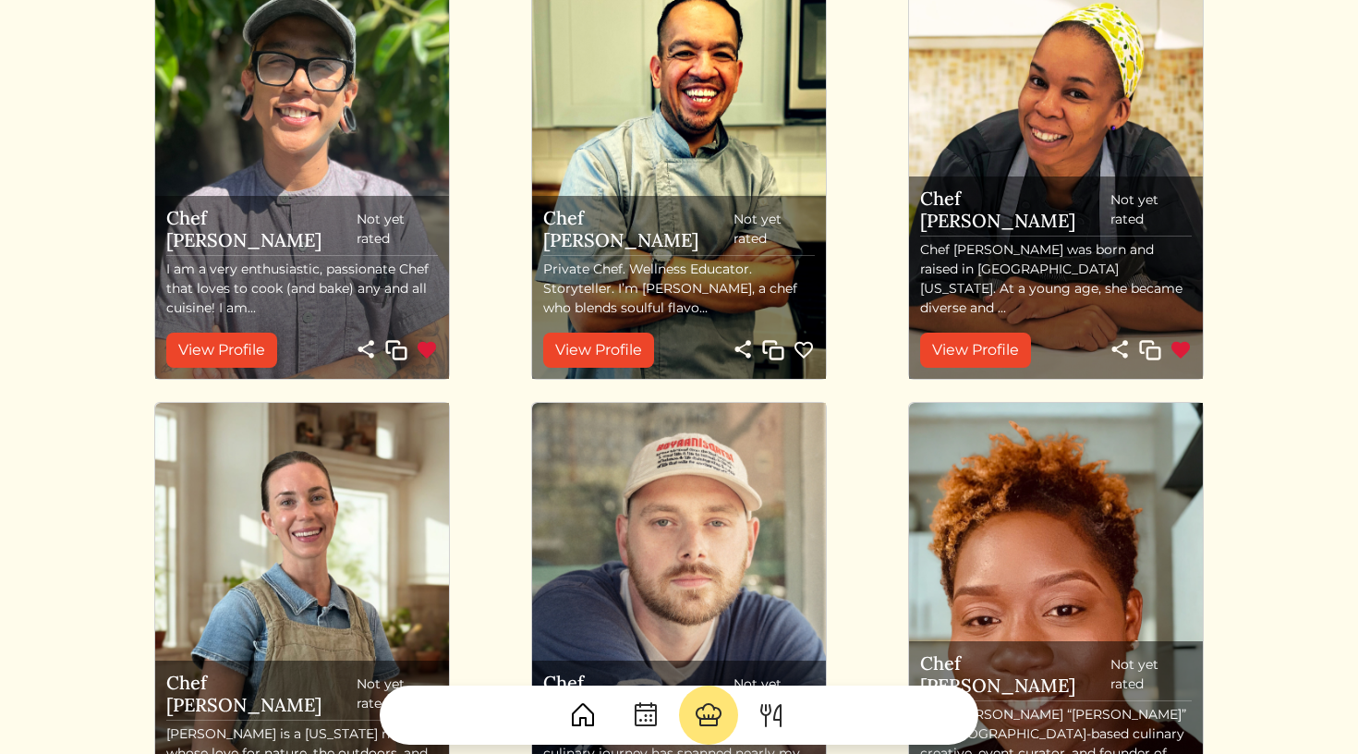
click at [1180, 351] on img at bounding box center [1181, 350] width 22 height 22
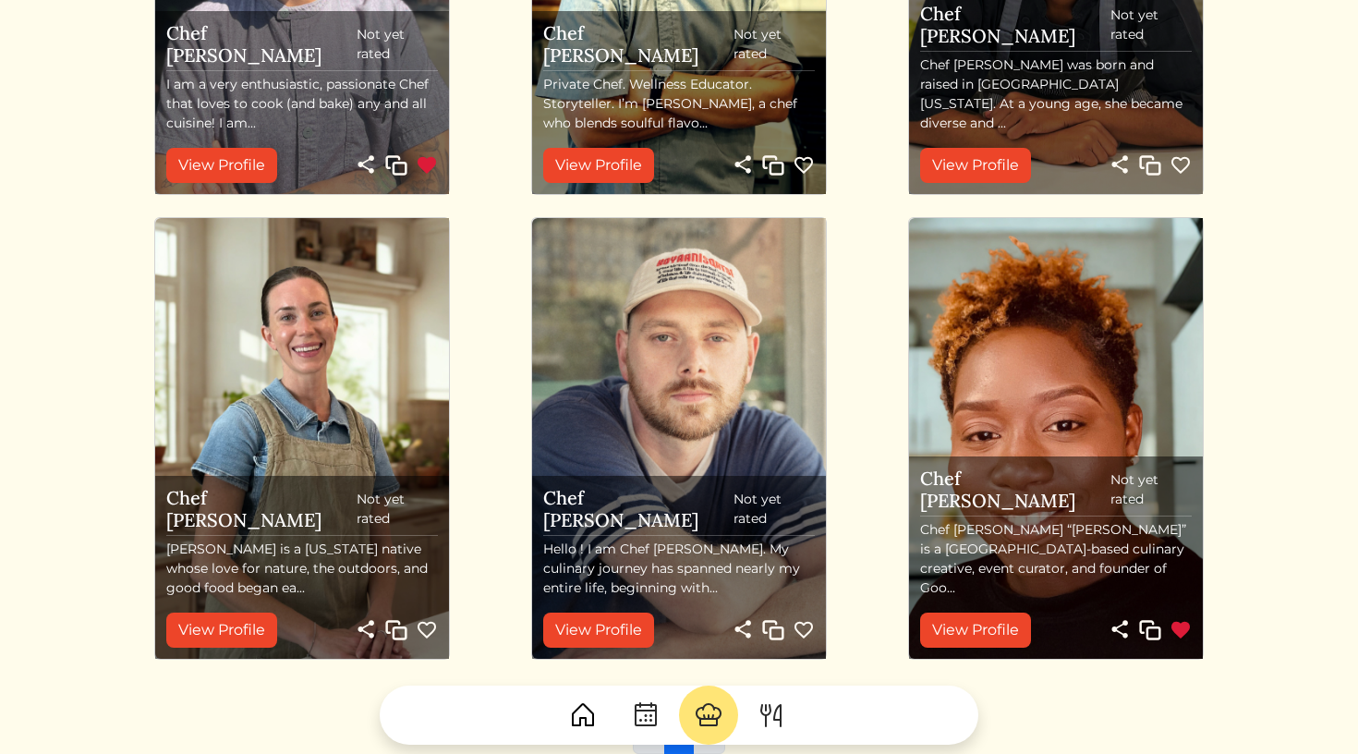
scroll to position [557, 0]
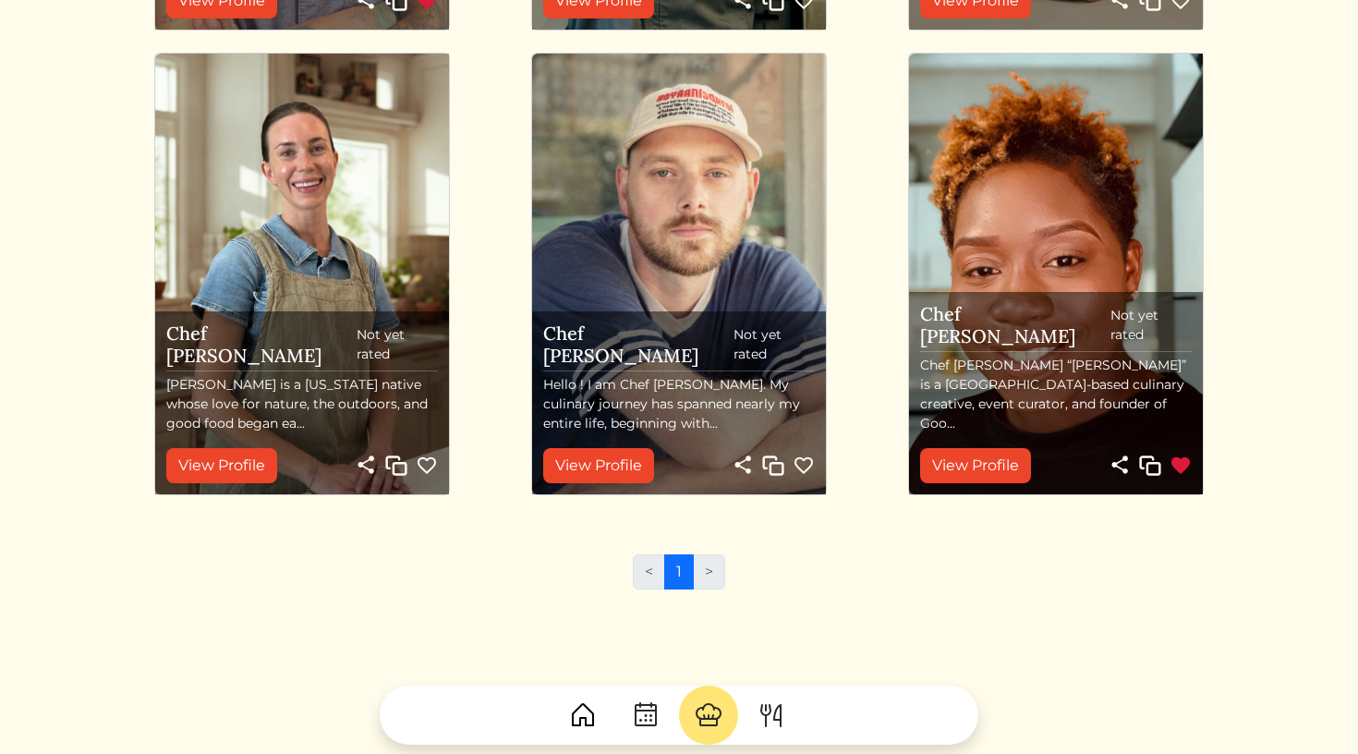
click at [1187, 467] on img at bounding box center [1181, 466] width 22 height 22
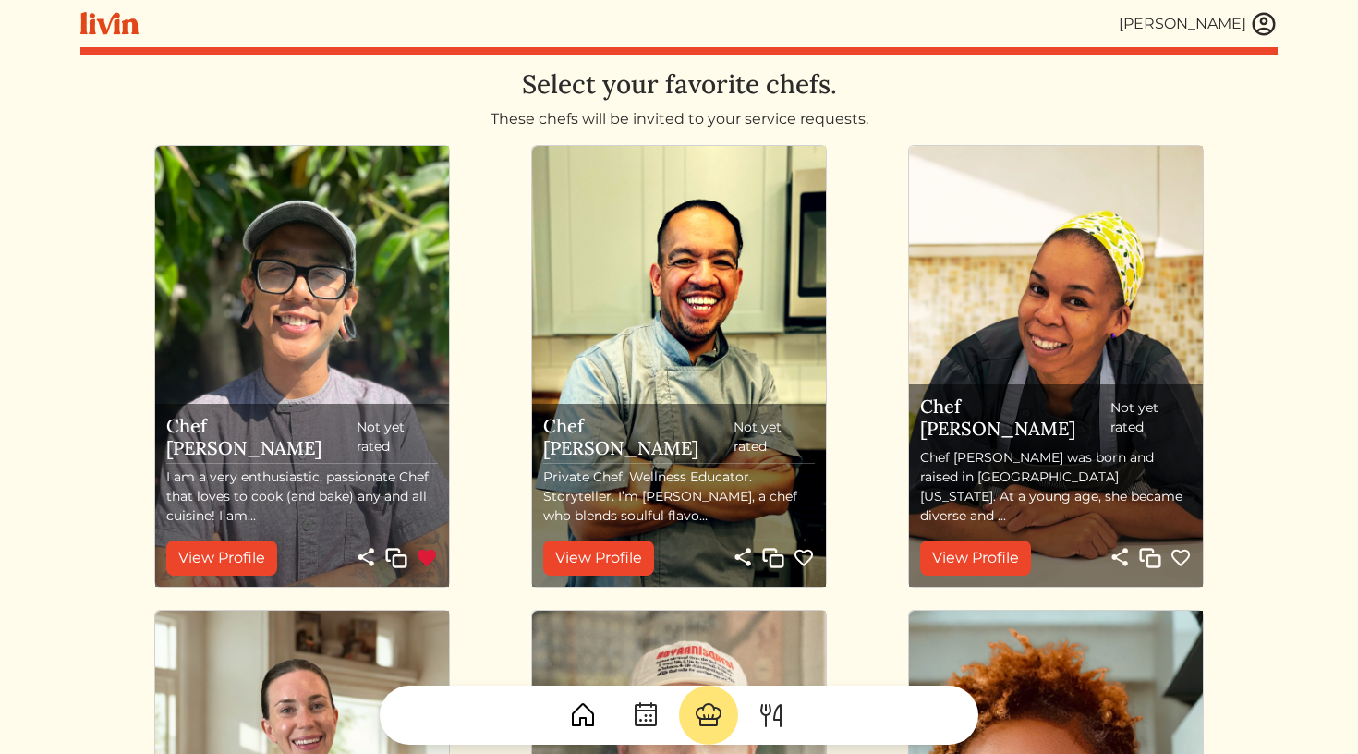
scroll to position [0, 0]
click at [235, 557] on link "View Profile" at bounding box center [221, 558] width 111 height 35
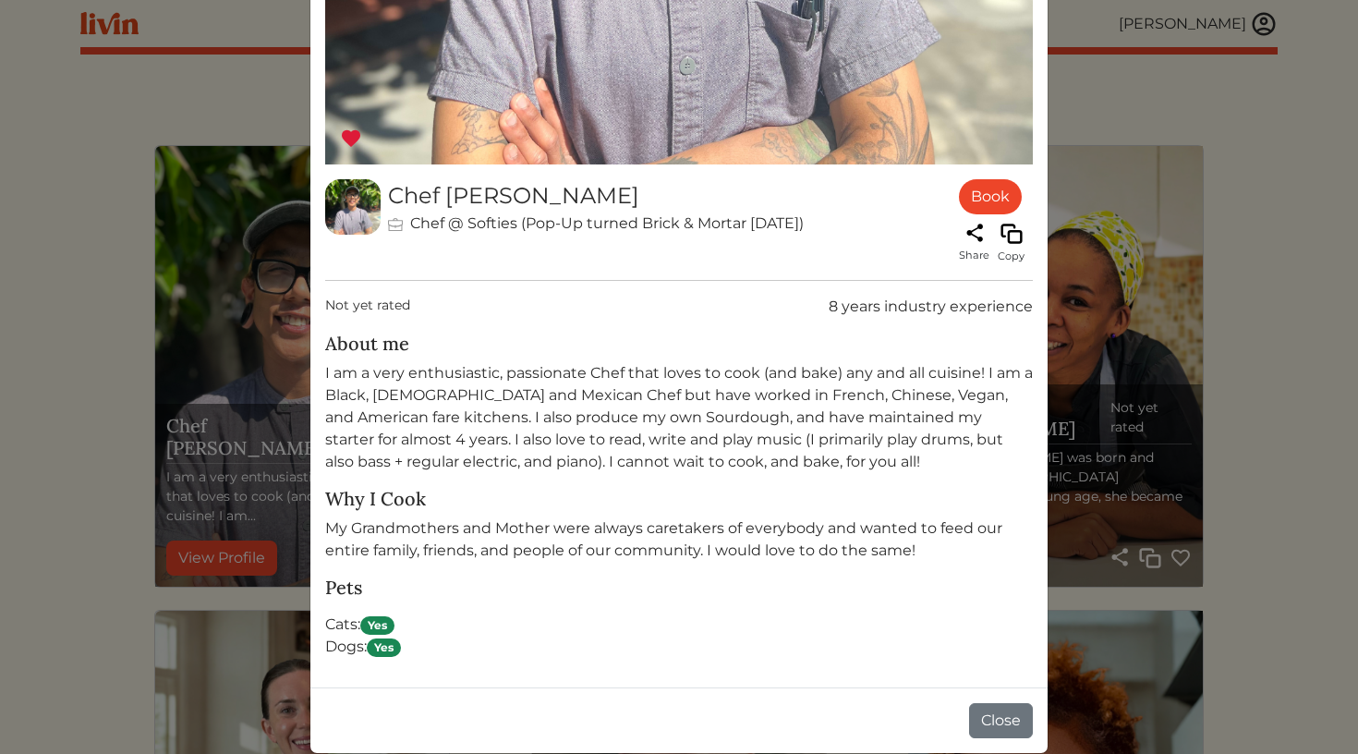
scroll to position [733, 0]
click at [990, 204] on link "Book" at bounding box center [990, 197] width 63 height 35
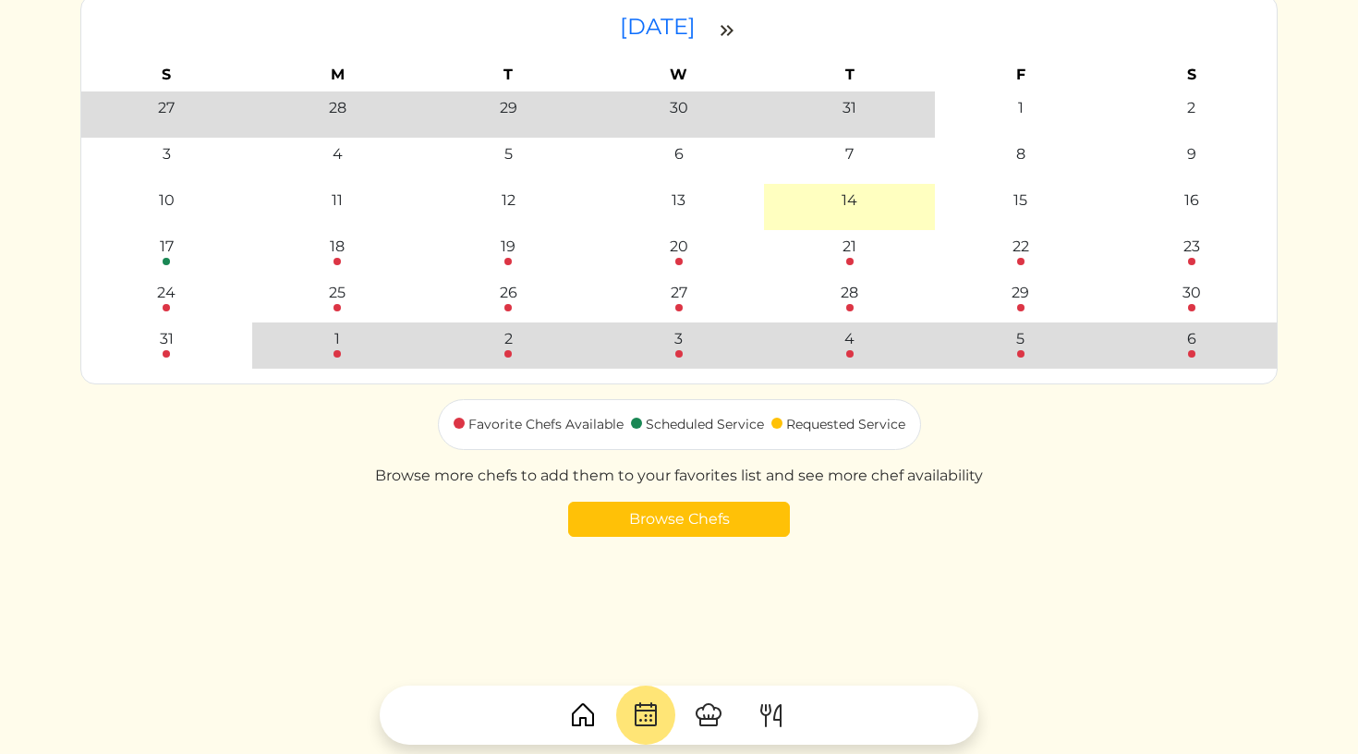
scroll to position [201, 0]
click at [637, 512] on link "Browse Chefs" at bounding box center [679, 520] width 222 height 35
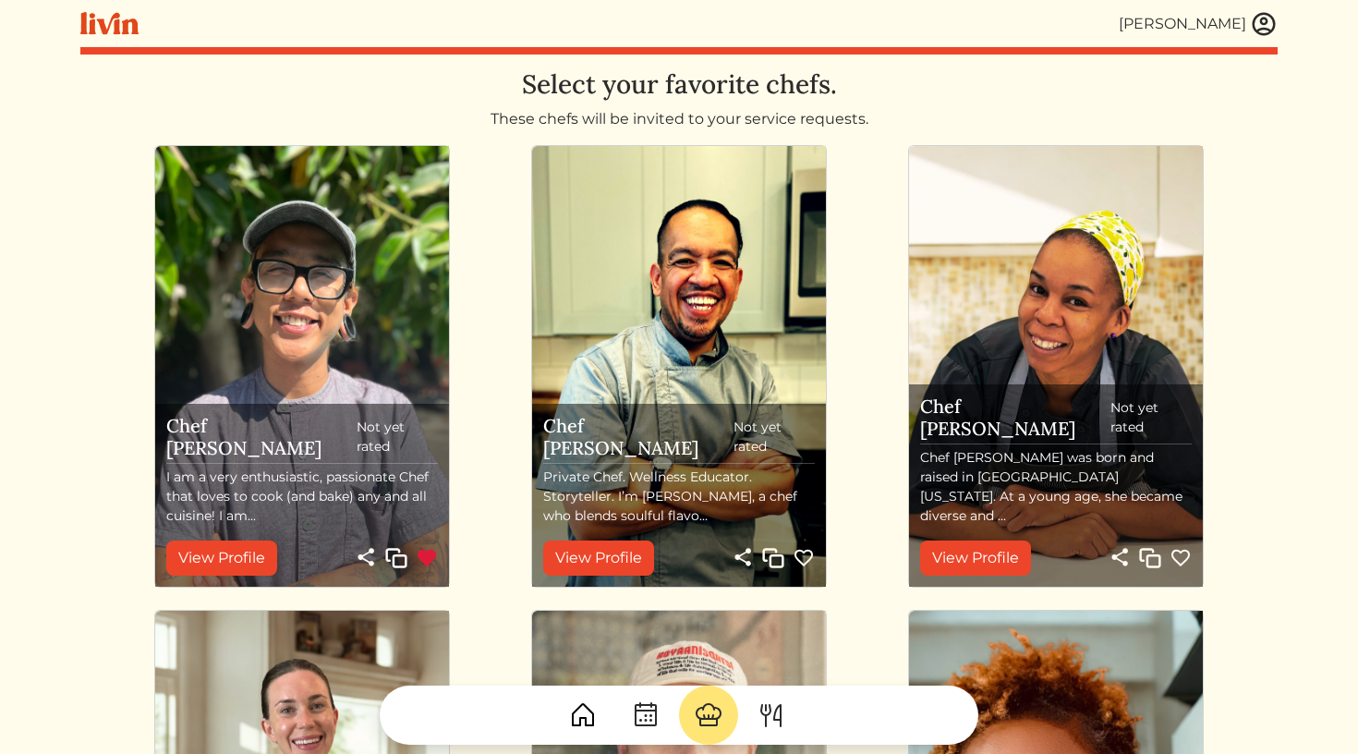
click at [308, 381] on img at bounding box center [302, 366] width 294 height 441
click at [242, 570] on link "View Profile" at bounding box center [221, 558] width 111 height 35
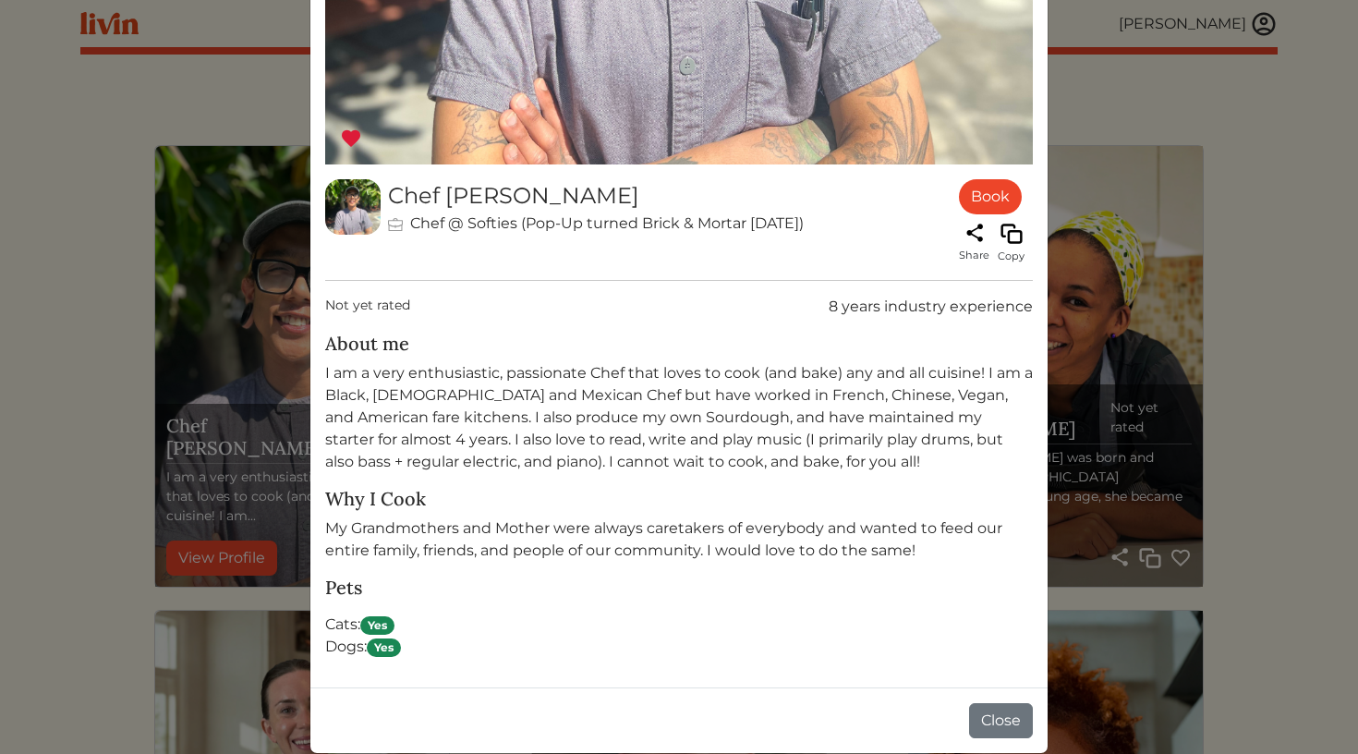
scroll to position [733, 0]
click at [990, 208] on link "Book" at bounding box center [990, 197] width 63 height 35
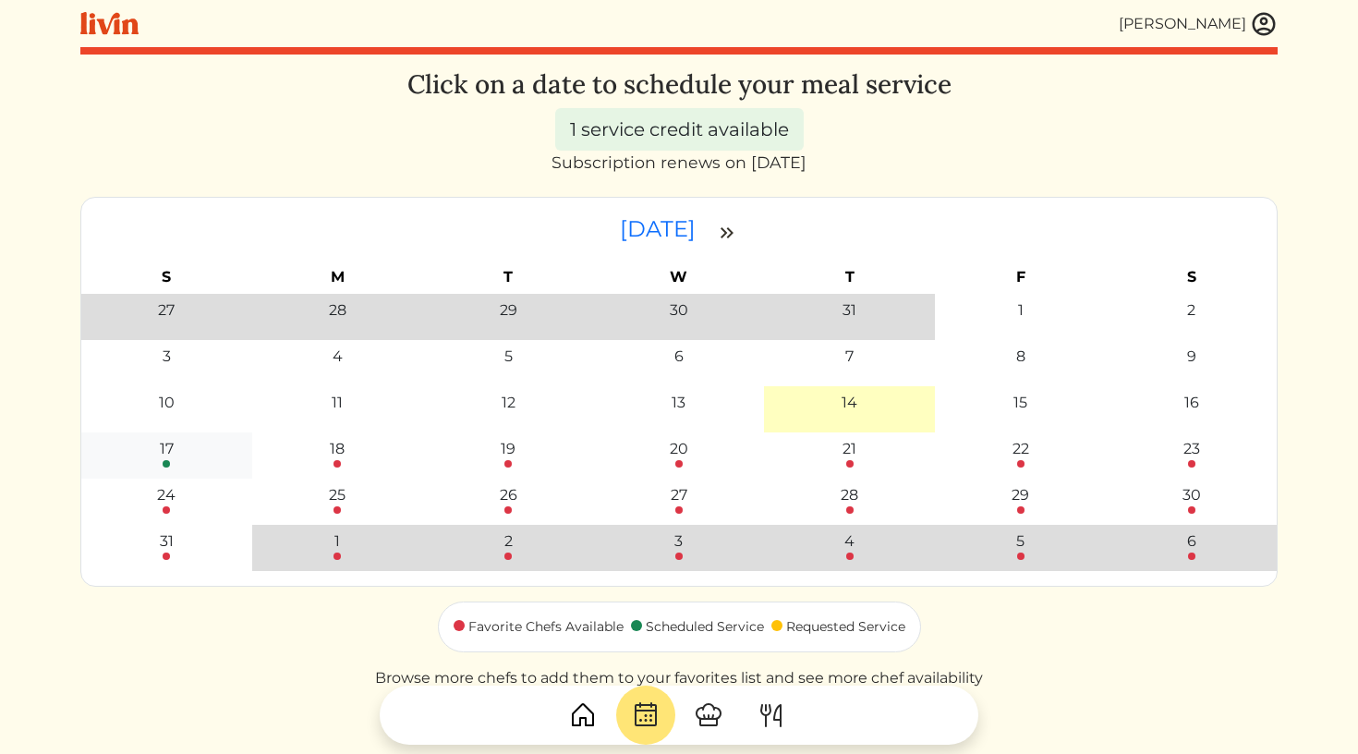
click at [168, 457] on div "17" at bounding box center [167, 449] width 14 height 22
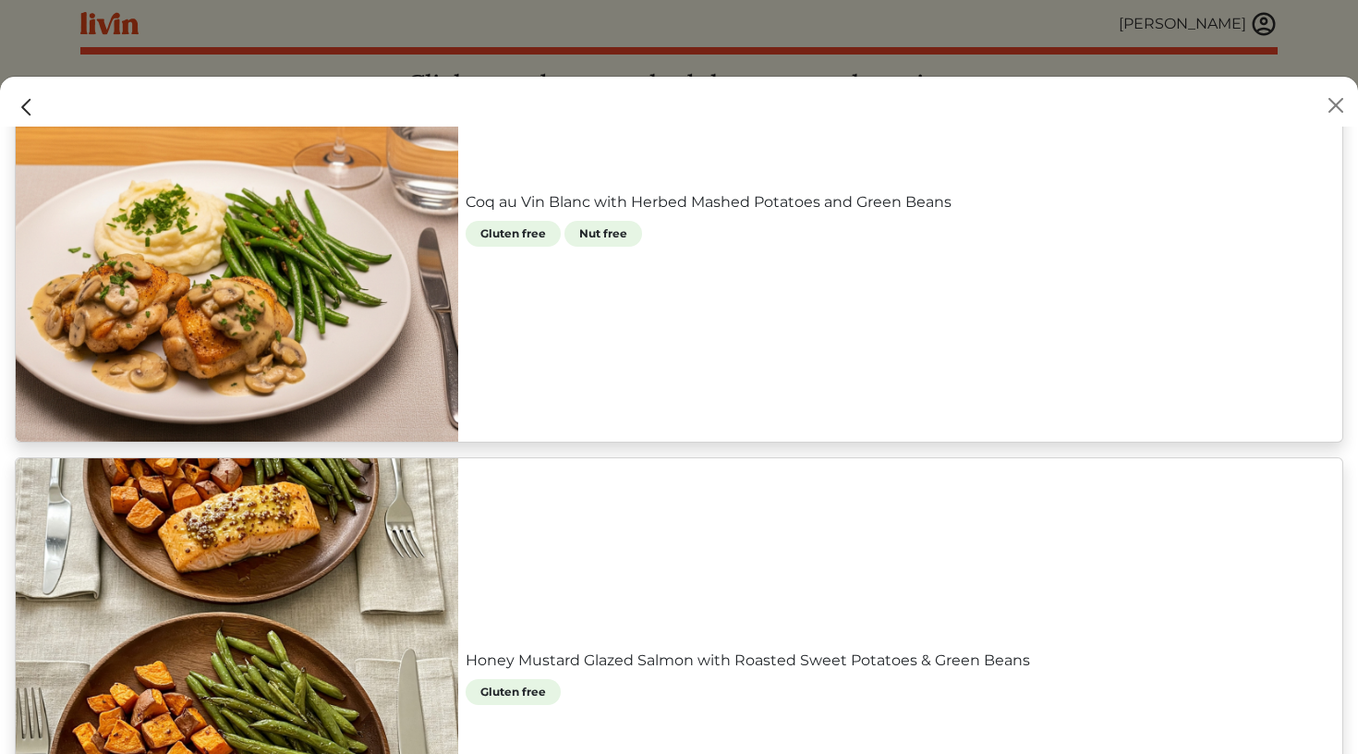
scroll to position [832, 0]
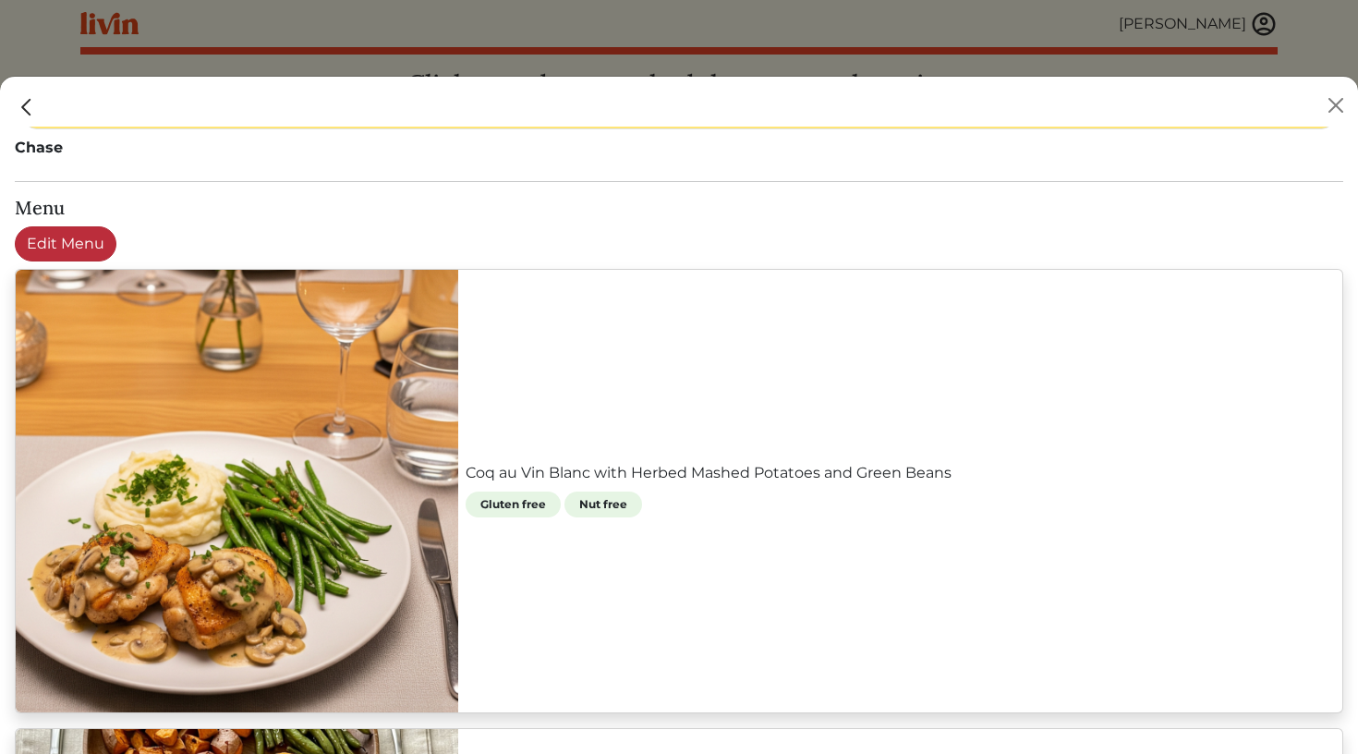
click at [47, 245] on link "Edit Menu" at bounding box center [66, 243] width 102 height 35
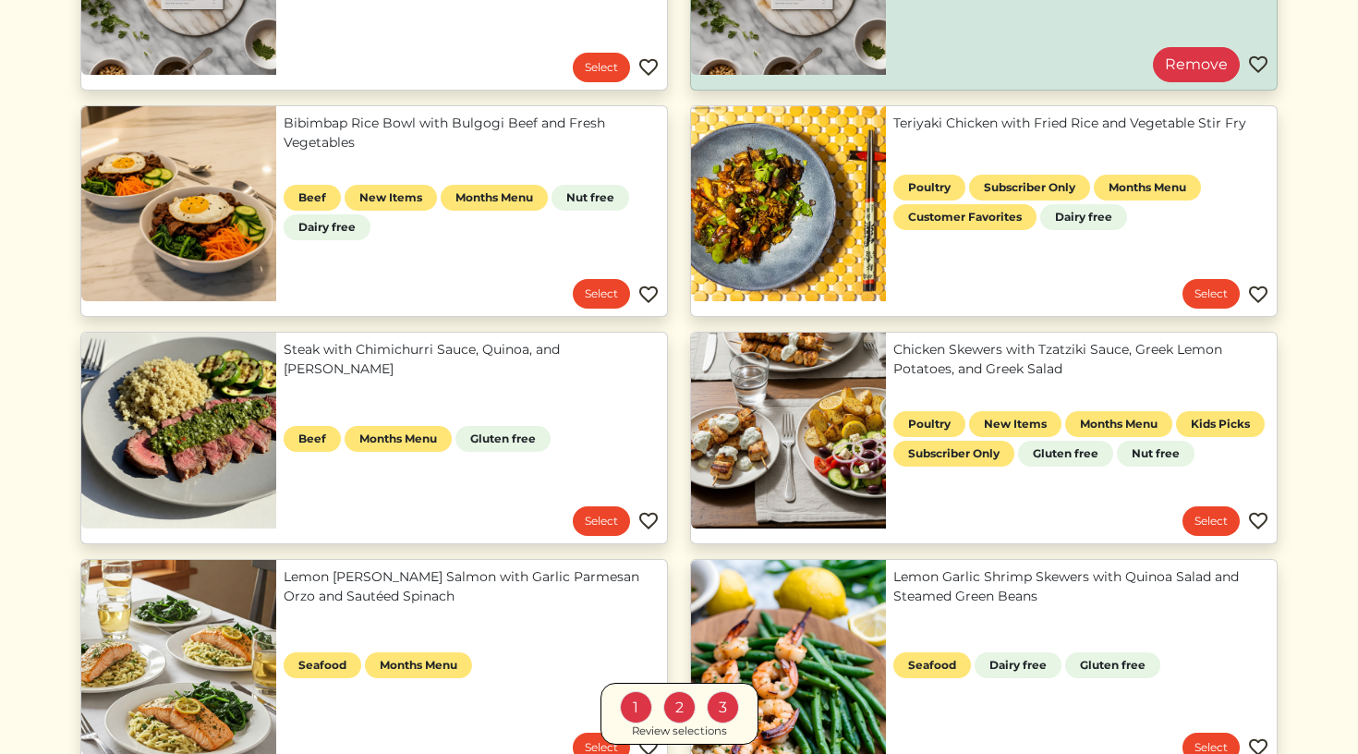
scroll to position [366, 0]
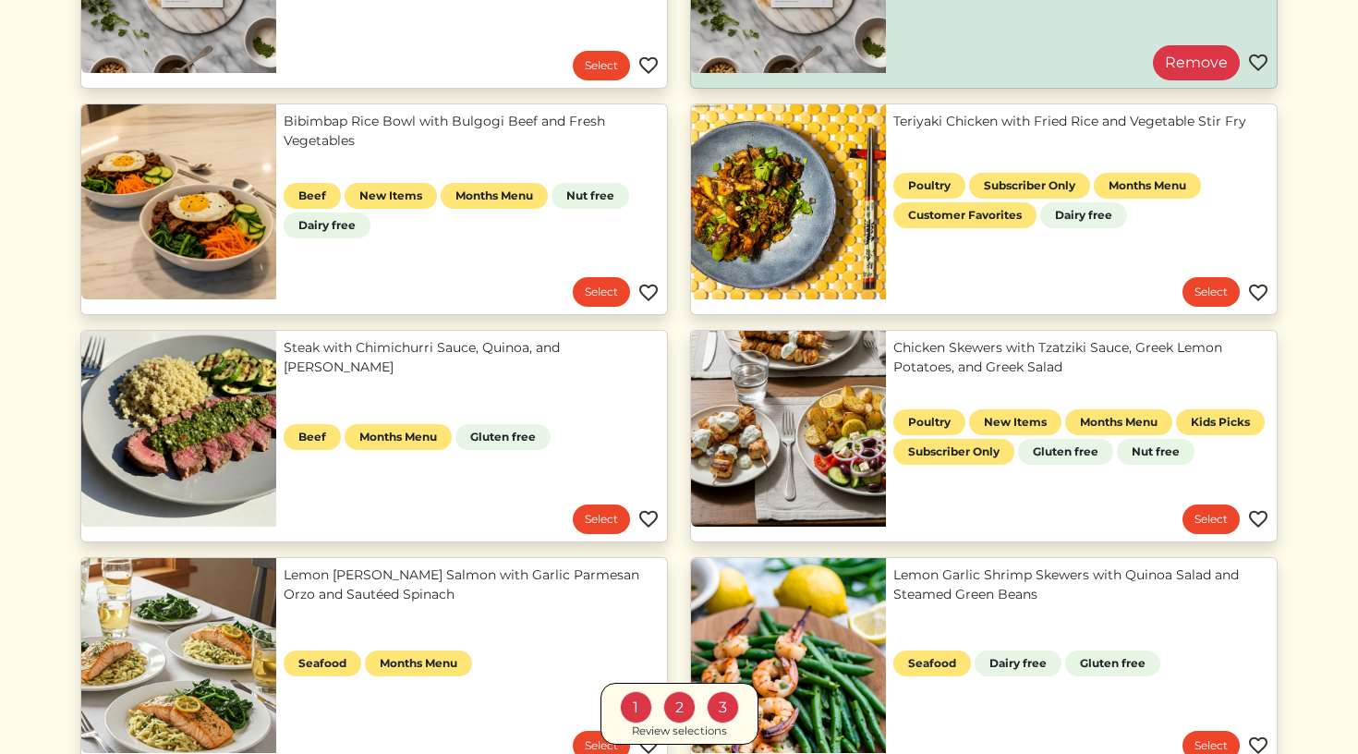
click at [663, 730] on div "Review selections" at bounding box center [679, 731] width 95 height 17
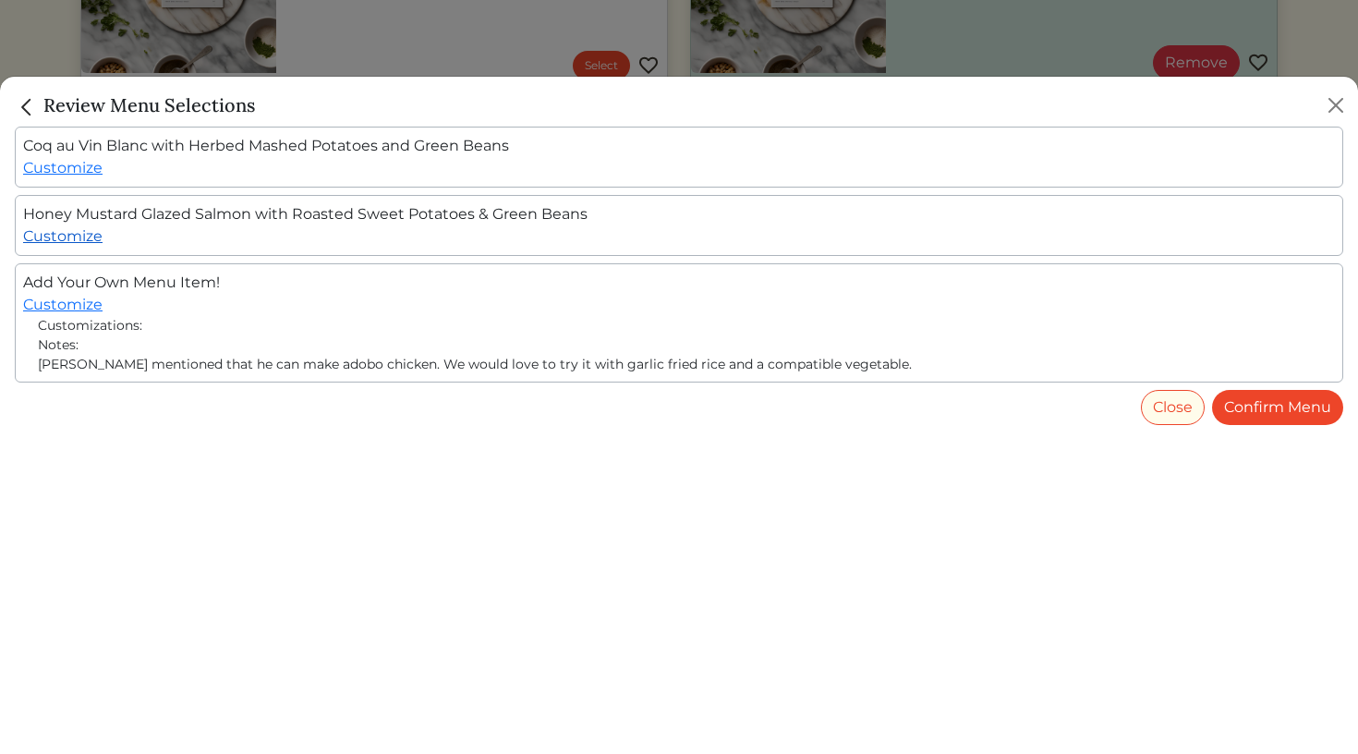
click at [89, 237] on link "Customize" at bounding box center [62, 236] width 79 height 18
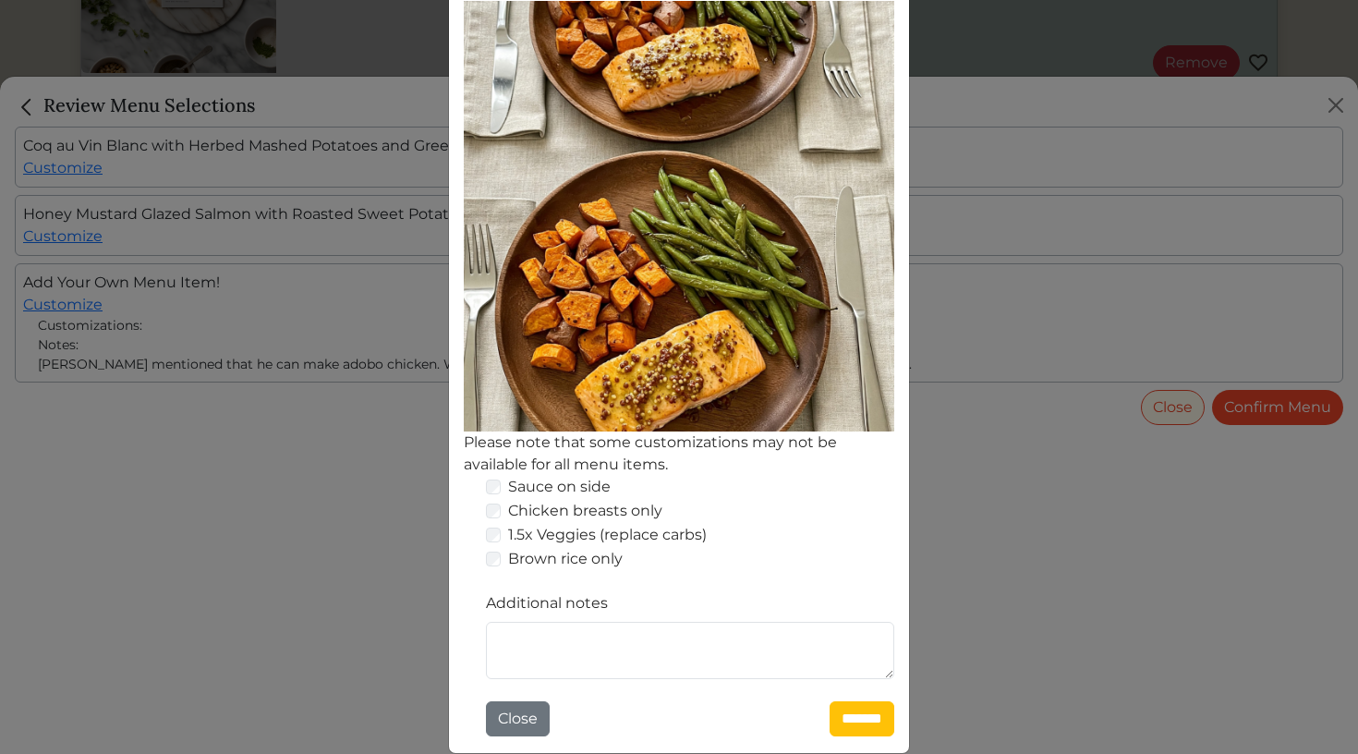
scroll to position [230, 0]
click at [623, 644] on textarea "Additional notes" at bounding box center [690, 650] width 408 height 57
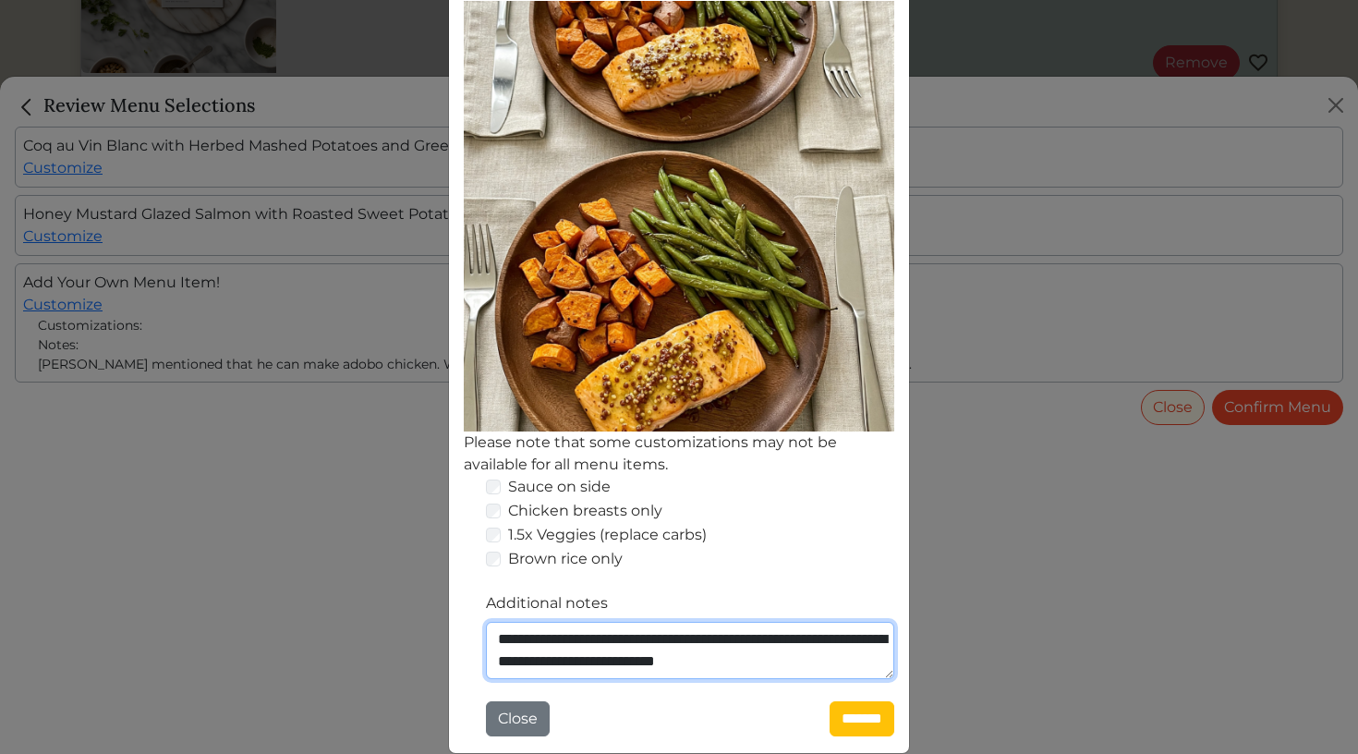
scroll to position [14, 0]
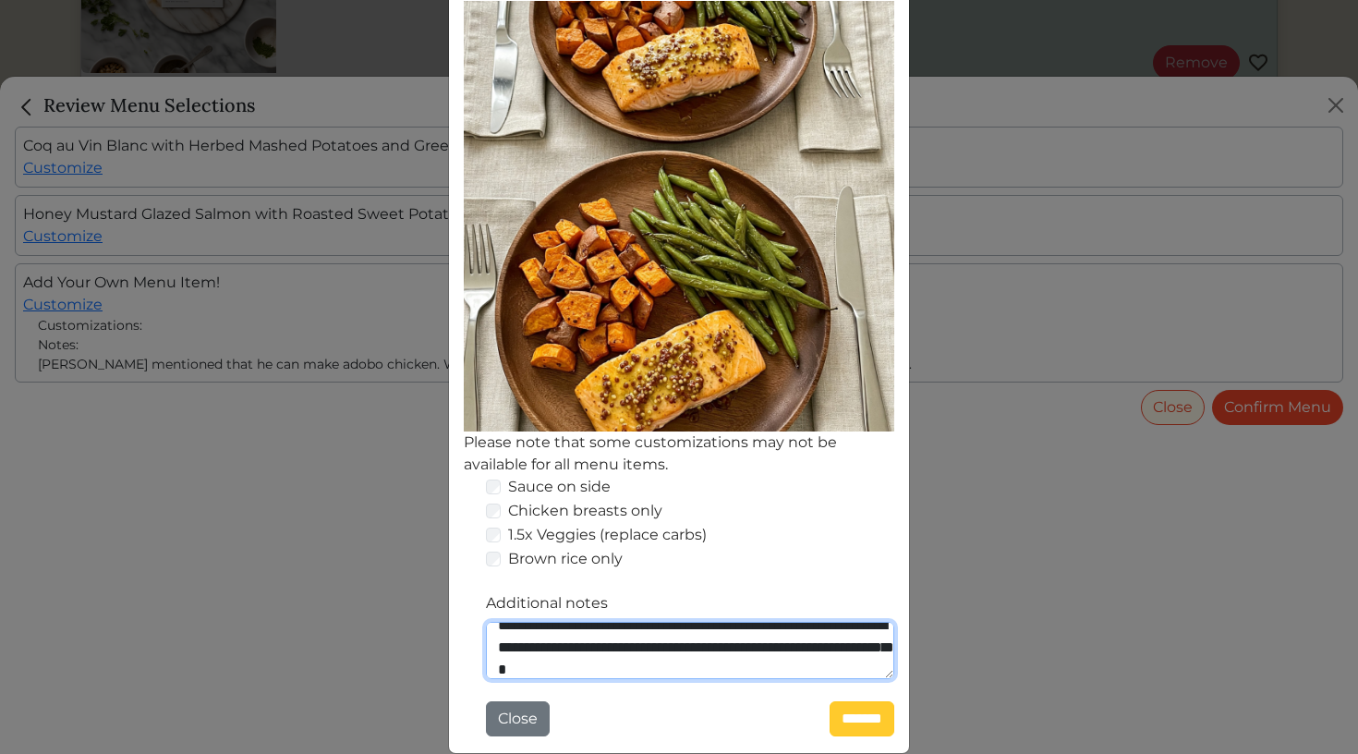
type textarea "**********"
click at [845, 724] on input "*******" at bounding box center [862, 718] width 65 height 35
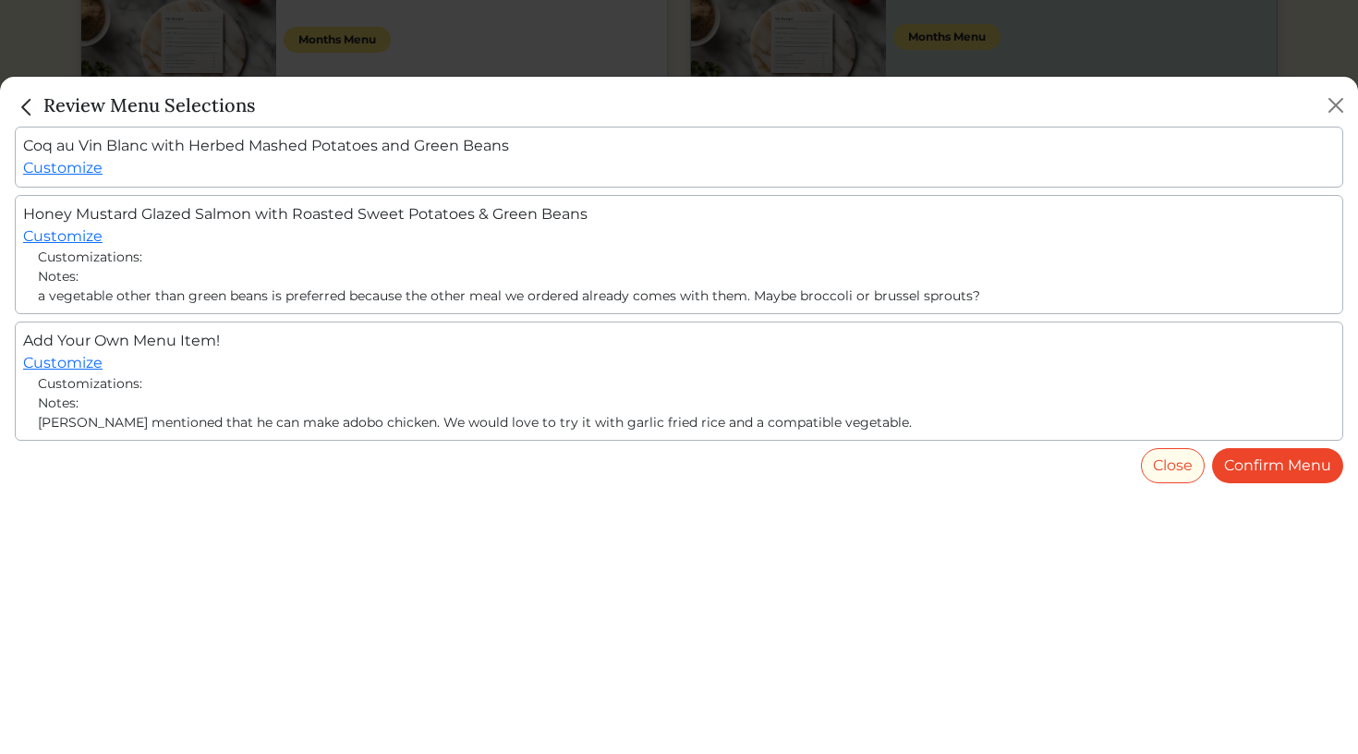
scroll to position [366, 0]
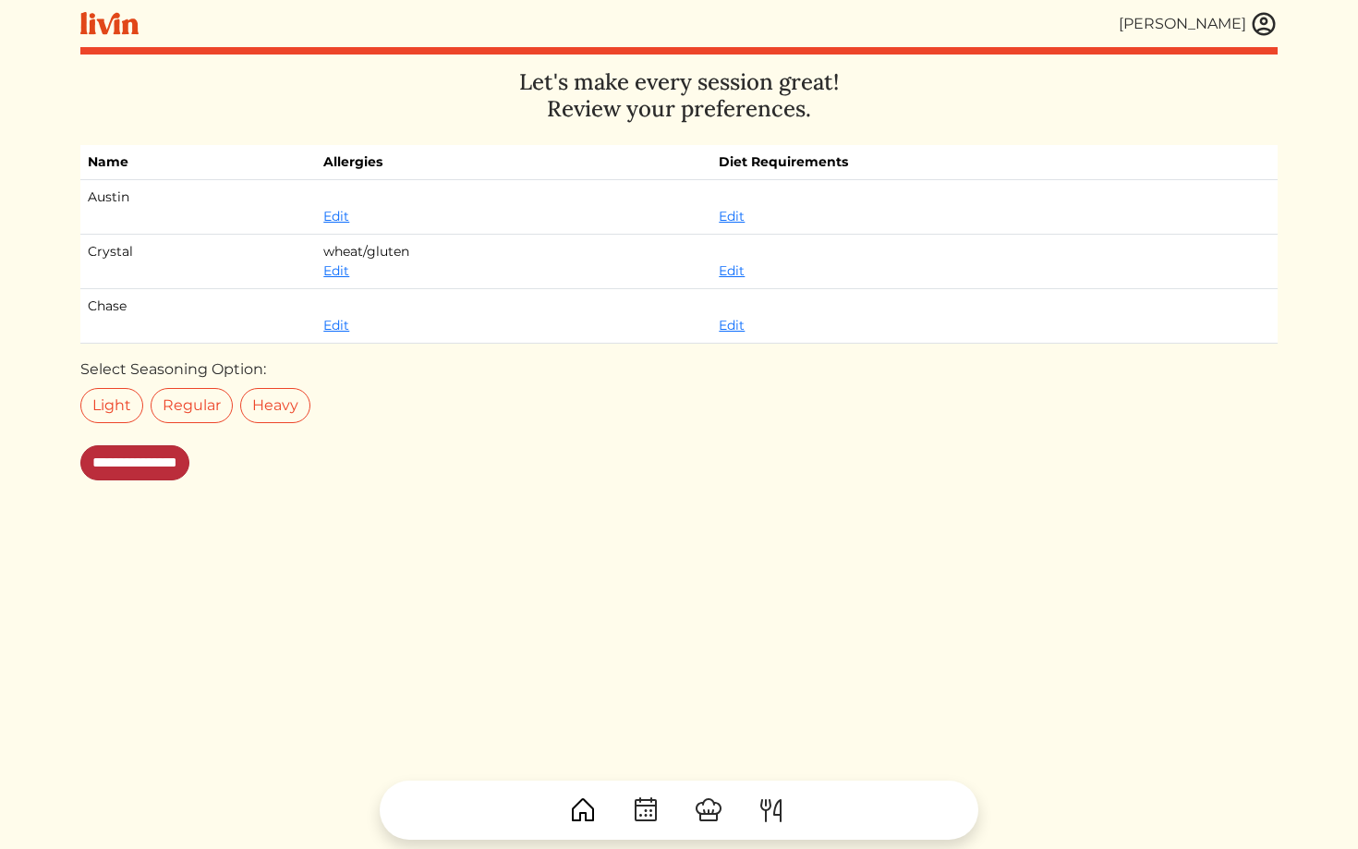
click at [131, 468] on input "**********" at bounding box center [134, 462] width 109 height 35
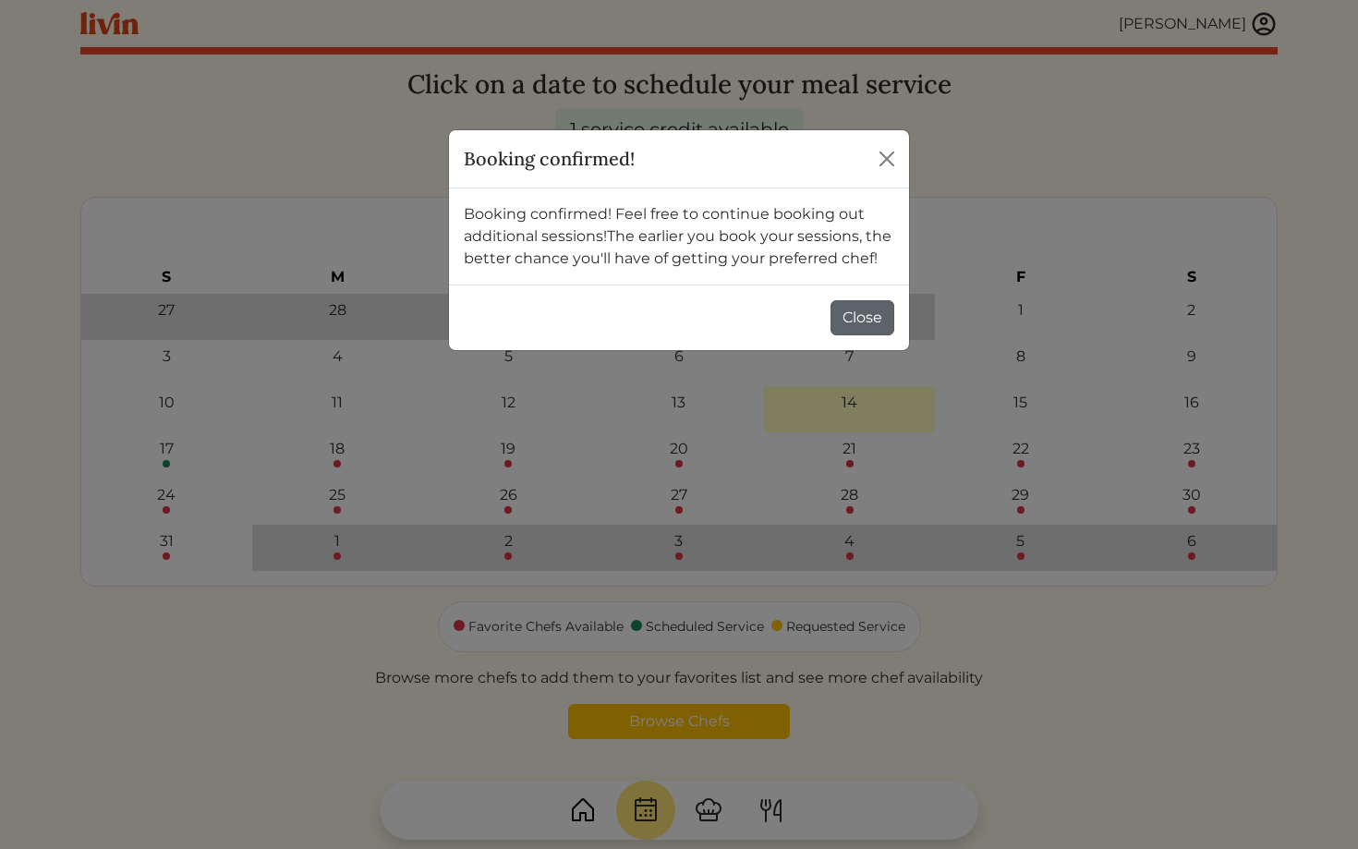
click at [869, 319] on button "Close" at bounding box center [863, 317] width 64 height 35
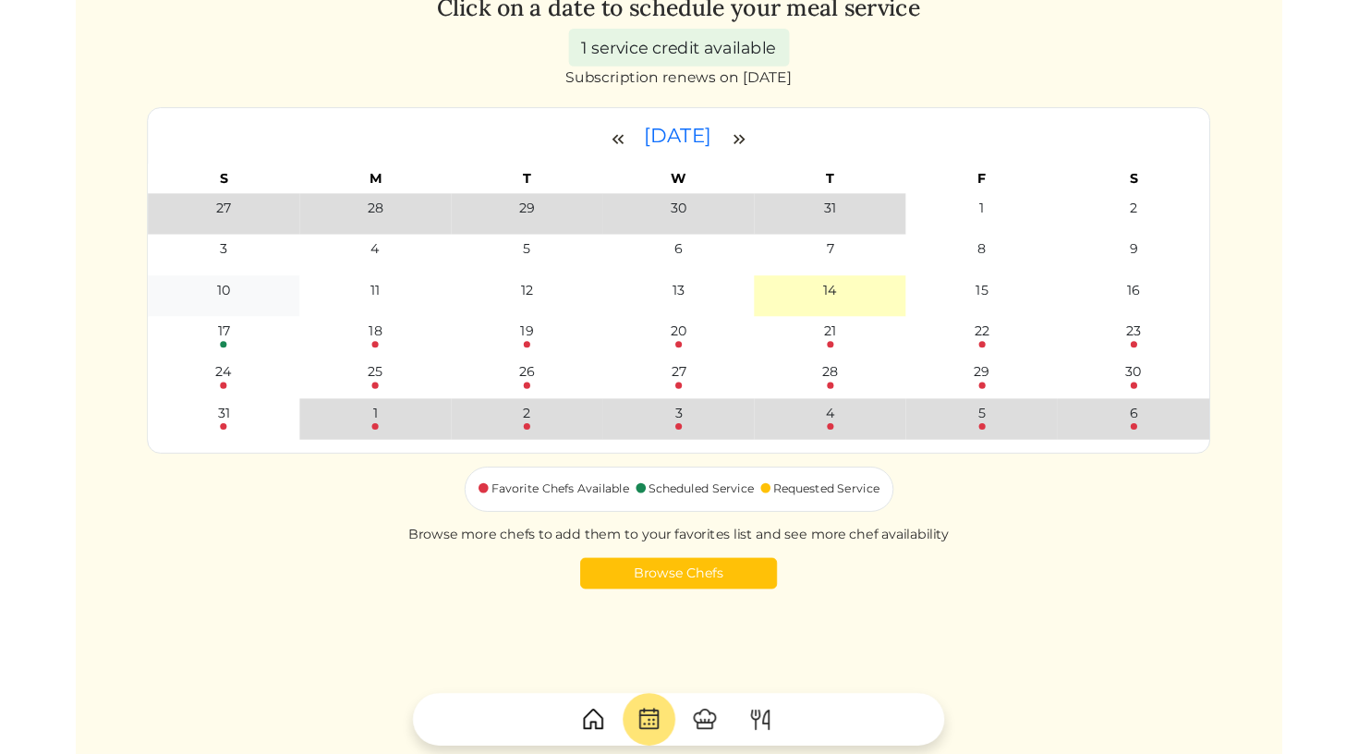
scroll to position [65, 0]
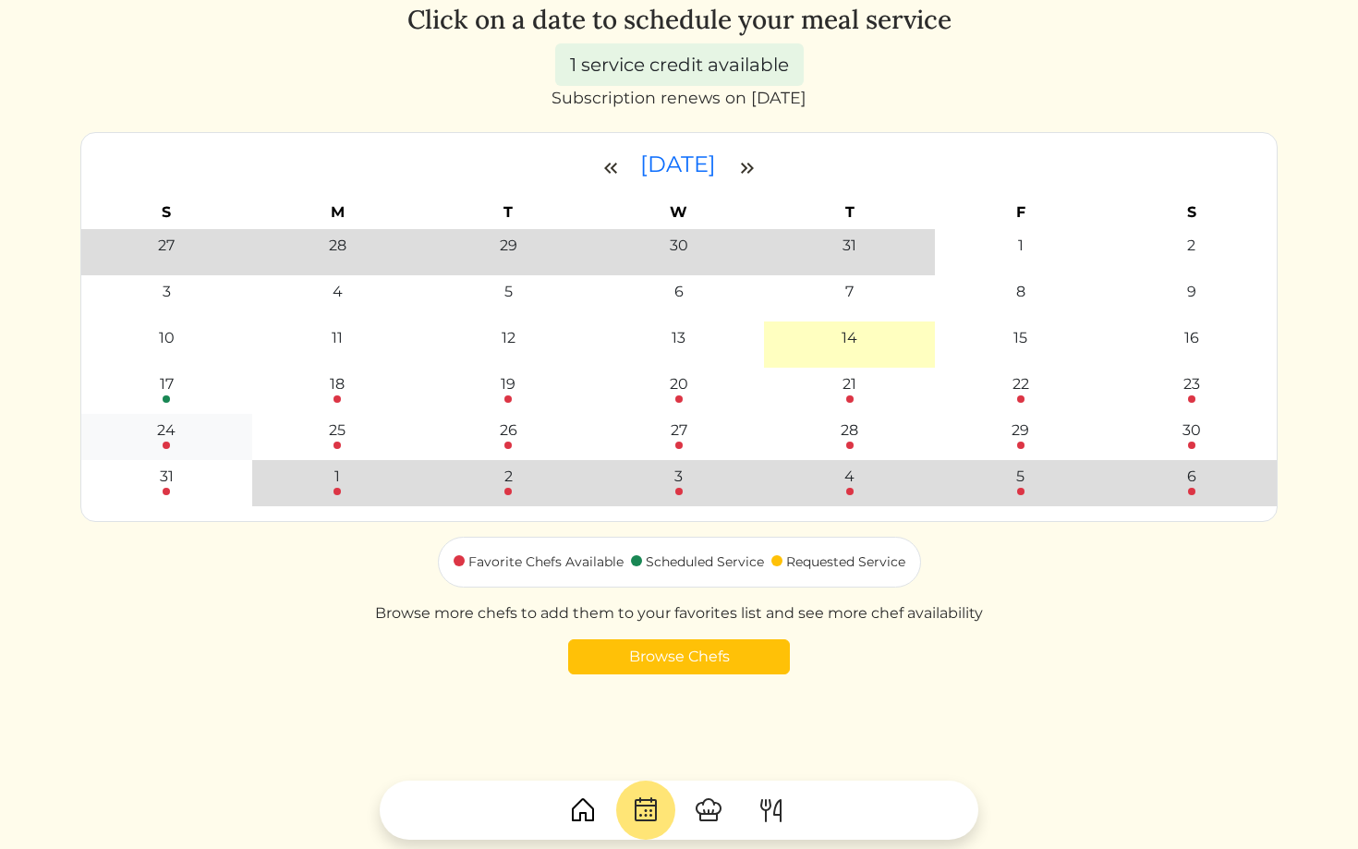
click at [163, 435] on div "24" at bounding box center [166, 430] width 18 height 22
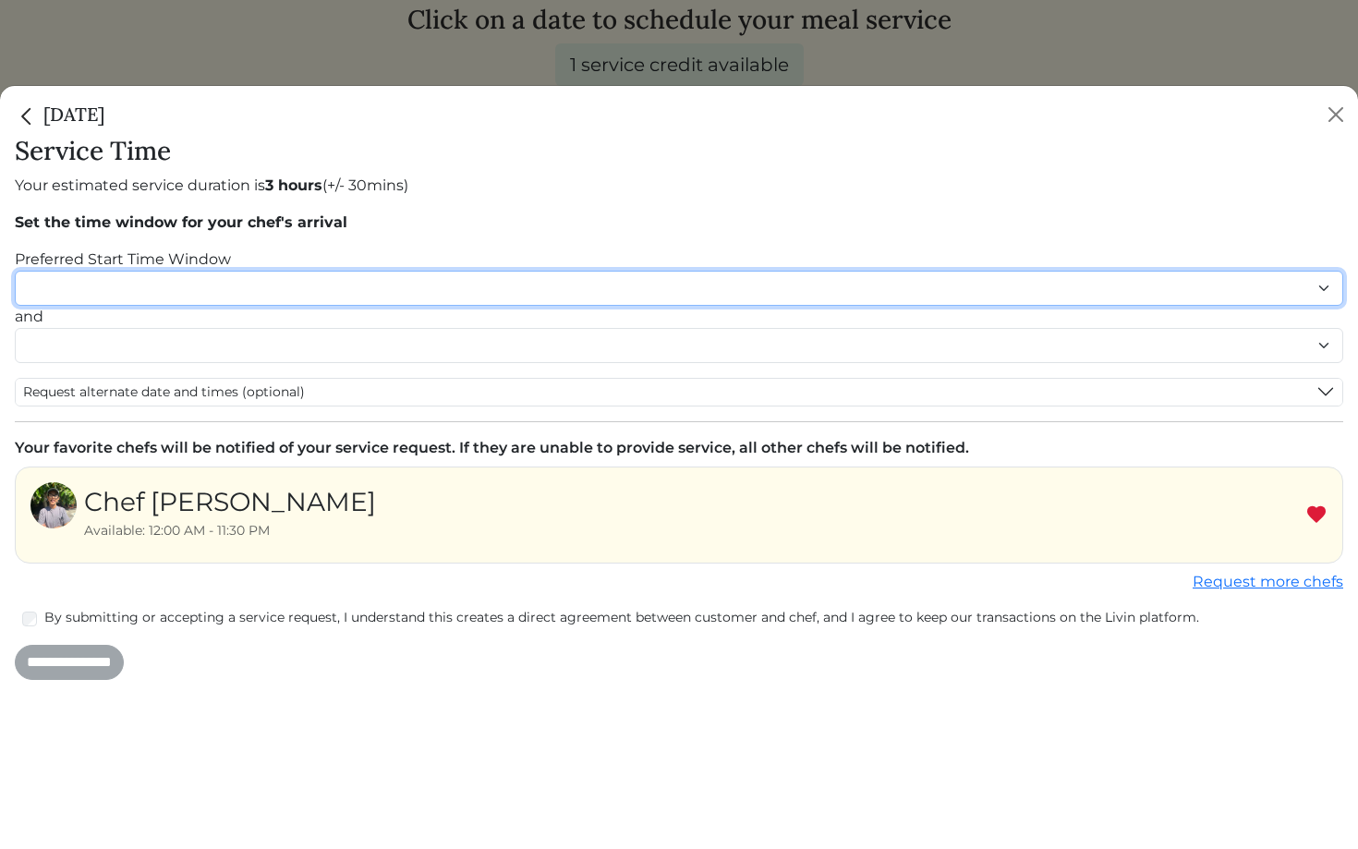
select select "********"
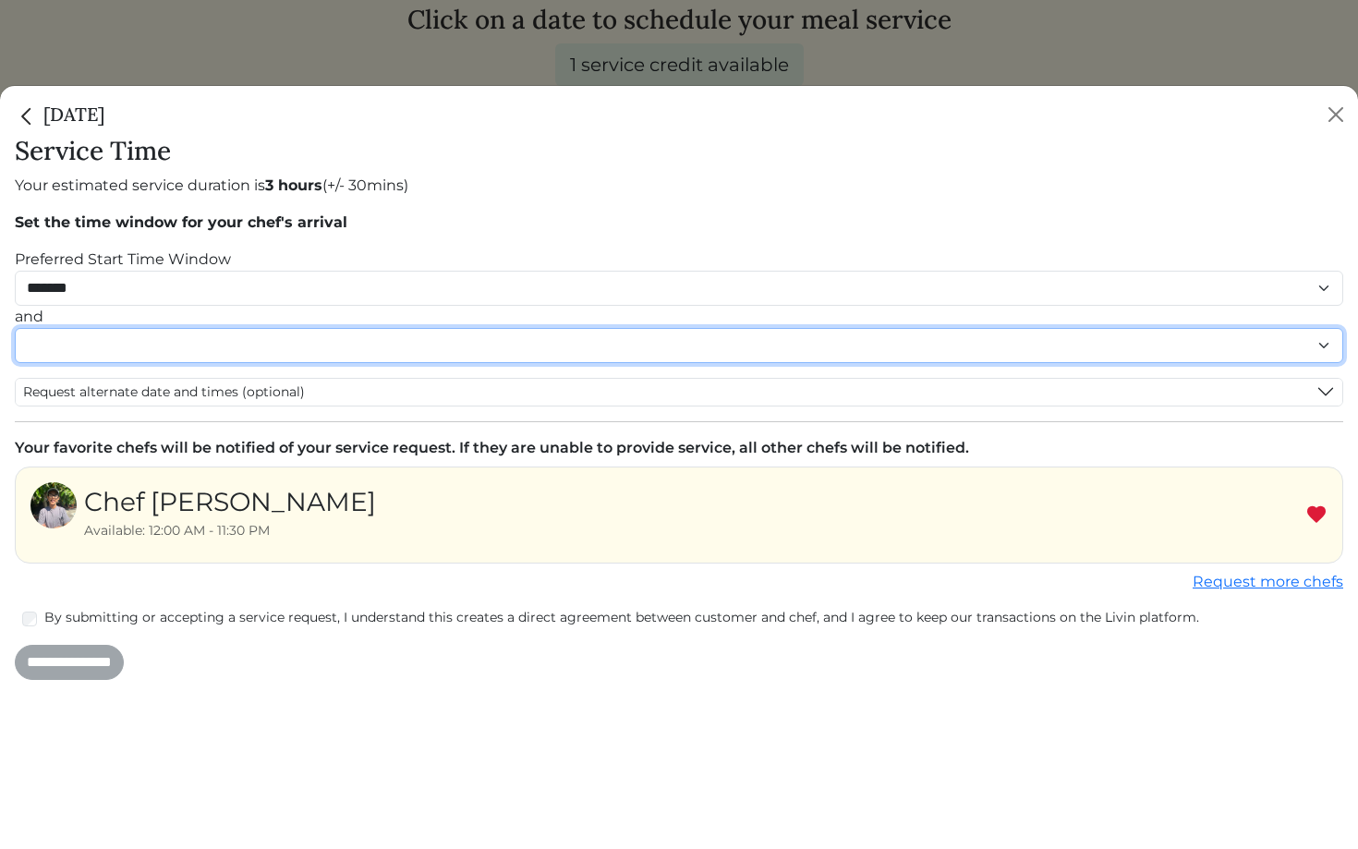
select select "********"
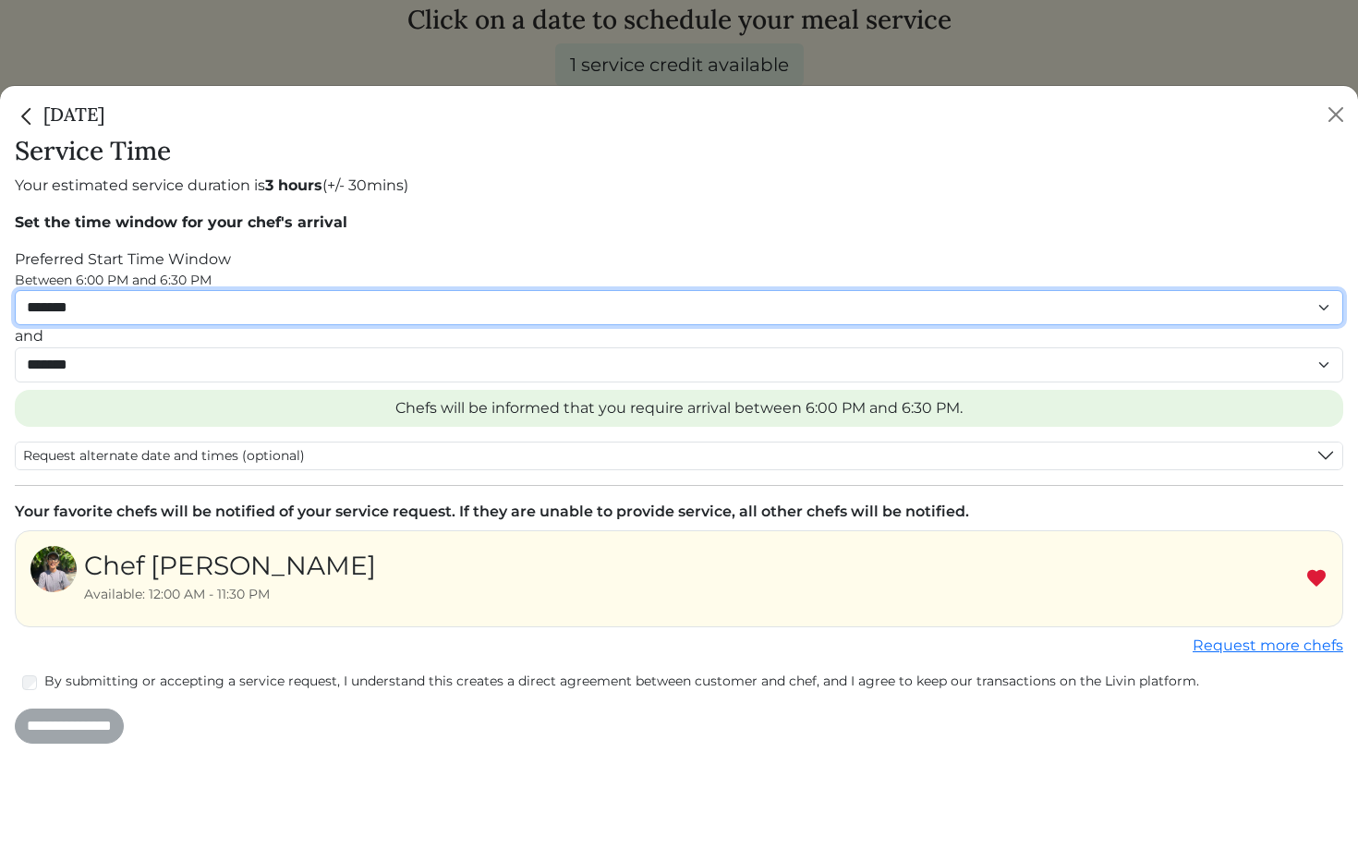
select select "********"
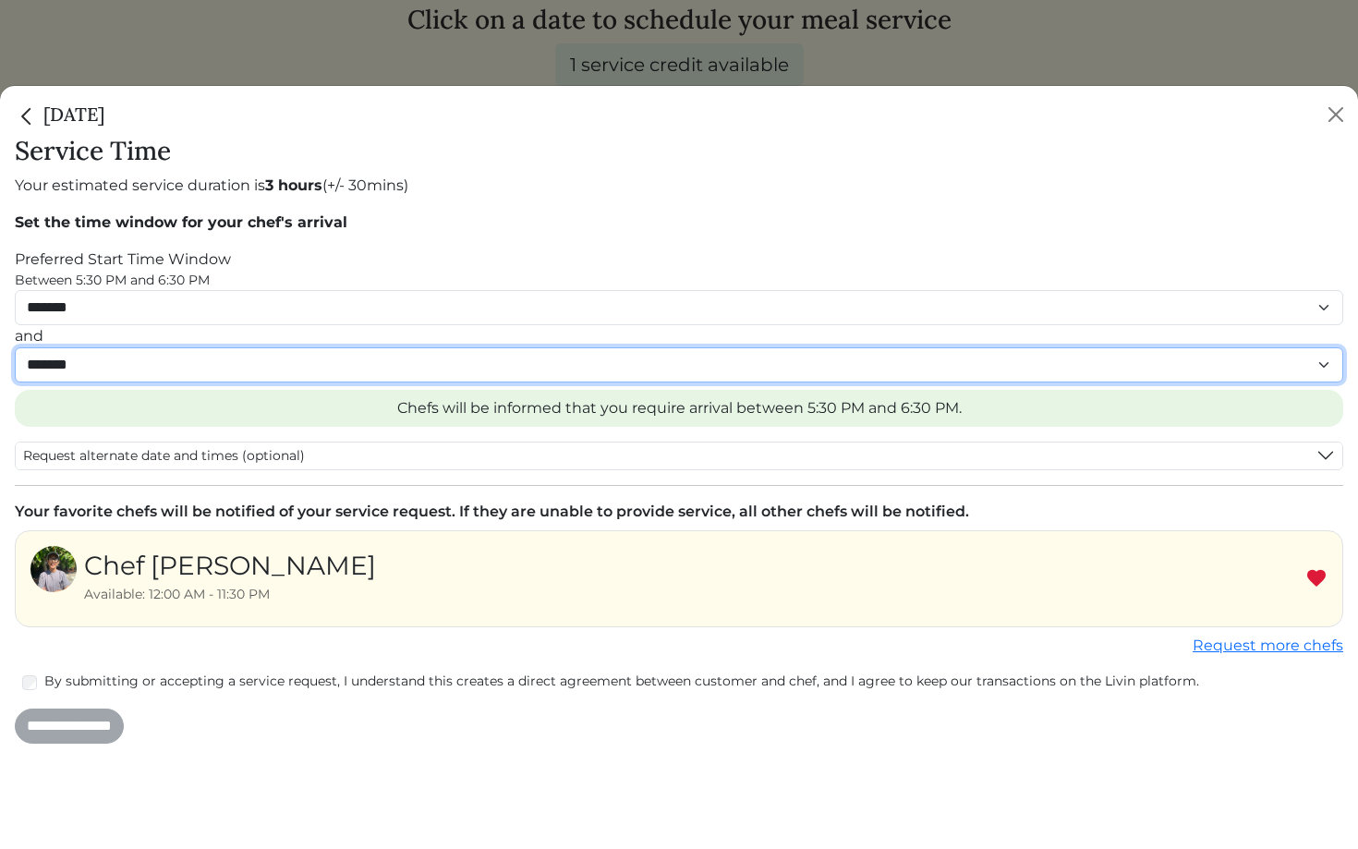
select select "********"
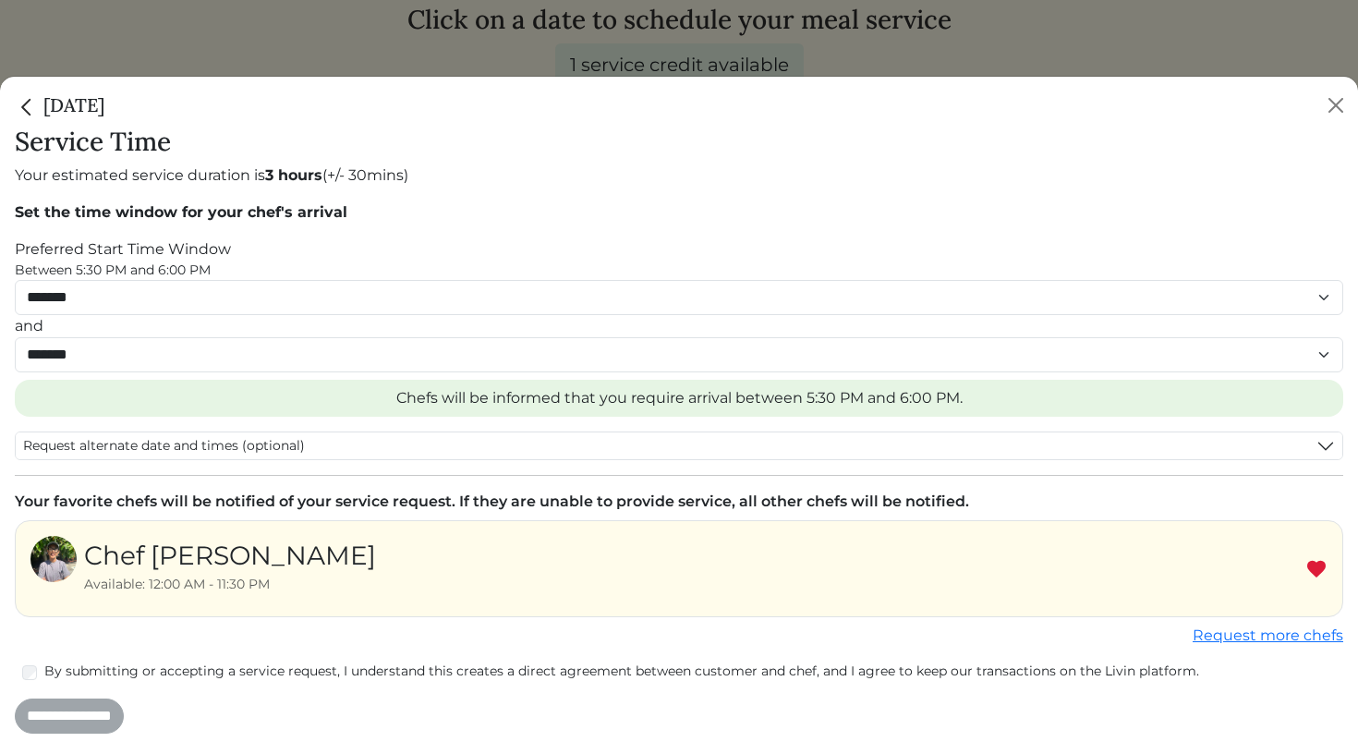
click at [384, 669] on label "By submitting or accepting a service request, I understand this creates a direc…" at bounding box center [693, 671] width 1299 height 19
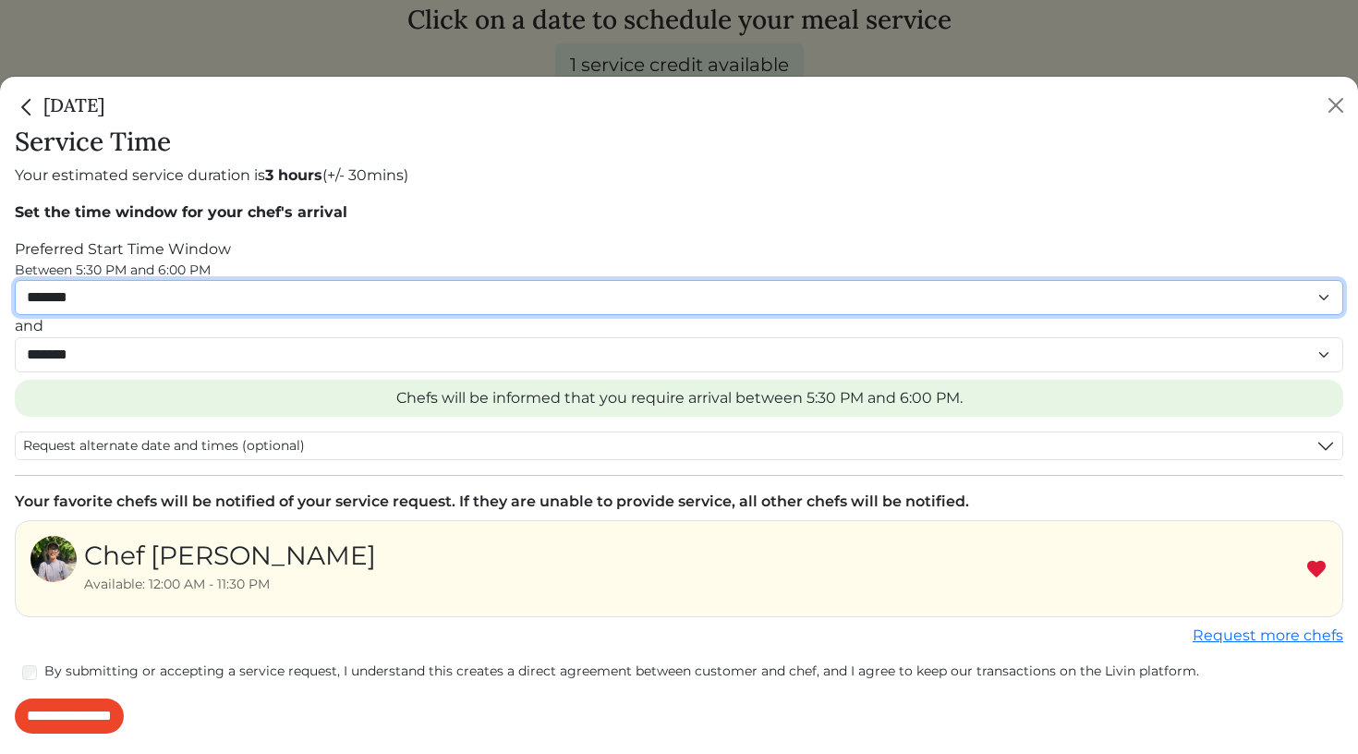
select select "********"
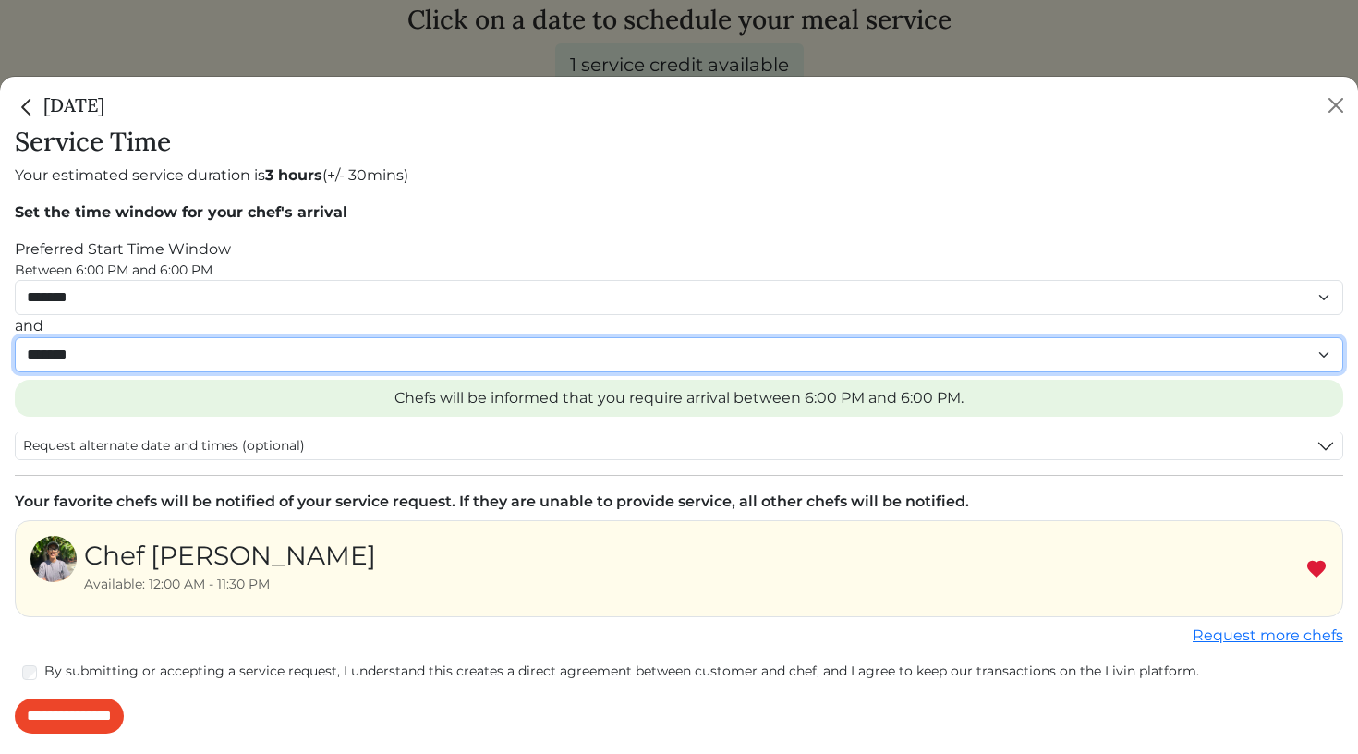
select select "********"
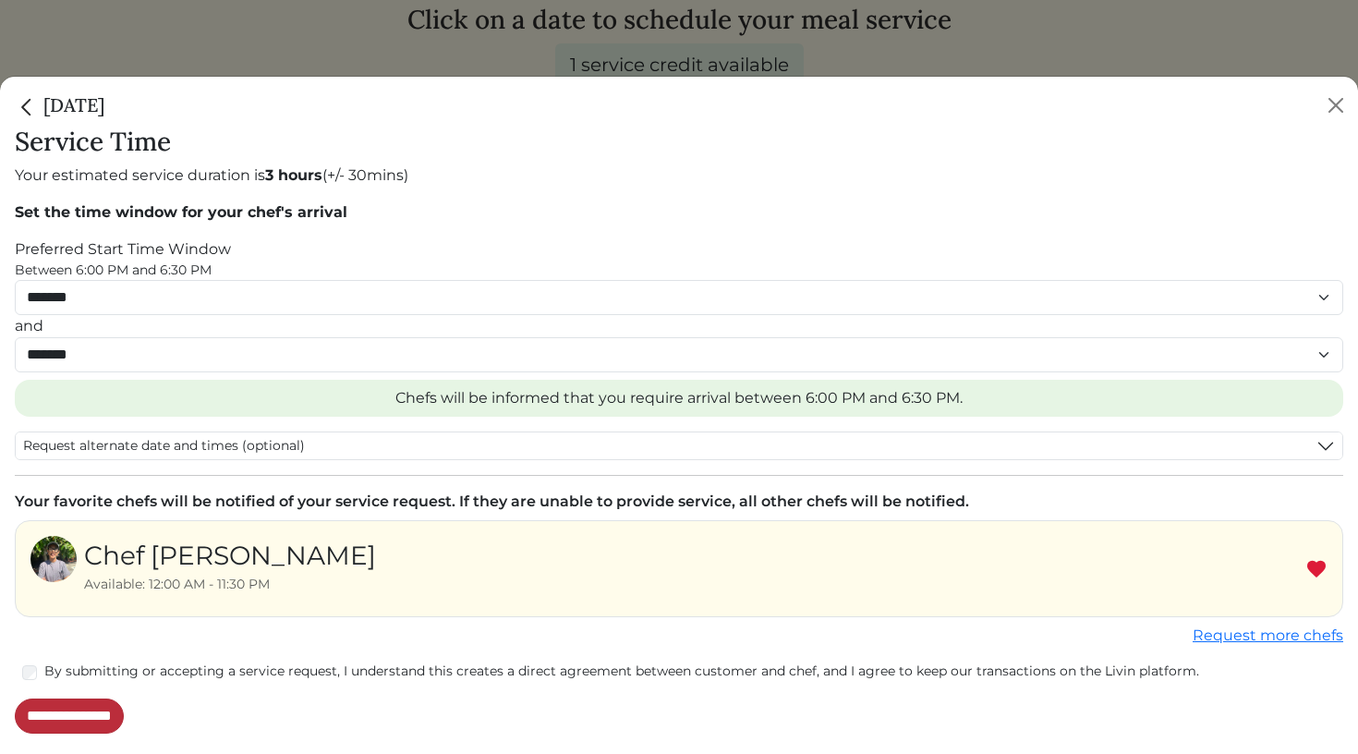
click at [124, 710] on input "**********" at bounding box center [69, 716] width 109 height 35
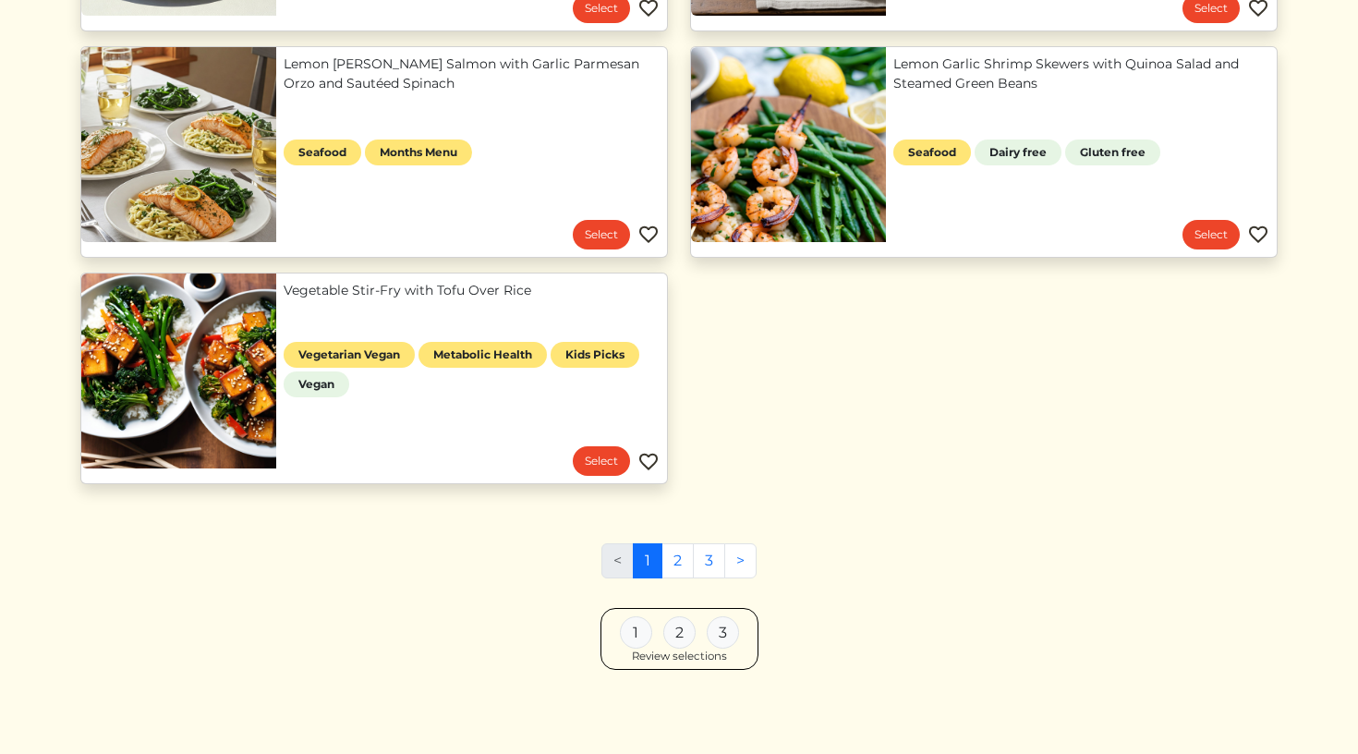
scroll to position [876, 0]
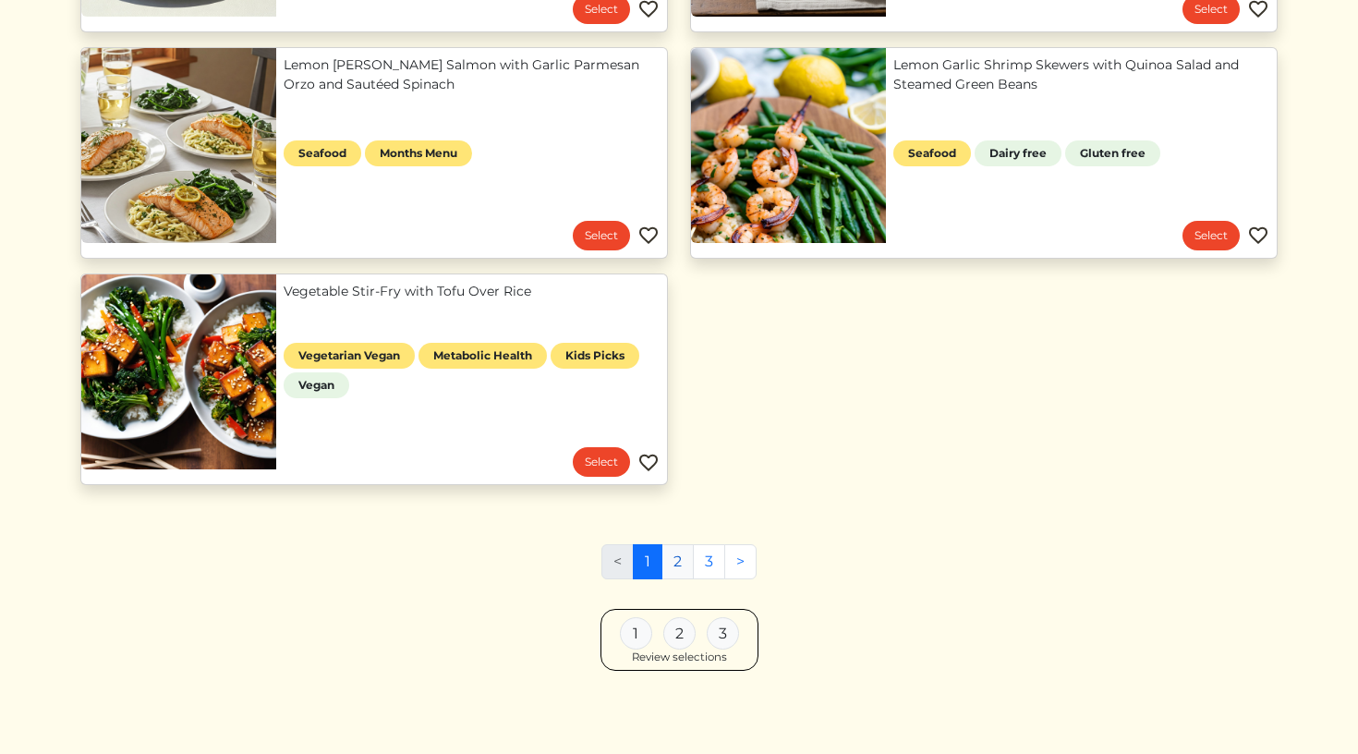
click at [679, 567] on link "2" at bounding box center [678, 561] width 32 height 35
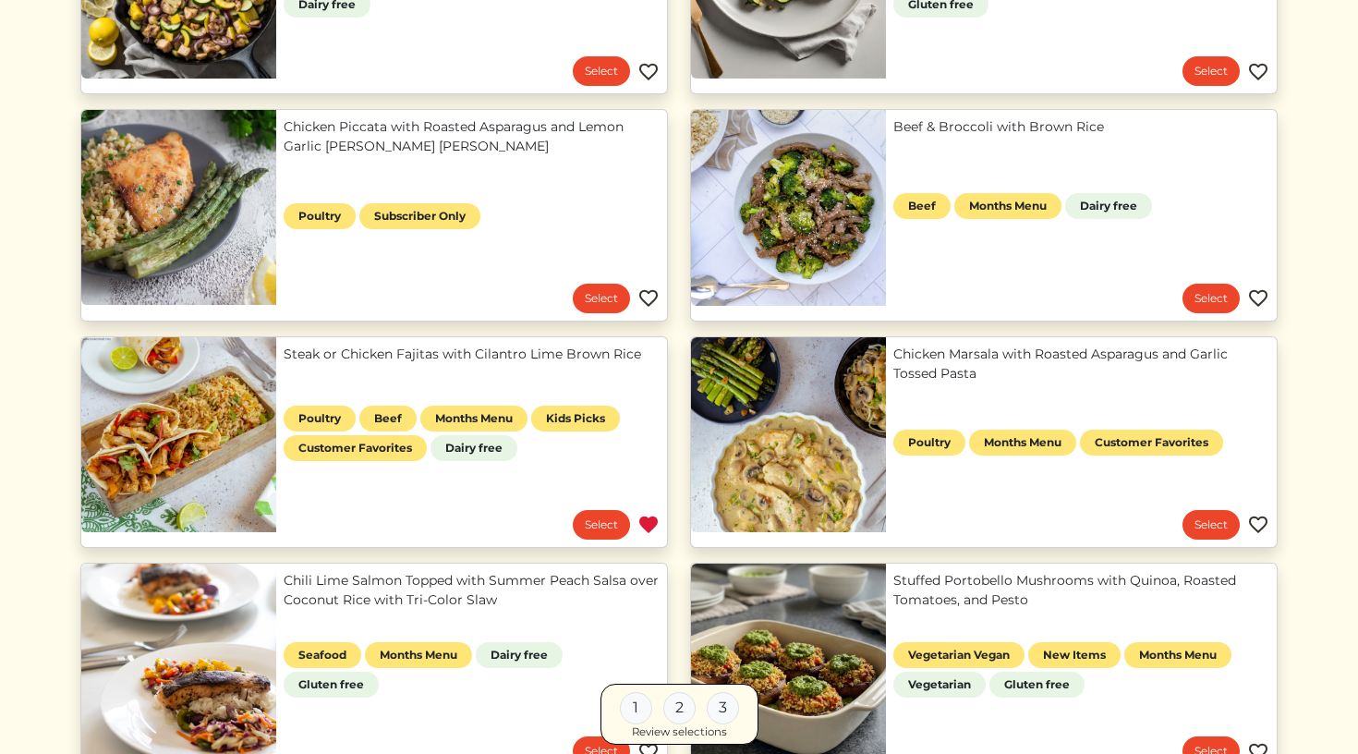
scroll to position [597, 0]
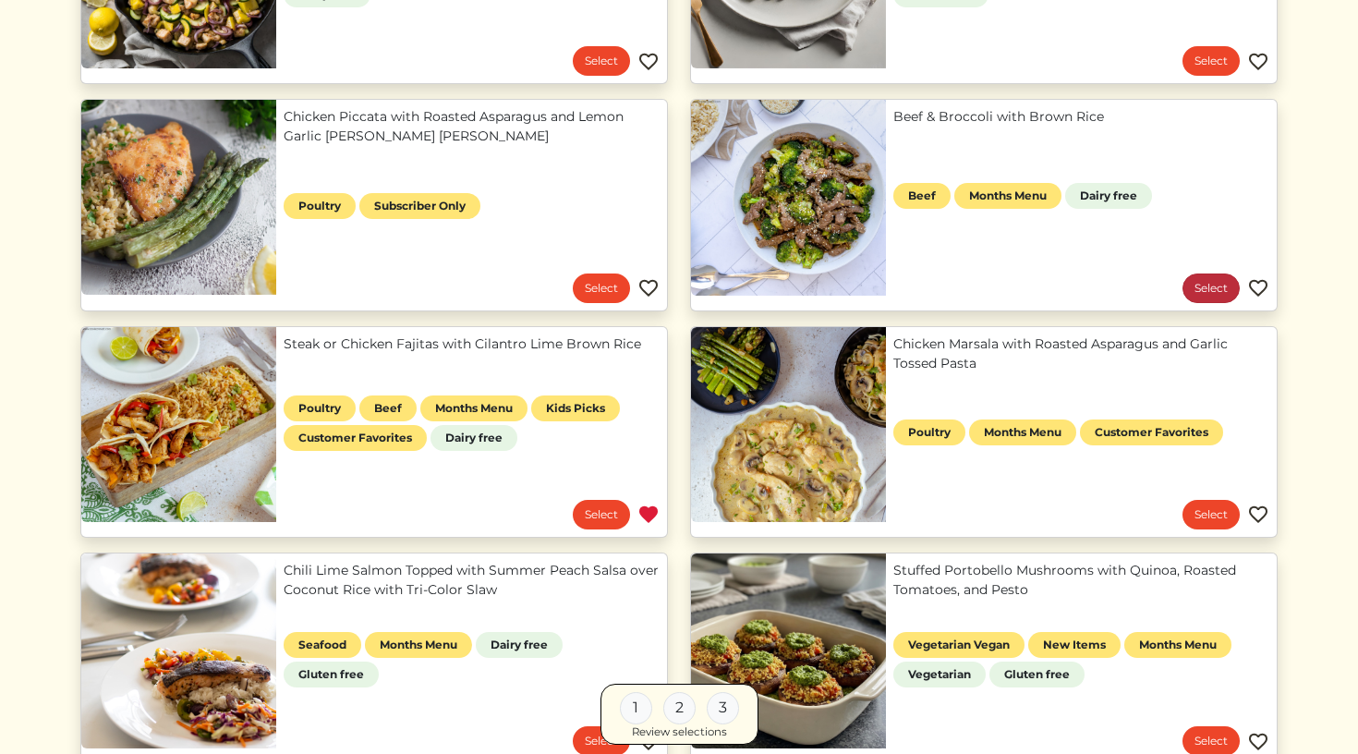
click at [1202, 284] on link "Select" at bounding box center [1211, 288] width 57 height 30
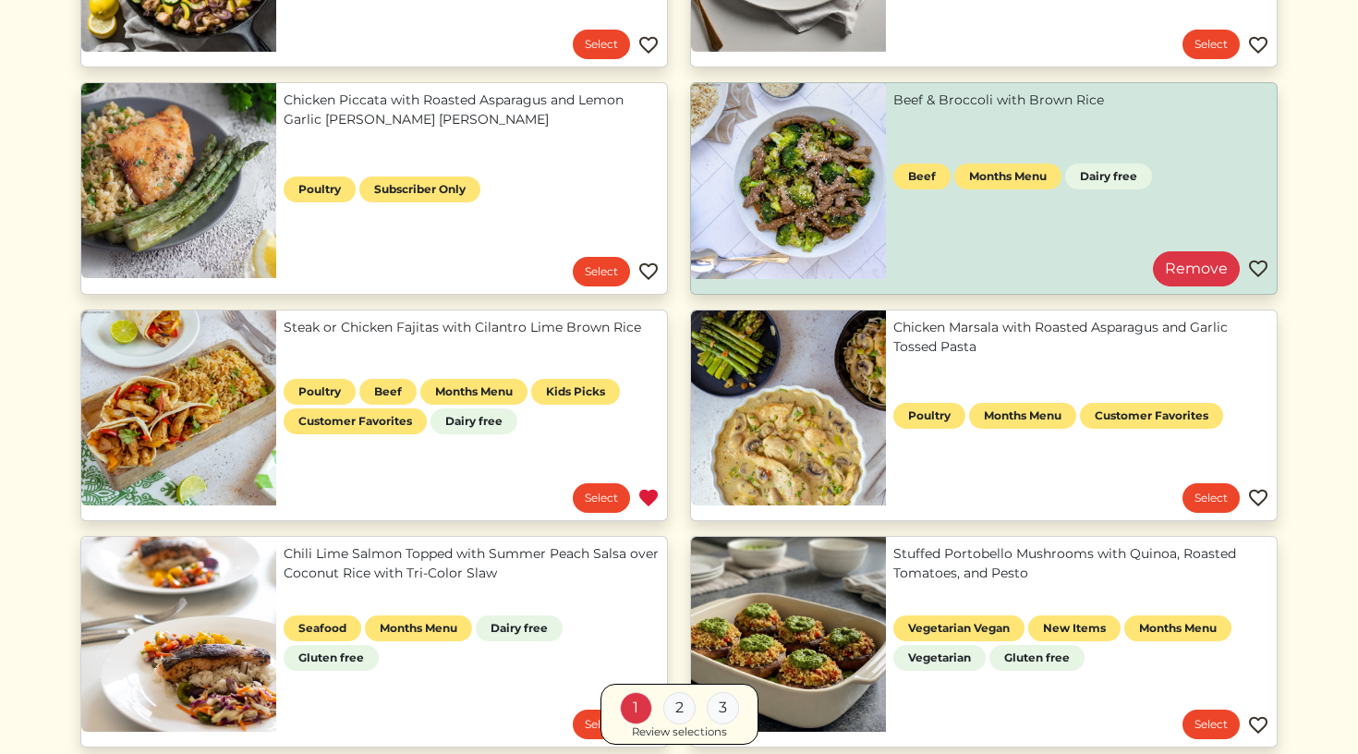
scroll to position [613, 0]
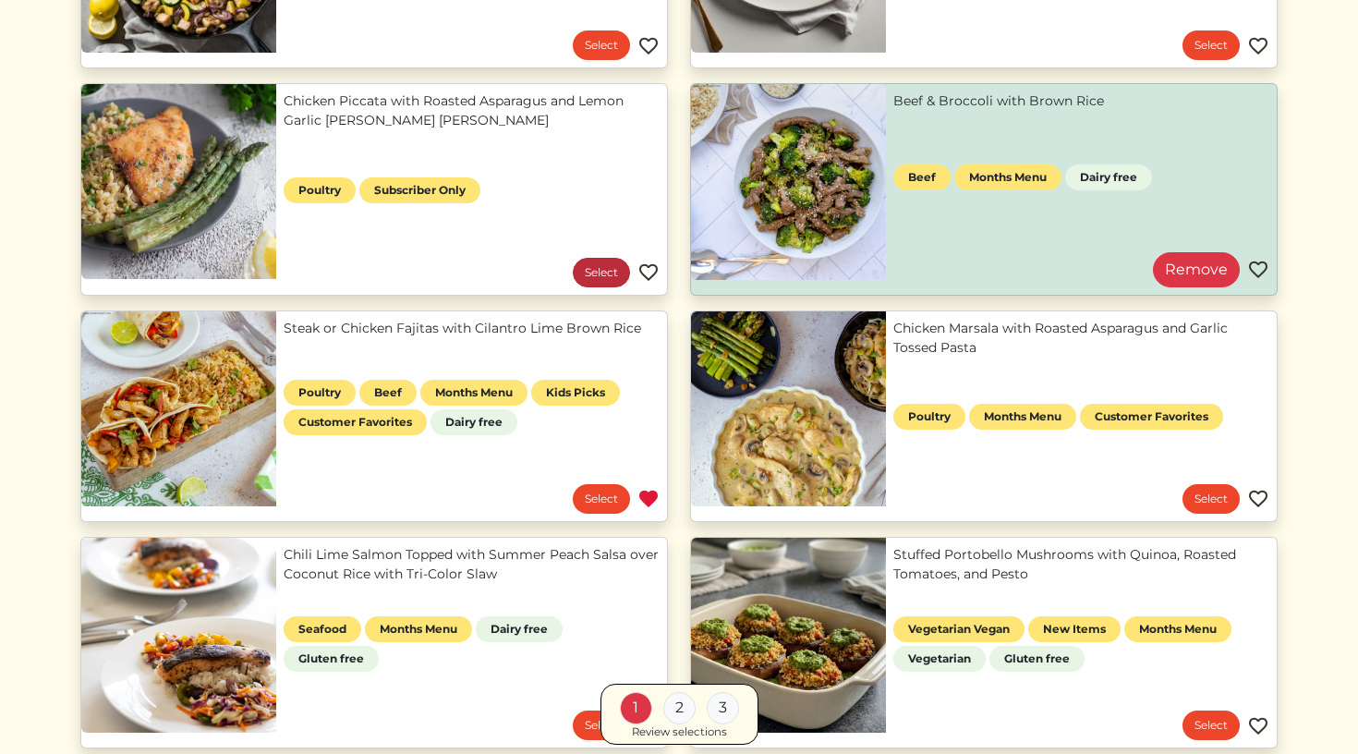
click at [583, 277] on link "Select" at bounding box center [601, 273] width 57 height 30
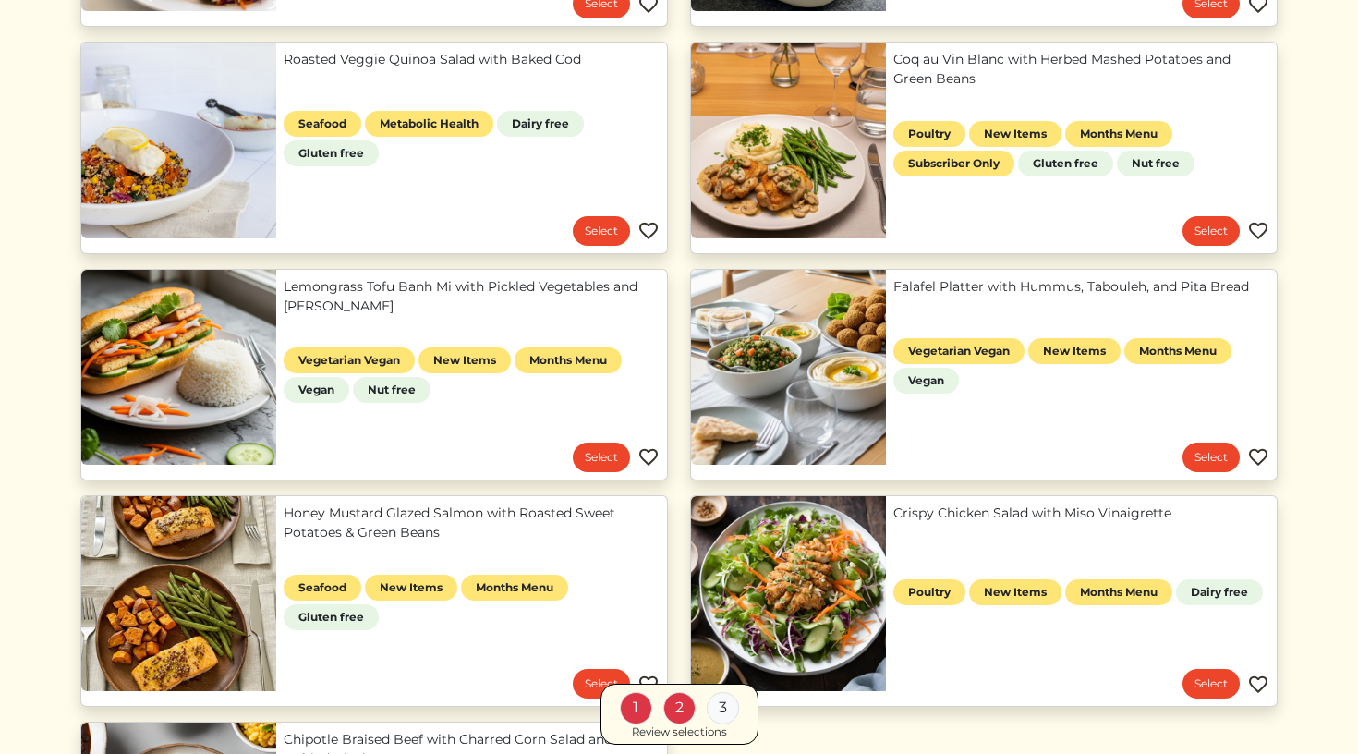
scroll to position [1379, 0]
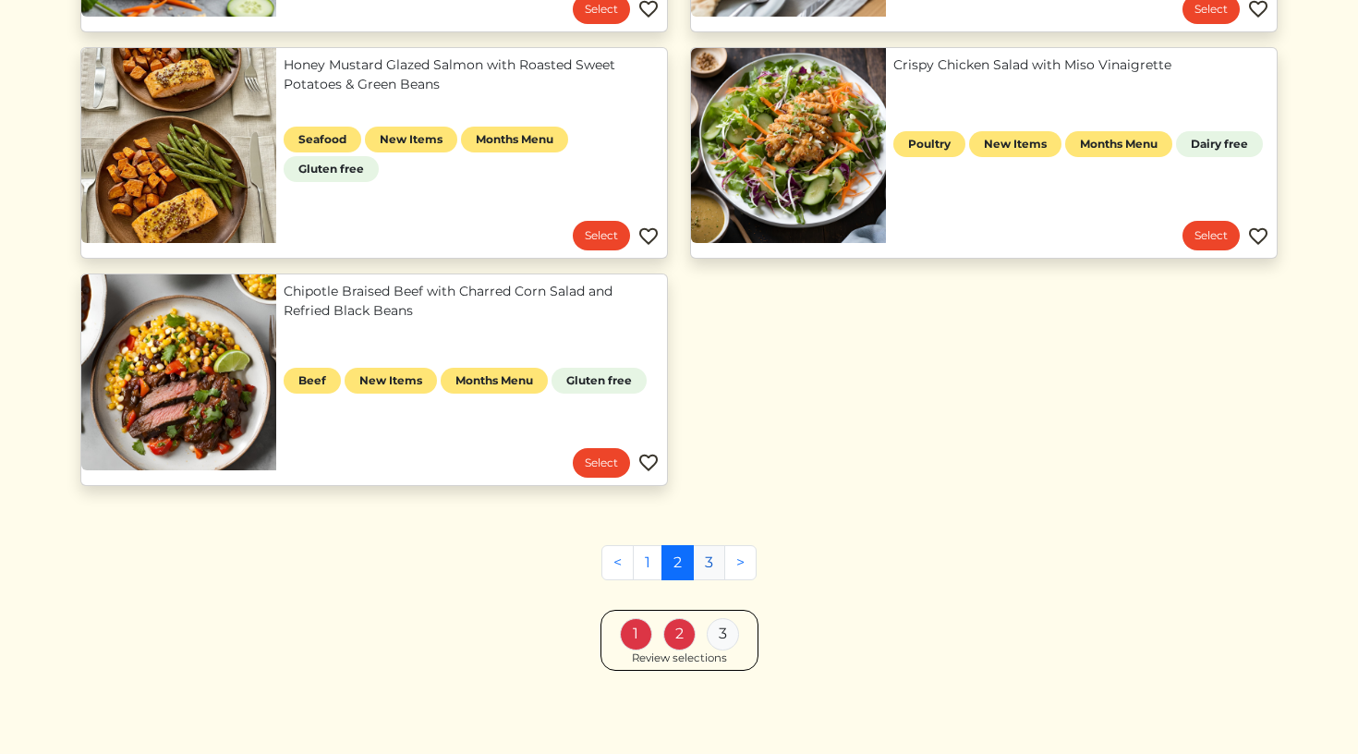
click at [705, 564] on link "3" at bounding box center [709, 562] width 32 height 35
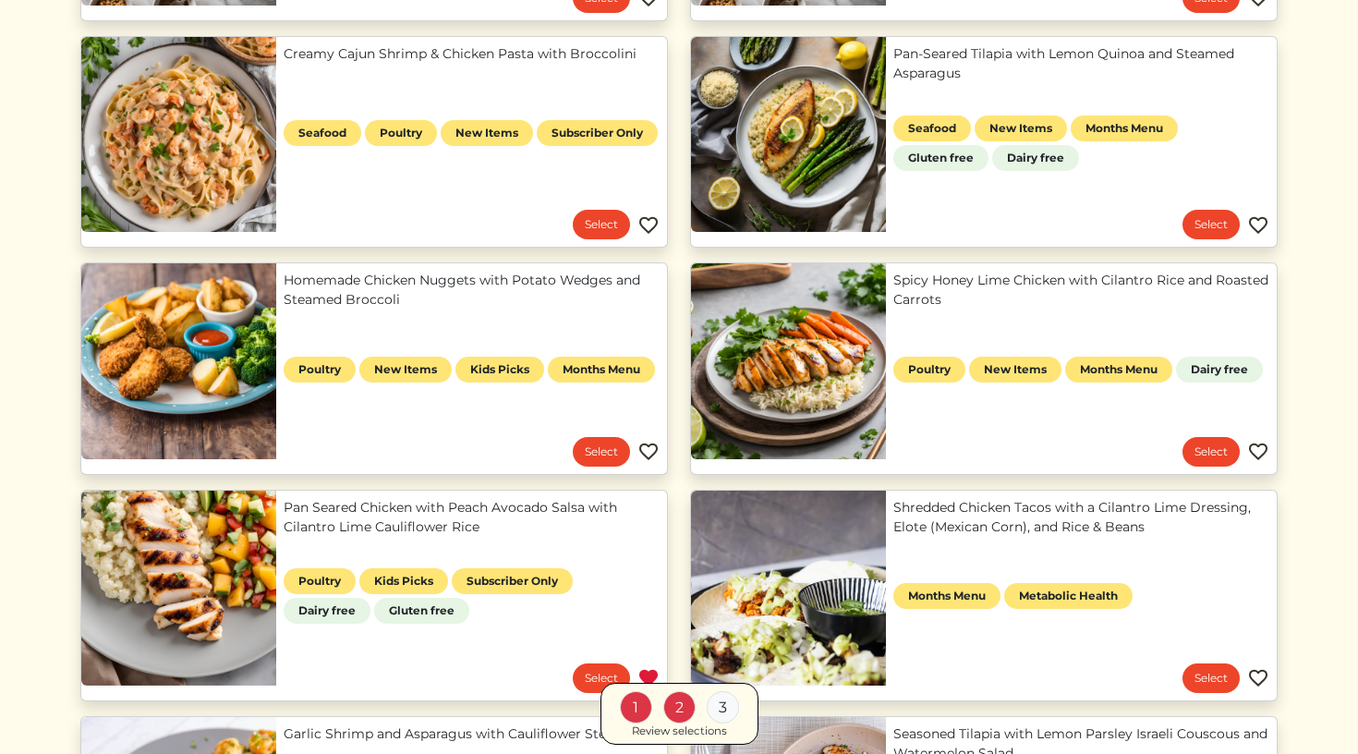
scroll to position [434, 0]
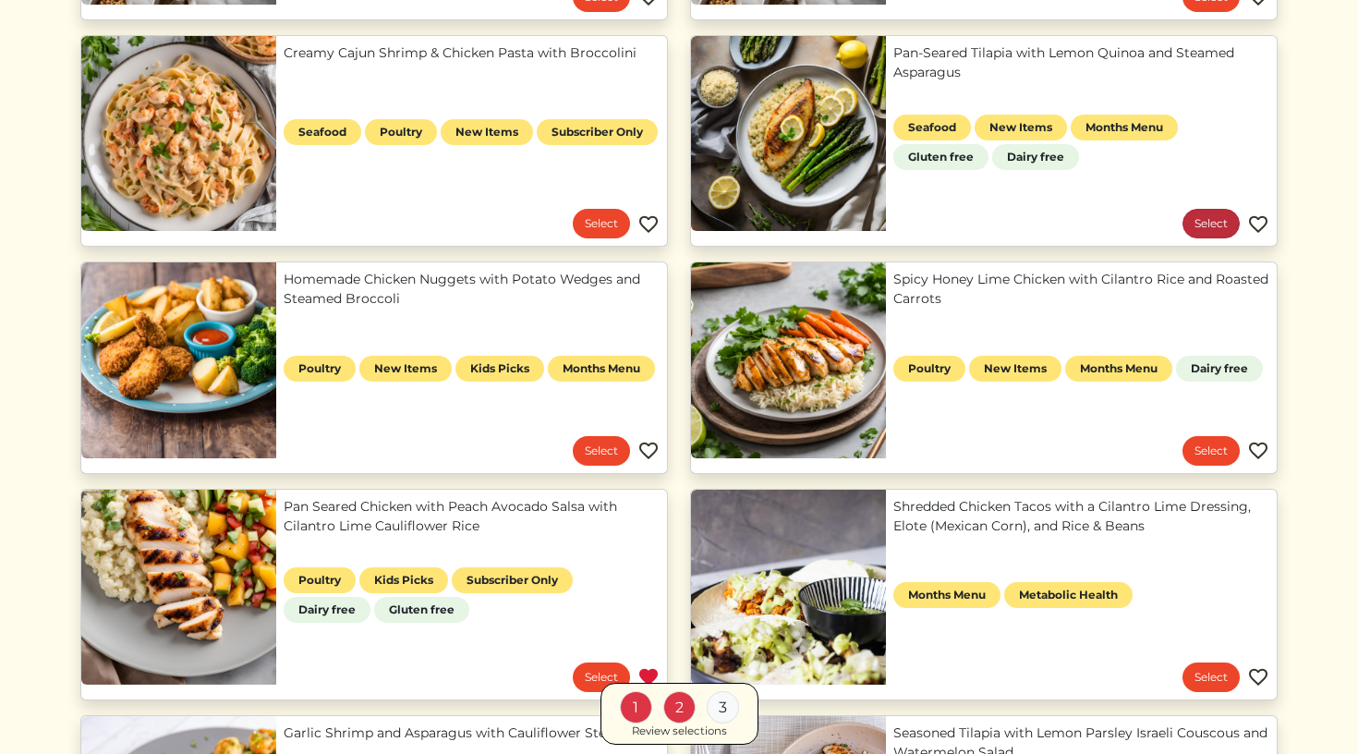
click at [1200, 220] on link "Select" at bounding box center [1211, 224] width 57 height 30
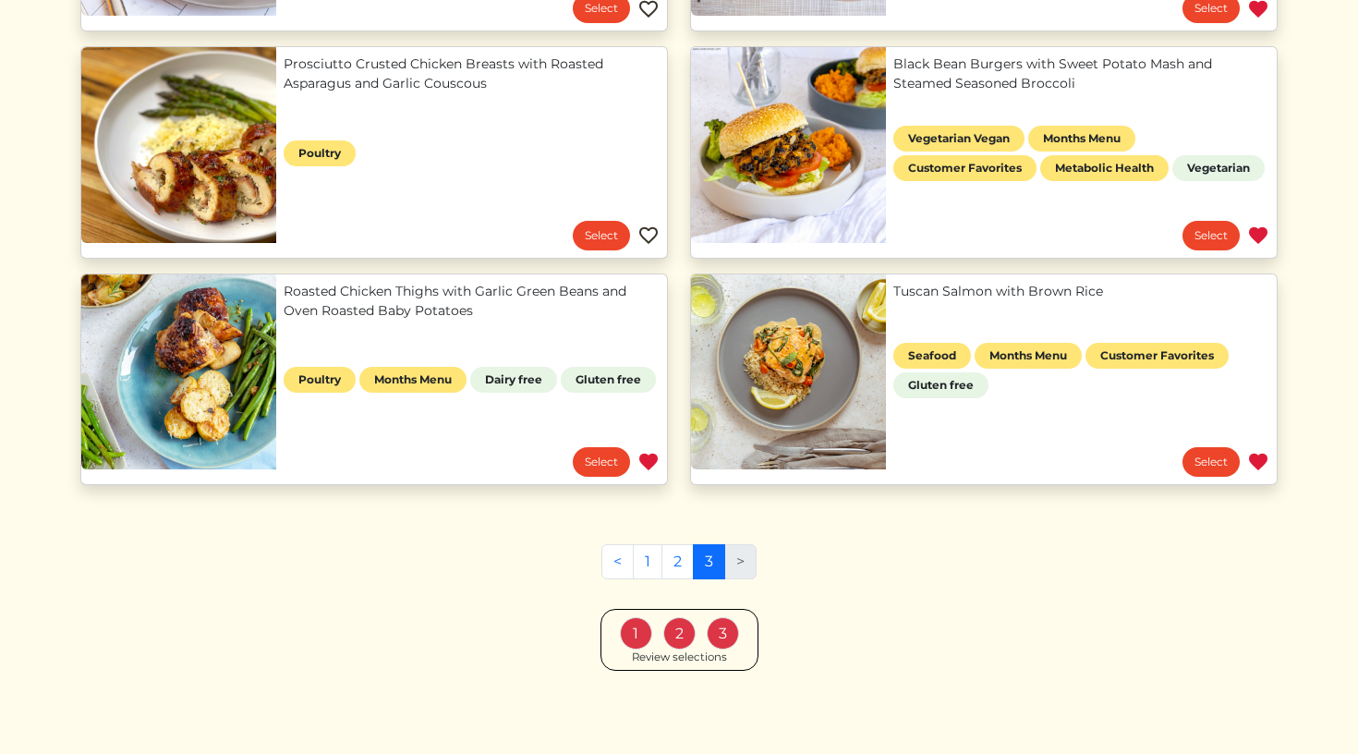
scroll to position [1329, 0]
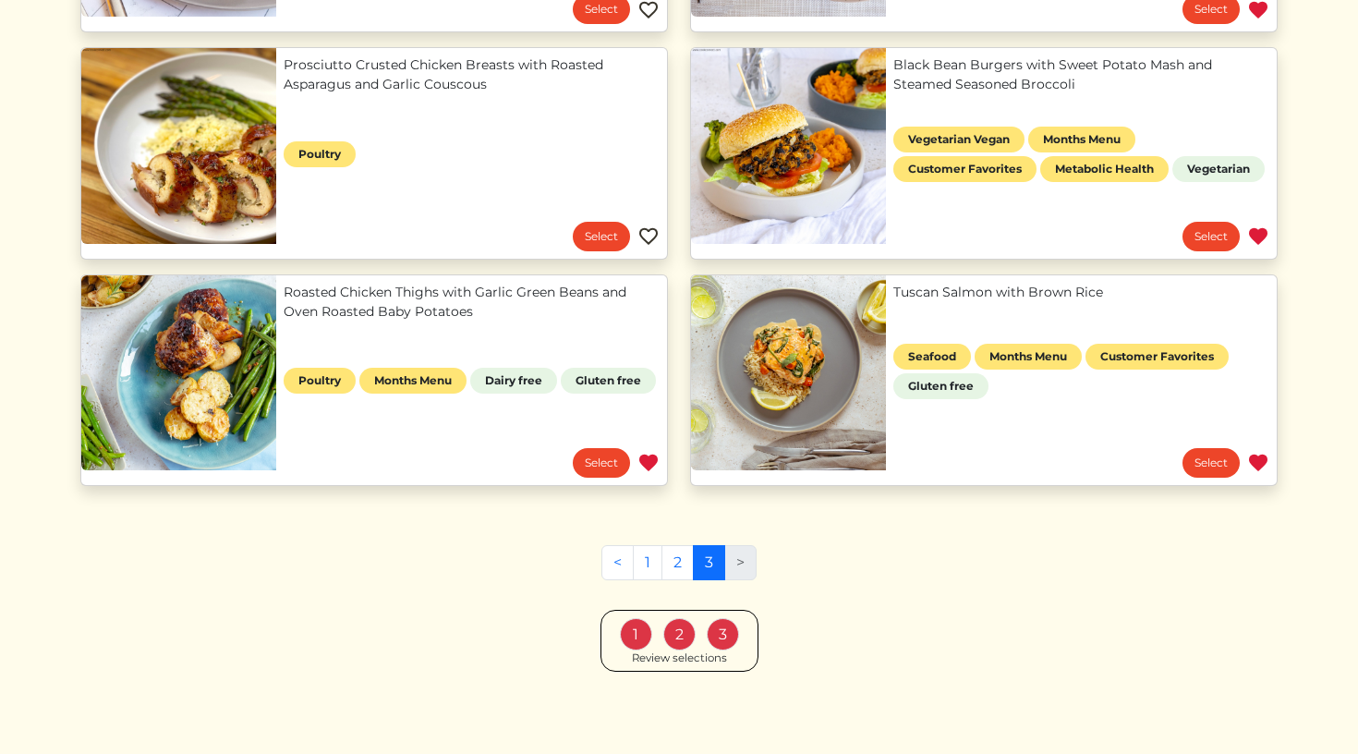
click at [674, 648] on div "2" at bounding box center [679, 634] width 32 height 32
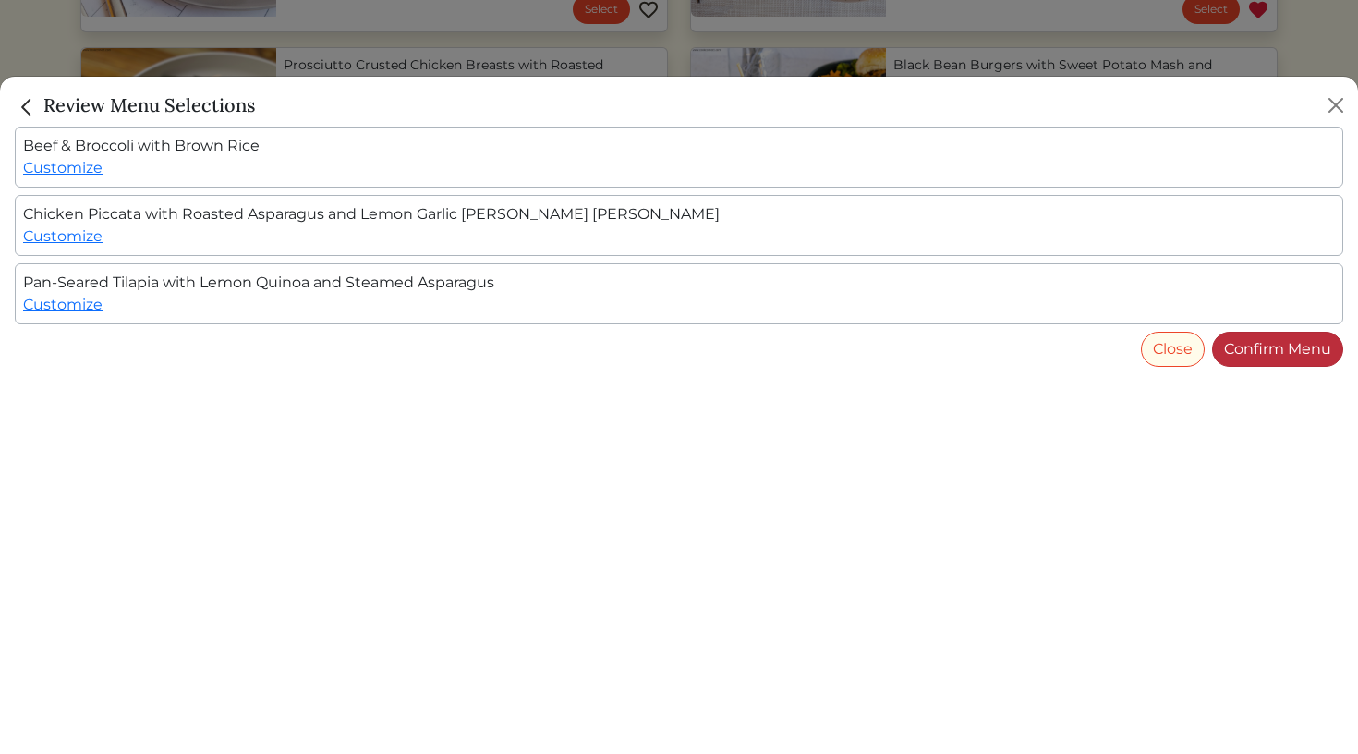
click at [1273, 349] on link "Confirm Menu" at bounding box center [1277, 349] width 131 height 35
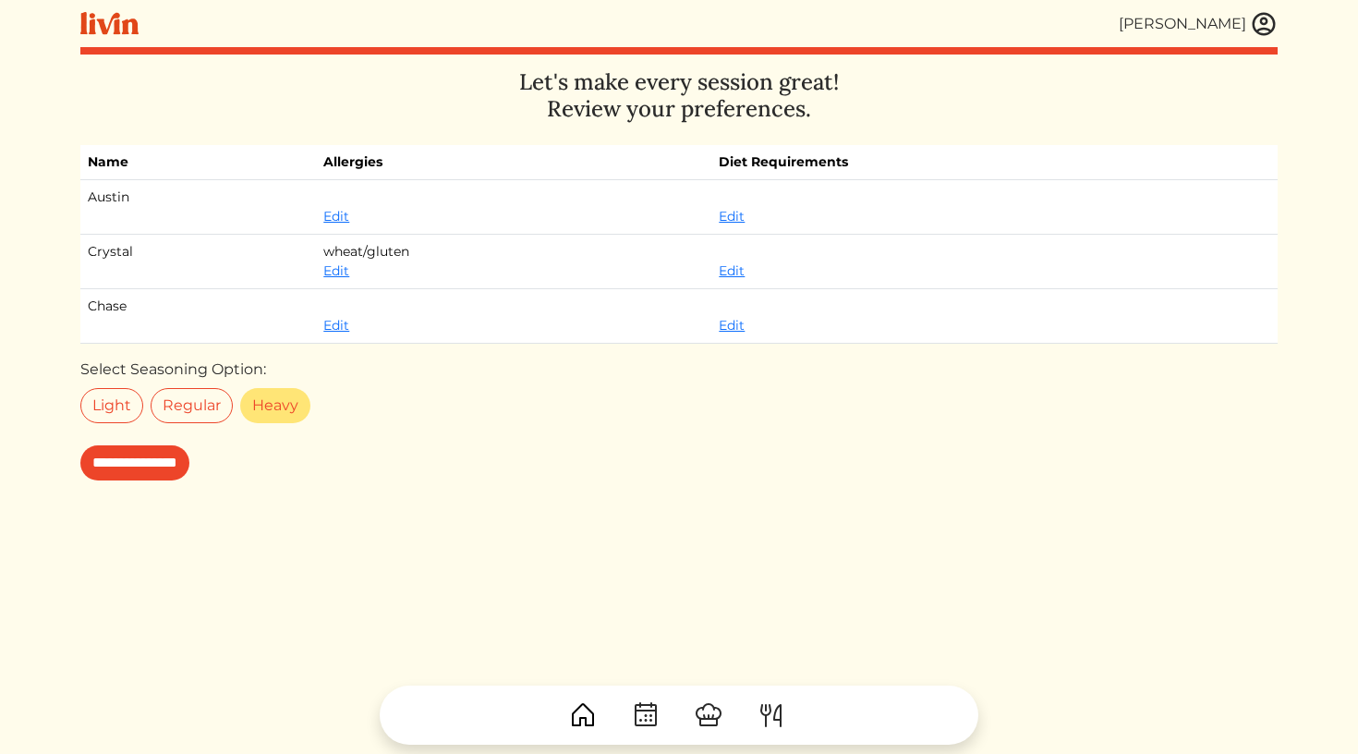
click at [284, 401] on label "Heavy" at bounding box center [275, 405] width 70 height 35
click at [189, 464] on input "**********" at bounding box center [134, 462] width 109 height 35
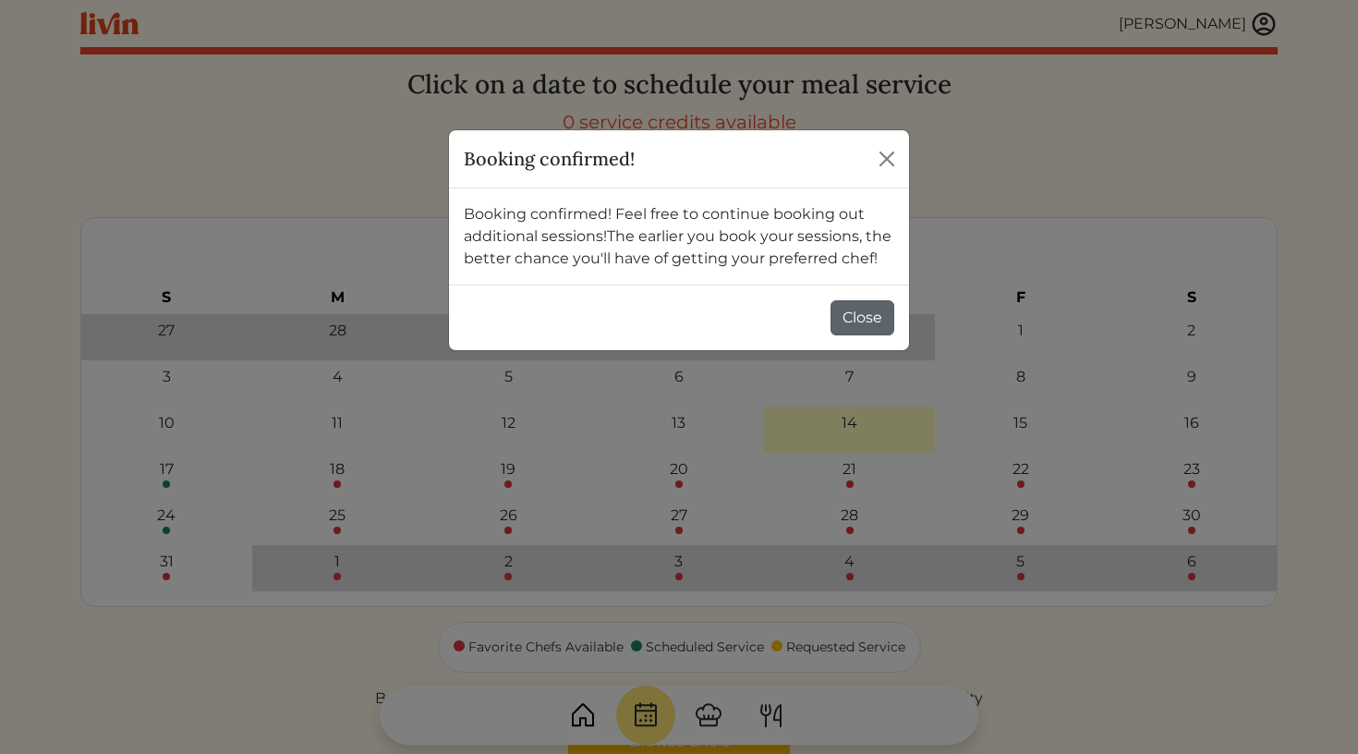
click at [861, 314] on button "Close" at bounding box center [863, 317] width 64 height 35
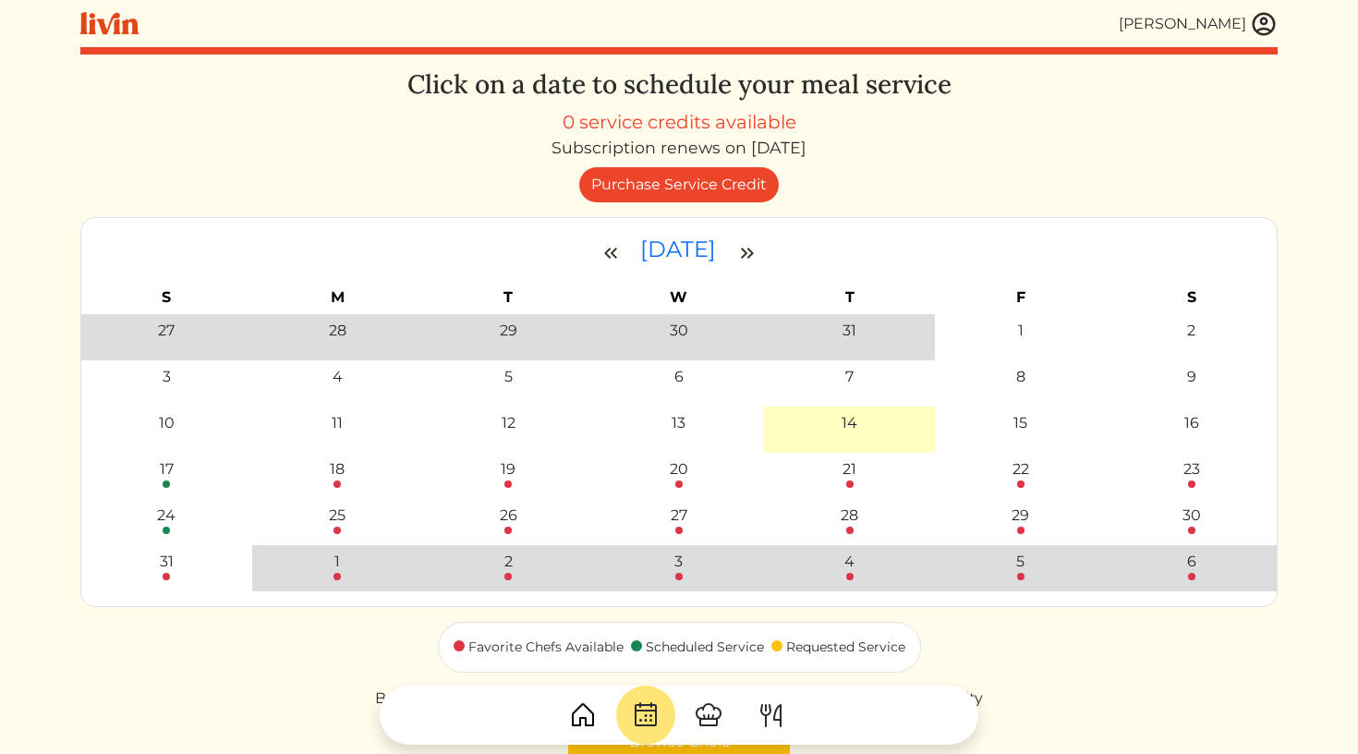
click at [648, 132] on div "0 service credits available" at bounding box center [680, 122] width 234 height 28
